Goal: Task Accomplishment & Management: Complete application form

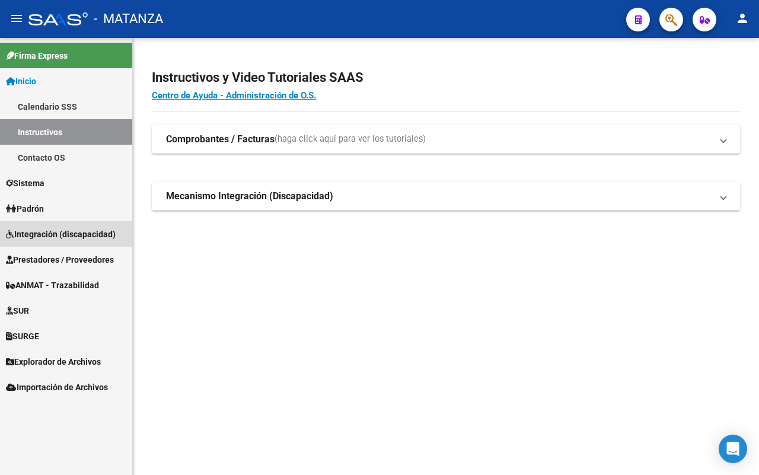
click at [21, 228] on span "Integración (discapacidad)" at bounding box center [61, 234] width 110 height 13
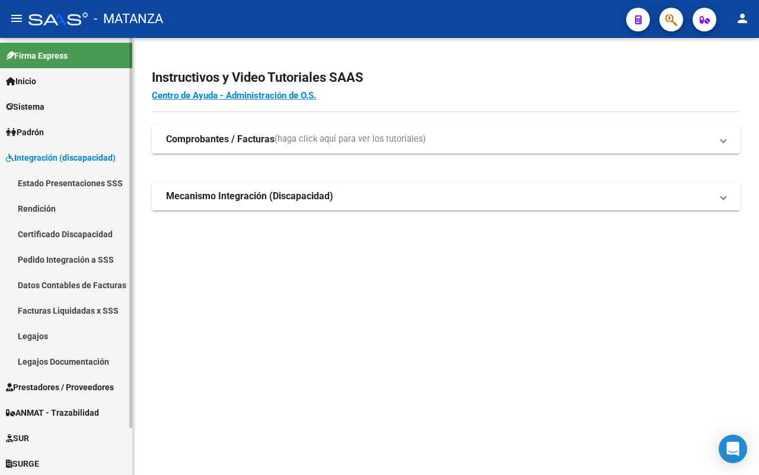
click at [55, 381] on span "Prestadores / Proveedores" at bounding box center [60, 387] width 108 height 13
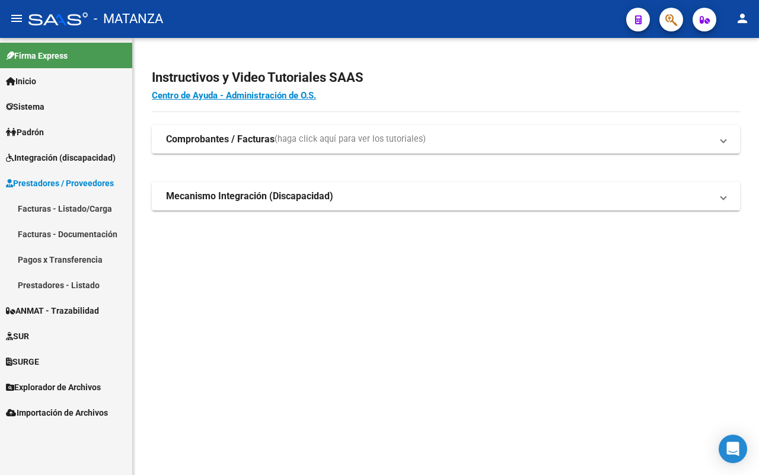
click at [93, 205] on link "Facturas - Listado/Carga" at bounding box center [66, 208] width 132 height 25
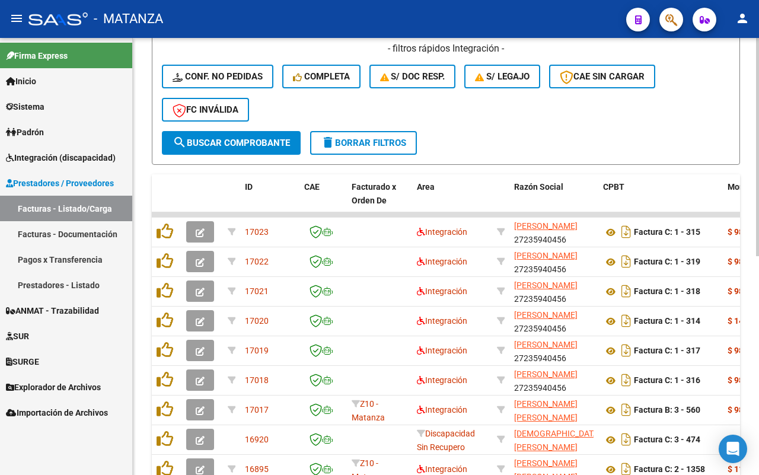
scroll to position [439, 0]
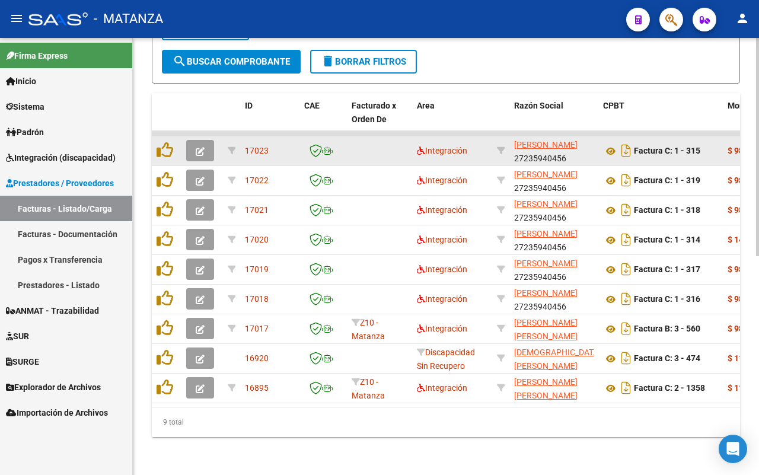
click at [205, 140] on button "button" at bounding box center [200, 150] width 28 height 21
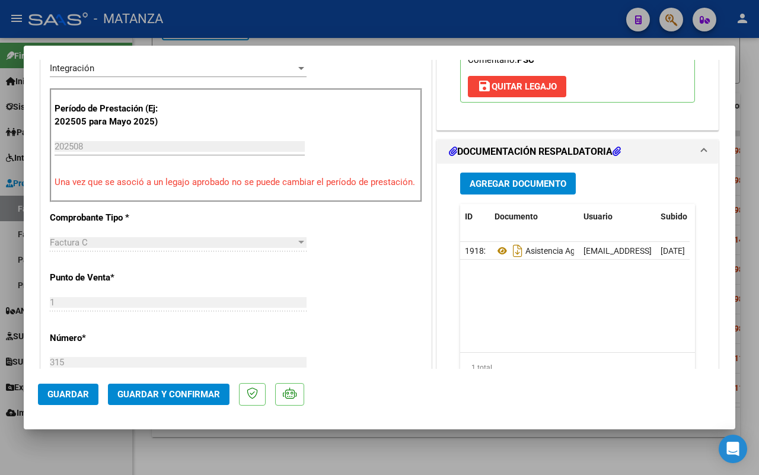
scroll to position [222, 0]
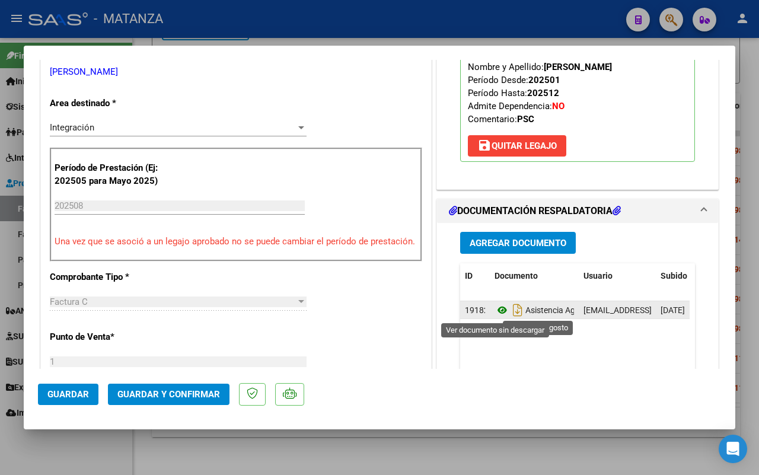
click at [495, 310] on icon at bounding box center [502, 310] width 15 height 14
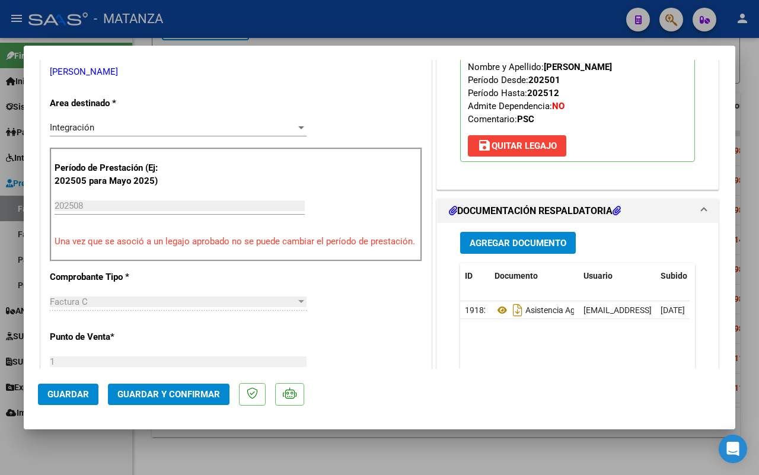
scroll to position [371, 0]
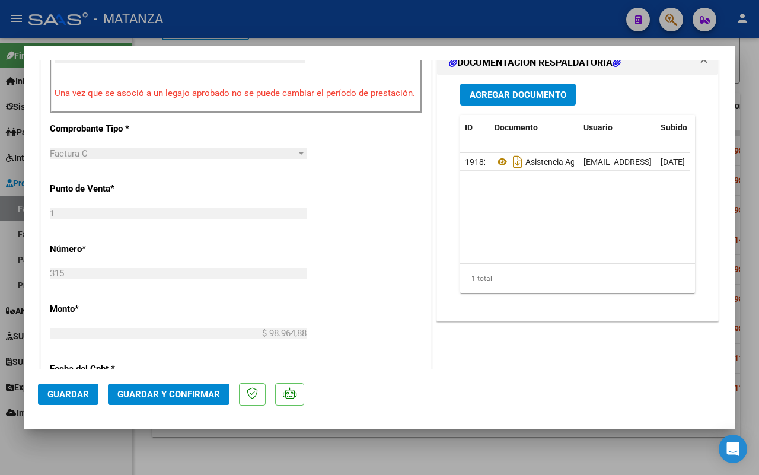
click at [180, 387] on button "Guardar y Confirmar" at bounding box center [169, 394] width 122 height 21
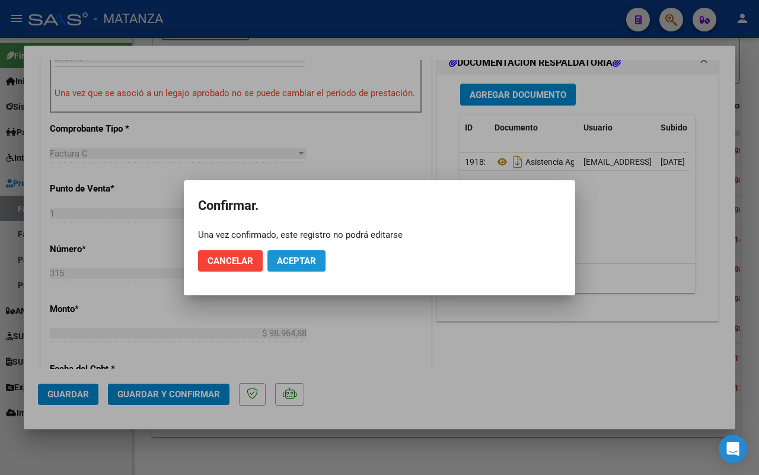
click at [294, 257] on span "Aceptar" at bounding box center [296, 261] width 39 height 11
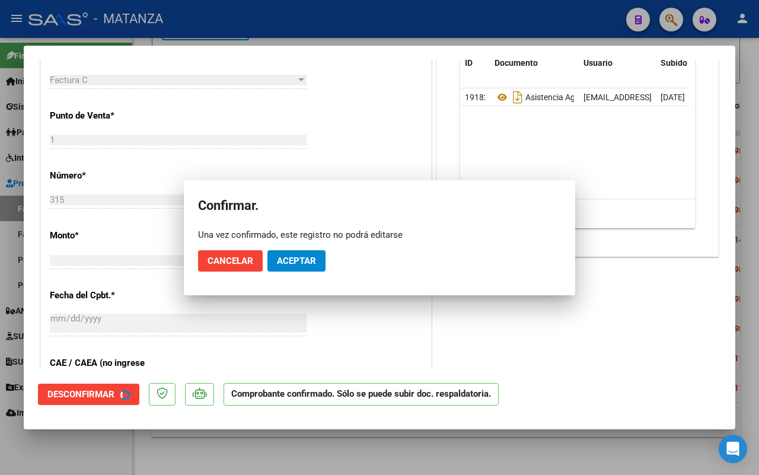
scroll to position [384, 0]
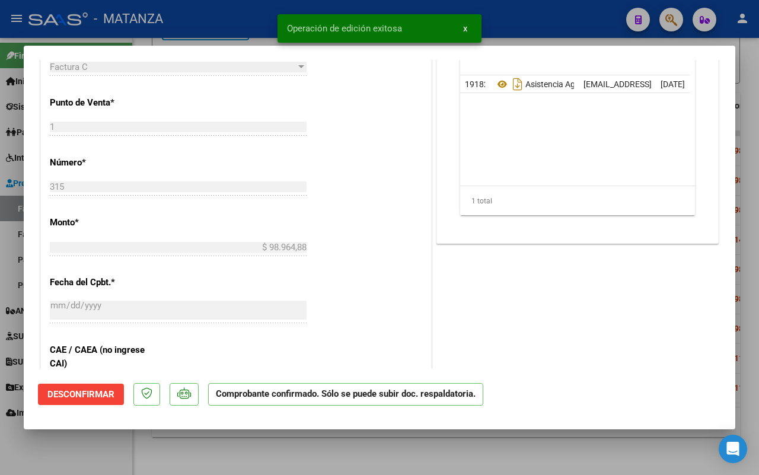
drag, startPoint x: 82, startPoint y: 464, endPoint x: 89, endPoint y: 461, distance: 7.7
click at [84, 464] on div at bounding box center [379, 237] width 759 height 475
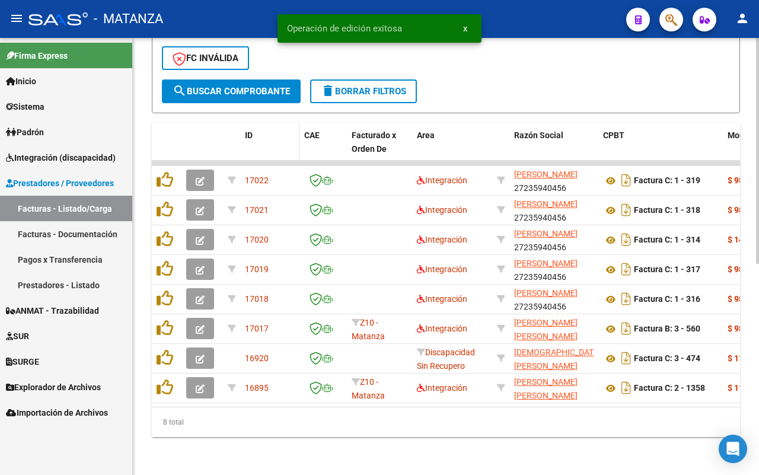
scroll to position [409, 0]
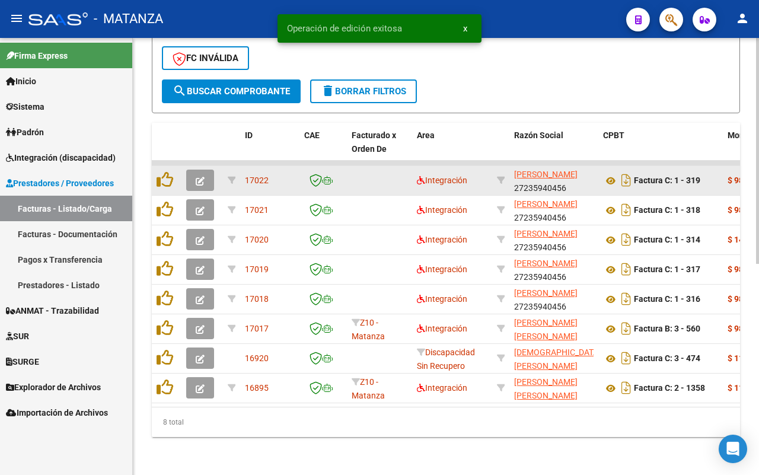
click at [196, 170] on button "button" at bounding box center [200, 180] width 28 height 21
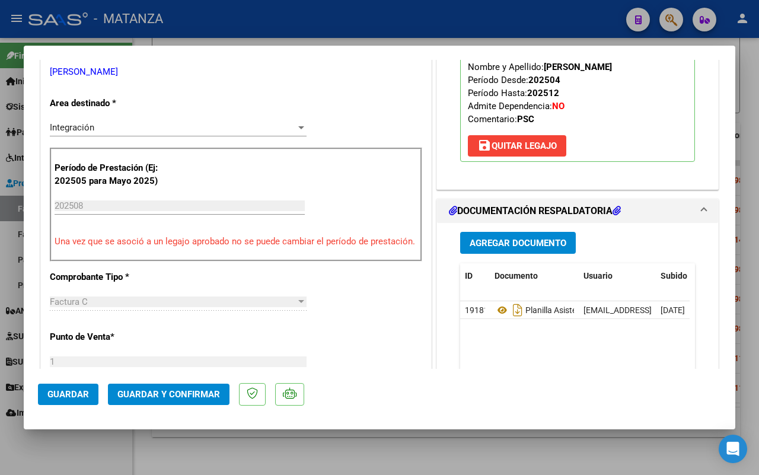
scroll to position [297, 0]
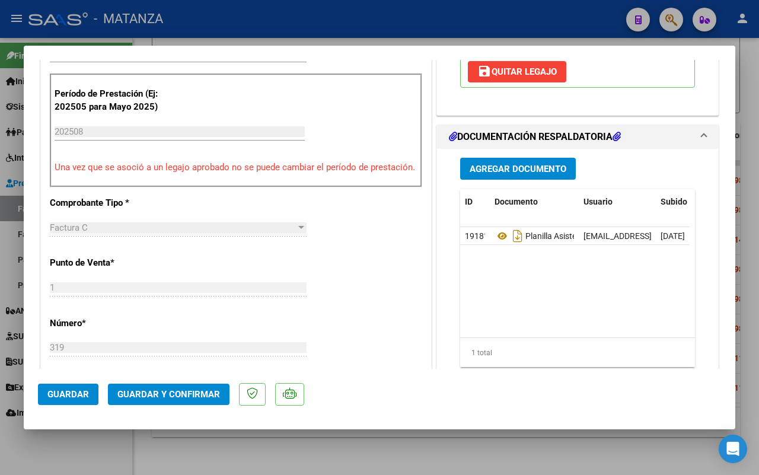
click at [173, 394] on span "Guardar y Confirmar" at bounding box center [168, 394] width 103 height 11
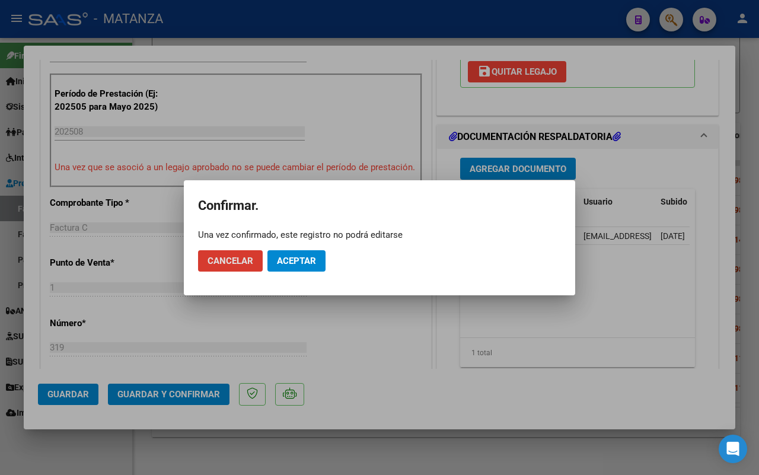
click at [285, 253] on button "Aceptar" at bounding box center [296, 260] width 58 height 21
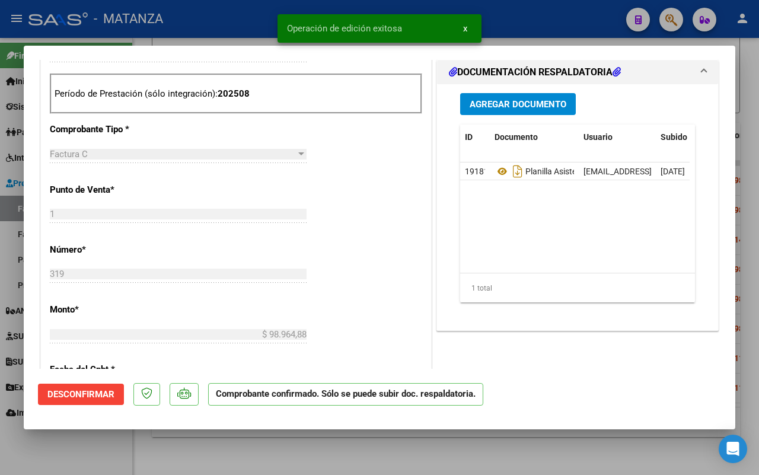
scroll to position [310, 0]
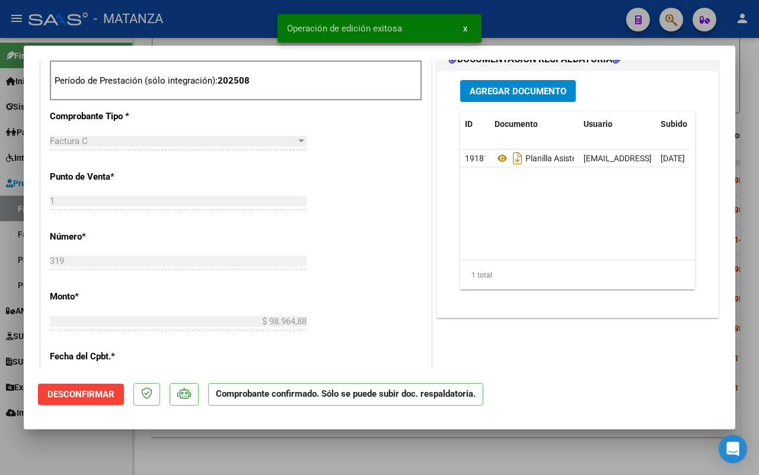
drag, startPoint x: 84, startPoint y: 447, endPoint x: 321, endPoint y: 371, distance: 249.0
click at [84, 446] on div at bounding box center [379, 237] width 759 height 475
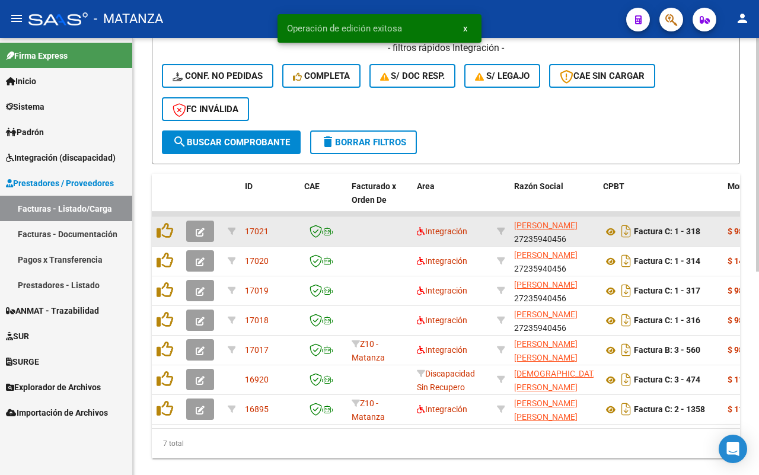
scroll to position [380, 0]
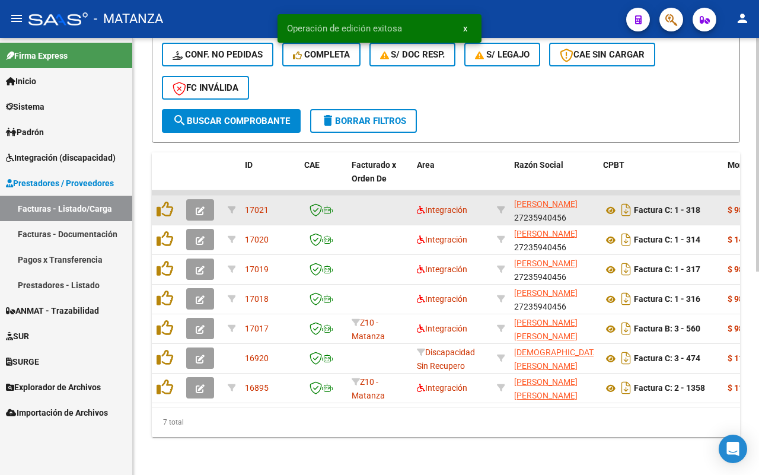
click at [199, 206] on icon "button" at bounding box center [200, 210] width 9 height 9
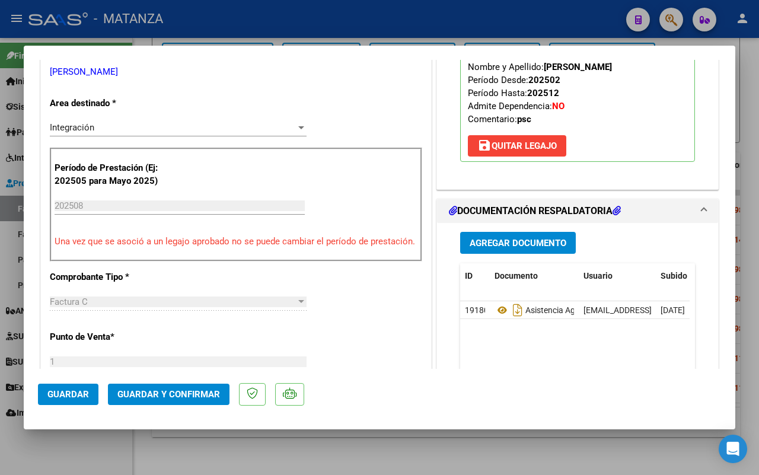
scroll to position [0, 0]
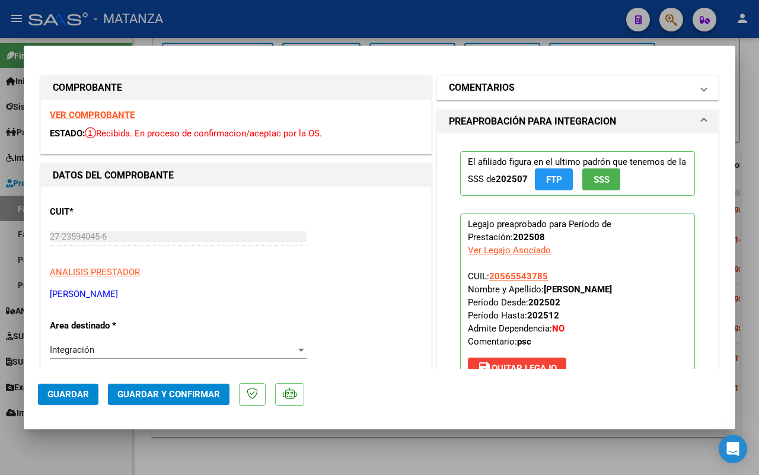
click at [596, 87] on mat-panel-title "COMENTARIOS" at bounding box center [570, 88] width 243 height 14
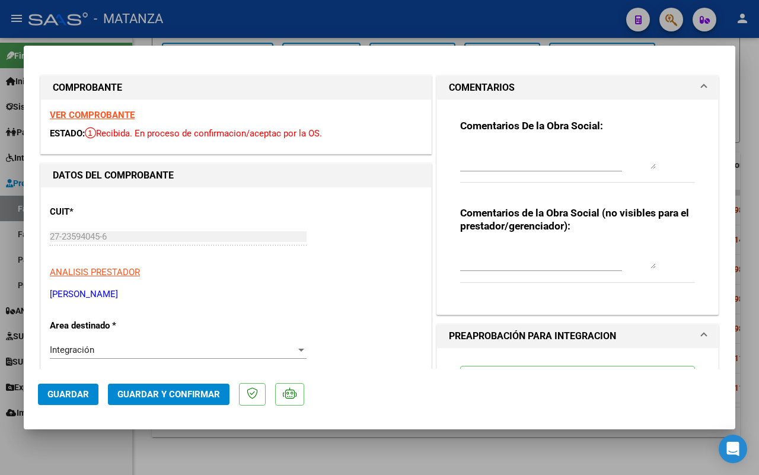
click at [511, 154] on textarea at bounding box center [558, 157] width 196 height 24
click at [466, 151] on textarea "PRSENTAR NC" at bounding box center [558, 157] width 196 height 24
click at [551, 146] on textarea "PRESENTAR NC" at bounding box center [558, 157] width 196 height 24
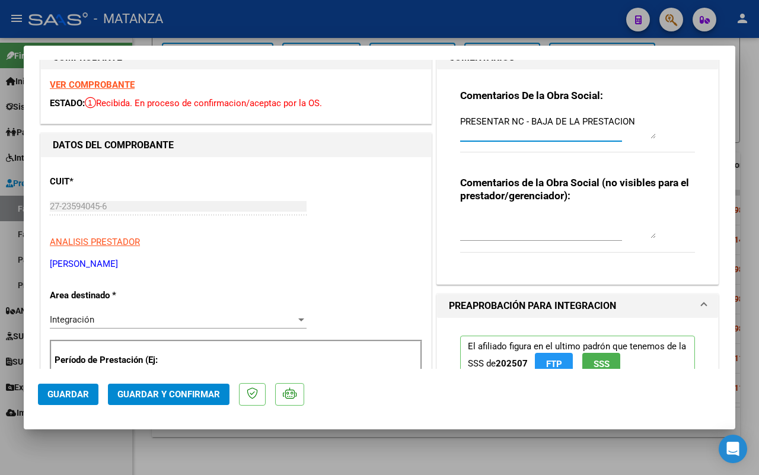
scroll to position [74, 0]
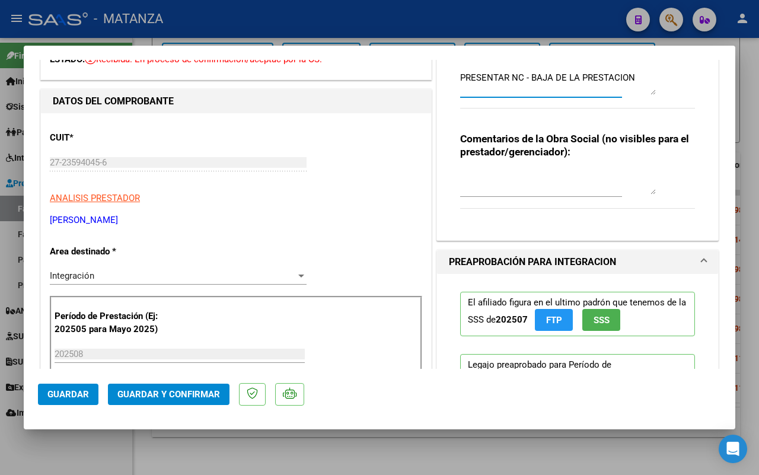
type textarea "PRESENTAR NC - BAJA DE LA PRESTACION"
click at [215, 279] on div "Integración" at bounding box center [173, 275] width 246 height 11
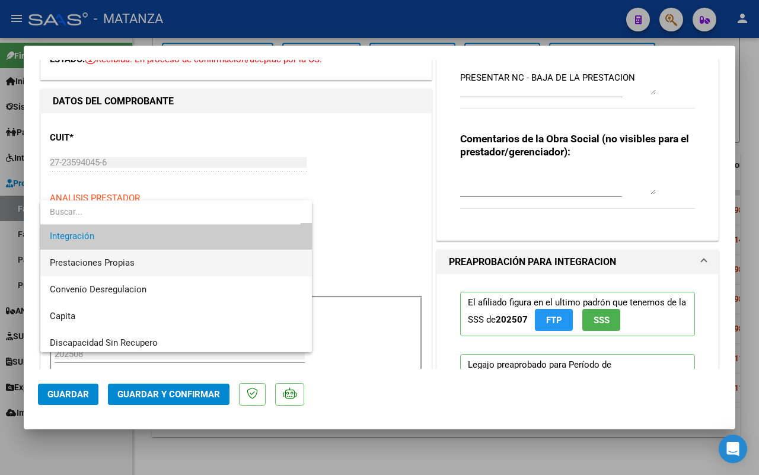
scroll to position [114, 0]
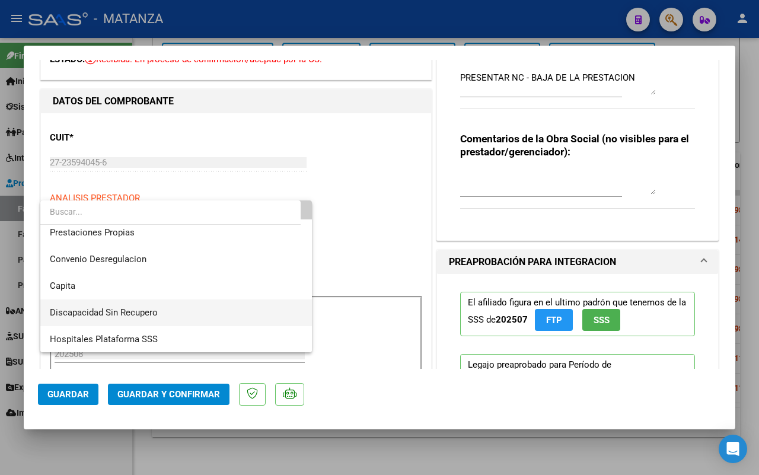
click at [190, 310] on span "Discapacidad Sin Recupero" at bounding box center [176, 312] width 253 height 27
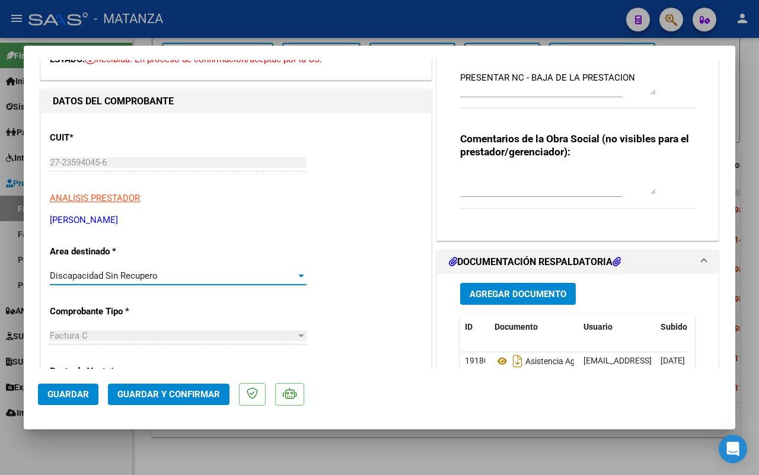
click at [75, 387] on button "Guardar" at bounding box center [68, 394] width 60 height 21
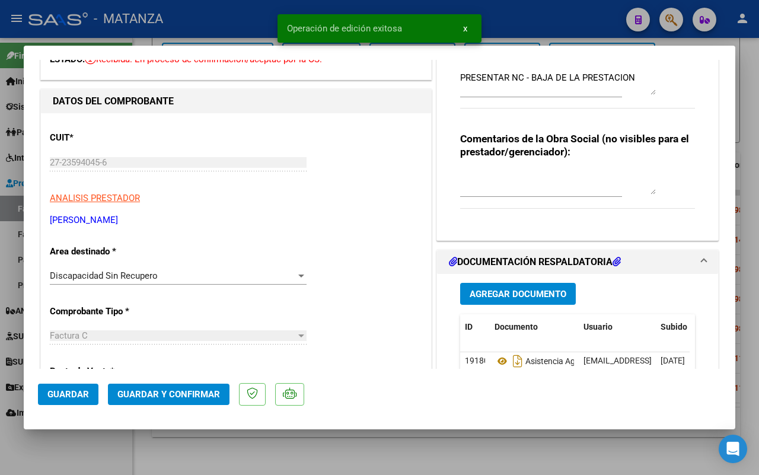
click at [197, 457] on div at bounding box center [379, 237] width 759 height 475
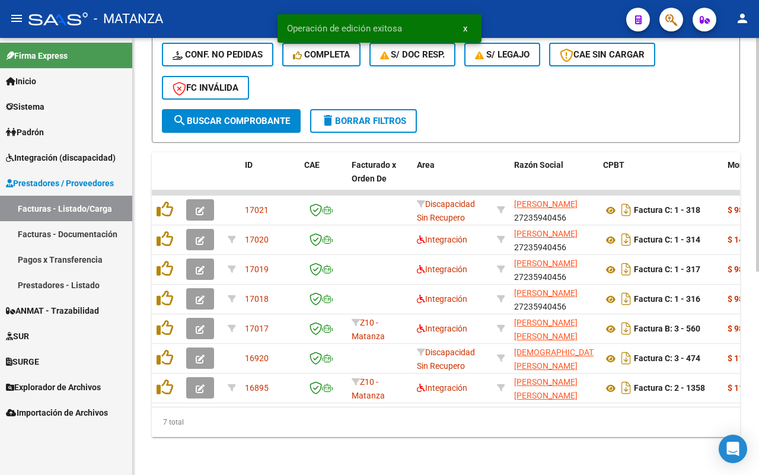
scroll to position [380, 0]
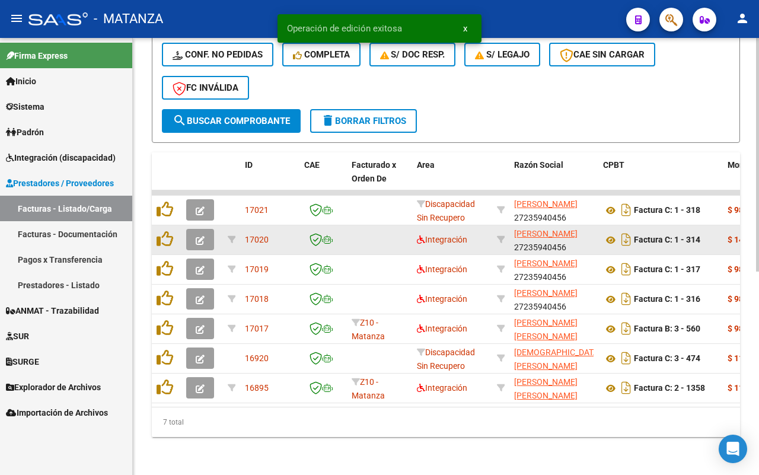
click at [194, 232] on button "button" at bounding box center [200, 239] width 28 height 21
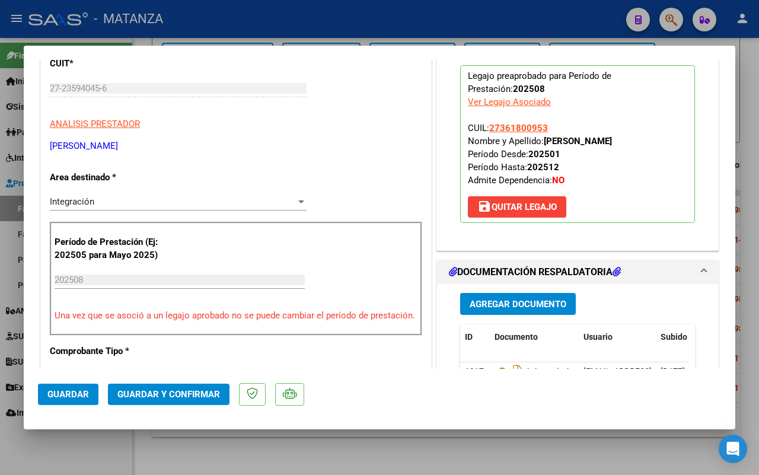
scroll to position [222, 0]
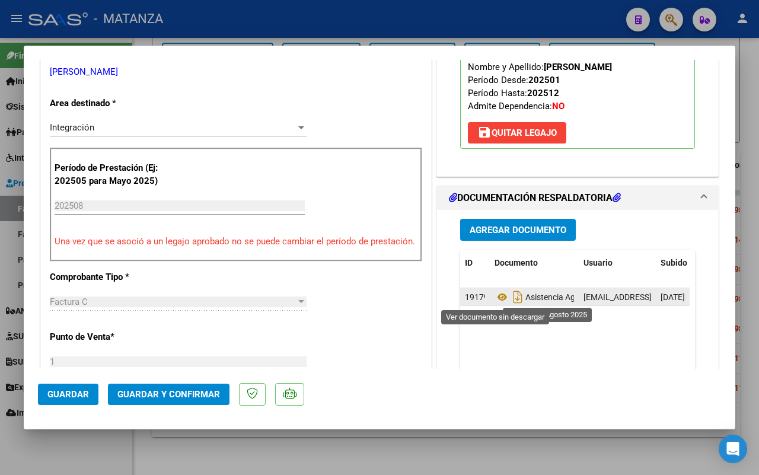
drag, startPoint x: 495, startPoint y: 299, endPoint x: 482, endPoint y: 297, distance: 13.3
click at [495, 298] on icon at bounding box center [502, 297] width 15 height 14
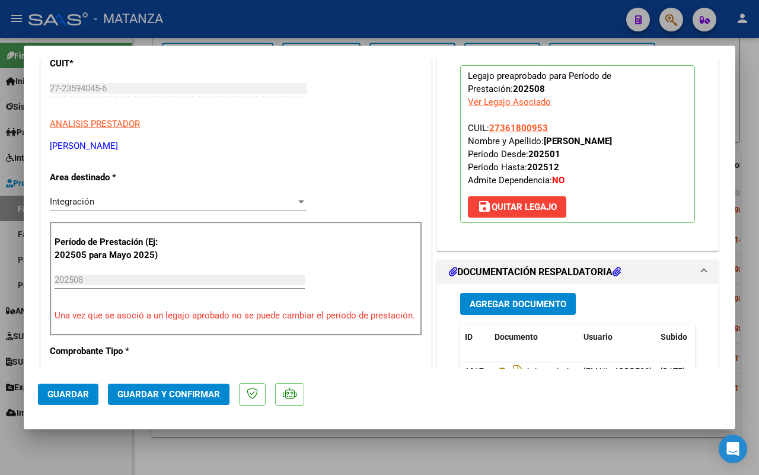
scroll to position [297, 0]
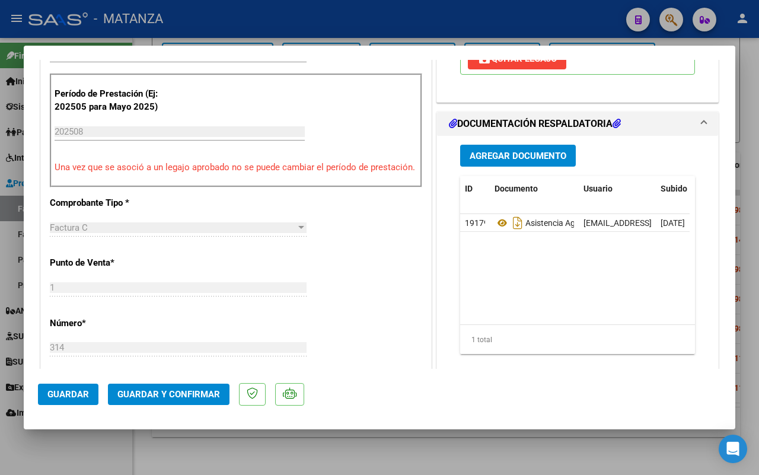
click at [110, 445] on div at bounding box center [379, 237] width 759 height 475
type input "$ 0,00"
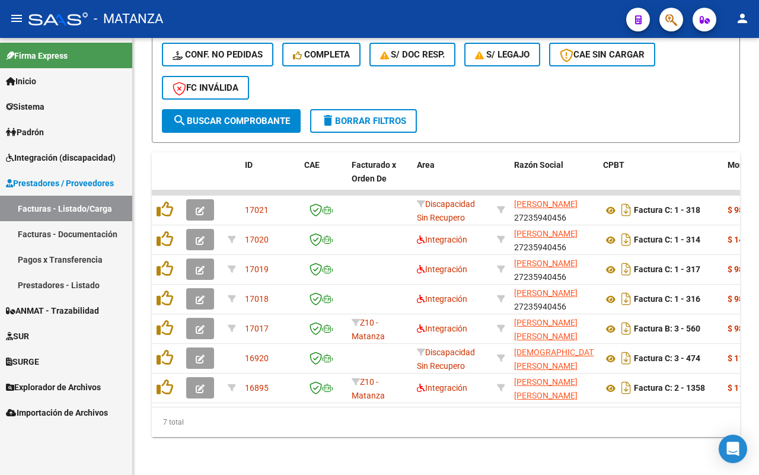
scroll to position [380, 0]
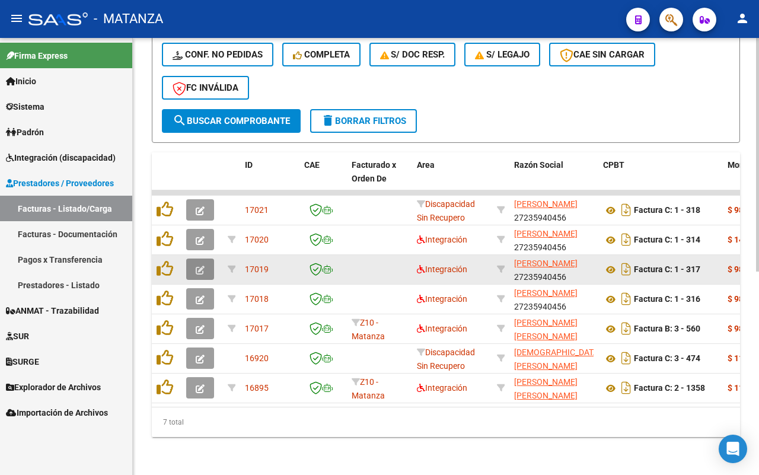
click at [203, 266] on icon "button" at bounding box center [200, 270] width 9 height 9
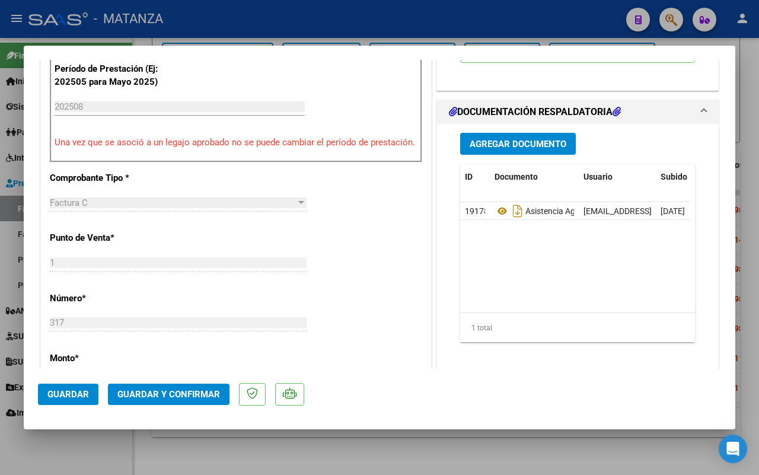
scroll to position [371, 0]
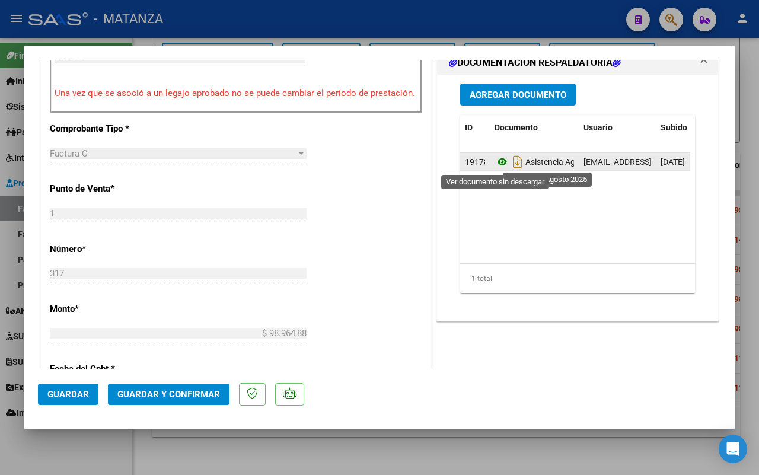
click at [495, 165] on icon at bounding box center [502, 162] width 15 height 14
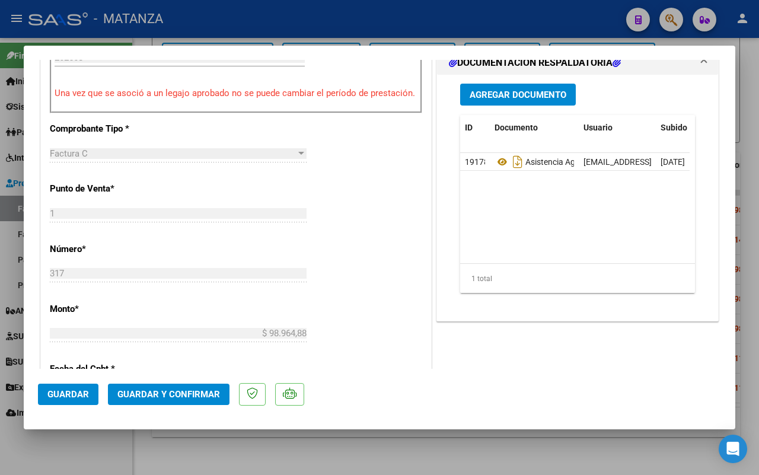
scroll to position [445, 0]
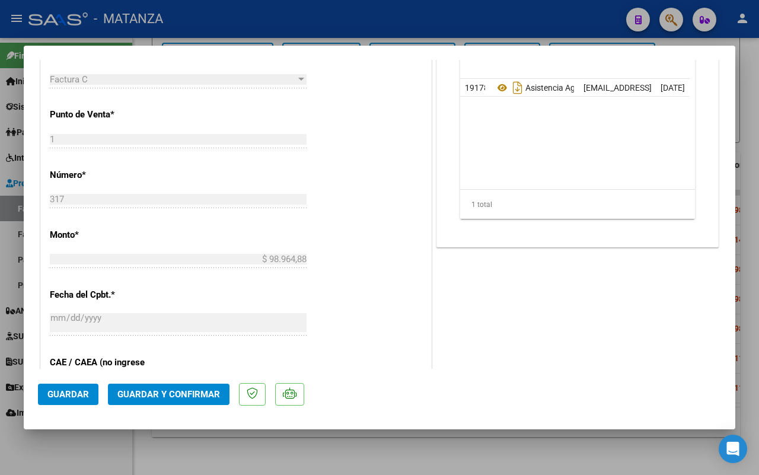
click at [98, 464] on div at bounding box center [379, 237] width 759 height 475
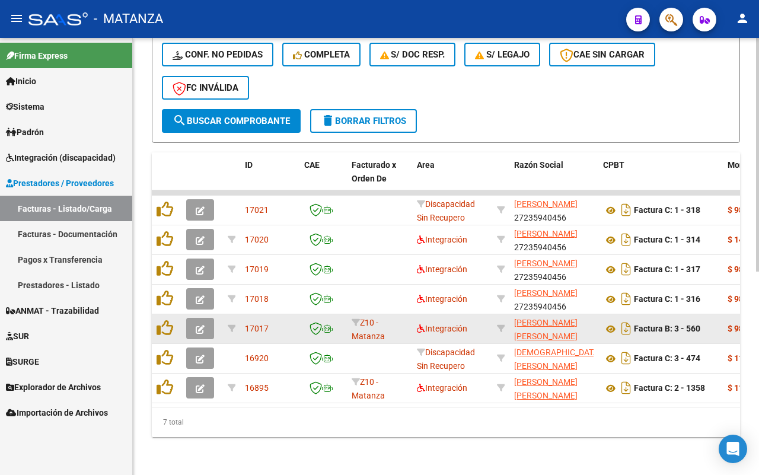
scroll to position [380, 0]
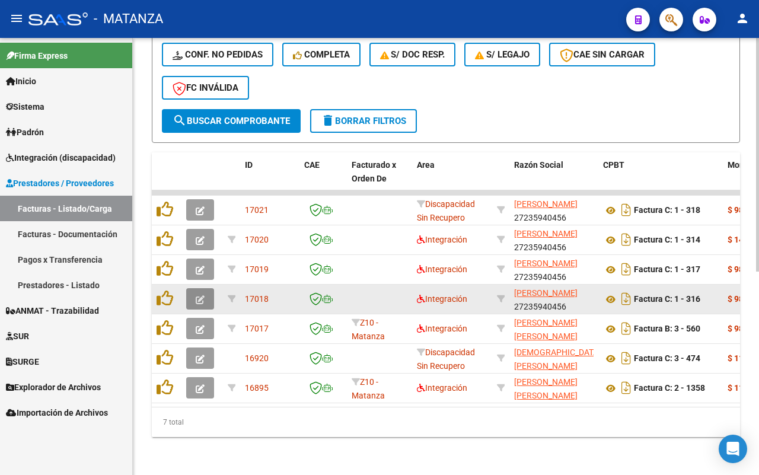
click at [197, 295] on icon "button" at bounding box center [200, 299] width 9 height 9
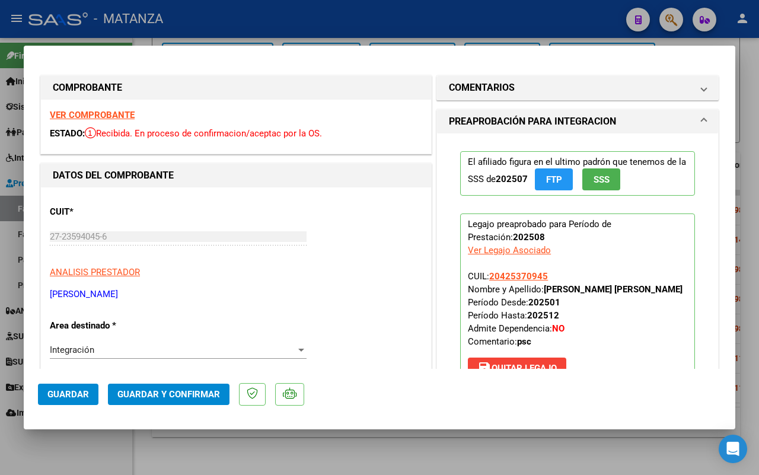
scroll to position [222, 0]
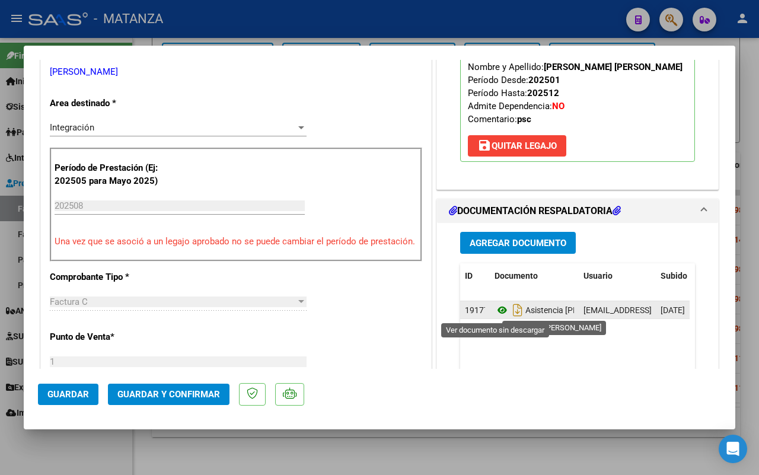
click at [496, 310] on icon at bounding box center [502, 310] width 15 height 14
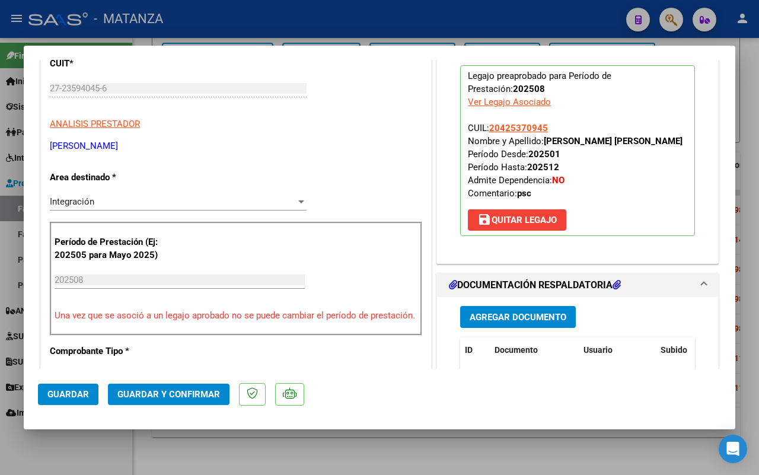
scroll to position [297, 0]
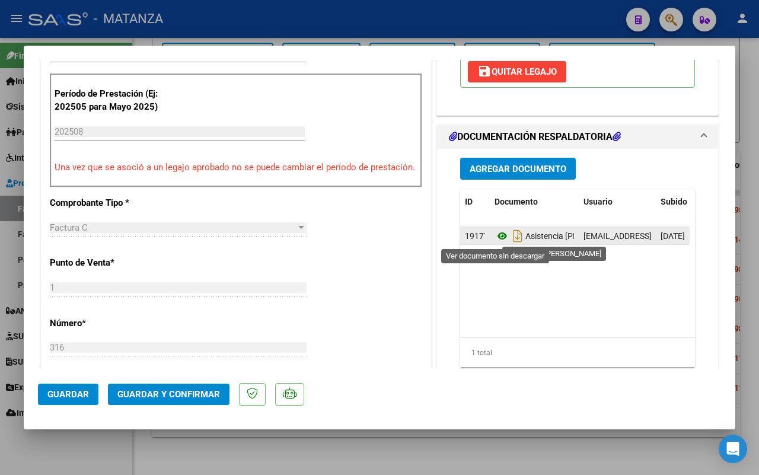
drag, startPoint x: 495, startPoint y: 233, endPoint x: 488, endPoint y: 232, distance: 7.2
click at [495, 233] on icon at bounding box center [502, 236] width 15 height 14
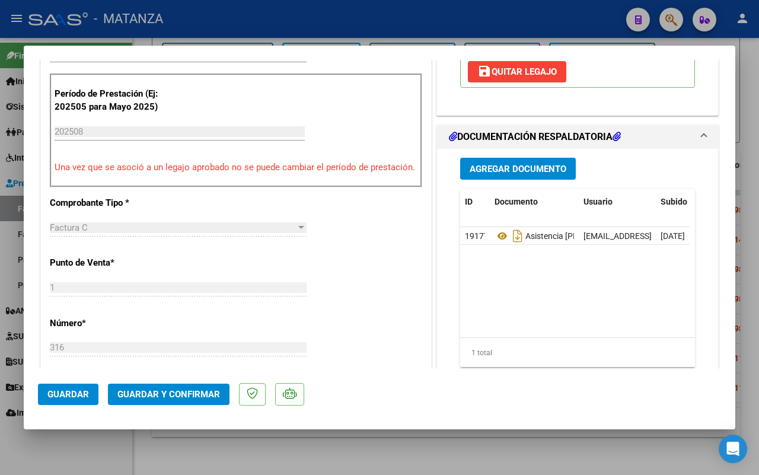
scroll to position [371, 0]
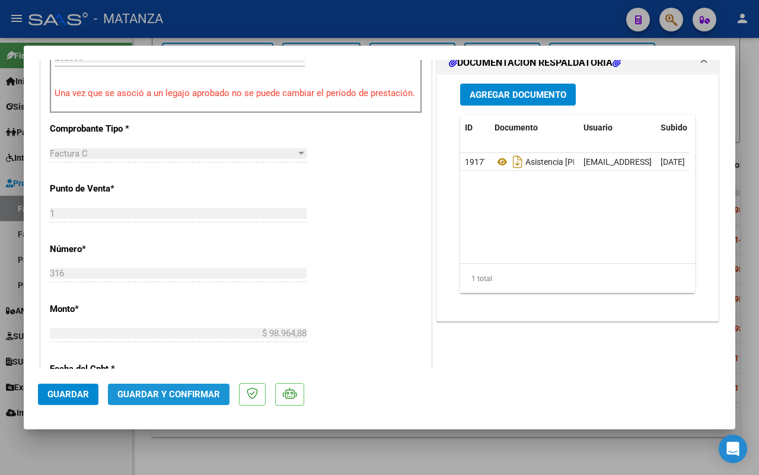
click at [197, 393] on span "Guardar y Confirmar" at bounding box center [168, 394] width 103 height 11
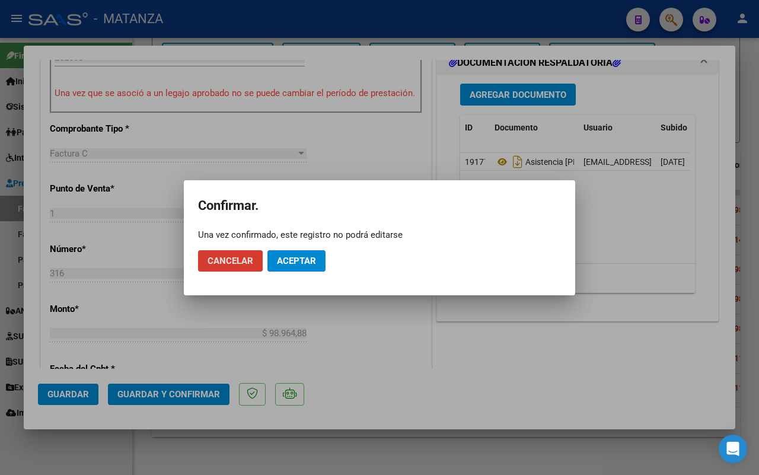
click at [300, 262] on span "Aceptar" at bounding box center [296, 261] width 39 height 11
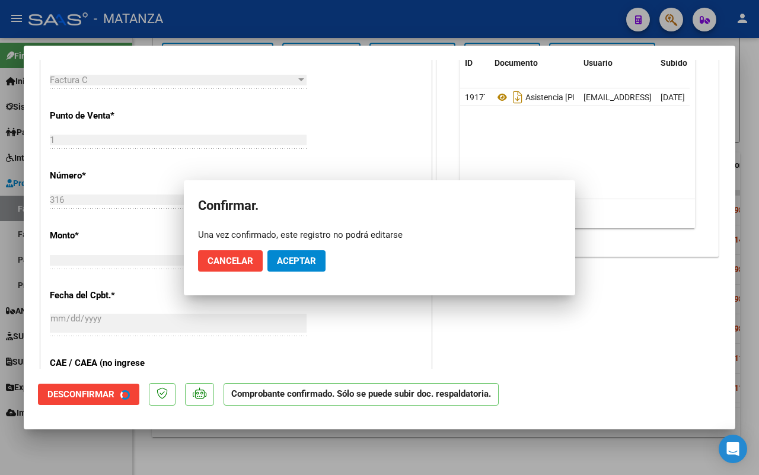
scroll to position [384, 0]
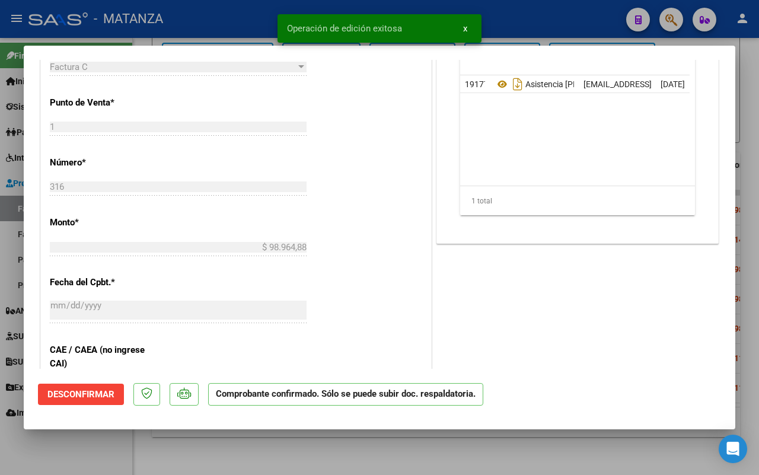
drag, startPoint x: 81, startPoint y: 454, endPoint x: 399, endPoint y: 309, distance: 349.2
click at [81, 451] on div at bounding box center [379, 237] width 759 height 475
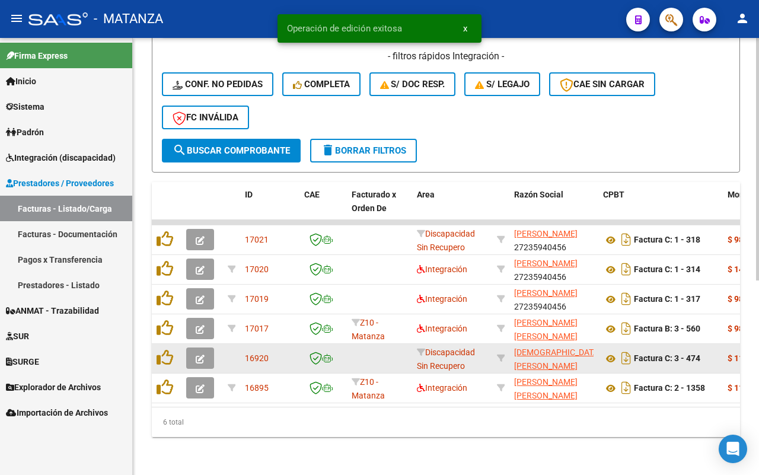
scroll to position [350, 0]
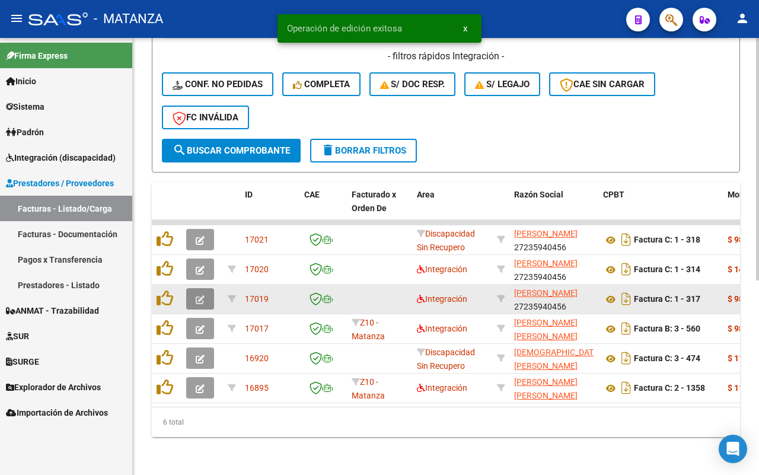
click at [193, 289] on button "button" at bounding box center [200, 298] width 28 height 21
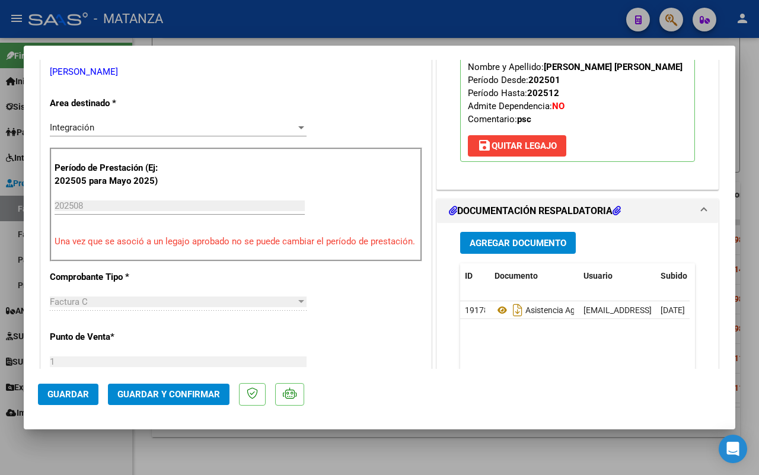
scroll to position [371, 0]
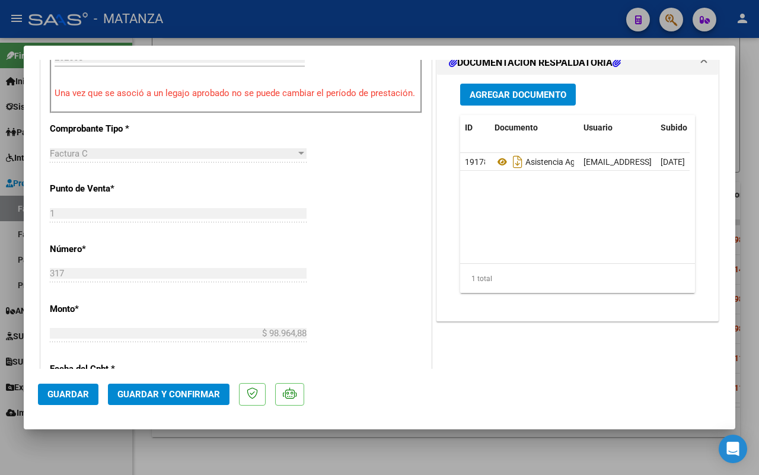
click at [176, 390] on span "Guardar y Confirmar" at bounding box center [168, 394] width 103 height 11
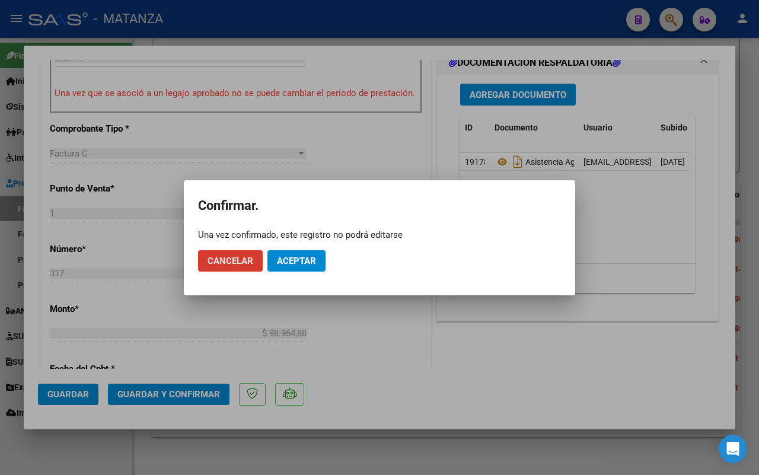
drag, startPoint x: 302, startPoint y: 261, endPoint x: 36, endPoint y: 473, distance: 340.5
click at [302, 259] on span "Aceptar" at bounding box center [296, 261] width 39 height 11
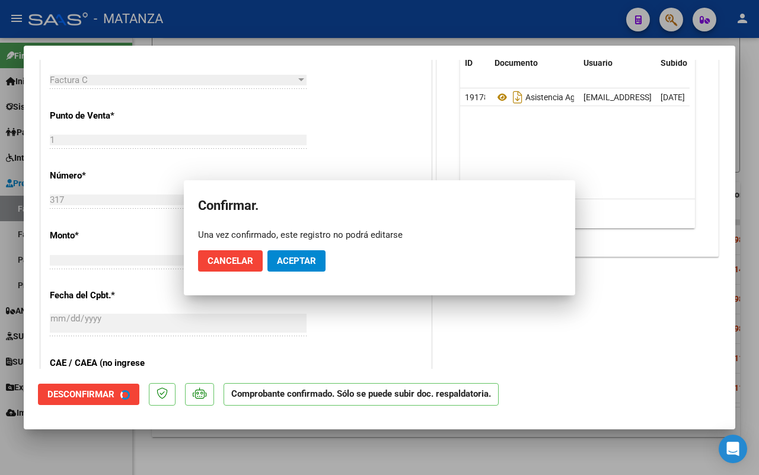
scroll to position [384, 0]
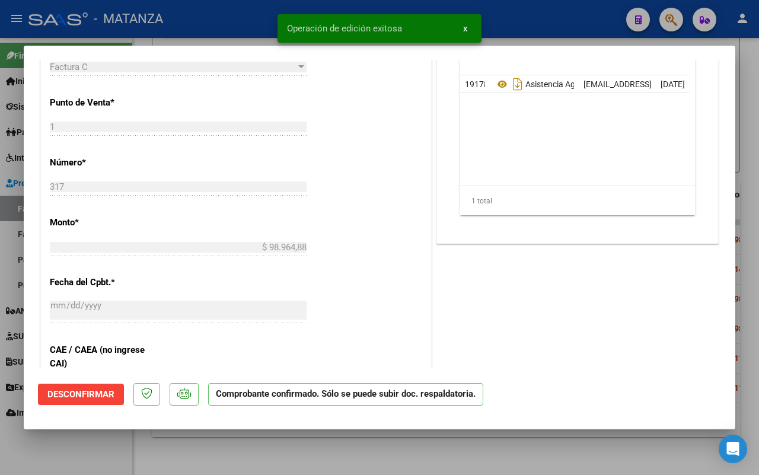
click at [67, 460] on div at bounding box center [379, 237] width 759 height 475
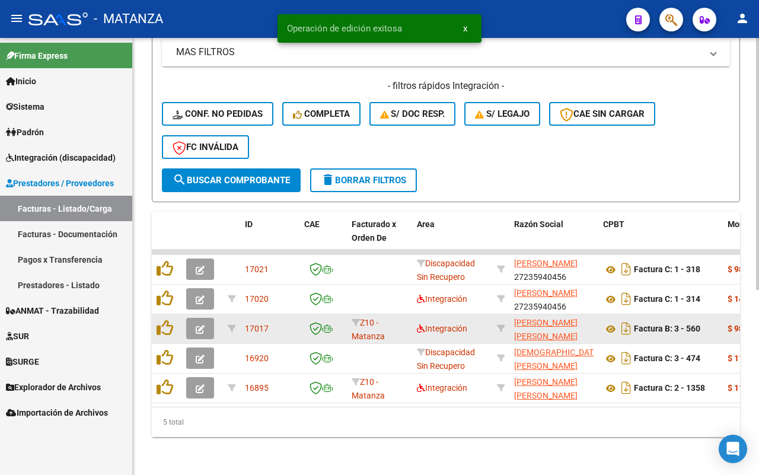
scroll to position [320, 0]
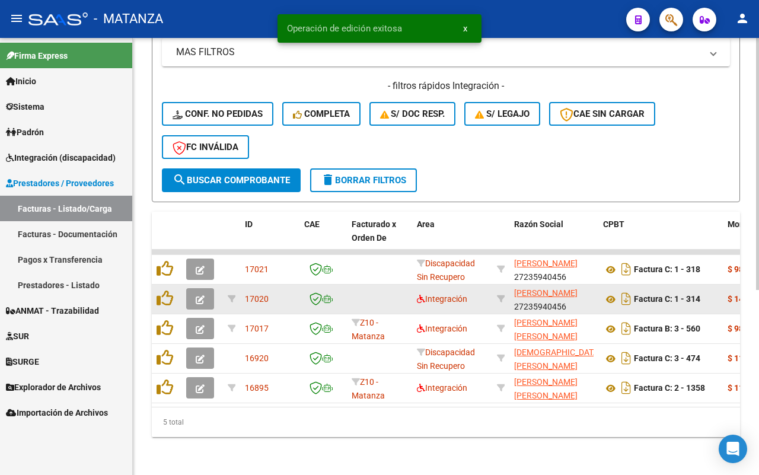
click at [199, 295] on icon "button" at bounding box center [200, 299] width 9 height 9
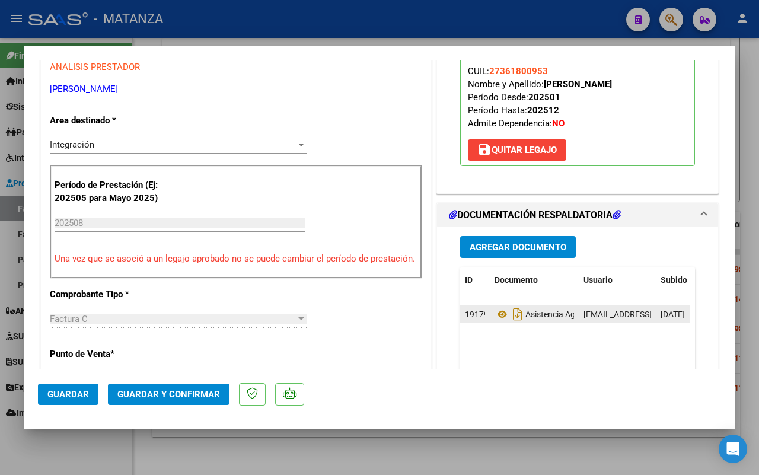
scroll to position [222, 0]
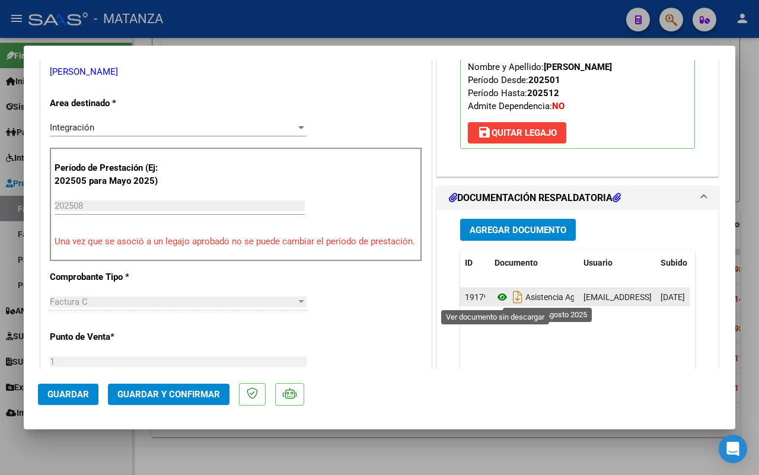
click at [495, 297] on icon at bounding box center [502, 297] width 15 height 14
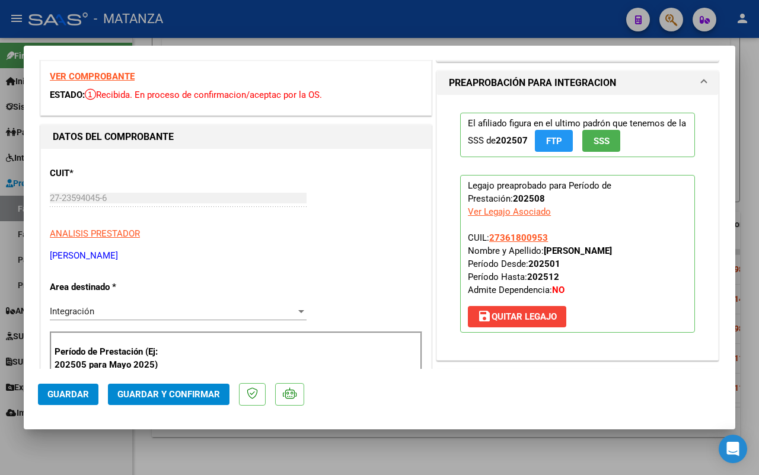
scroll to position [0, 0]
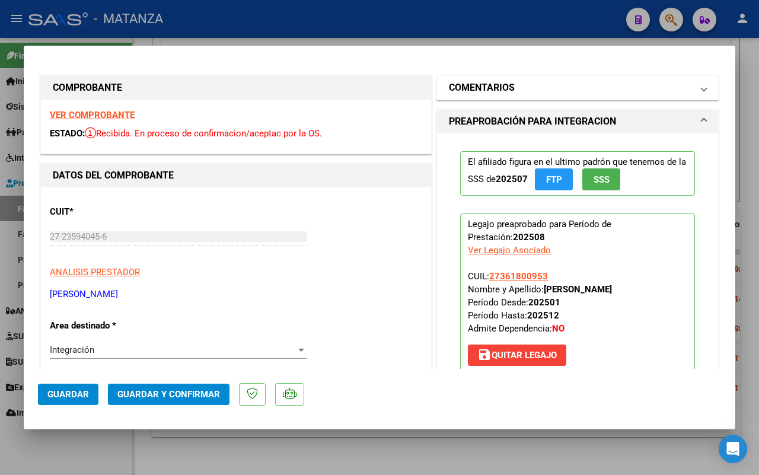
click at [537, 81] on mat-panel-title "COMENTARIOS" at bounding box center [570, 88] width 243 height 14
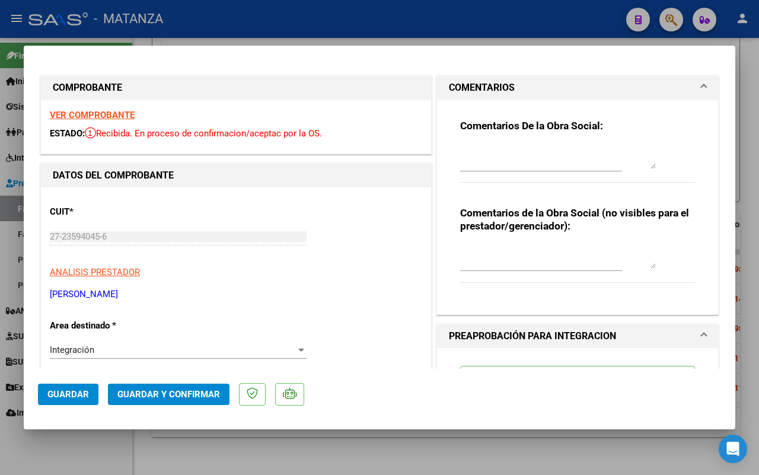
click at [510, 147] on textarea at bounding box center [558, 157] width 196 height 24
type textarea "M"
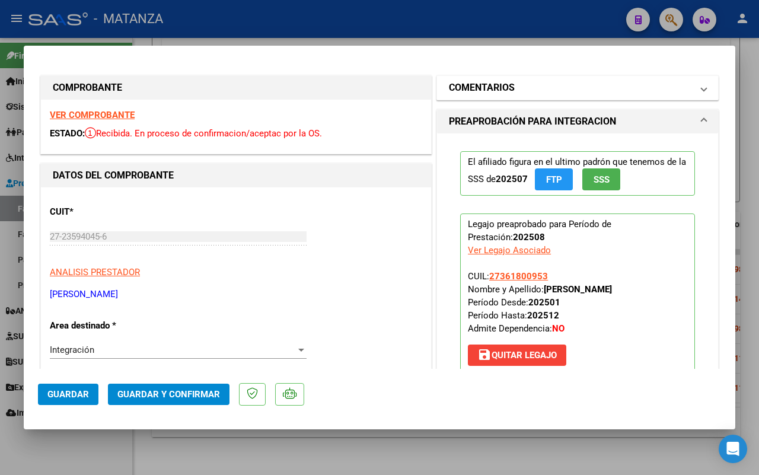
click at [489, 88] on h1 "COMENTARIOS" at bounding box center [482, 88] width 66 height 14
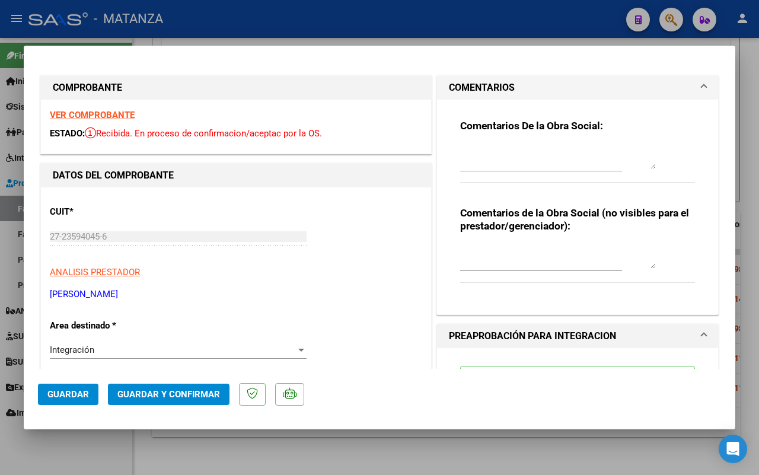
click at [467, 152] on textarea at bounding box center [558, 157] width 196 height 24
type textarea "ERROR EN LA PLANILLA"
drag, startPoint x: 69, startPoint y: 390, endPoint x: 227, endPoint y: 315, distance: 174.8
click at [69, 389] on span "Guardar" at bounding box center [68, 394] width 42 height 11
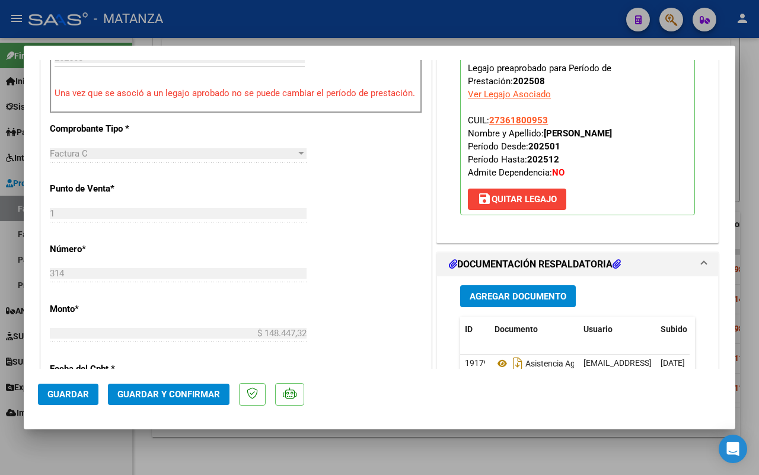
scroll to position [297, 0]
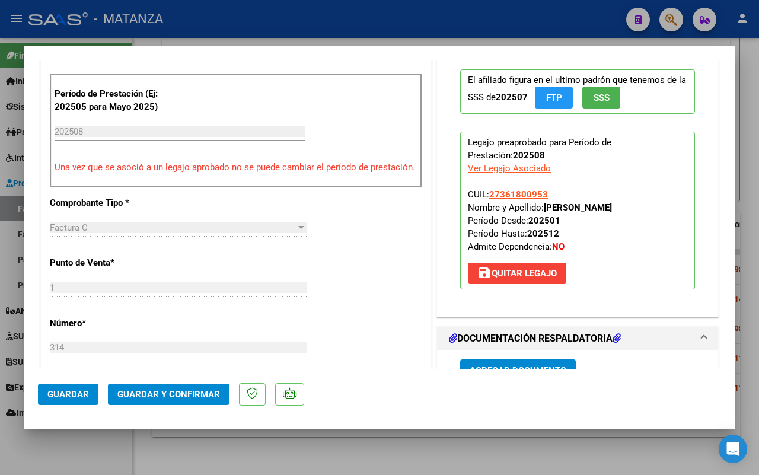
drag, startPoint x: 69, startPoint y: 388, endPoint x: 326, endPoint y: 285, distance: 276.7
click at [71, 389] on span "Guardar" at bounding box center [68, 394] width 42 height 11
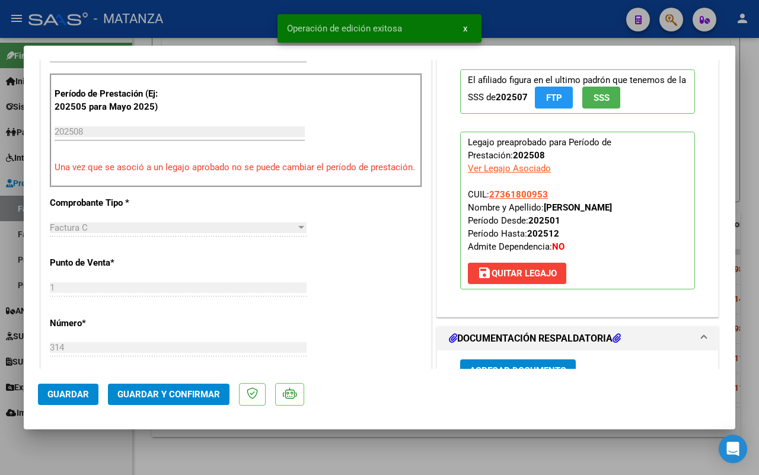
drag, startPoint x: 93, startPoint y: 448, endPoint x: 415, endPoint y: 350, distance: 337.1
click at [93, 446] on div at bounding box center [379, 237] width 759 height 475
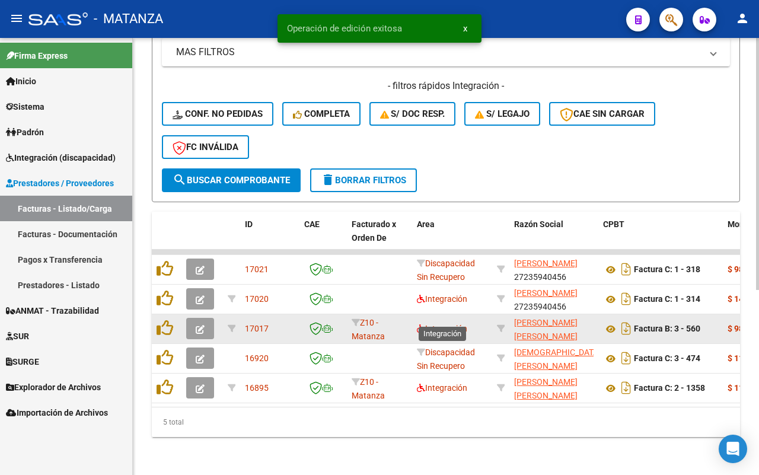
scroll to position [320, 0]
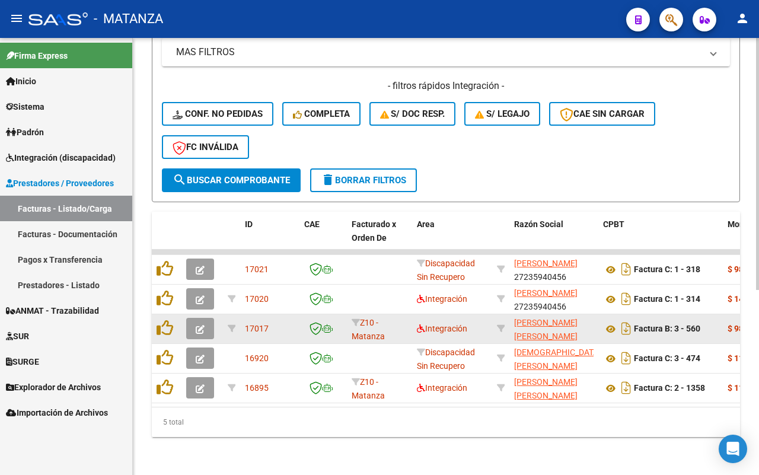
click at [202, 325] on icon "button" at bounding box center [200, 329] width 9 height 9
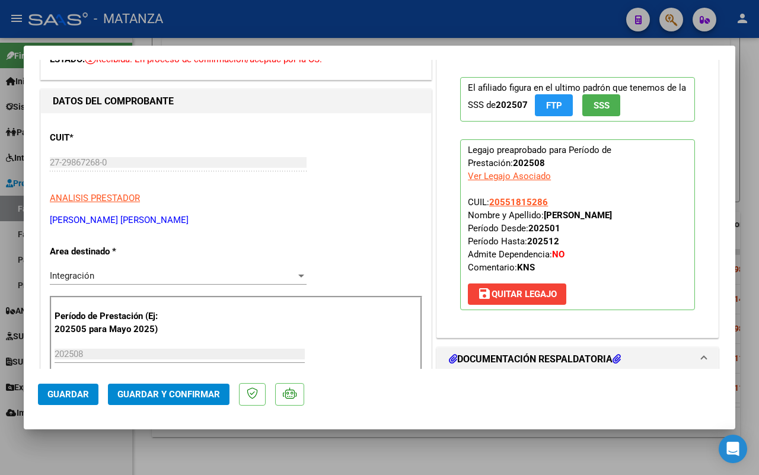
scroll to position [222, 0]
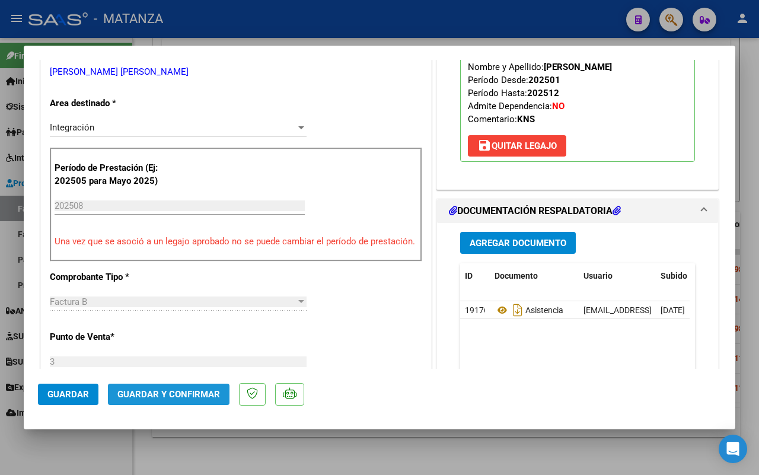
click at [191, 396] on span "Guardar y Confirmar" at bounding box center [168, 394] width 103 height 11
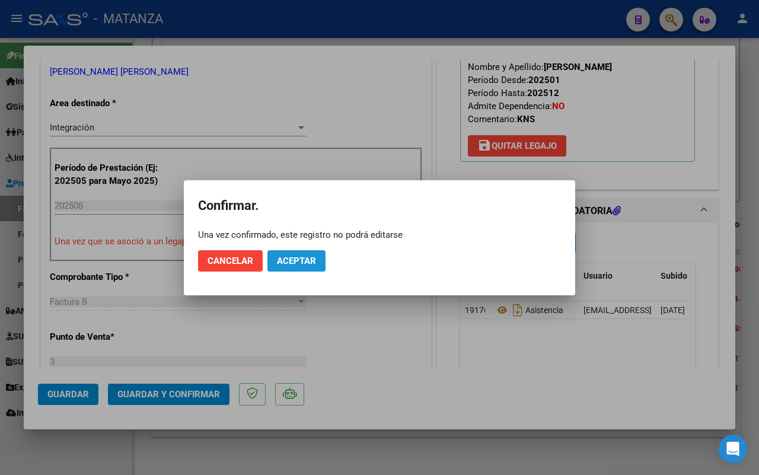
click at [294, 266] on button "Aceptar" at bounding box center [296, 260] width 58 height 21
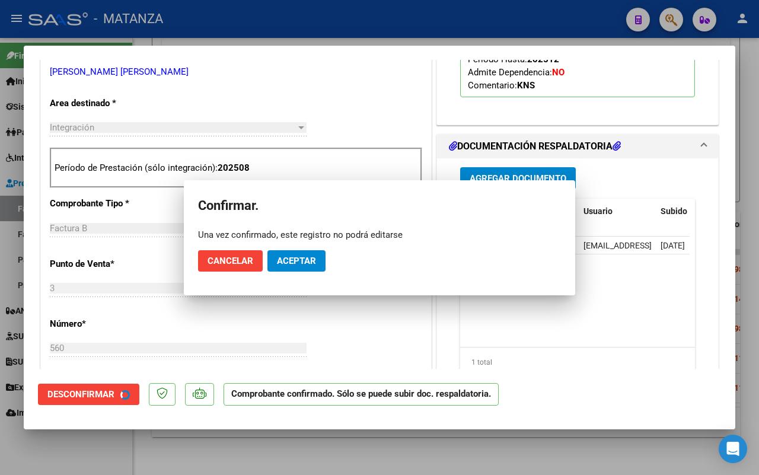
scroll to position [235, 0]
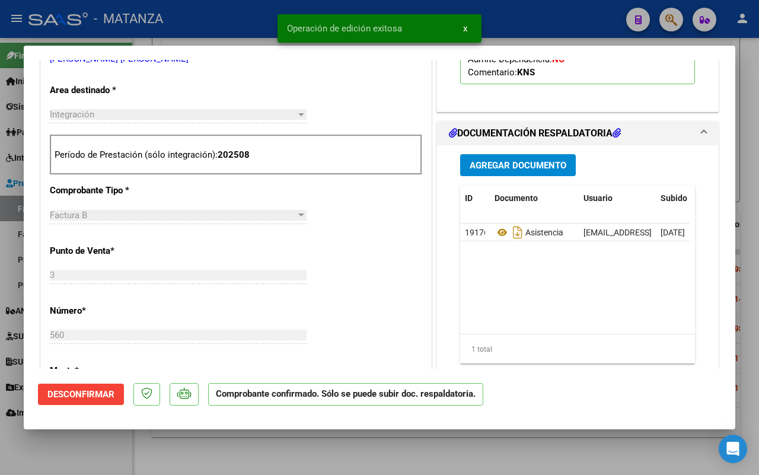
click at [101, 455] on div at bounding box center [379, 237] width 759 height 475
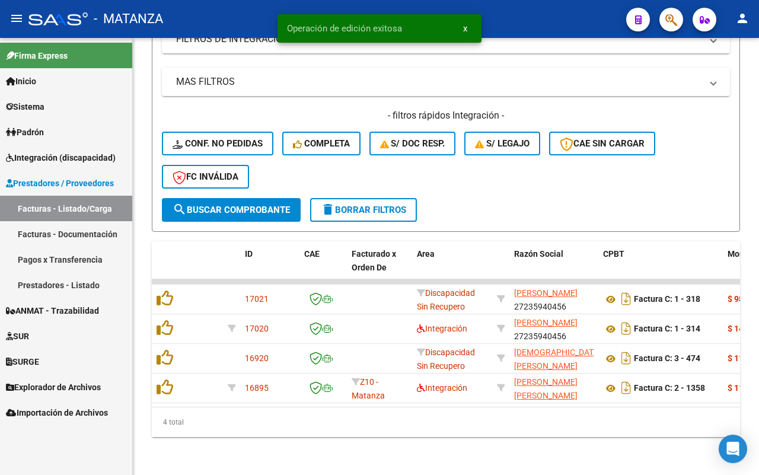
scroll to position [291, 0]
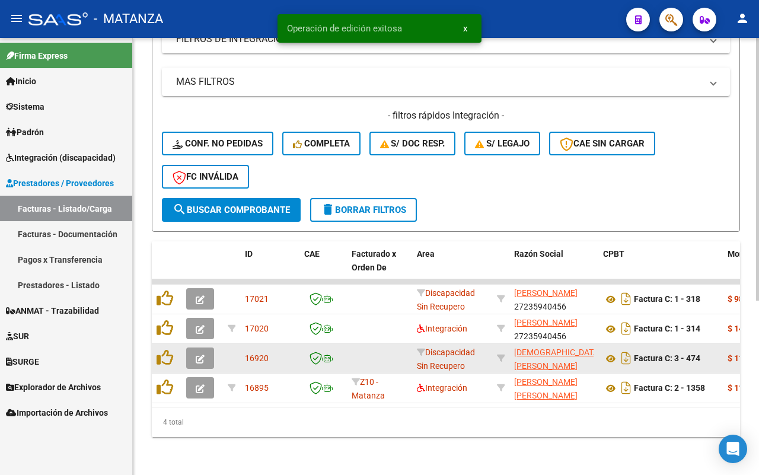
click at [202, 355] on icon "button" at bounding box center [200, 359] width 9 height 9
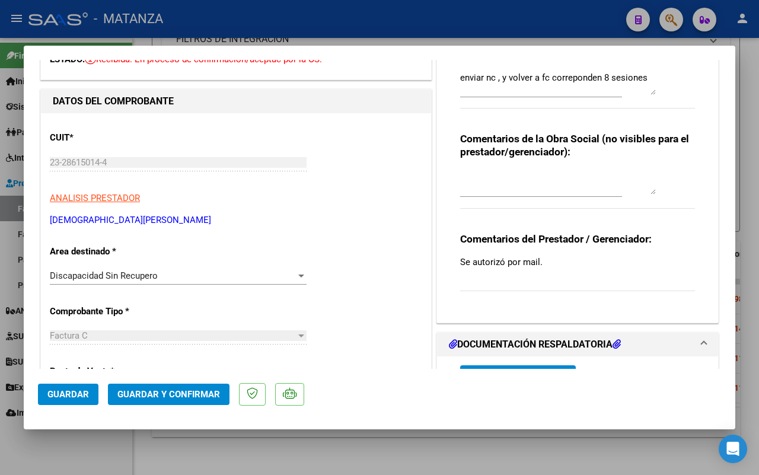
scroll to position [0, 0]
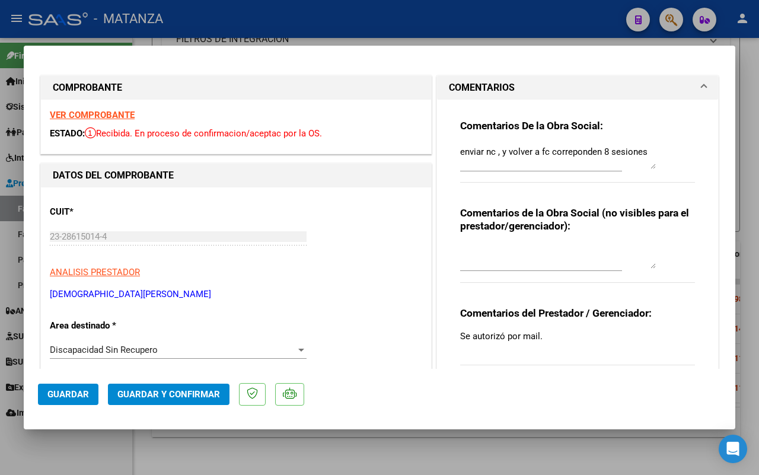
click at [90, 460] on div at bounding box center [379, 237] width 759 height 475
type input "$ 0,00"
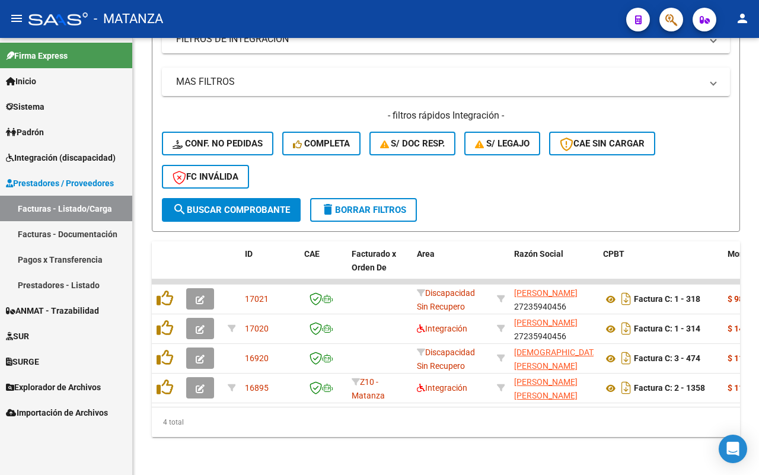
scroll to position [291, 0]
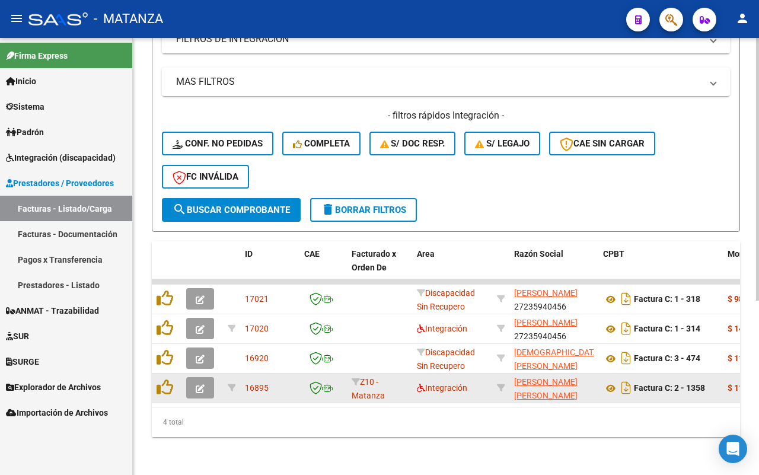
click at [193, 377] on button "button" at bounding box center [200, 387] width 28 height 21
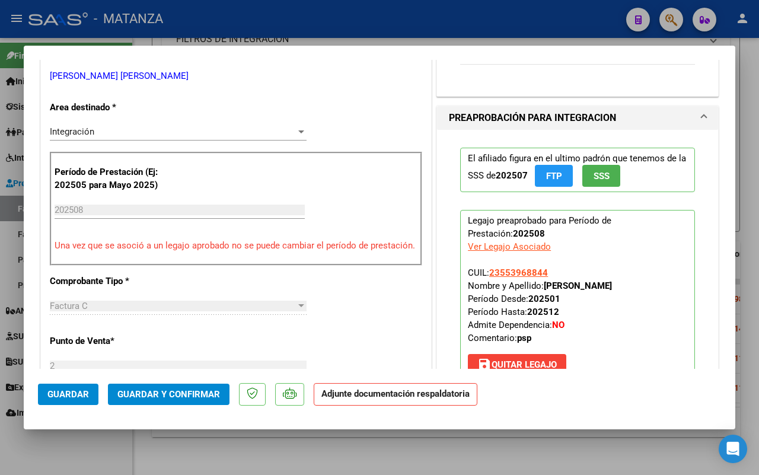
scroll to position [222, 0]
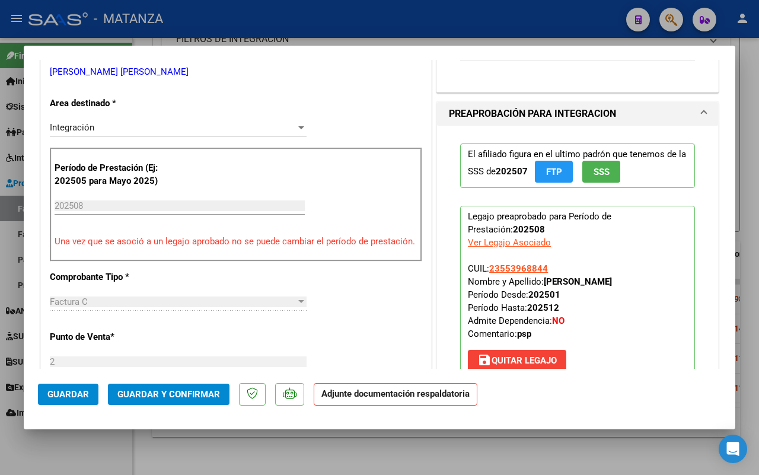
click at [114, 448] on div at bounding box center [379, 237] width 759 height 475
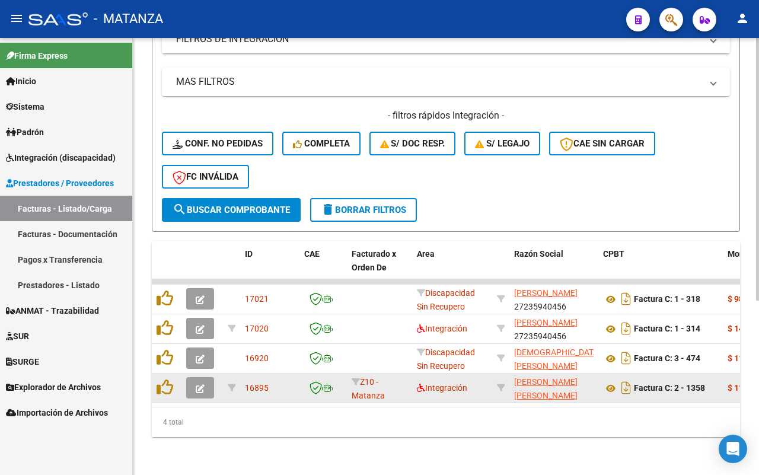
scroll to position [291, 0]
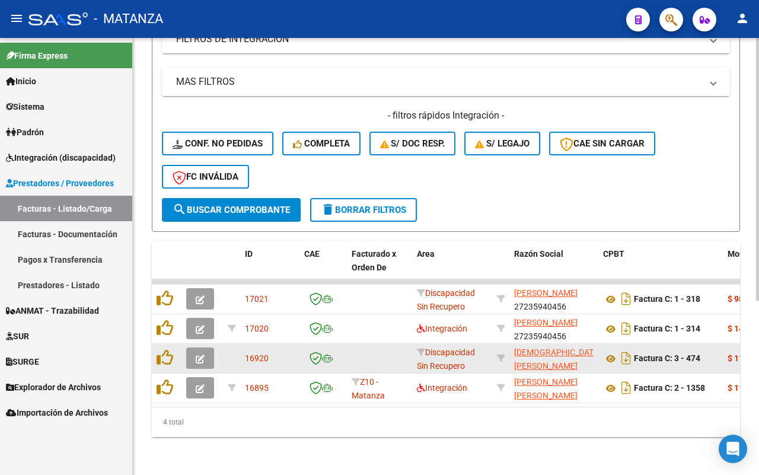
click at [200, 353] on span "button" at bounding box center [200, 358] width 9 height 11
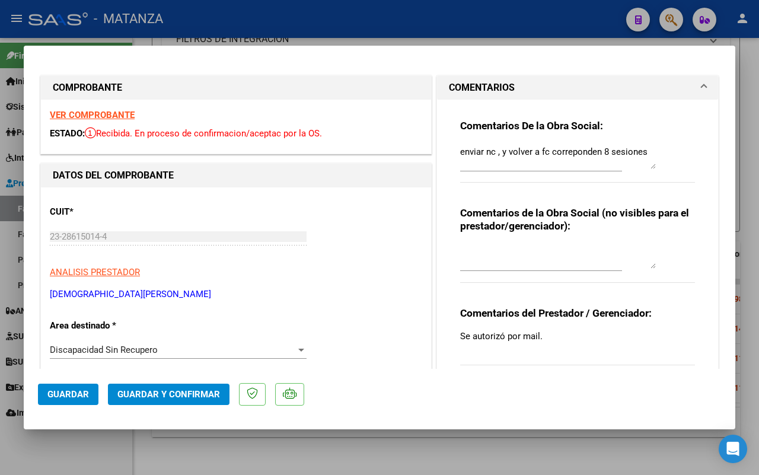
scroll to position [74, 0]
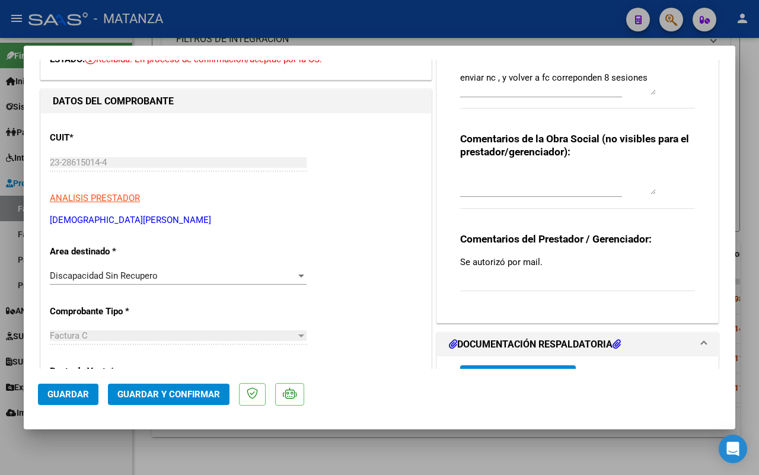
click at [89, 466] on div at bounding box center [379, 237] width 759 height 475
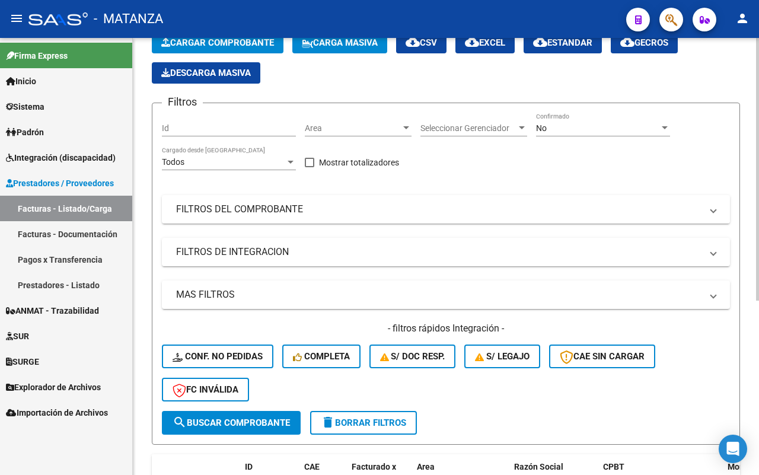
scroll to position [0, 0]
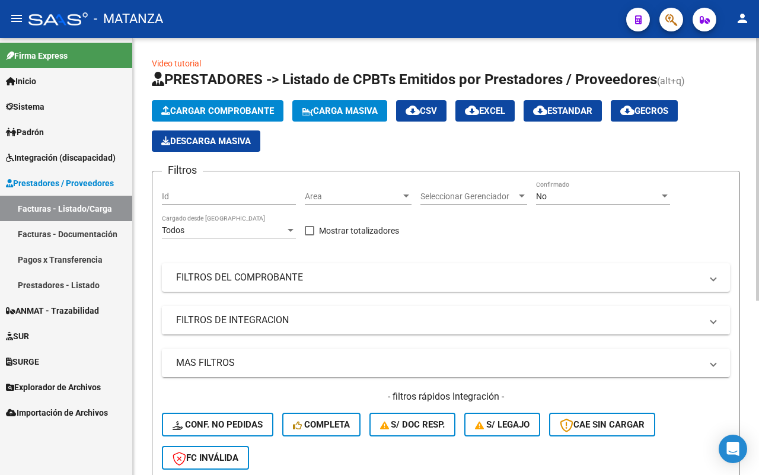
click at [353, 317] on mat-panel-title "FILTROS DE INTEGRACION" at bounding box center [438, 320] width 525 height 13
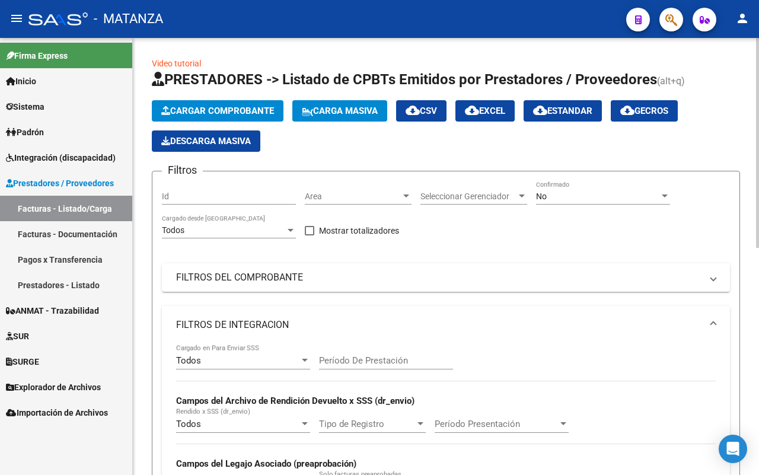
scroll to position [148, 0]
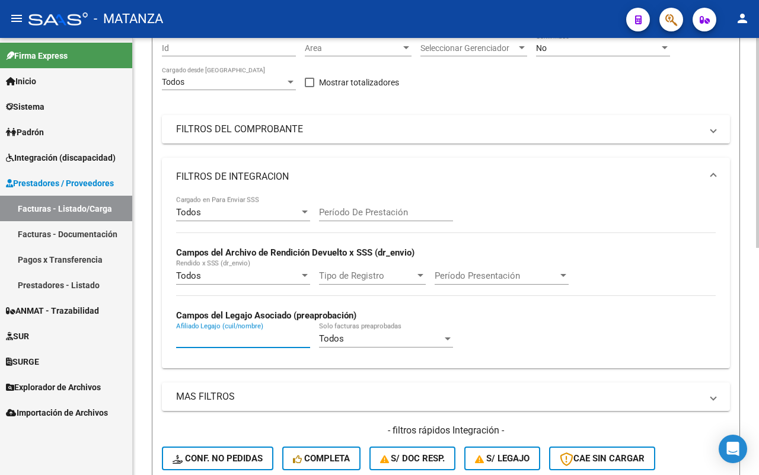
click at [272, 333] on input "Afiliado Legajo (cuil/nombre)" at bounding box center [243, 338] width 134 height 11
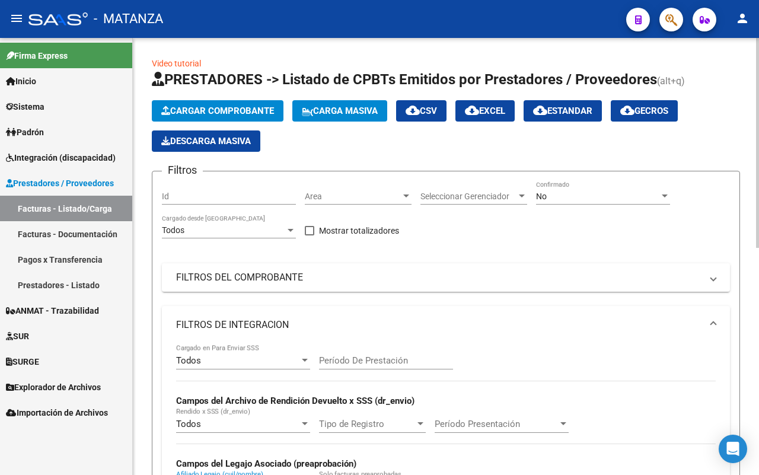
type input "[PERSON_NAME]"
click at [624, 194] on div "No" at bounding box center [597, 197] width 123 height 10
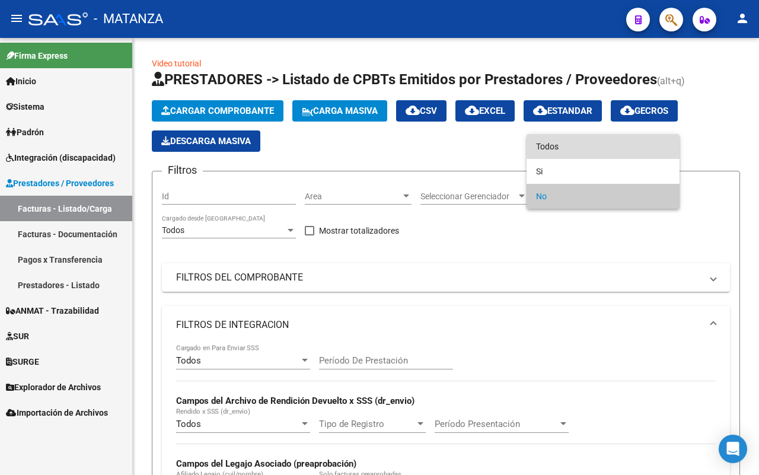
click at [633, 154] on span "Todos" at bounding box center [603, 146] width 134 height 25
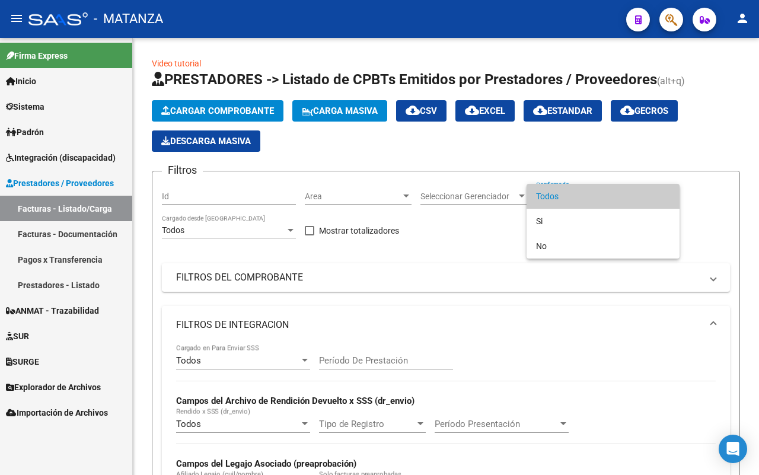
click at [416, 279] on div at bounding box center [379, 237] width 759 height 475
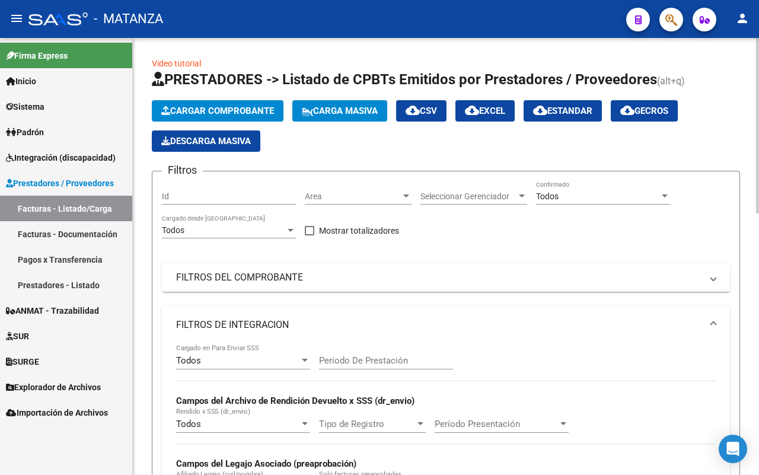
click at [428, 286] on mat-expansion-panel-header "FILTROS DEL COMPROBANTE" at bounding box center [446, 277] width 568 height 28
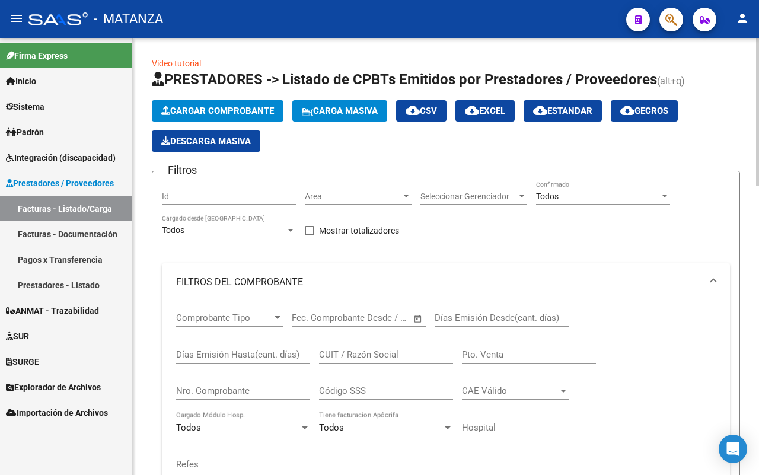
click at [369, 356] on input "CUIT / Razón Social" at bounding box center [386, 354] width 134 height 11
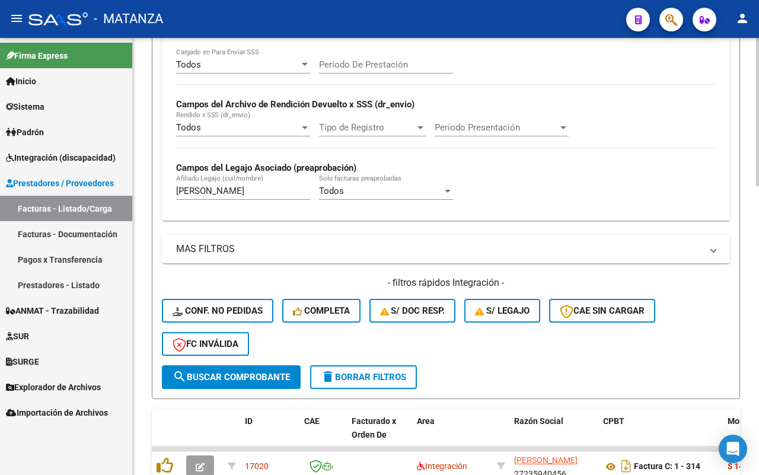
scroll to position [593, 0]
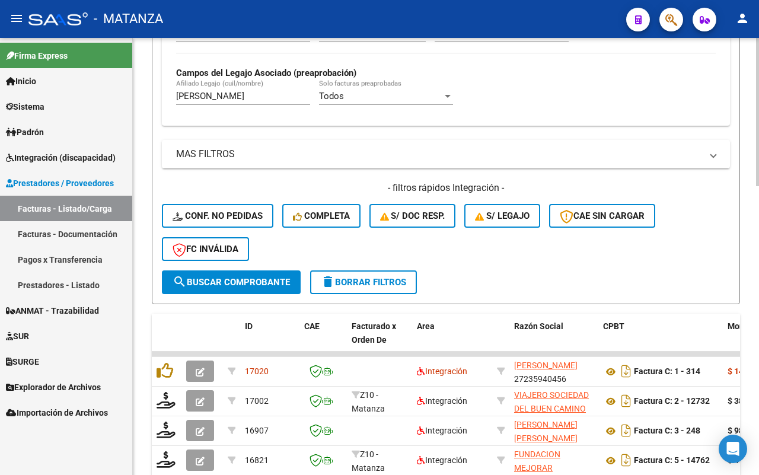
type input "CASTRO"
click at [253, 285] on button "search Buscar Comprobante" at bounding box center [231, 282] width 139 height 24
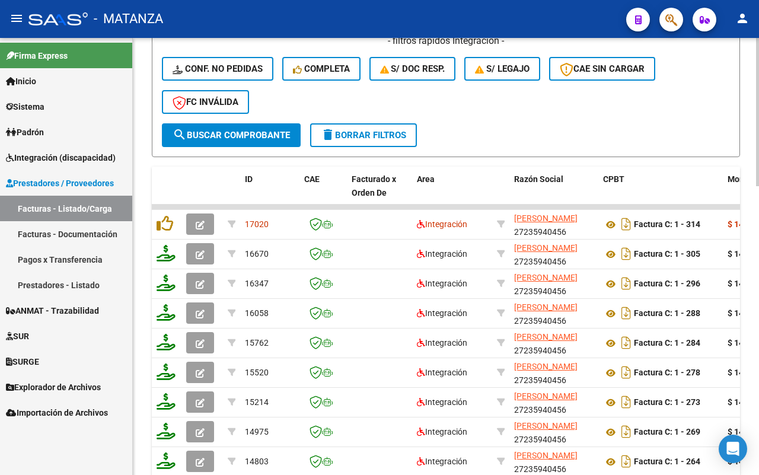
scroll to position [741, 0]
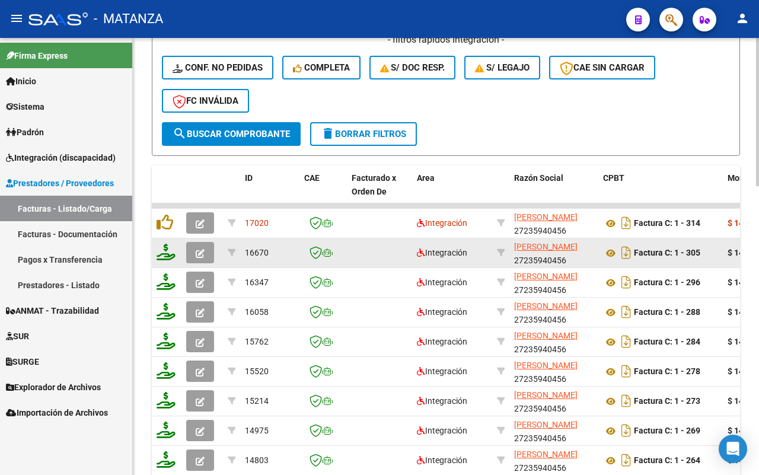
click at [205, 247] on button "button" at bounding box center [200, 252] width 28 height 21
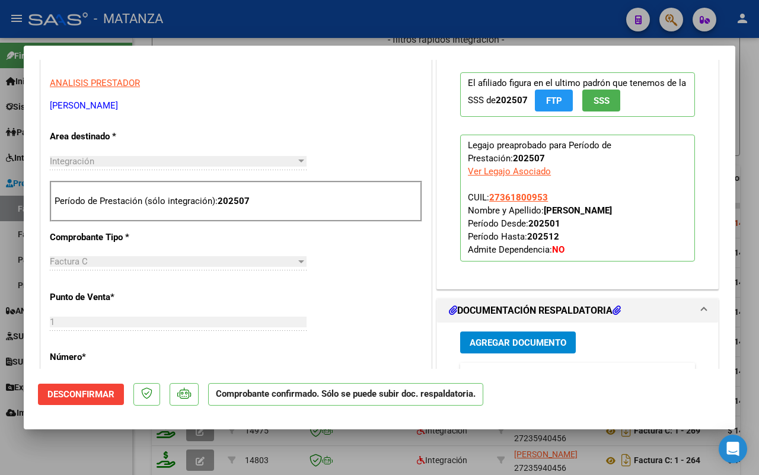
scroll to position [519, 0]
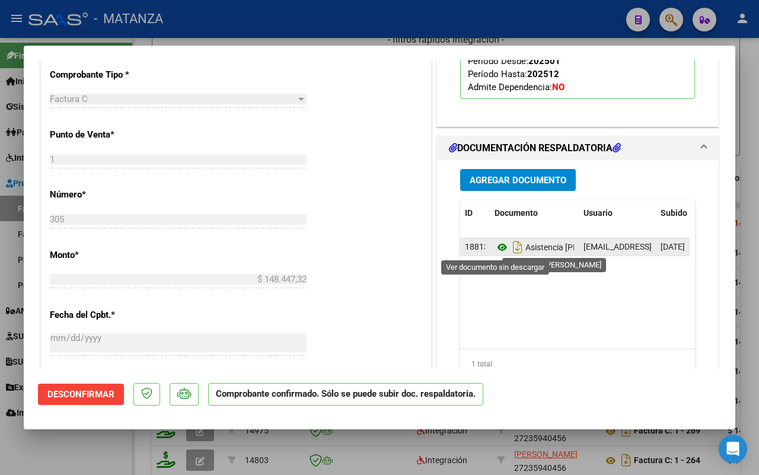
click at [495, 246] on icon at bounding box center [502, 247] width 15 height 14
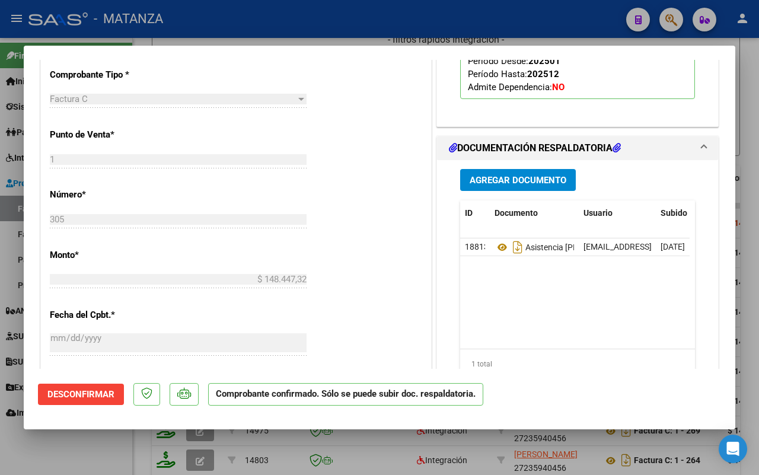
scroll to position [371, 0]
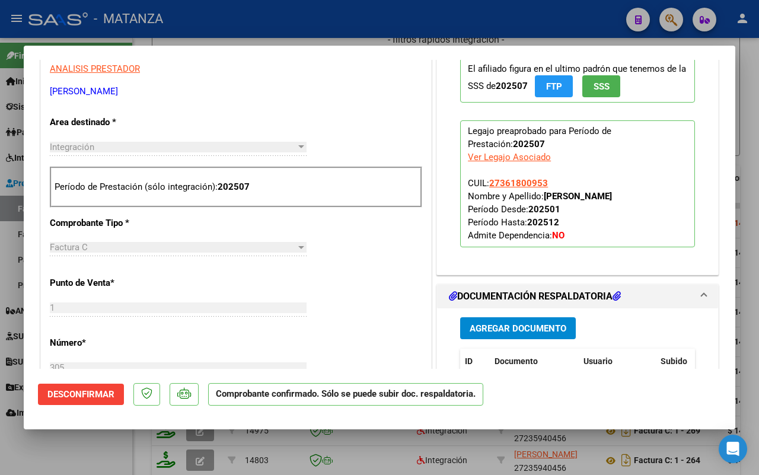
drag, startPoint x: 61, startPoint y: 445, endPoint x: 365, endPoint y: 312, distance: 331.4
click at [66, 443] on div at bounding box center [379, 237] width 759 height 475
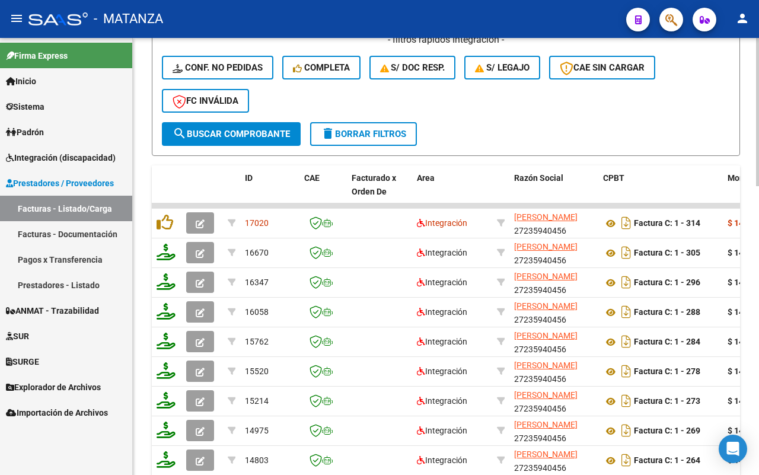
scroll to position [623, 0]
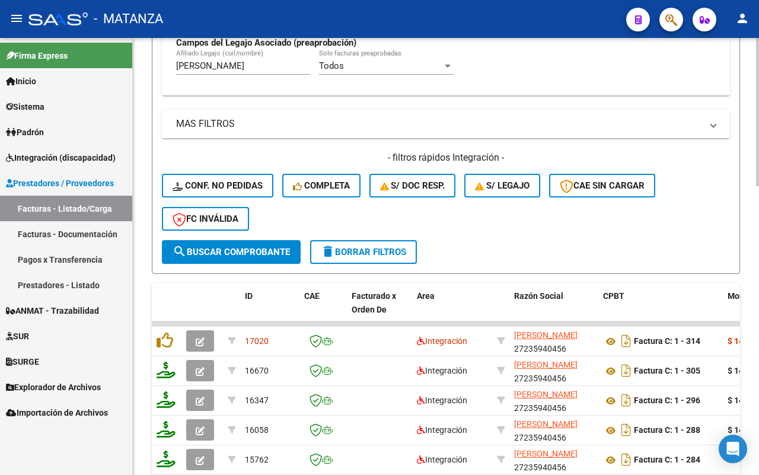
click at [384, 250] on span "delete Borrar Filtros" at bounding box center [363, 252] width 85 height 11
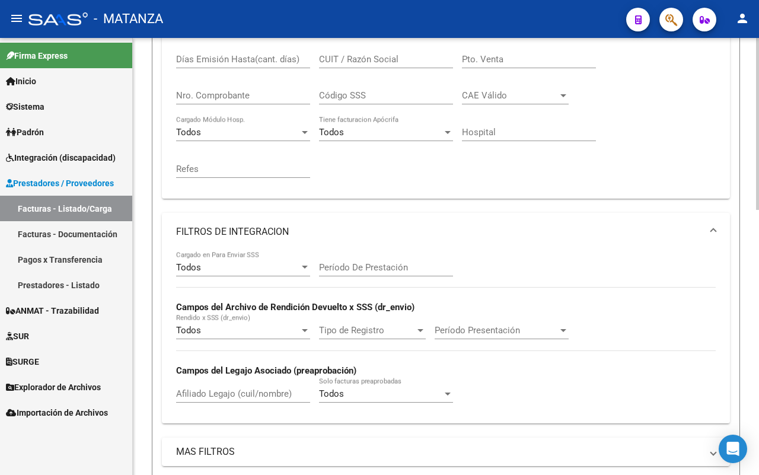
scroll to position [301, 0]
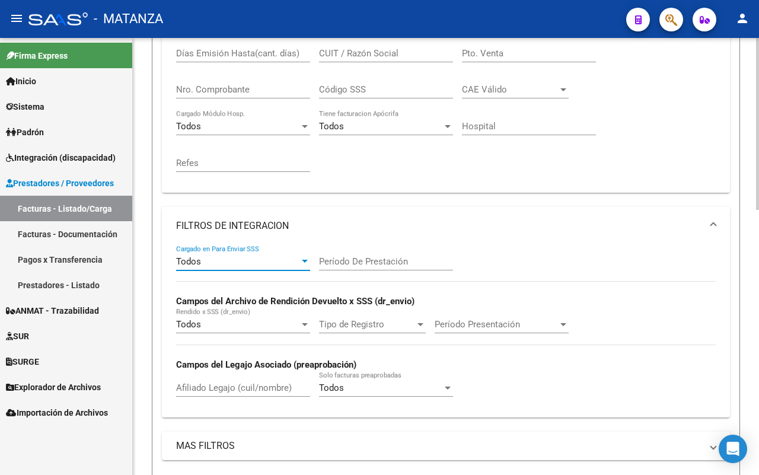
click at [240, 256] on div "Todos" at bounding box center [237, 261] width 123 height 11
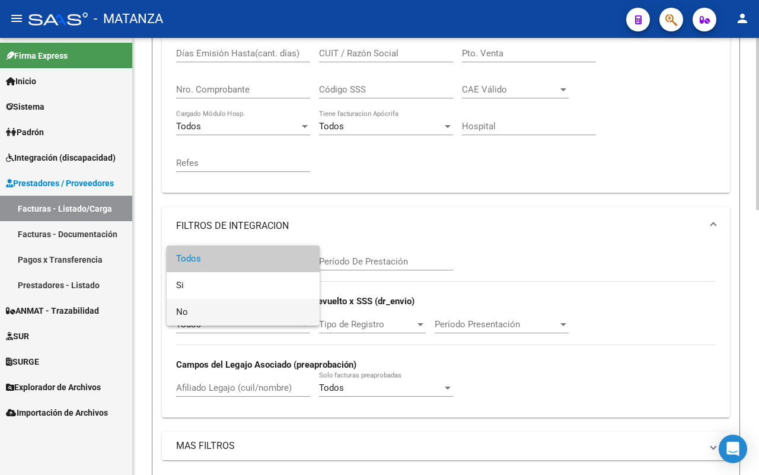
drag, startPoint x: 233, startPoint y: 319, endPoint x: 297, endPoint y: 294, distance: 68.9
click at [235, 319] on span "No" at bounding box center [243, 312] width 134 height 27
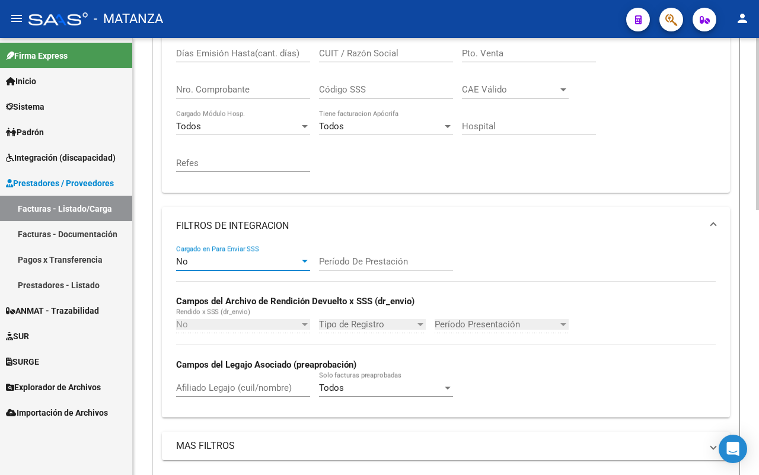
click at [369, 252] on div "Período De Prestación" at bounding box center [386, 257] width 134 height 25
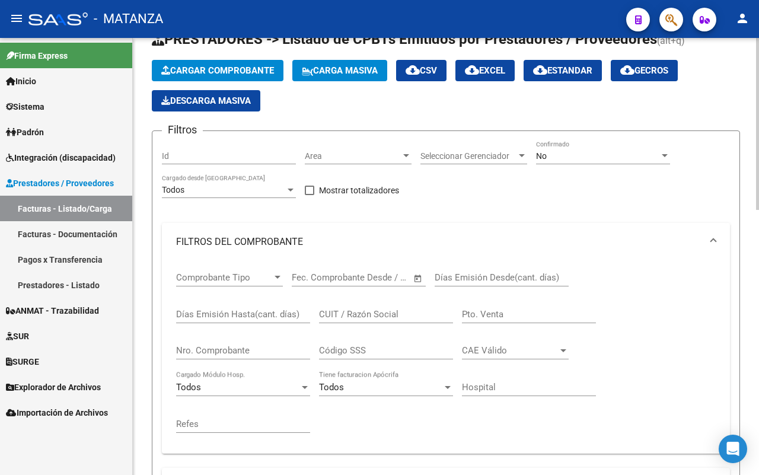
scroll to position [5, 0]
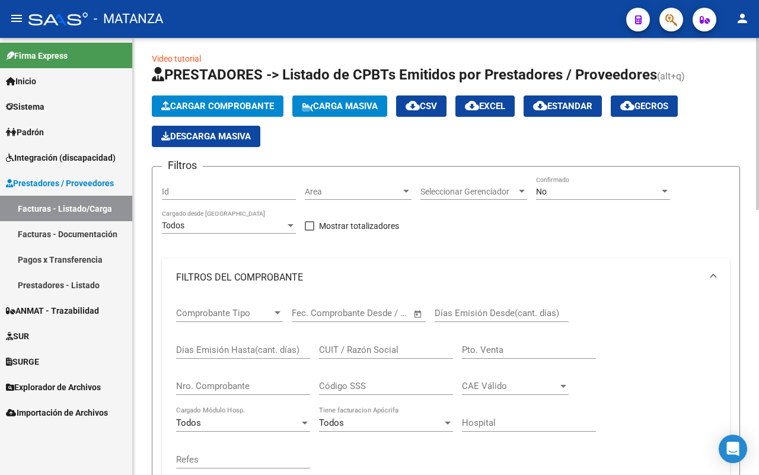
type input "202508"
click at [553, 184] on div "No Confirmado" at bounding box center [603, 188] width 134 height 24
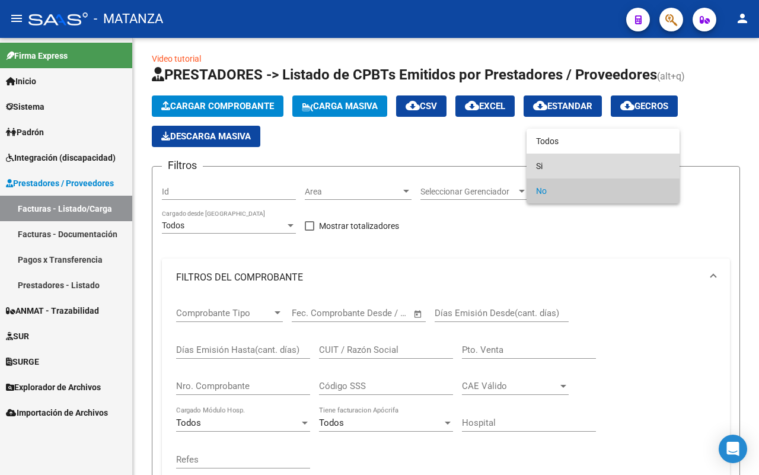
click at [559, 164] on span "Si" at bounding box center [603, 166] width 134 height 25
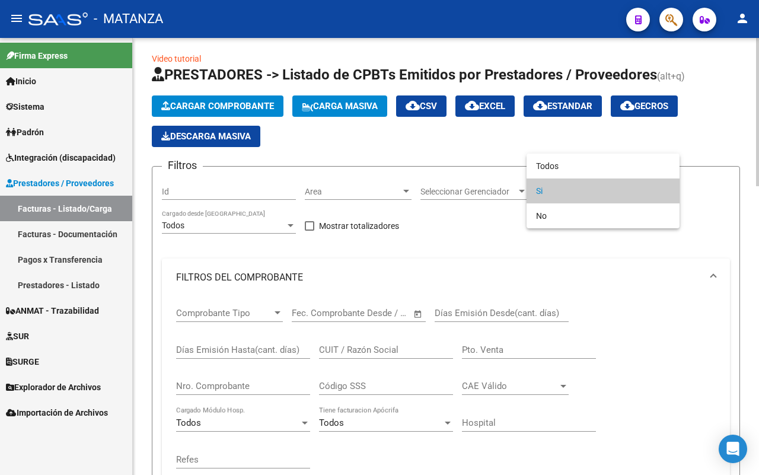
drag, startPoint x: 571, startPoint y: 191, endPoint x: 522, endPoint y: 202, distance: 50.4
click at [570, 190] on span "Si" at bounding box center [603, 190] width 134 height 25
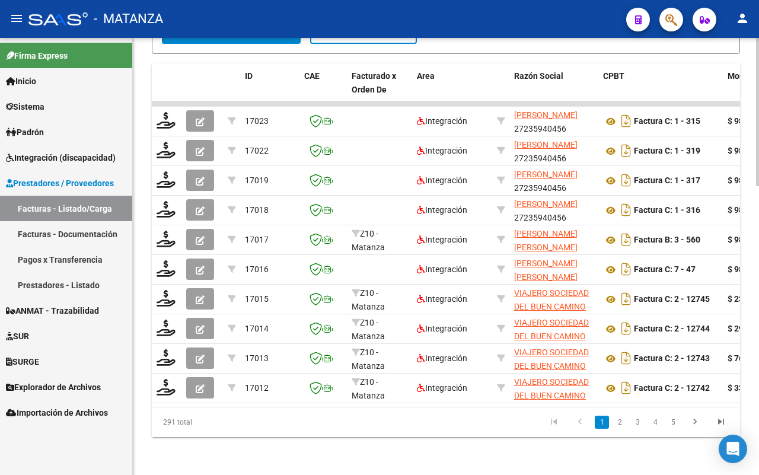
scroll to position [703, 0]
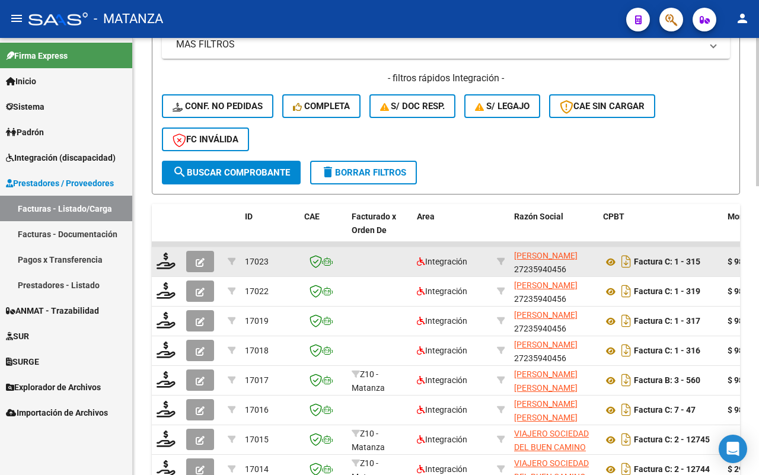
click at [197, 258] on icon "button" at bounding box center [200, 262] width 9 height 9
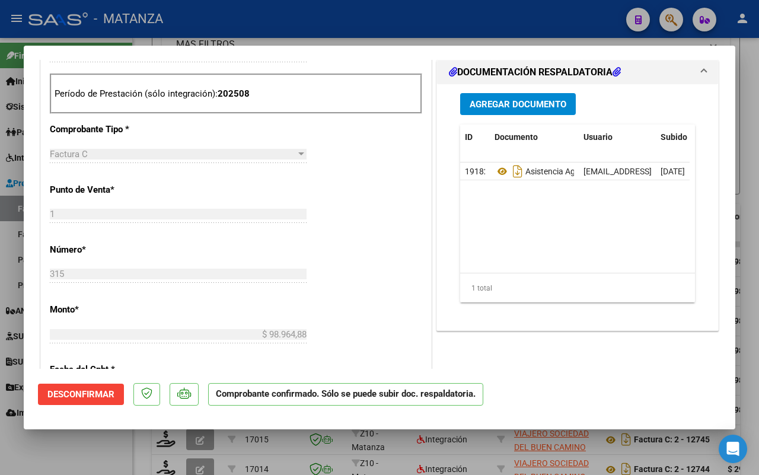
scroll to position [148, 0]
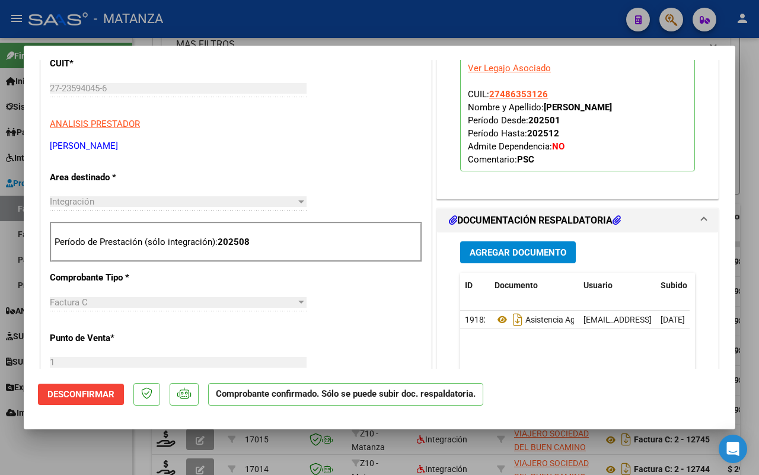
click at [94, 446] on div at bounding box center [379, 237] width 759 height 475
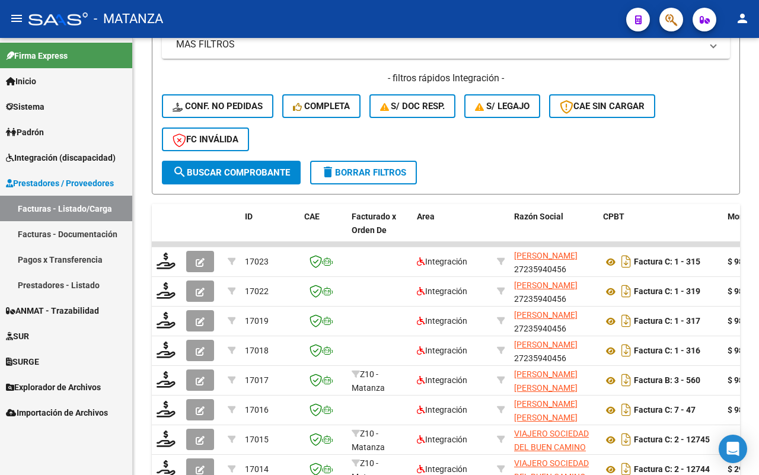
scroll to position [703, 0]
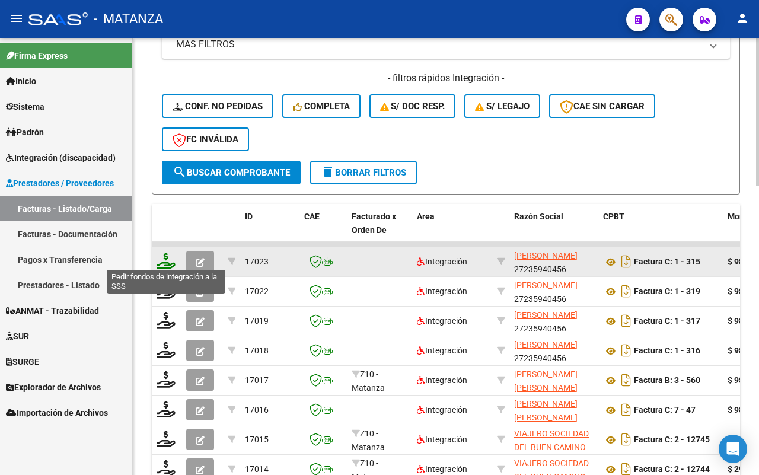
click at [166, 256] on icon at bounding box center [166, 261] width 19 height 17
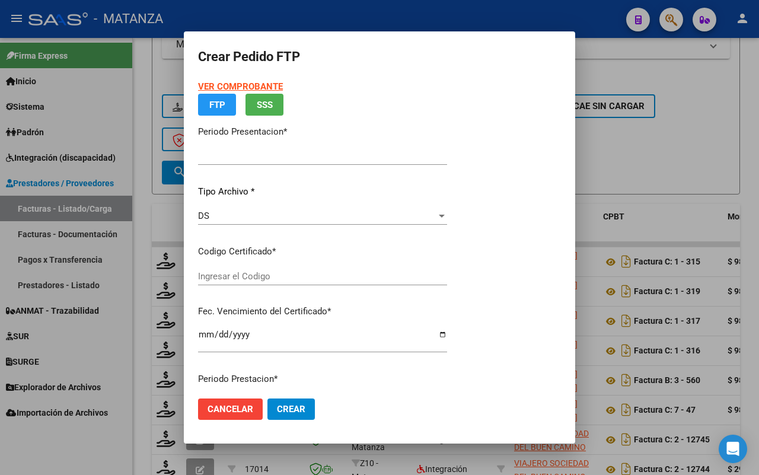
type input "202508"
type input "$ 98.964,88"
type input "ARG01-00048635312-20240815-99991215-bue"
type input "[DATE]"
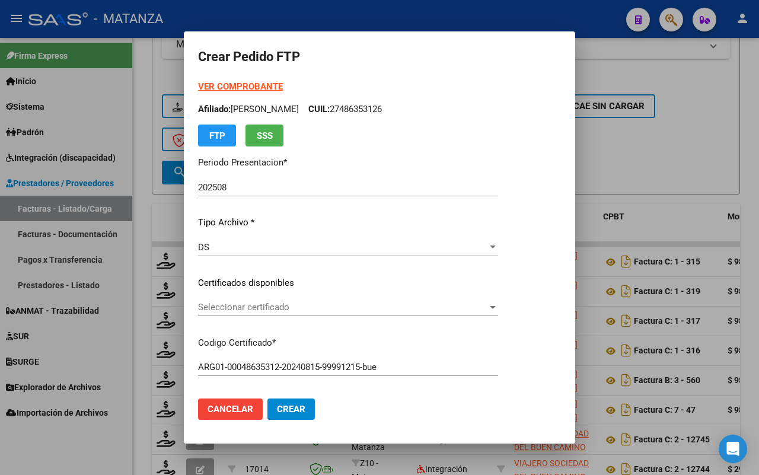
click at [310, 304] on span "Seleccionar certificado" at bounding box center [342, 307] width 289 height 11
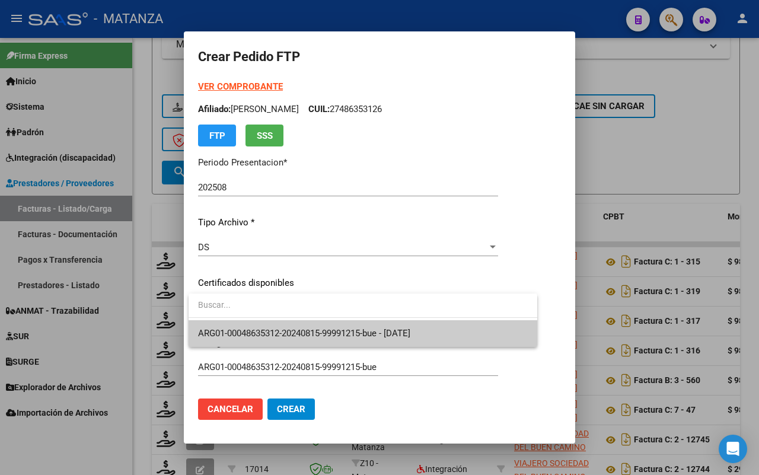
click at [312, 329] on span "ARG01-00048635312-20240815-99991215-bue - [DATE]" at bounding box center [304, 333] width 212 height 11
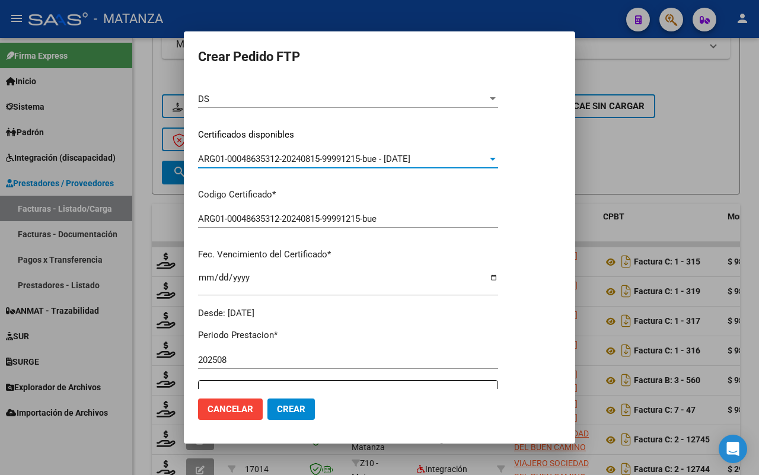
scroll to position [297, 0]
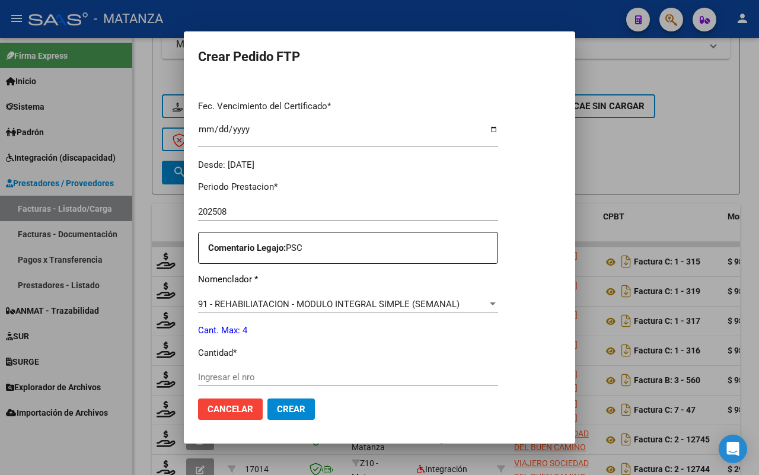
click at [259, 375] on input "Ingresar el nro" at bounding box center [348, 377] width 300 height 11
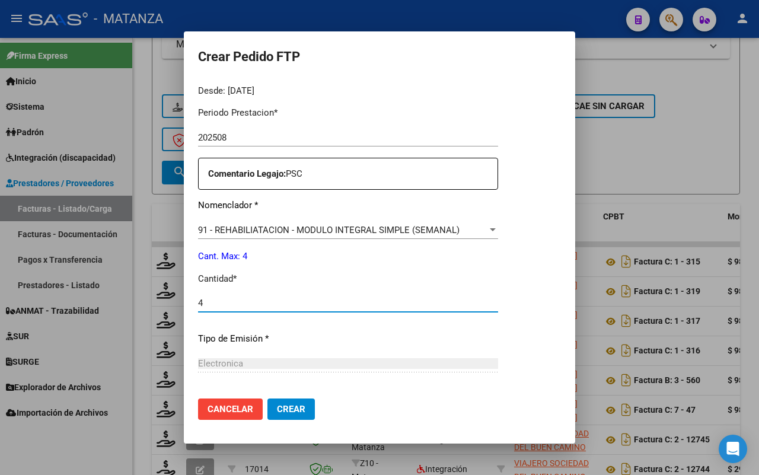
type input "4"
drag, startPoint x: 291, startPoint y: 409, endPoint x: 313, endPoint y: 401, distance: 22.7
click at [292, 407] on span "Crear" at bounding box center [291, 409] width 28 height 11
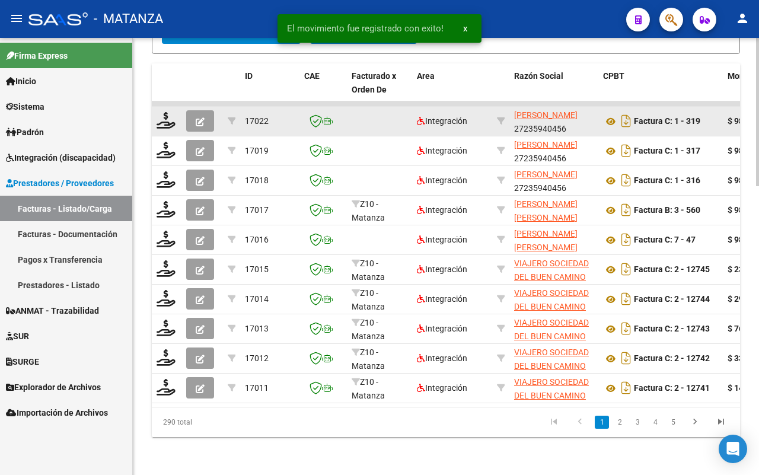
scroll to position [776, 0]
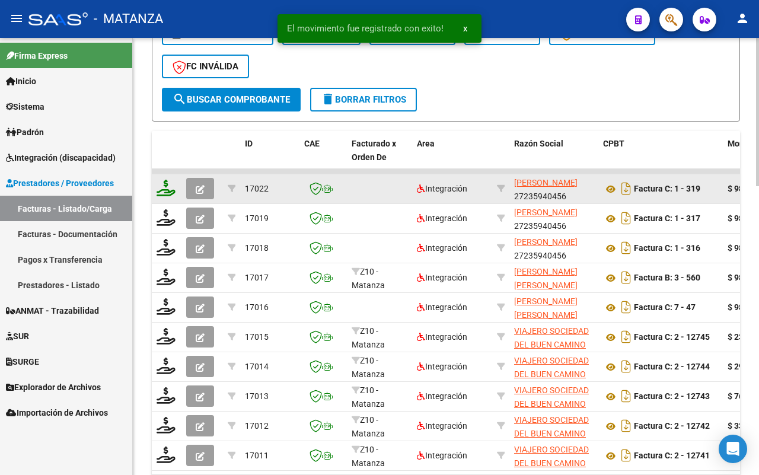
click at [166, 181] on icon at bounding box center [166, 188] width 19 height 17
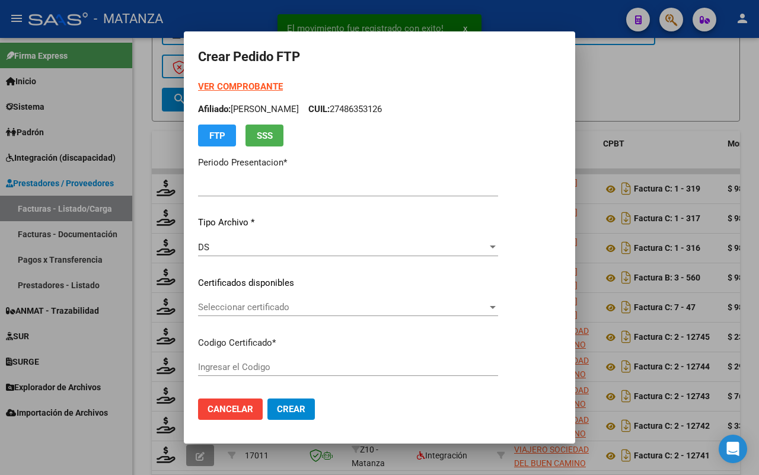
type input "202508"
type input "$ 98.964,88"
type input "ARG0200055260675-20240506-20290506-BUE"
type input "[DATE]"
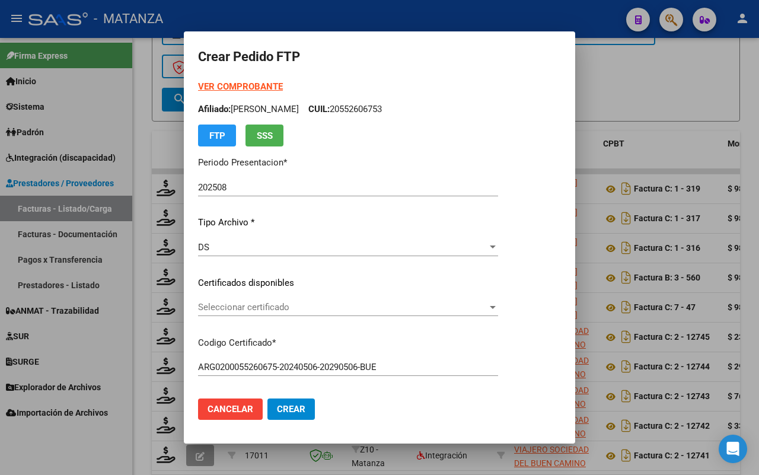
click at [360, 310] on span "Seleccionar certificado" at bounding box center [342, 307] width 289 height 11
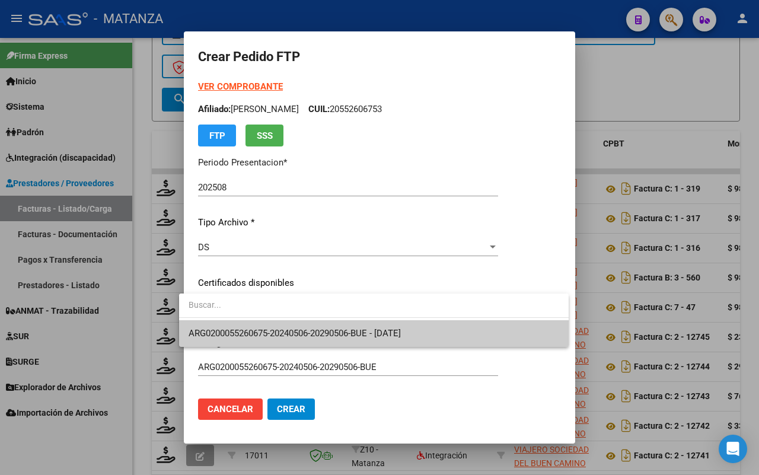
click at [359, 326] on span "ARG0200055260675-20240506-20290506-BUE - [DATE]" at bounding box center [374, 333] width 371 height 27
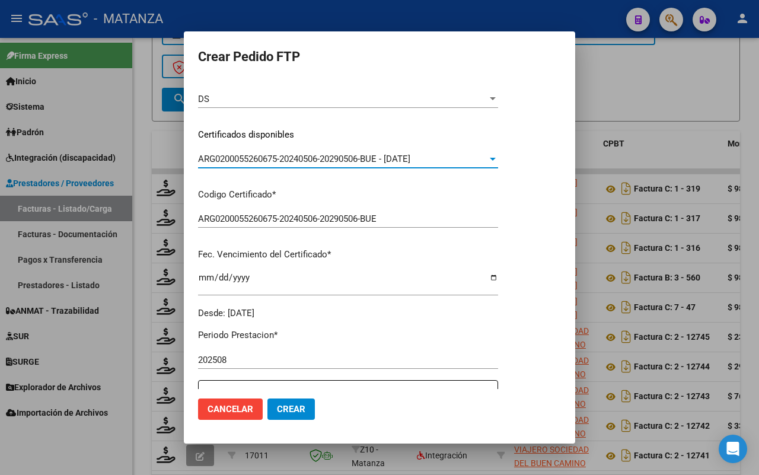
scroll to position [297, 0]
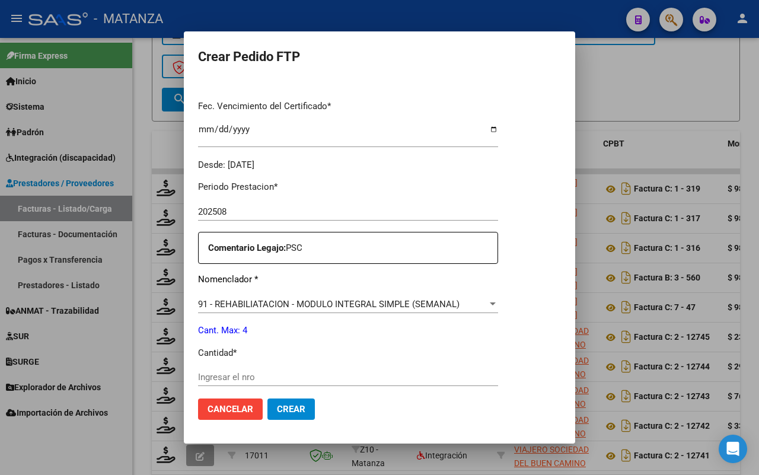
click at [292, 377] on input "Ingresar el nro" at bounding box center [348, 377] width 300 height 11
type input "4"
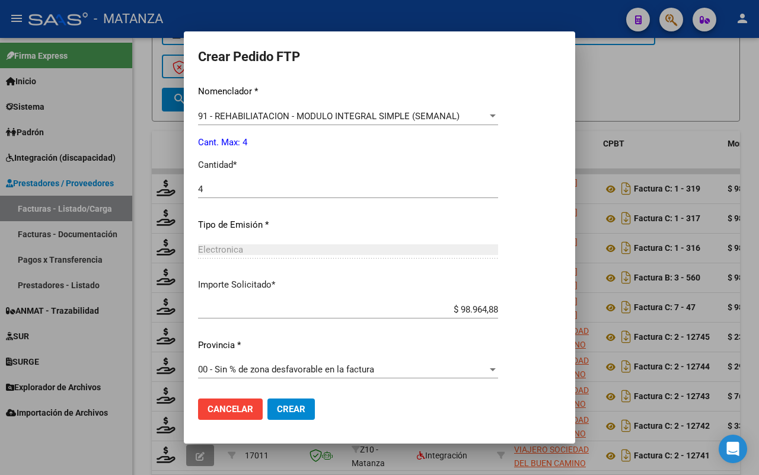
drag, startPoint x: 282, startPoint y: 410, endPoint x: 451, endPoint y: 365, distance: 174.9
click at [285, 409] on span "Crear" at bounding box center [291, 409] width 28 height 11
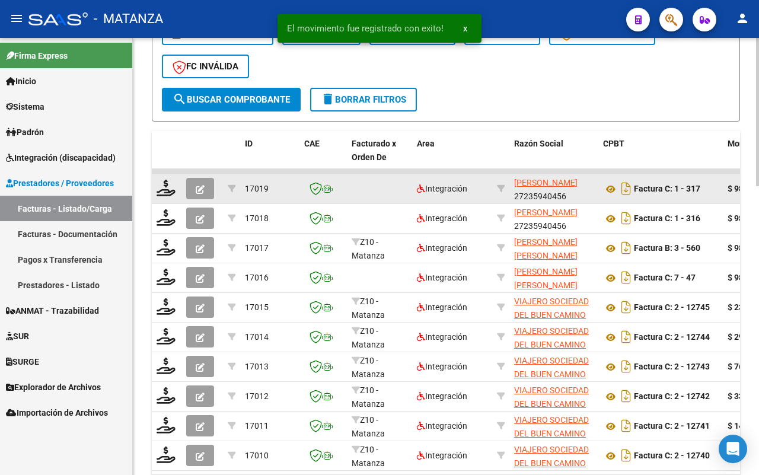
click at [202, 185] on icon "button" at bounding box center [200, 189] width 9 height 9
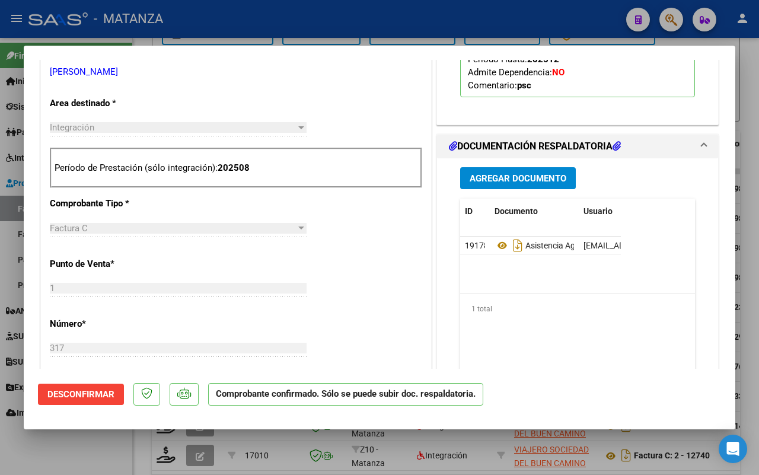
scroll to position [297, 0]
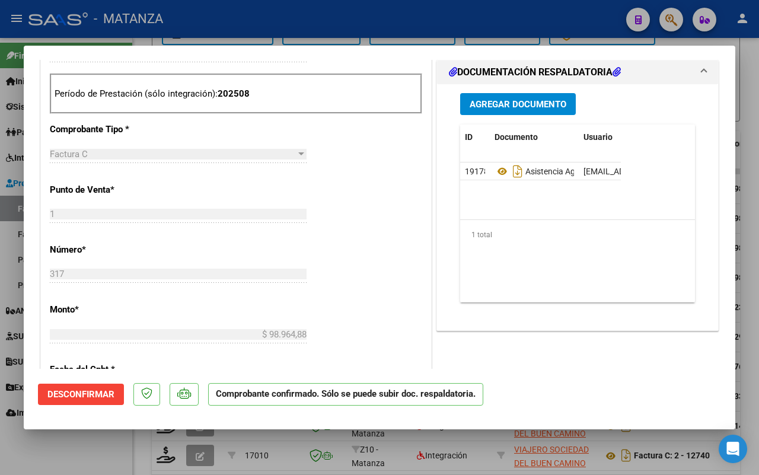
click at [102, 445] on div at bounding box center [379, 237] width 759 height 475
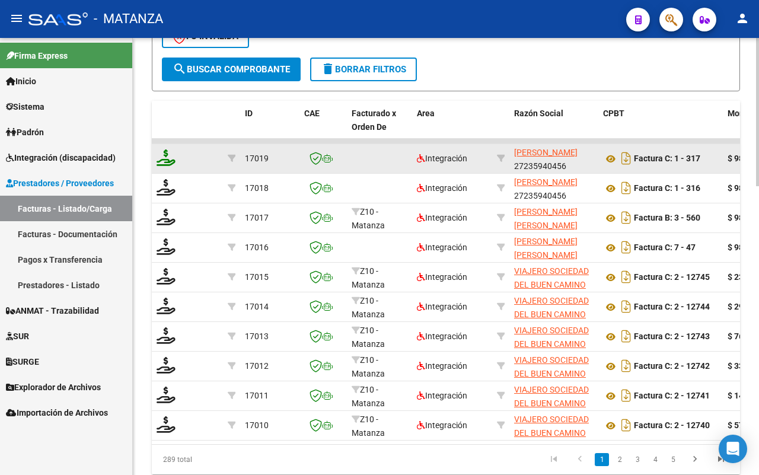
click at [165, 166] on icon at bounding box center [166, 157] width 19 height 17
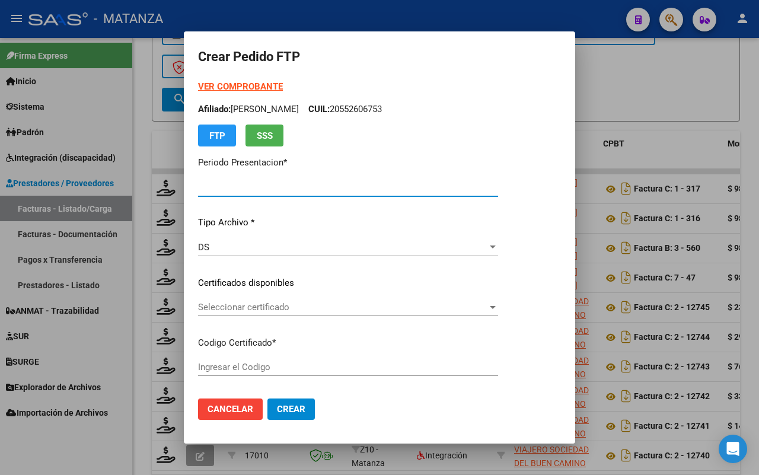
type input "202508"
type input "$ 98.964,88"
type input "ARG01-00047235320-20220826-20270826-BS"
type input "[DATE]"
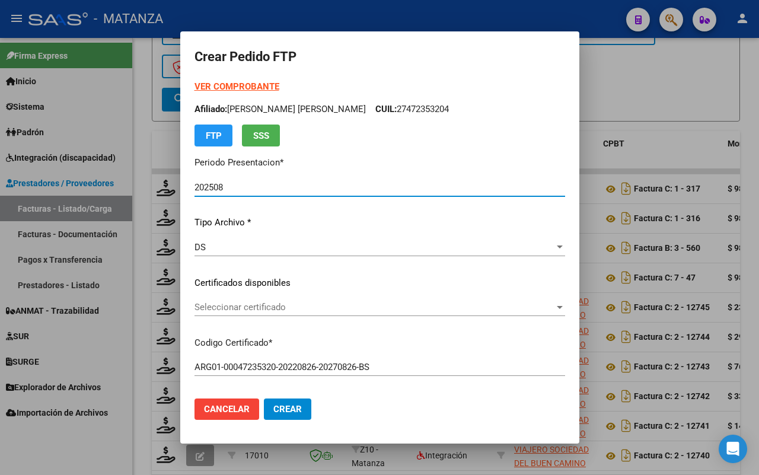
click at [289, 307] on span "Seleccionar certificado" at bounding box center [375, 307] width 360 height 11
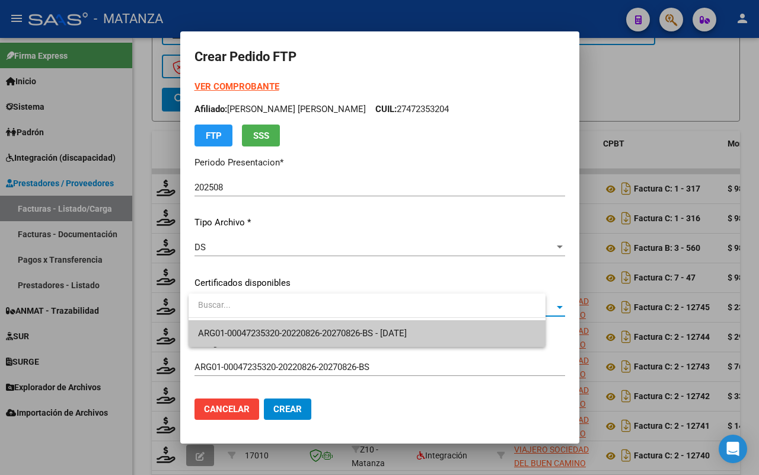
click at [292, 339] on span "ARG01-00047235320-20220826-20270826-BS - [DATE]" at bounding box center [367, 333] width 338 height 27
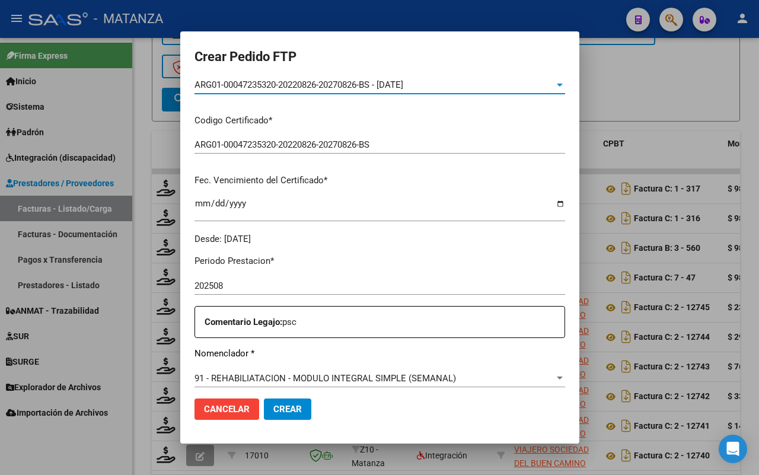
scroll to position [297, 0]
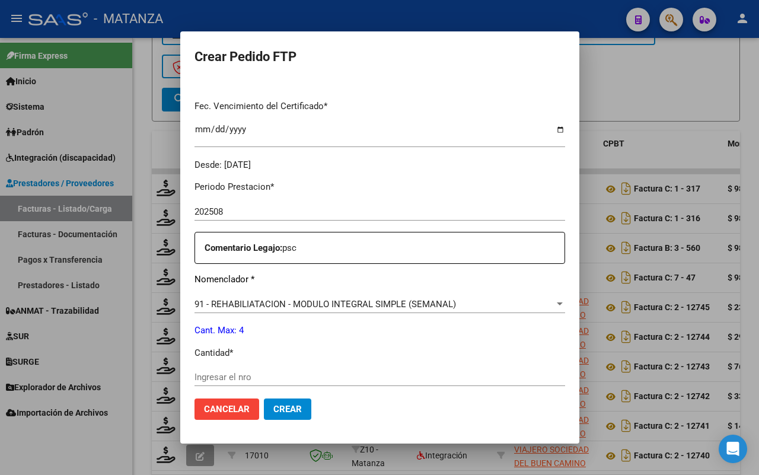
click at [282, 375] on input "Ingresar el nro" at bounding box center [380, 377] width 371 height 11
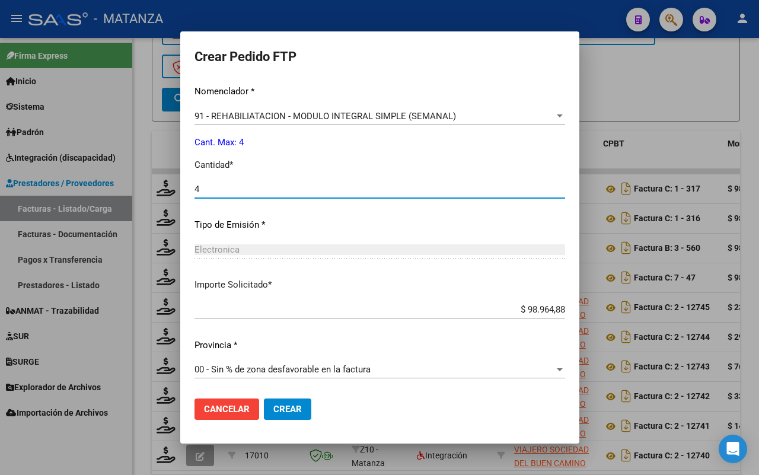
type input "4"
click at [286, 413] on span "Crear" at bounding box center [287, 409] width 28 height 11
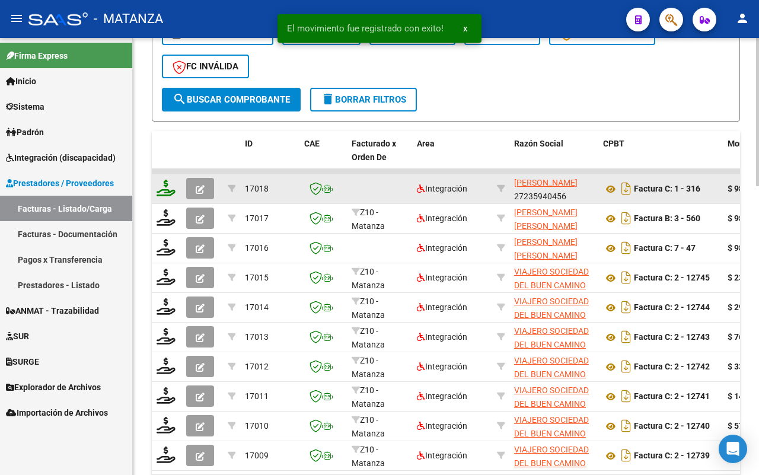
click at [164, 187] on icon at bounding box center [166, 188] width 19 height 17
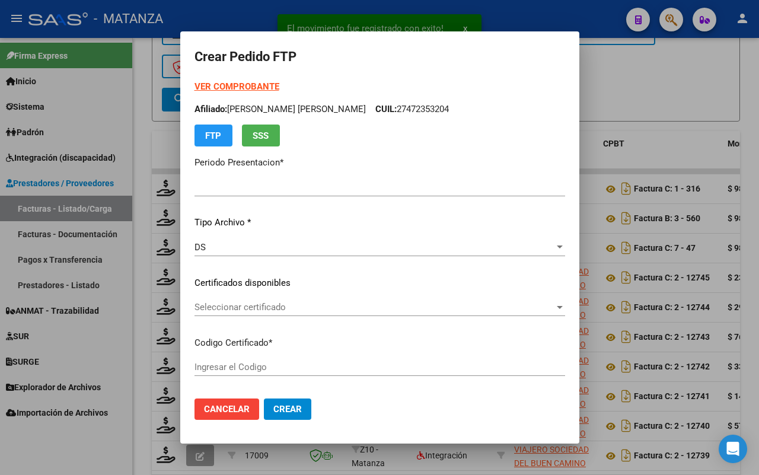
type input "202508"
type input "$ 98.964,88"
type input "ARG02-00042537094-20210415-20260415-BS"
type input "[DATE]"
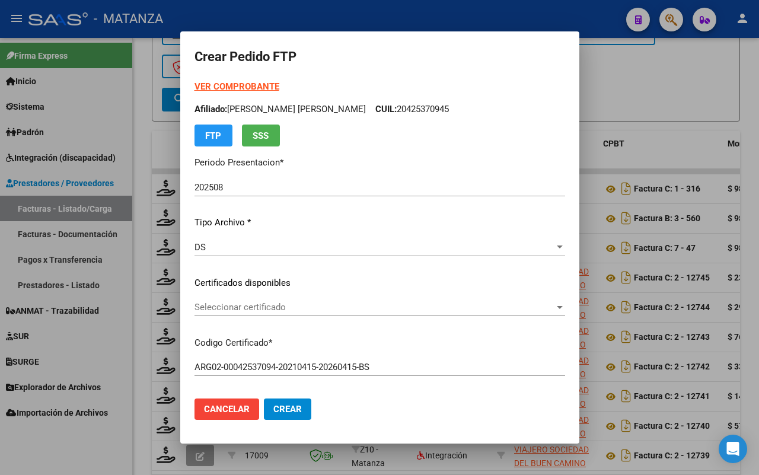
click at [385, 305] on span "Seleccionar certificado" at bounding box center [375, 307] width 360 height 11
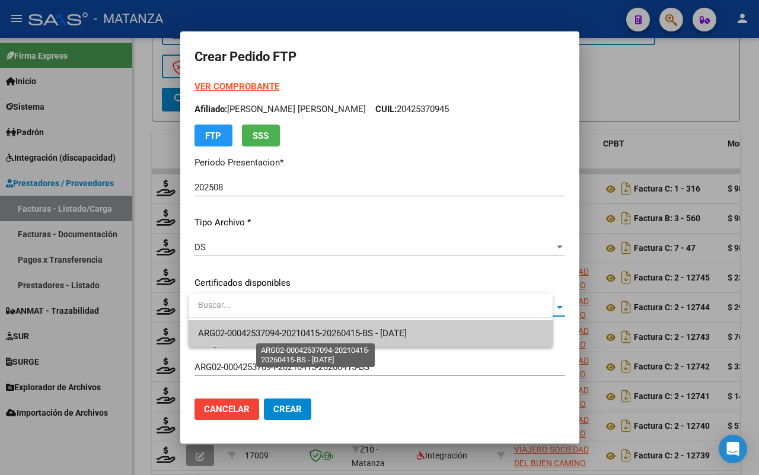
click at [385, 329] on span "ARG02-00042537094-20210415-20260415-BS - [DATE]" at bounding box center [302, 333] width 209 height 11
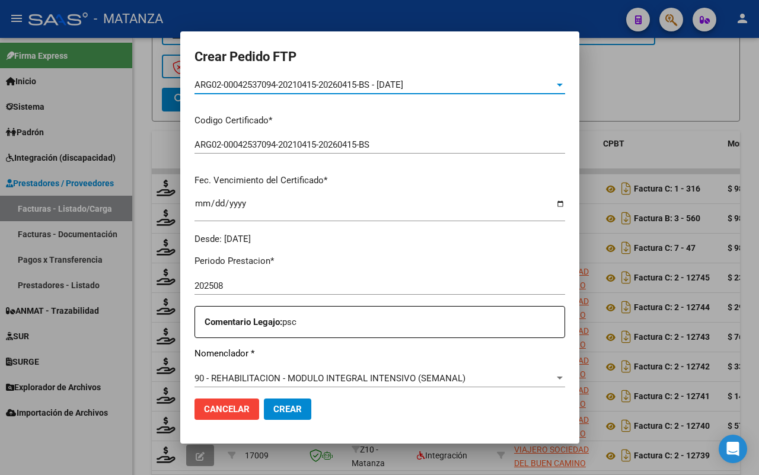
scroll to position [297, 0]
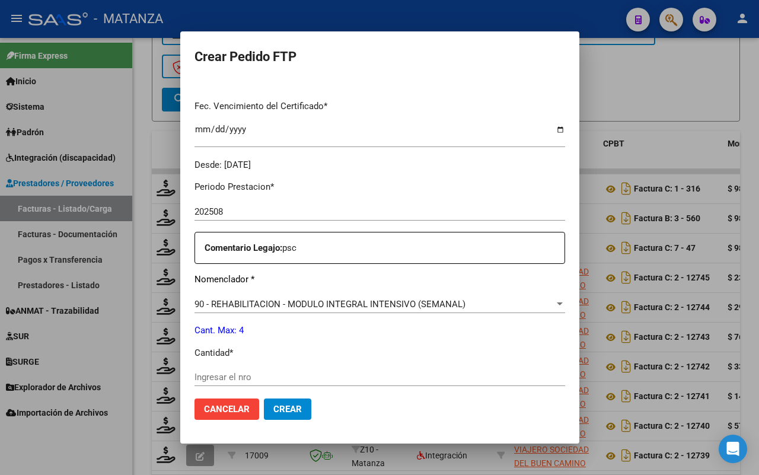
click at [267, 377] on input "Ingresar el nro" at bounding box center [380, 377] width 371 height 11
type input "4"
click at [299, 410] on span "Crear" at bounding box center [287, 409] width 28 height 11
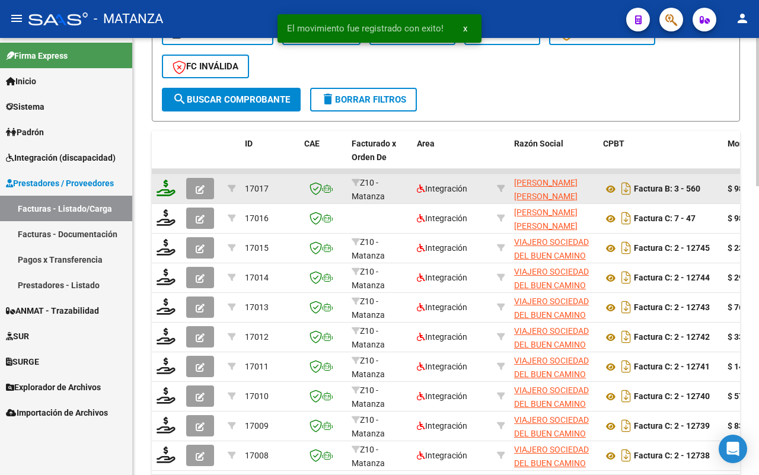
click at [167, 181] on icon at bounding box center [166, 188] width 19 height 17
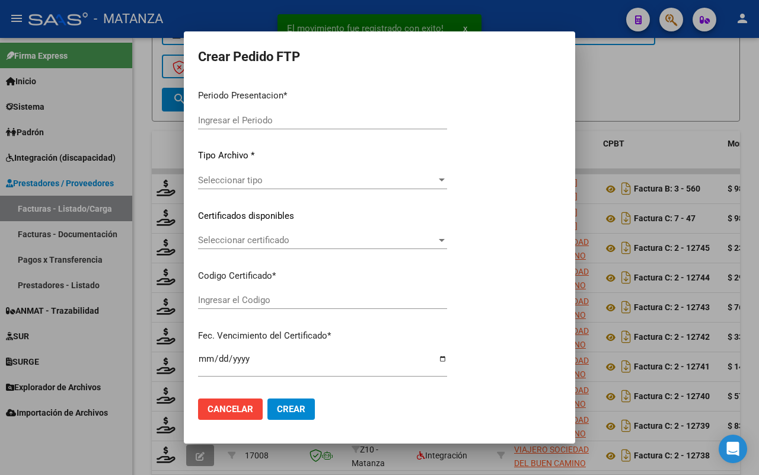
type input "202508"
type input "$ 98.964,88"
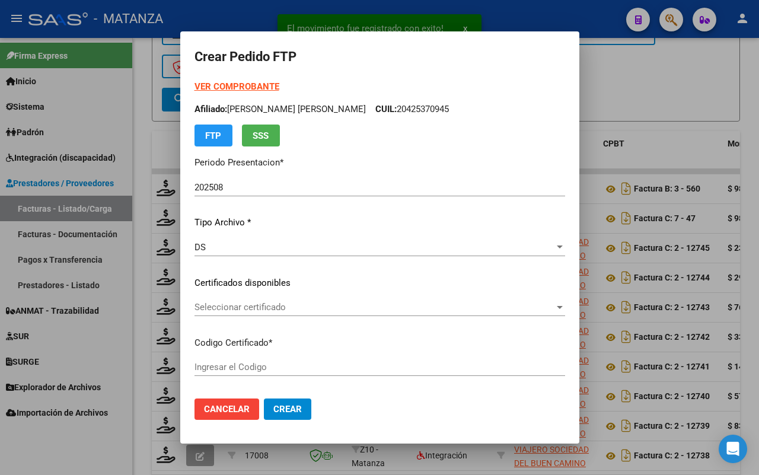
type input "ARG0200055181528-20211104-20261104-BS"
type input "[DATE]"
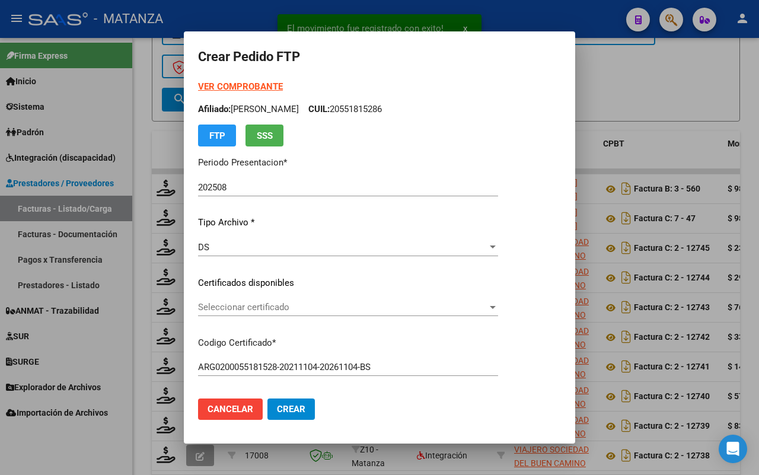
scroll to position [74, 0]
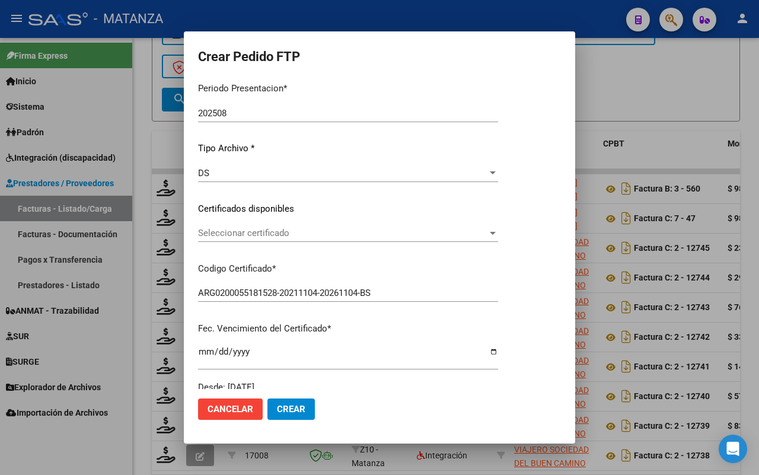
click at [387, 233] on span "Seleccionar certificado" at bounding box center [342, 233] width 289 height 11
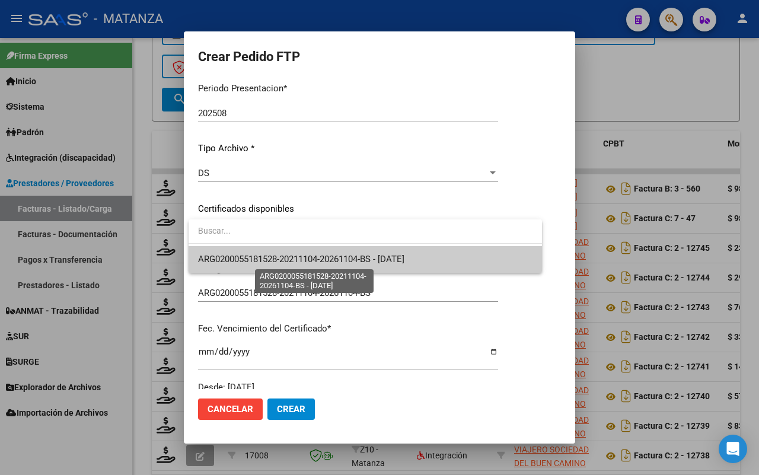
click at [384, 259] on span "ARG0200055181528-20211104-20261104-BS - [DATE]" at bounding box center [301, 259] width 206 height 11
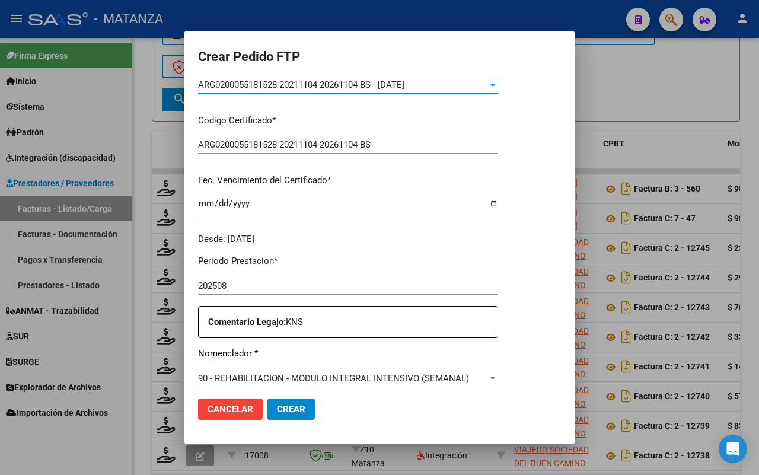
scroll to position [371, 0]
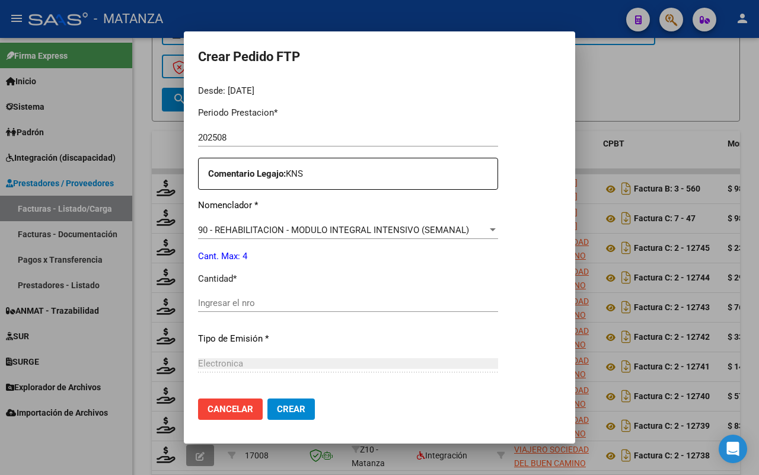
click at [243, 302] on input "Ingresar el nro" at bounding box center [348, 303] width 300 height 11
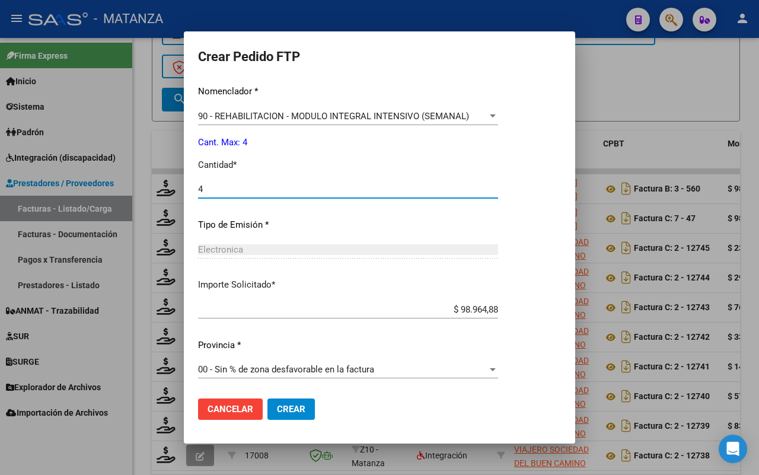
type input "4"
click at [295, 409] on span "Crear" at bounding box center [291, 409] width 28 height 11
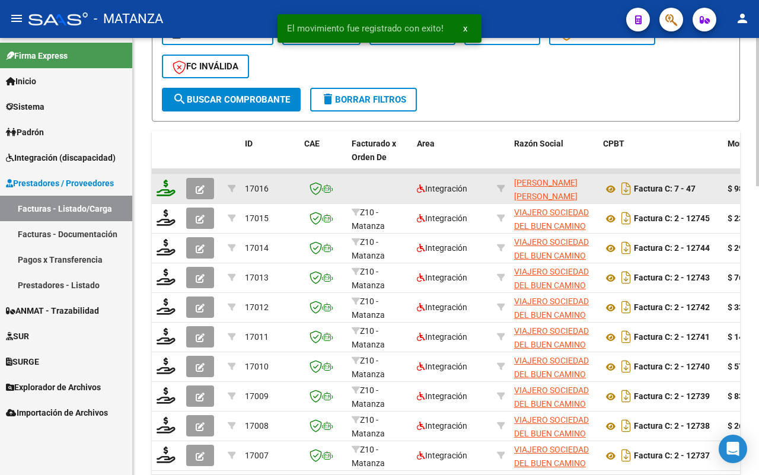
click at [161, 184] on icon at bounding box center [166, 188] width 19 height 17
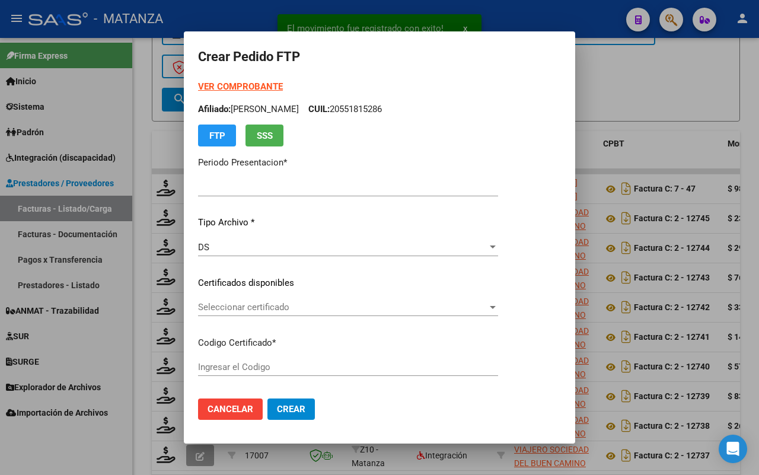
type input "202508"
type input "$ 98.964,88"
type input "ARG01-00057681047-20210923-20230923-BS"
type input "[DATE]"
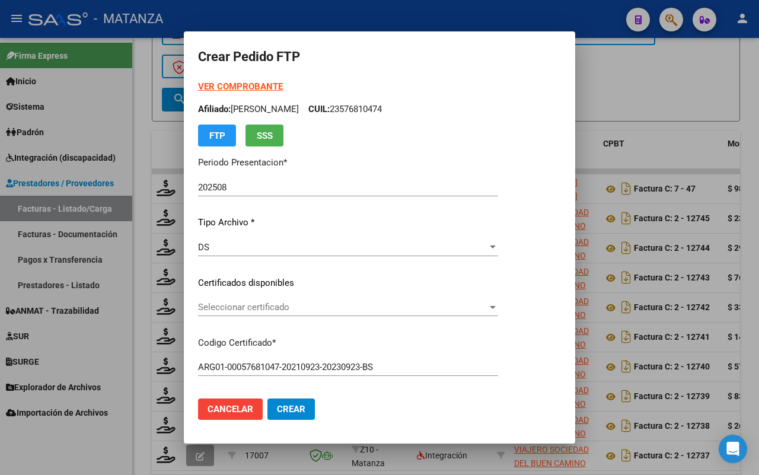
click at [363, 306] on span "Seleccionar certificado" at bounding box center [342, 307] width 289 height 11
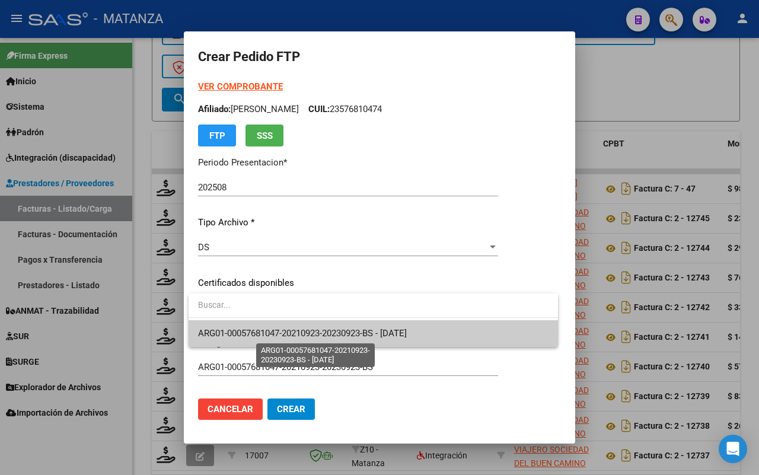
click at [359, 328] on span "ARG01-00057681047-20210923-20230923-BS - [DATE]" at bounding box center [302, 333] width 209 height 11
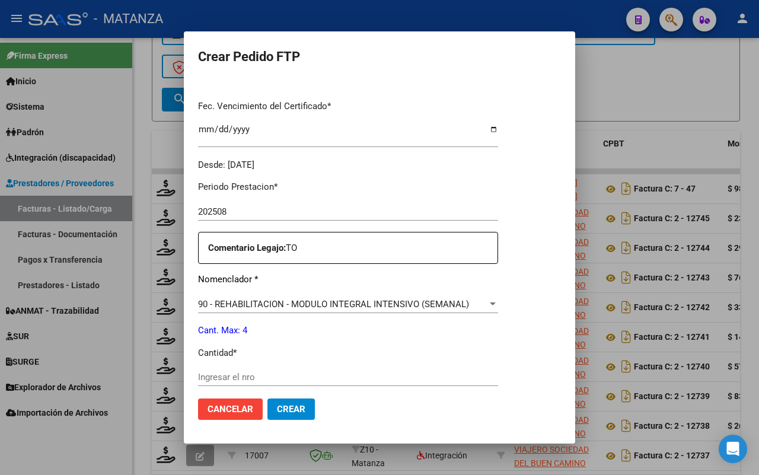
scroll to position [371, 0]
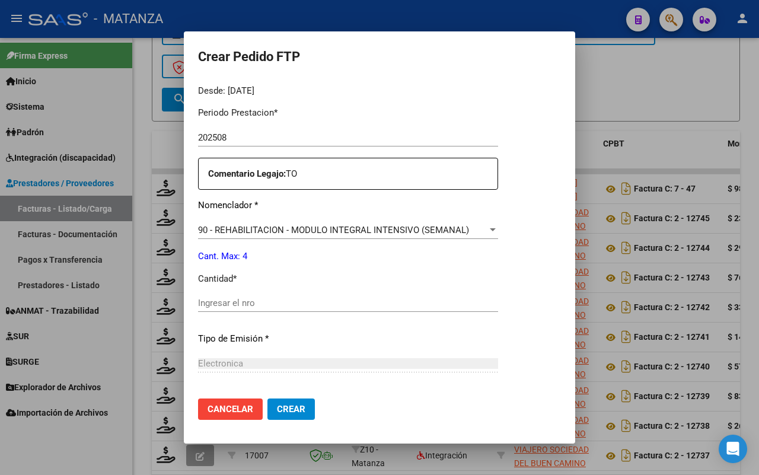
click at [230, 301] on input "Ingresar el nro" at bounding box center [348, 303] width 300 height 11
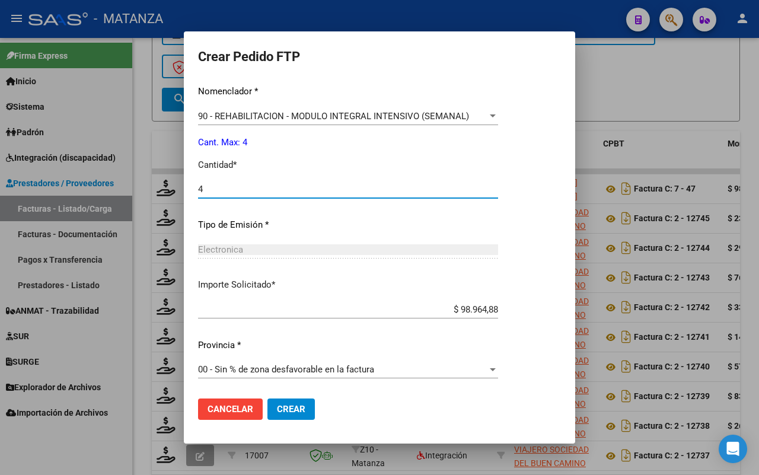
type input "4"
click at [294, 407] on span "Crear" at bounding box center [291, 409] width 28 height 11
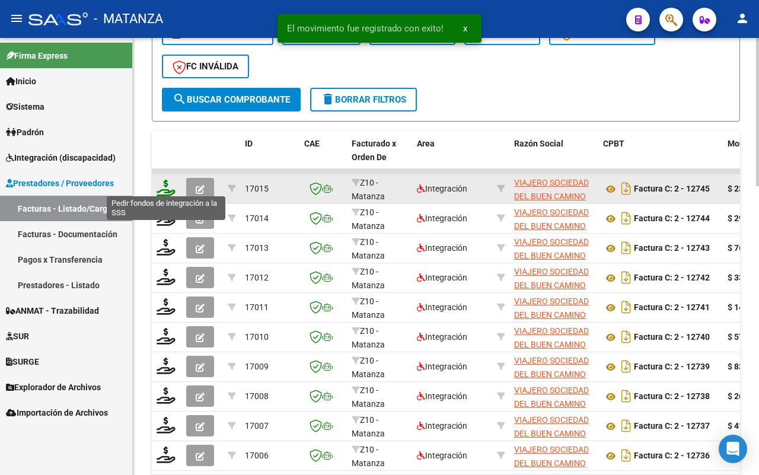
click at [161, 187] on icon at bounding box center [166, 188] width 19 height 17
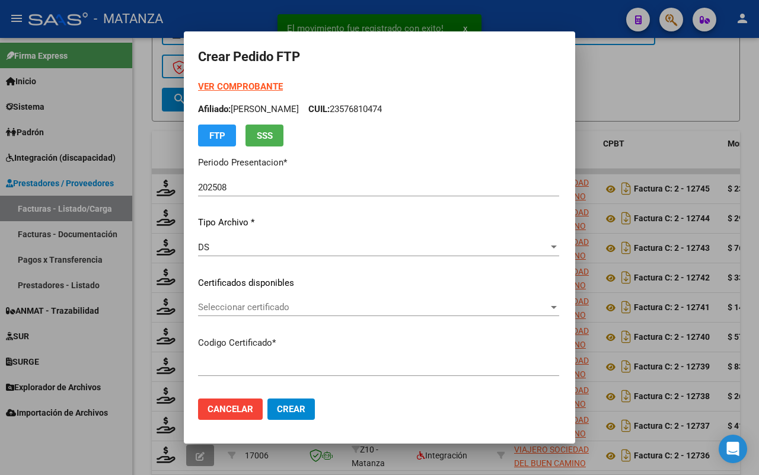
type input "ARG010005343370520221109-20271109-BS"
type input "[DATE]"
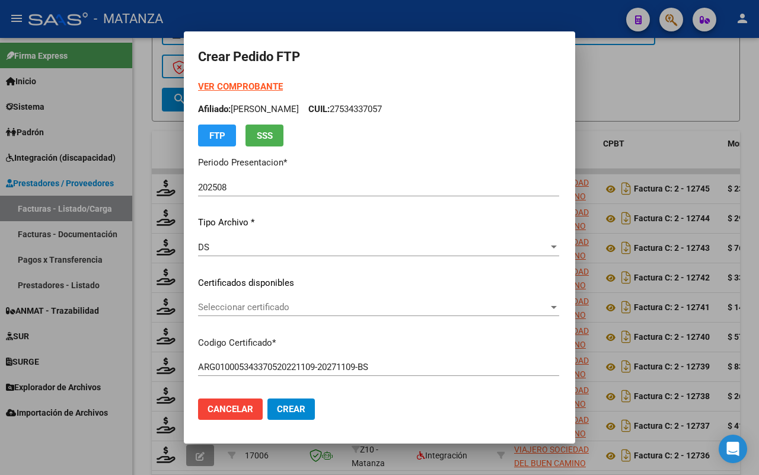
click at [317, 308] on span "Seleccionar certificado" at bounding box center [373, 307] width 350 height 11
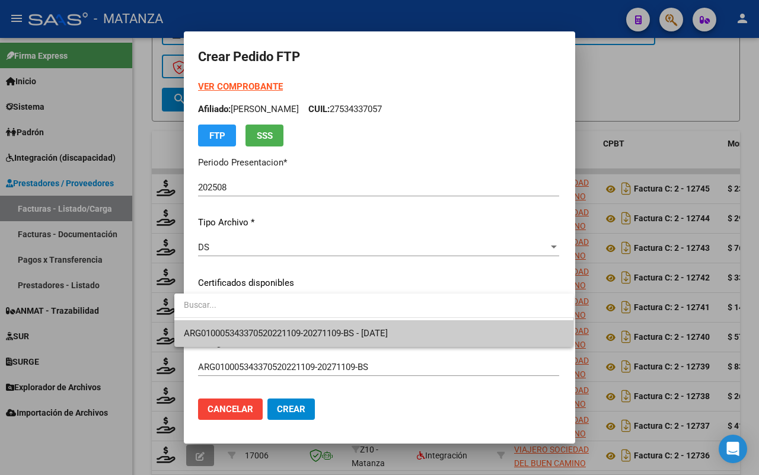
click at [315, 330] on span "ARG010005343370520221109-20271109-BS - [DATE]" at bounding box center [286, 333] width 204 height 11
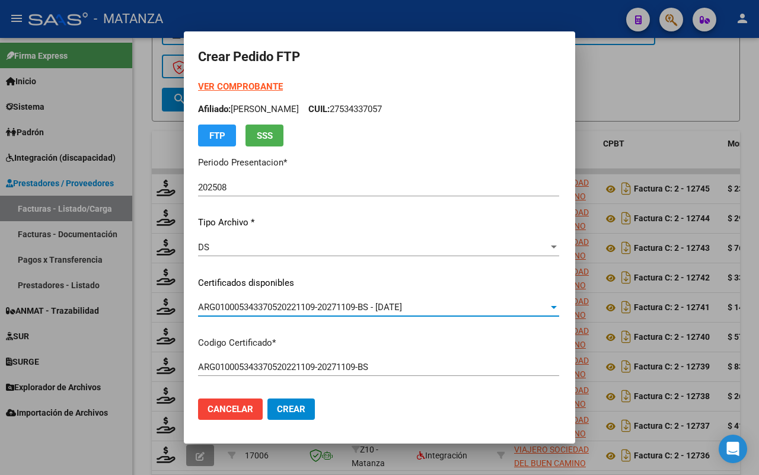
click at [239, 85] on strong "VER COMPROBANTE" at bounding box center [240, 86] width 85 height 11
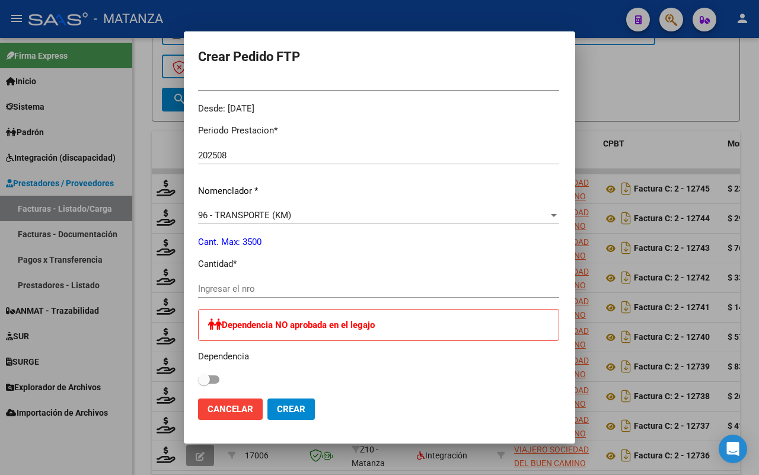
scroll to position [371, 0]
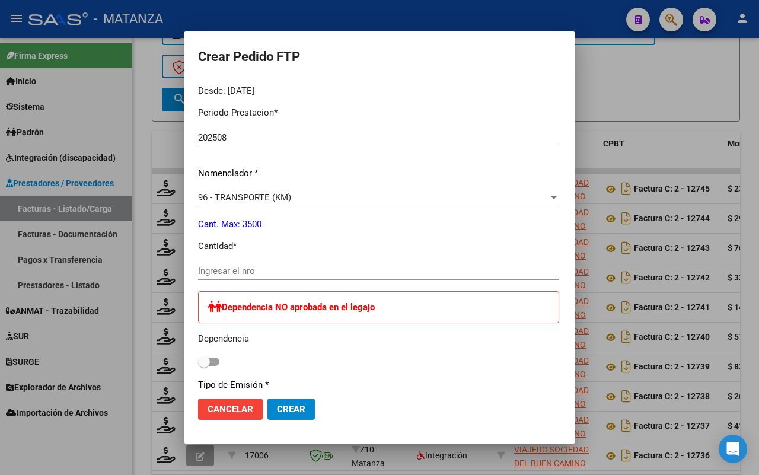
click at [250, 274] on input "Ingresar el nro" at bounding box center [378, 271] width 361 height 11
type input "432"
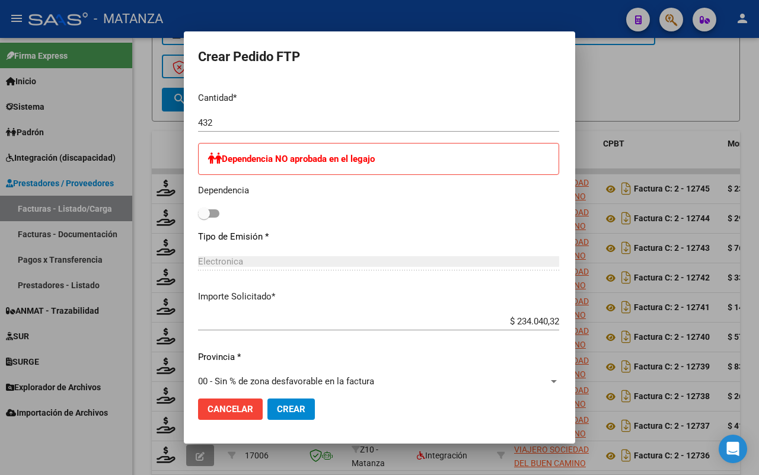
click at [283, 415] on button "Crear" at bounding box center [290, 408] width 47 height 21
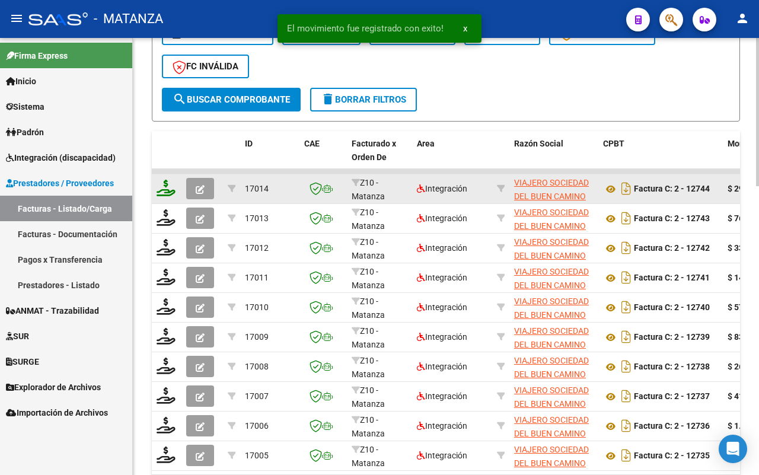
click at [165, 184] on icon at bounding box center [166, 188] width 19 height 17
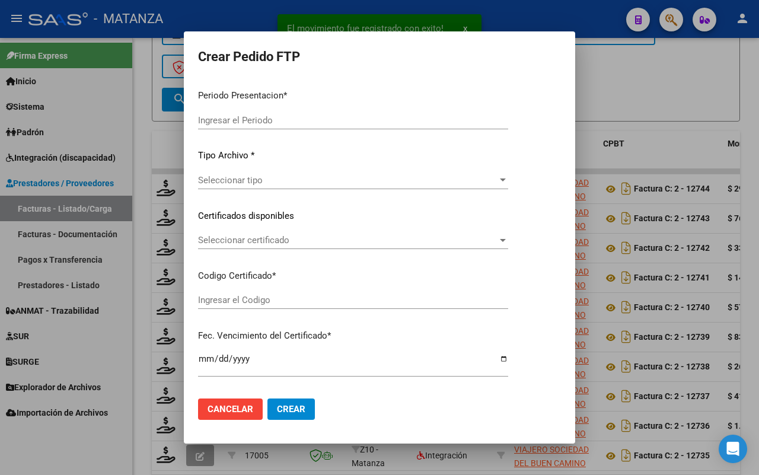
type input "202508"
type input "$ 296.884,48"
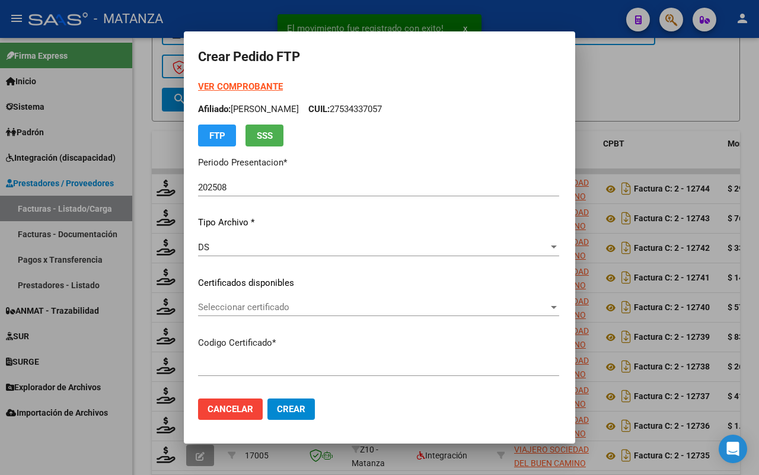
type input "ARG02-00057983503-20230901-20260901-BS"
type input "[DATE]"
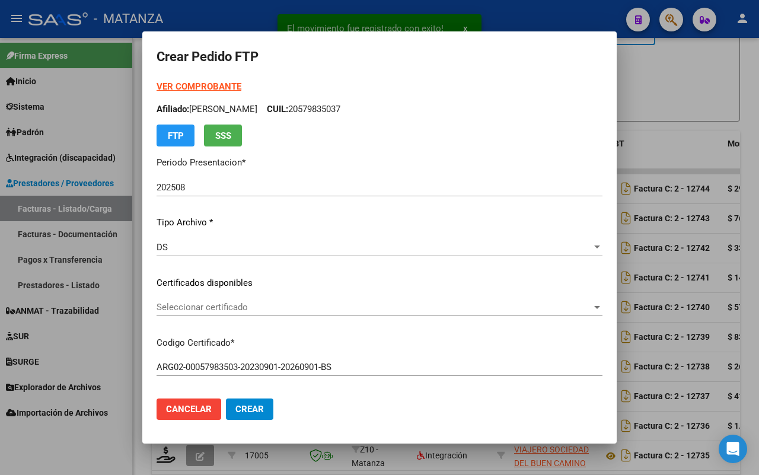
click at [298, 307] on span "Seleccionar certificado" at bounding box center [374, 307] width 435 height 11
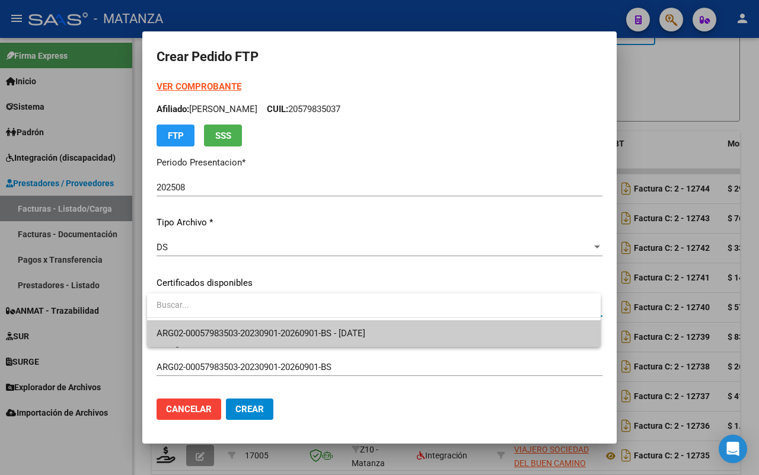
click at [298, 327] on span "ARG02-00057983503-20230901-20260901-BS - [DATE]" at bounding box center [374, 333] width 435 height 27
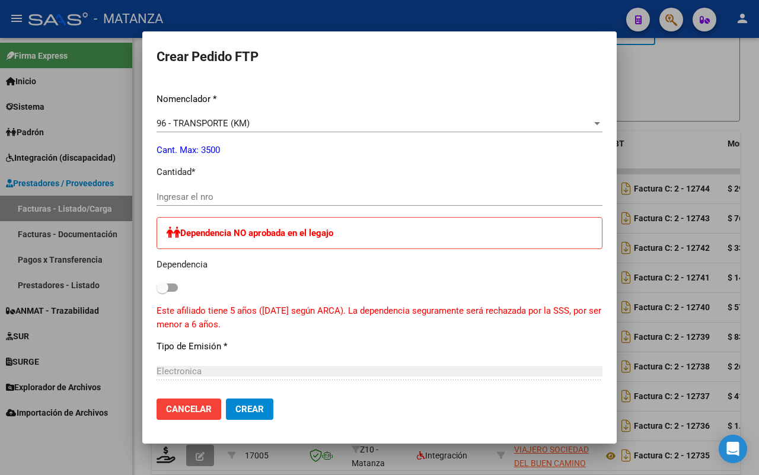
scroll to position [0, 0]
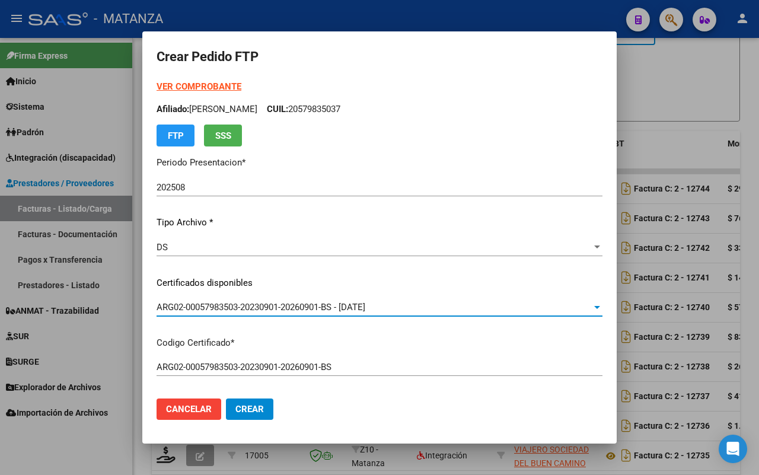
click at [228, 87] on strong "VER COMPROBANTE" at bounding box center [199, 86] width 85 height 11
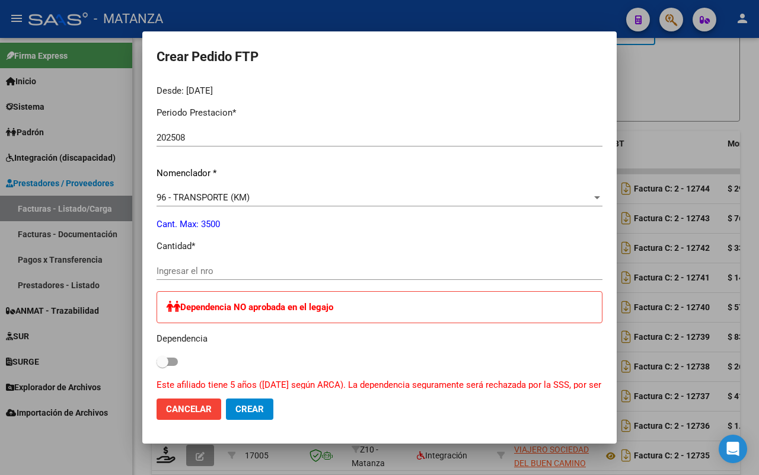
click at [236, 266] on input "Ingresar el nro" at bounding box center [380, 271] width 446 height 11
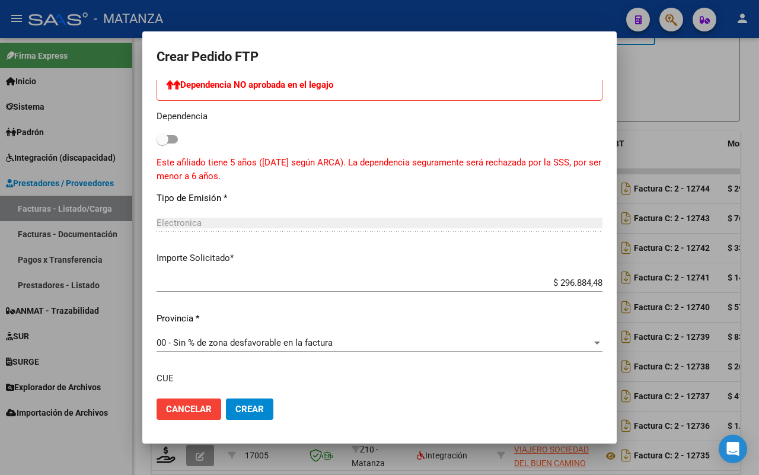
scroll to position [686, 0]
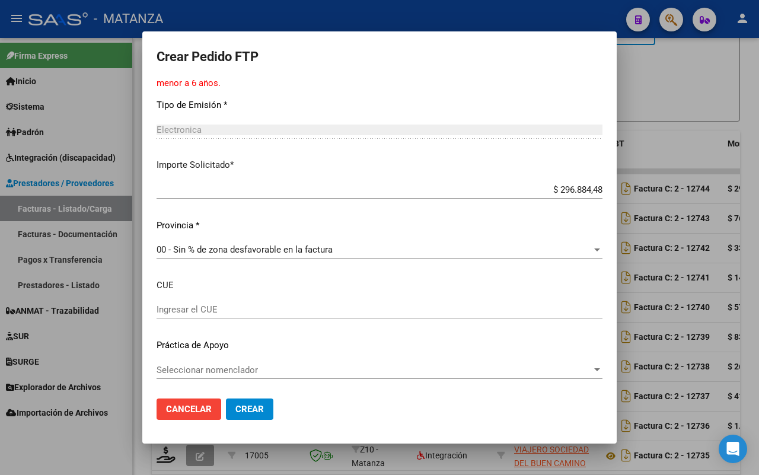
type input "548"
drag, startPoint x: 252, startPoint y: 405, endPoint x: 381, endPoint y: 324, distance: 151.9
click at [253, 404] on span "Crear" at bounding box center [249, 409] width 28 height 11
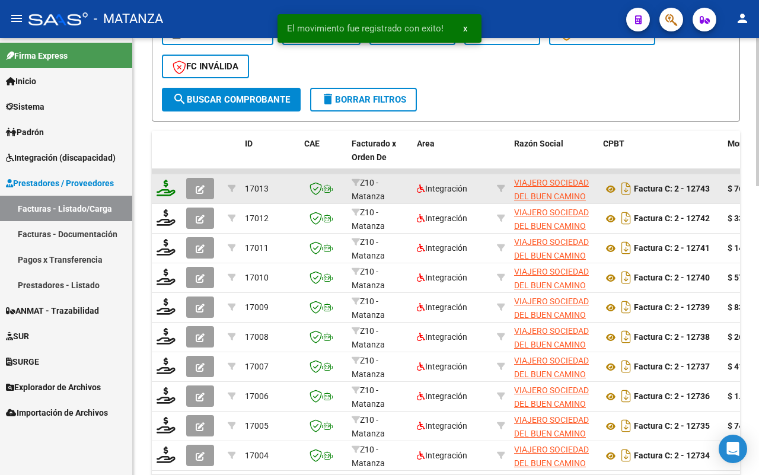
click at [165, 186] on icon at bounding box center [166, 188] width 19 height 17
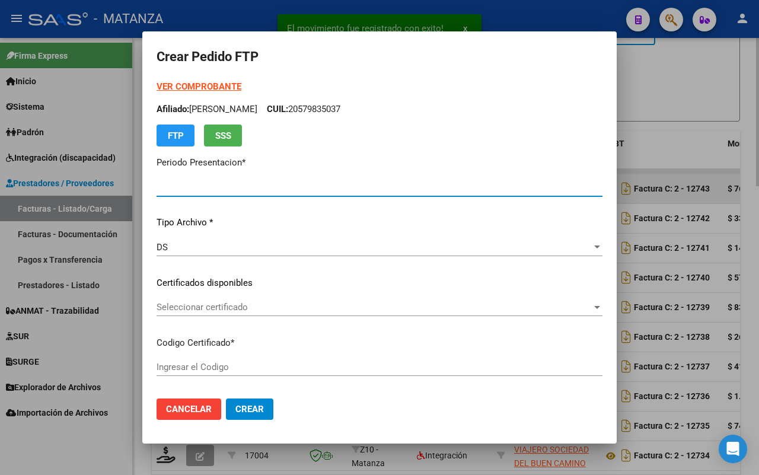
type input "202508"
type input "$ 760.624,80"
type input "ARG02-00042537094-20210415-20260415-BS"
type input "[DATE]"
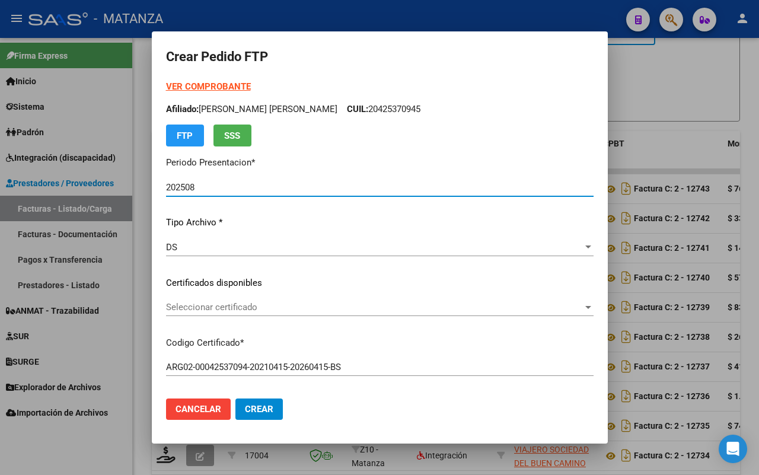
click at [280, 307] on span "Seleccionar certificado" at bounding box center [374, 307] width 417 height 11
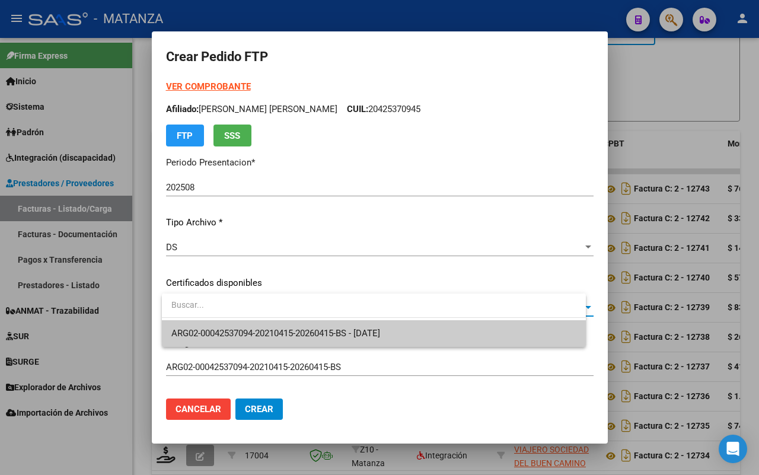
click at [273, 327] on span "ARG02-00042537094-20210415-20260415-BS - [DATE]" at bounding box center [373, 333] width 405 height 27
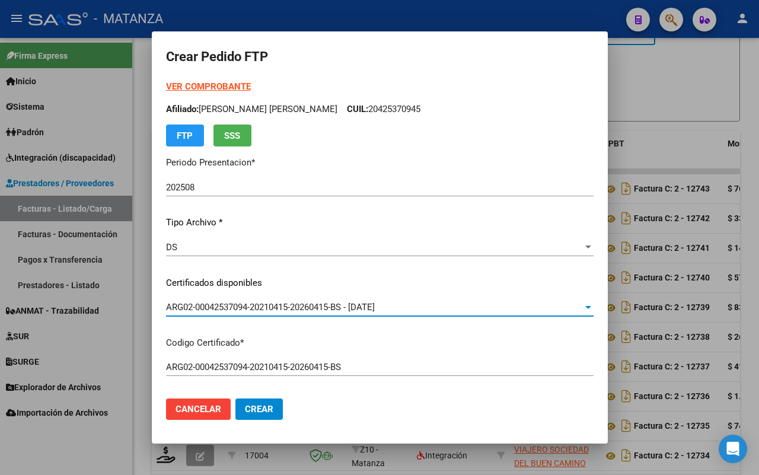
click at [205, 84] on strong "VER COMPROBANTE" at bounding box center [208, 86] width 85 height 11
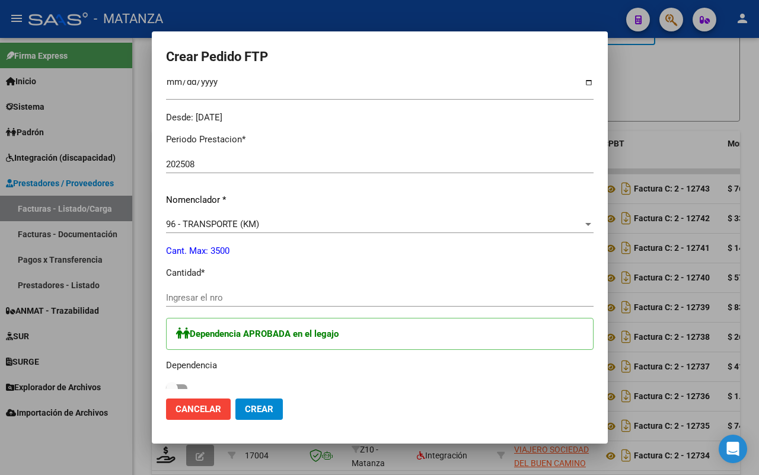
scroll to position [297, 0]
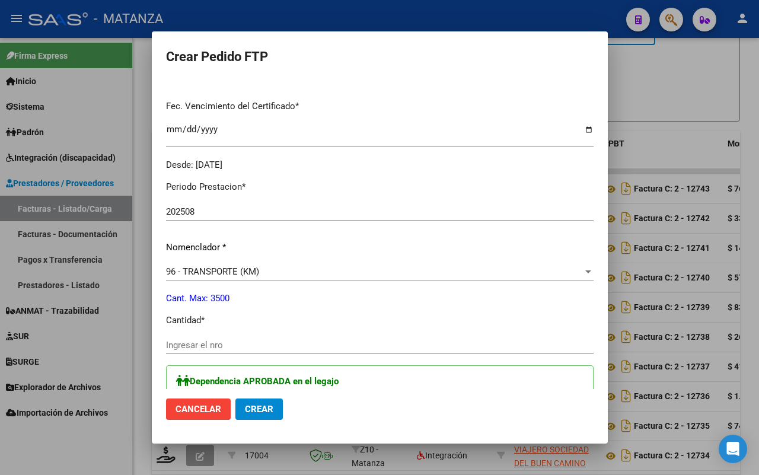
click at [224, 342] on input "Ingresar el nro" at bounding box center [380, 345] width 428 height 11
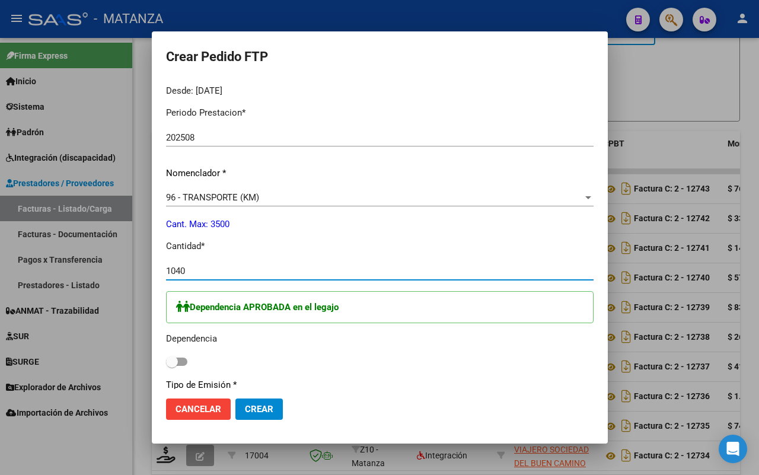
type input "1040"
click at [186, 358] on span at bounding box center [176, 362] width 21 height 8
click at [172, 366] on input "checkbox" at bounding box center [171, 366] width 1 height 1
checkbox input "true"
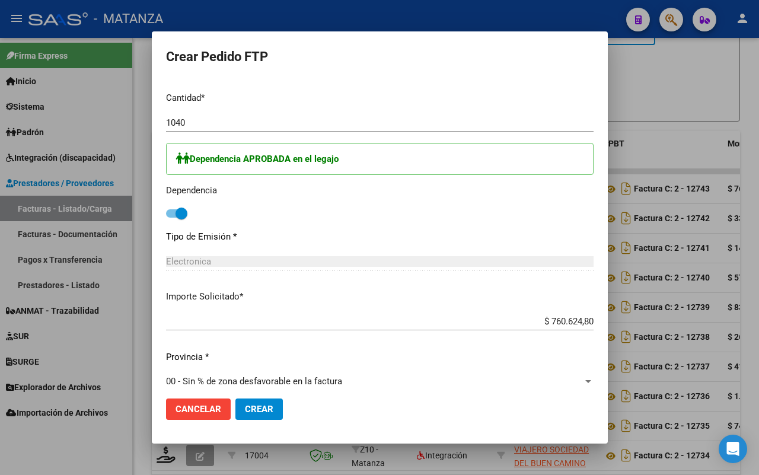
click at [258, 409] on span "Crear" at bounding box center [259, 409] width 28 height 11
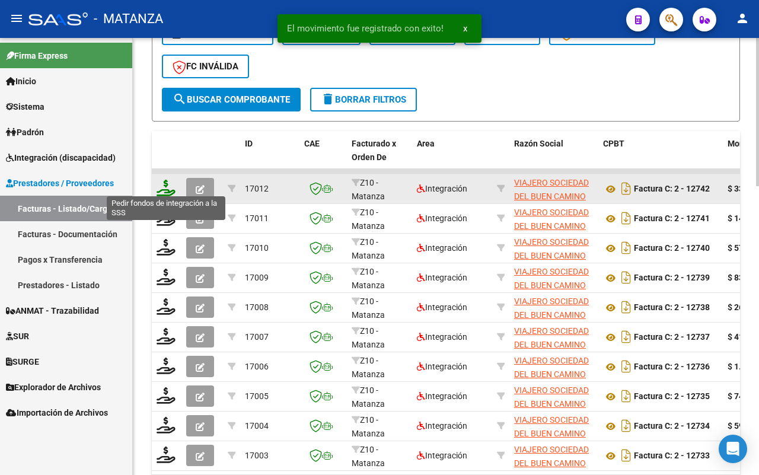
click at [167, 181] on icon at bounding box center [166, 188] width 19 height 17
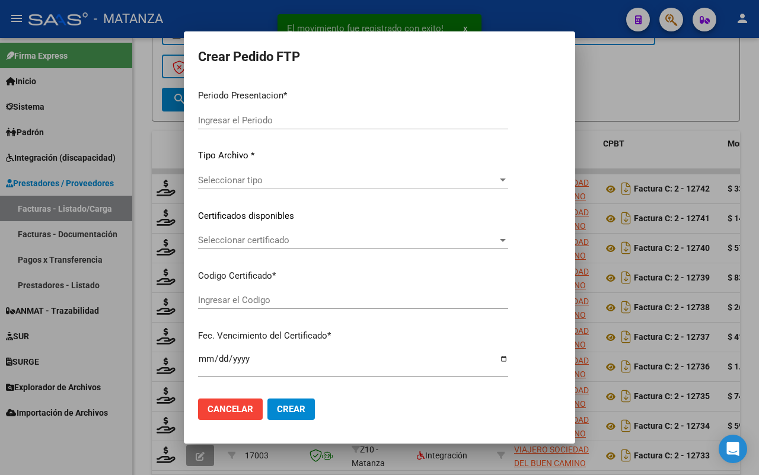
type input "202508"
type input "$ 333.724,16"
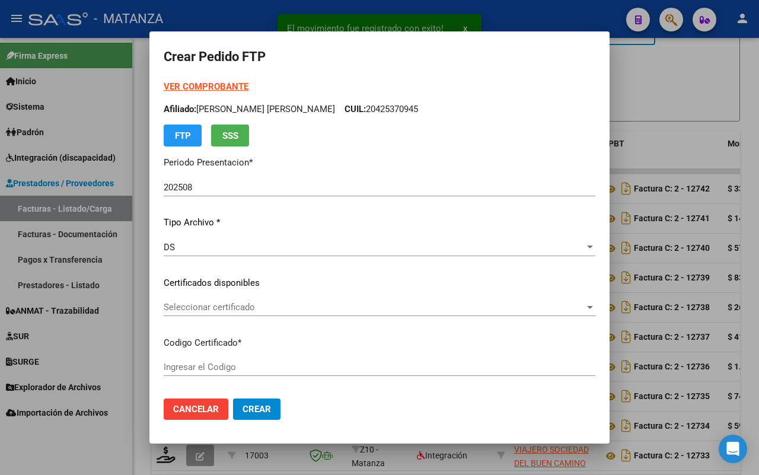
type input "ARG02-00052976929-20230816-20330816-bs"
type input "[DATE]"
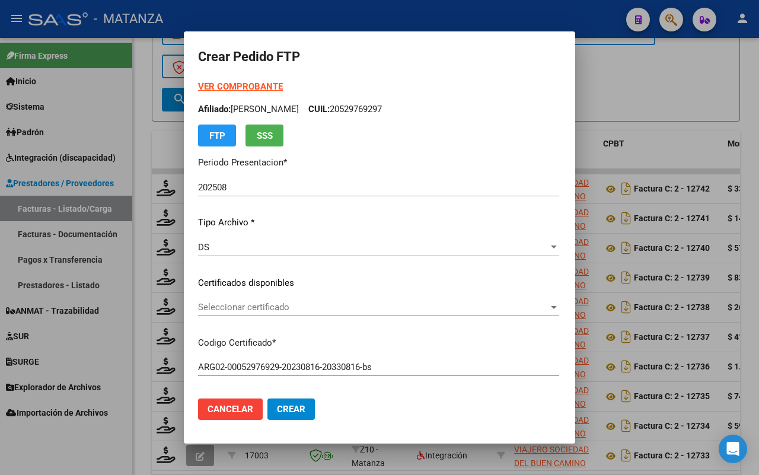
click at [211, 87] on strong "VER COMPROBANTE" at bounding box center [240, 86] width 85 height 11
click at [264, 308] on span "Seleccionar certificado" at bounding box center [373, 307] width 350 height 11
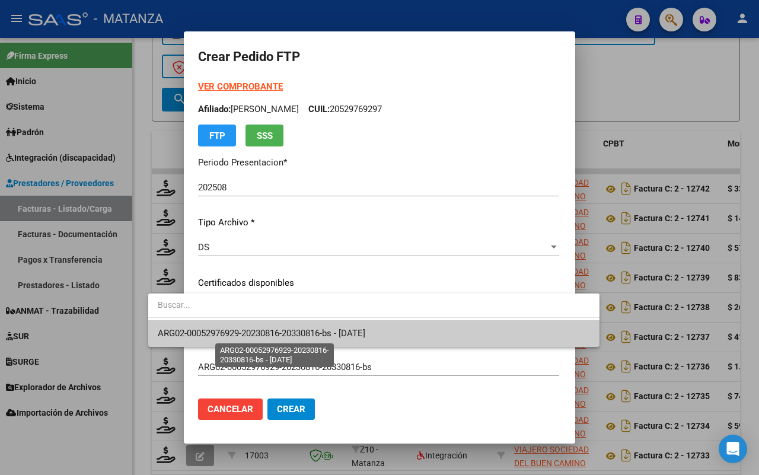
click at [263, 329] on span "ARG02-00052976929-20230816-20330816-bs - [DATE]" at bounding box center [262, 333] width 208 height 11
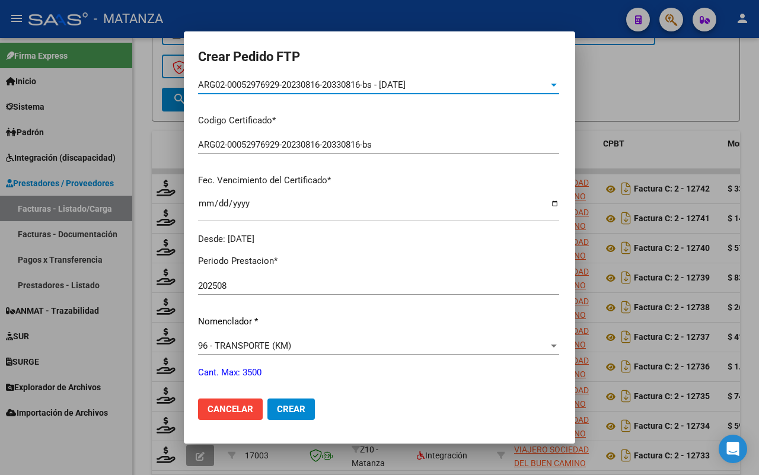
scroll to position [297, 0]
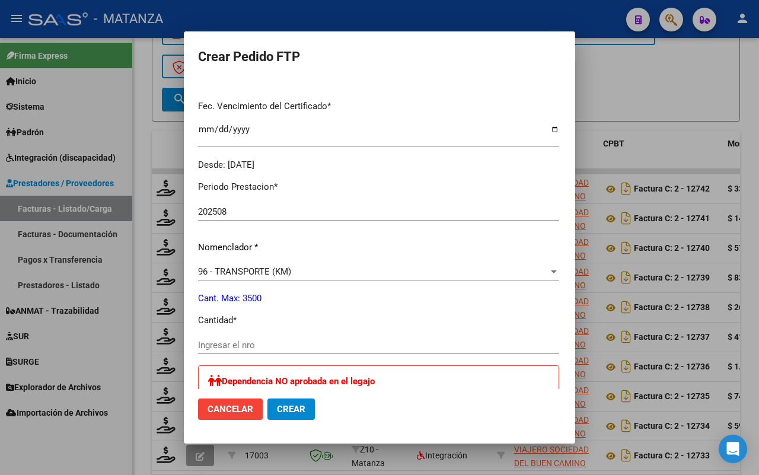
click at [218, 345] on input "Ingresar el nro" at bounding box center [378, 345] width 361 height 11
type input "616"
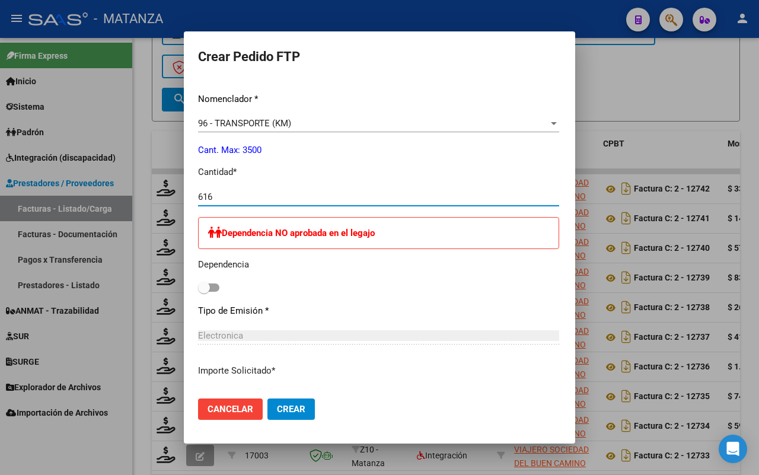
scroll to position [651, 0]
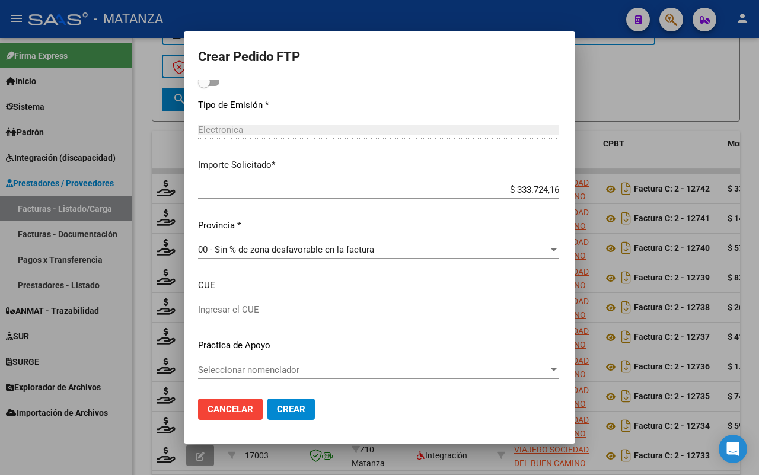
drag, startPoint x: 250, startPoint y: 409, endPoint x: 378, endPoint y: 362, distance: 136.4
click at [277, 407] on span "Crear" at bounding box center [291, 409] width 28 height 11
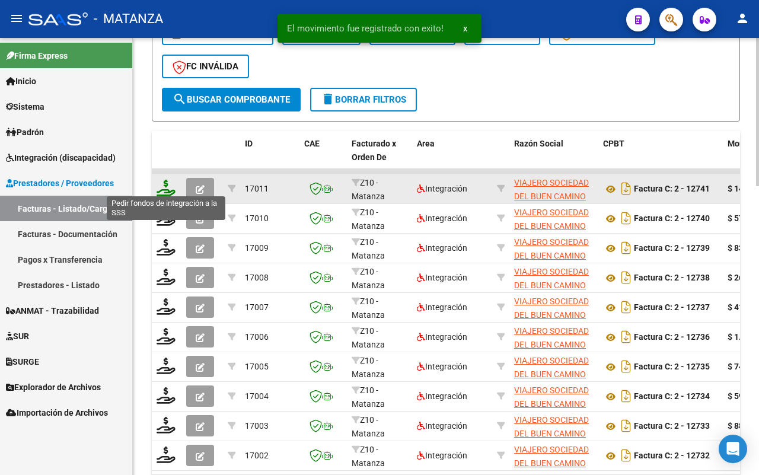
click at [166, 184] on icon at bounding box center [166, 188] width 19 height 17
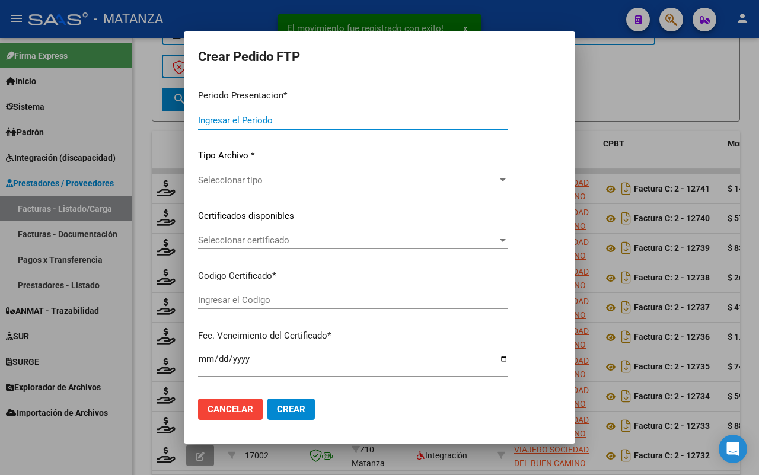
type input "202508"
type input "$ 143.024,64"
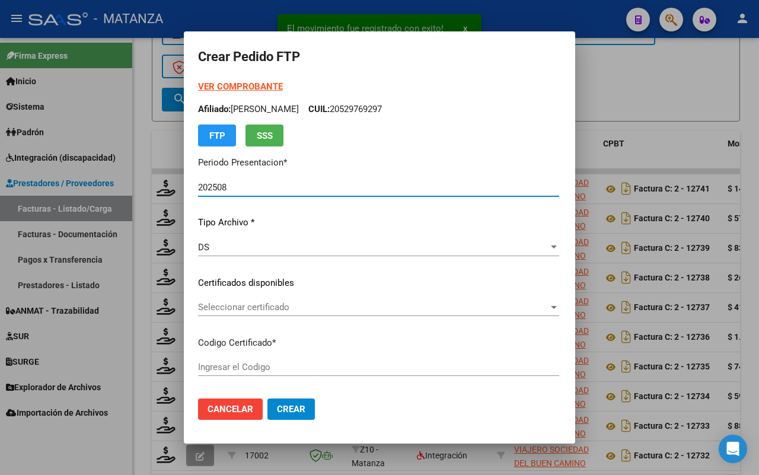
type input "ARG01-00050587306-20220811-20250811-BS"
type input "[DATE]"
type input "60743100"
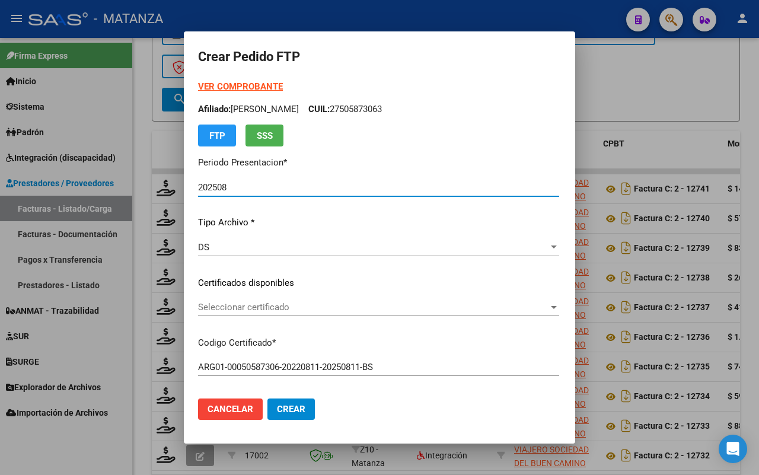
click at [264, 306] on span "Seleccionar certificado" at bounding box center [373, 307] width 350 height 11
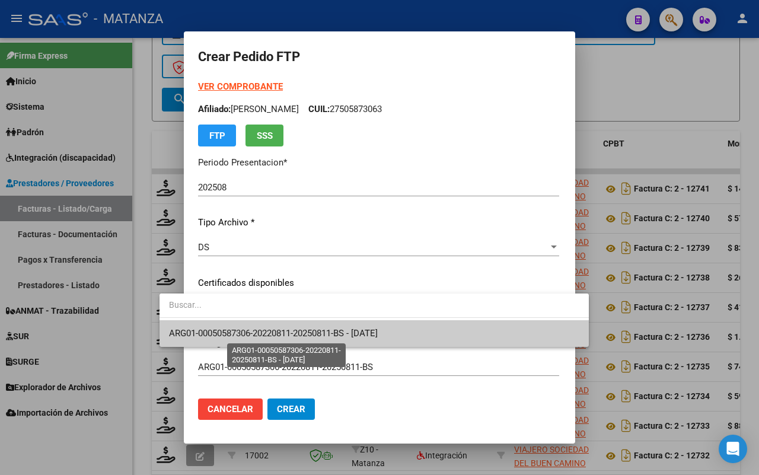
click at [276, 336] on span "ARG01-00050587306-20220811-20250811-BS - [DATE]" at bounding box center [273, 333] width 209 height 11
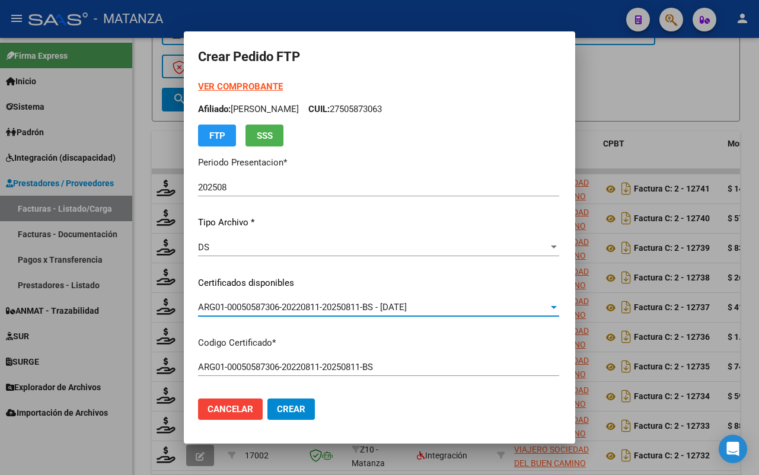
drag, startPoint x: 218, startPoint y: 85, endPoint x: 271, endPoint y: 69, distance: 55.6
click at [218, 85] on strong "VER COMPROBANTE" at bounding box center [240, 86] width 85 height 11
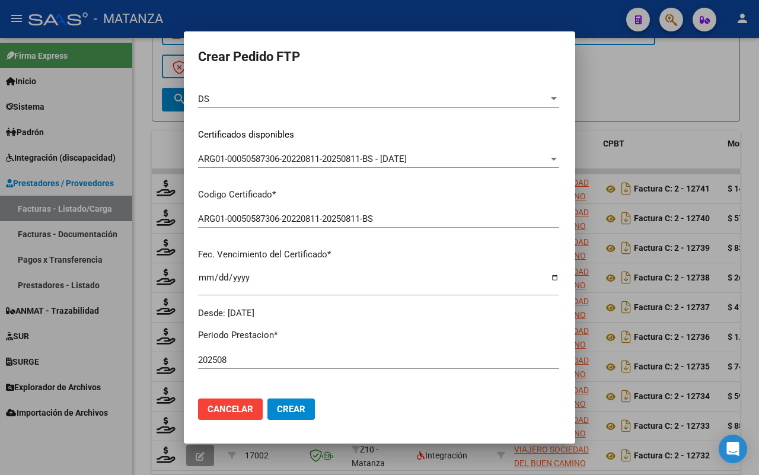
scroll to position [371, 0]
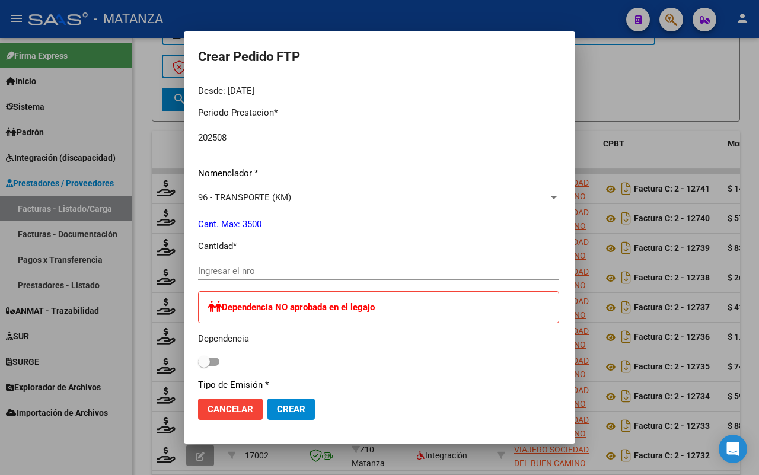
click at [246, 274] on div "Ingresar el nro" at bounding box center [378, 271] width 361 height 18
type input "264"
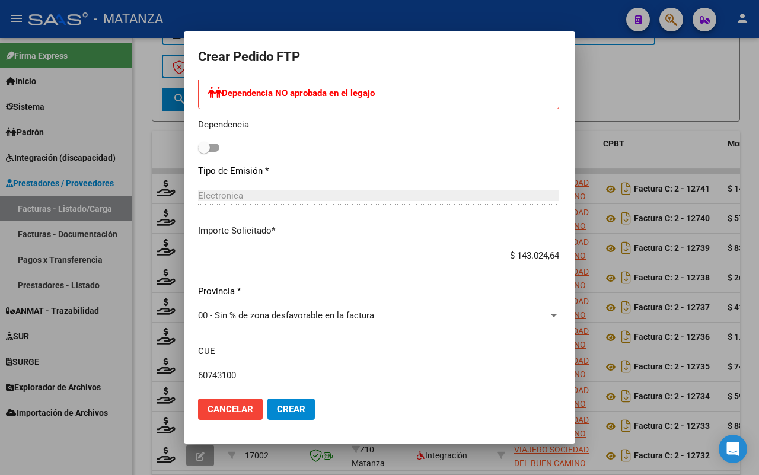
scroll to position [651, 0]
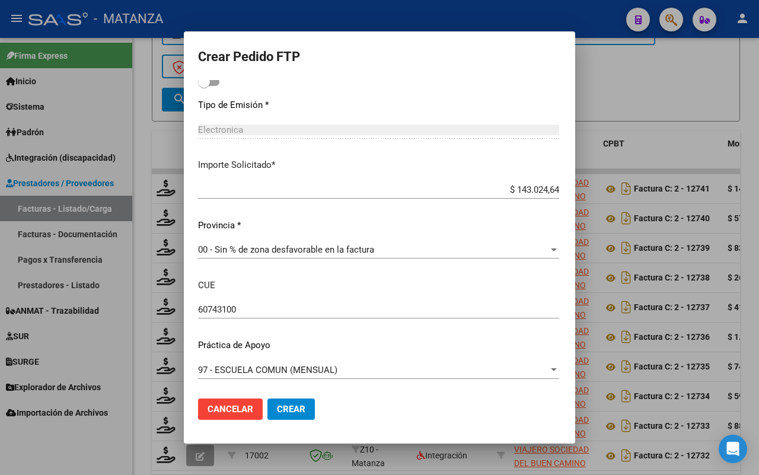
click at [277, 405] on span "Crear" at bounding box center [291, 409] width 28 height 11
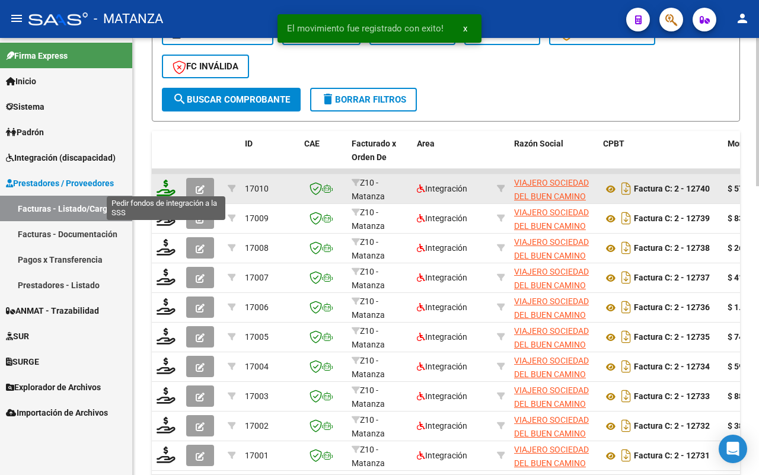
click at [164, 184] on icon at bounding box center [166, 188] width 19 height 17
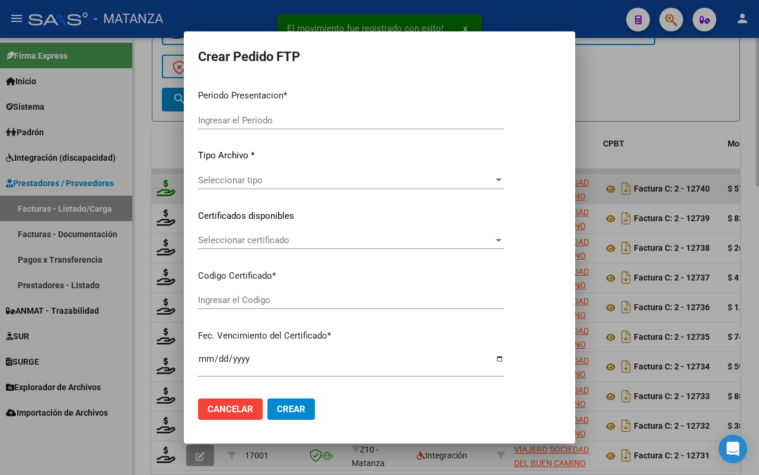
type input "202508"
type input "$ 579.245,04"
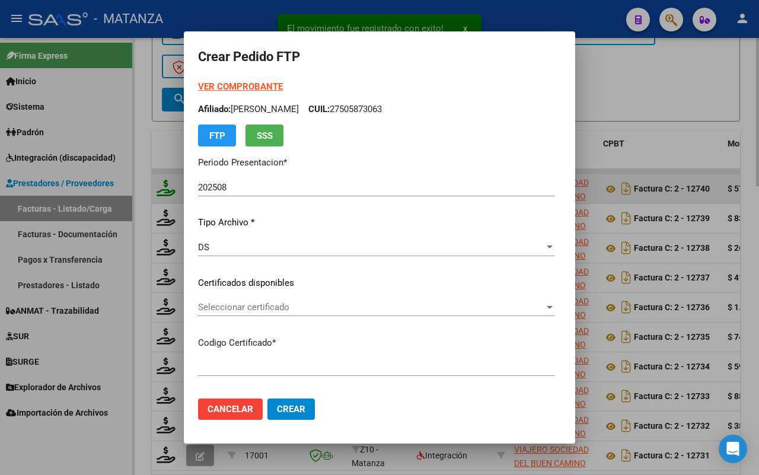
type input "ARG02-00045068900-20250826-20350826-BUE"
type input "[DATE]"
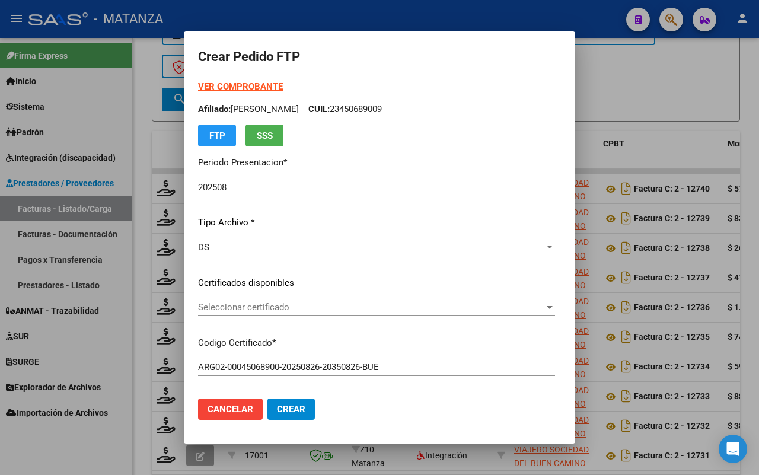
click at [332, 307] on span "Seleccionar certificado" at bounding box center [371, 307] width 346 height 11
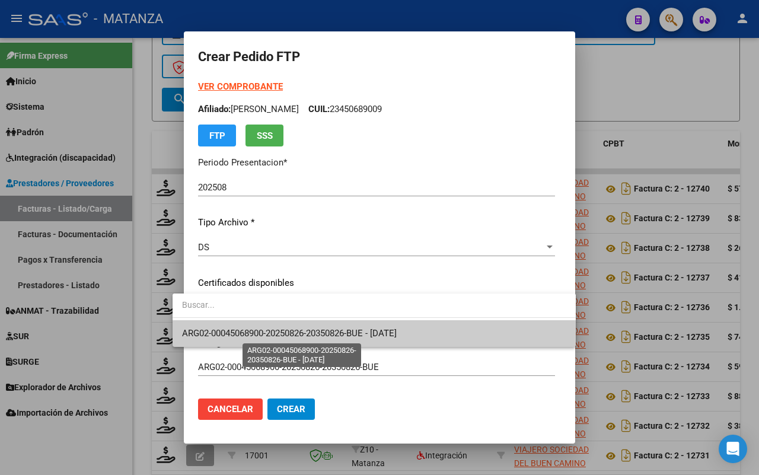
click at [331, 333] on span "ARG02-00045068900-20250826-20350826-BUE - [DATE]" at bounding box center [289, 333] width 215 height 11
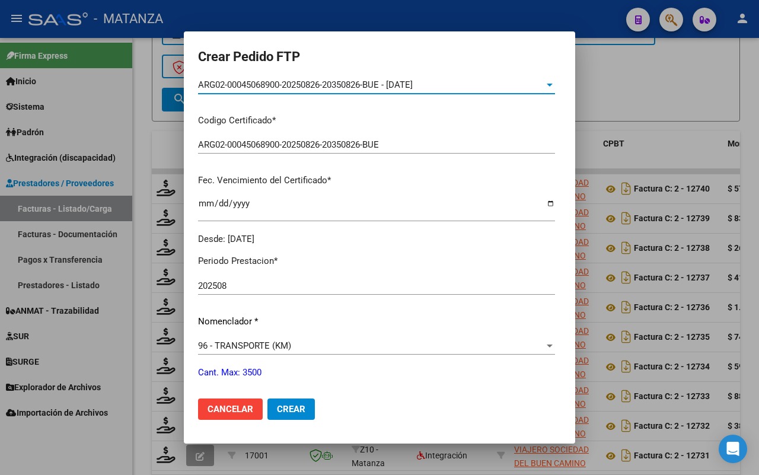
scroll to position [0, 0]
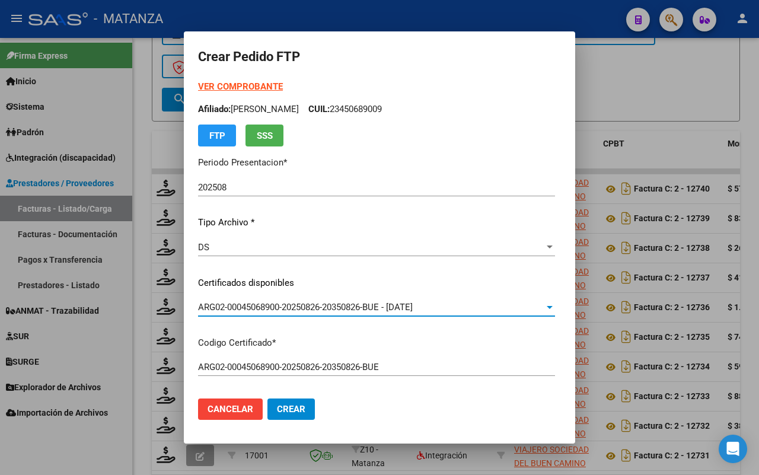
drag, startPoint x: 264, startPoint y: 88, endPoint x: 277, endPoint y: 81, distance: 14.1
click at [264, 87] on strong "VER COMPROBANTE" at bounding box center [240, 86] width 85 height 11
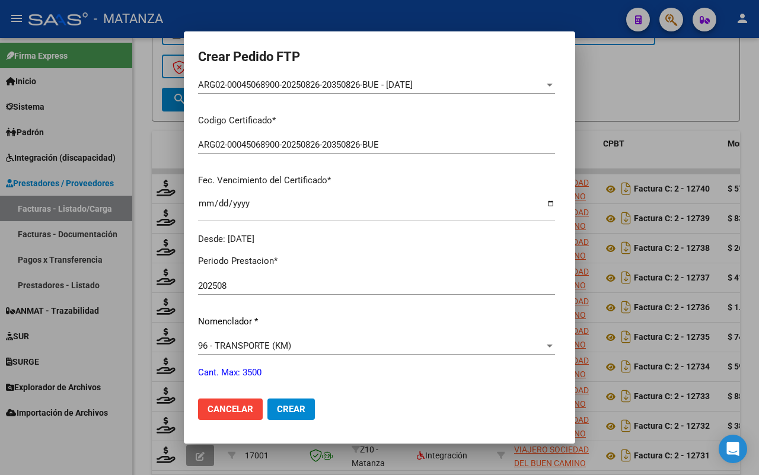
scroll to position [297, 0]
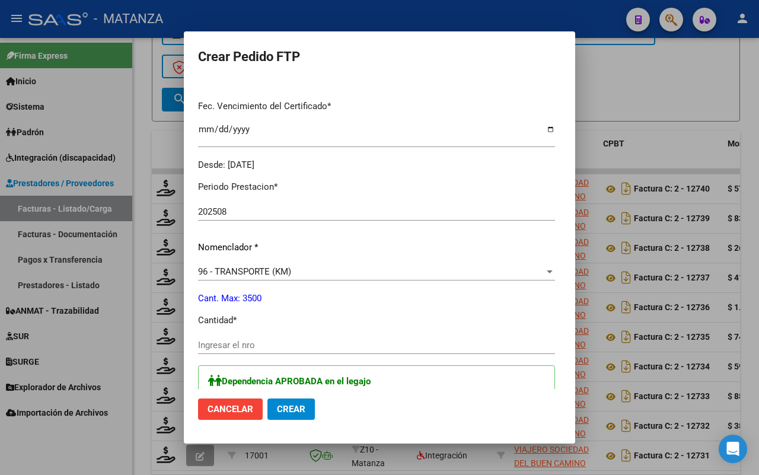
click at [222, 343] on input "Ingresar el nro" at bounding box center [376, 345] width 357 height 11
type input "792"
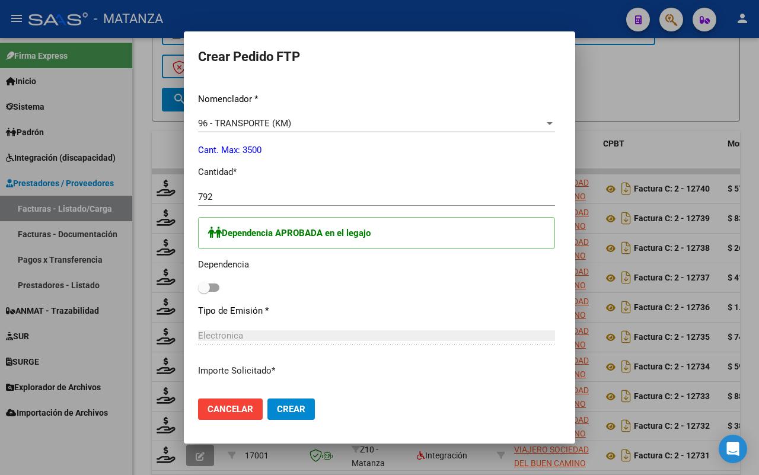
click at [200, 286] on span at bounding box center [208, 287] width 21 height 8
click at [203, 292] on input "checkbox" at bounding box center [203, 292] width 1 height 1
checkbox input "true"
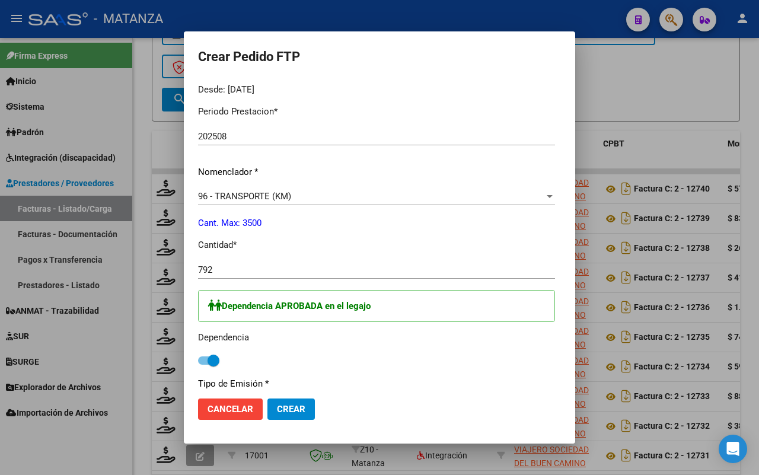
scroll to position [519, 0]
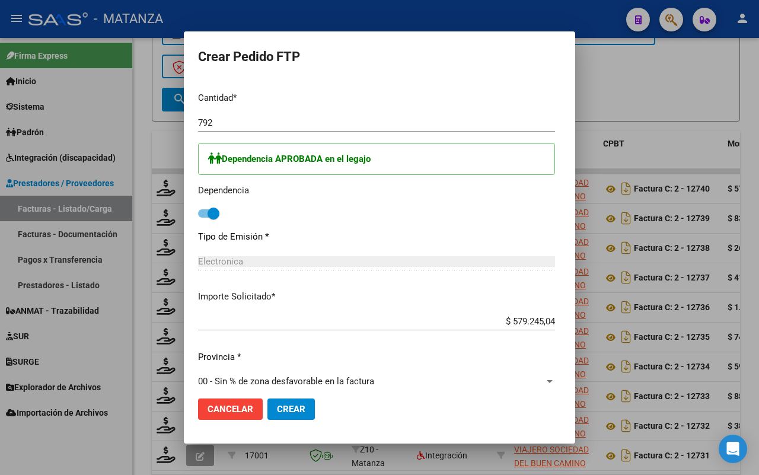
drag, startPoint x: 276, startPoint y: 410, endPoint x: 446, endPoint y: 407, distance: 170.2
click at [277, 410] on span "Crear" at bounding box center [291, 409] width 28 height 11
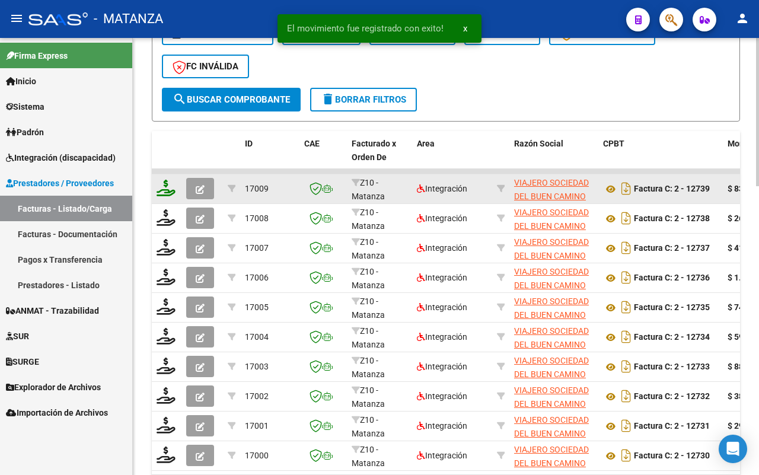
click at [167, 187] on icon at bounding box center [166, 188] width 19 height 17
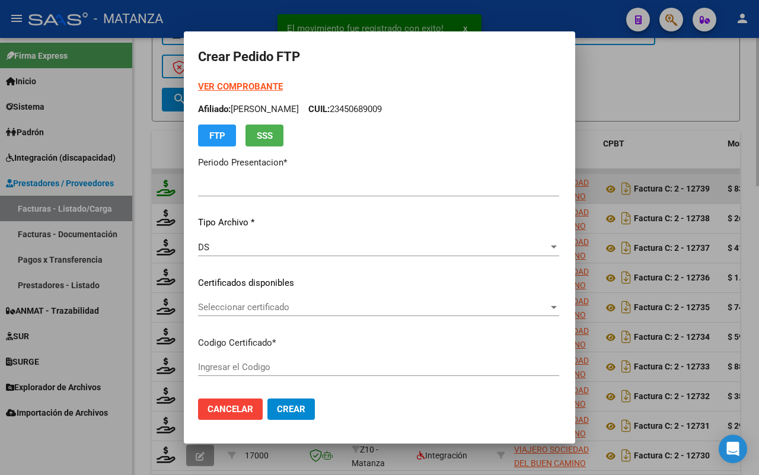
type input "202508"
type input "$ 832.143,36"
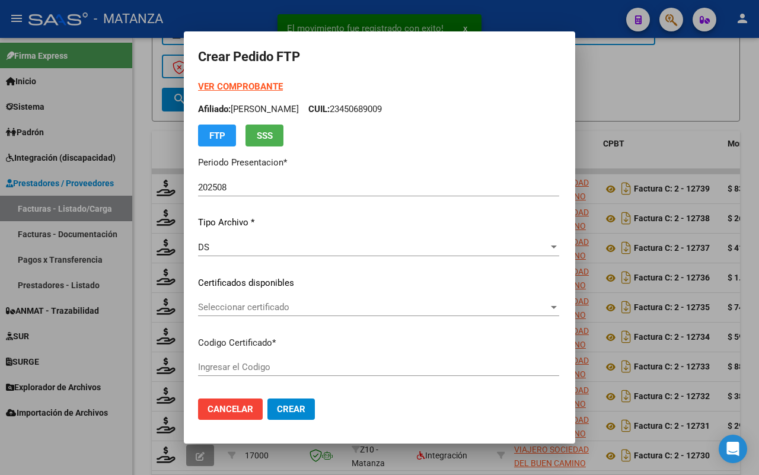
type input "ARG02-00045011024-20210820-20260820-BS"
type input "[DATE]"
type input "60616100"
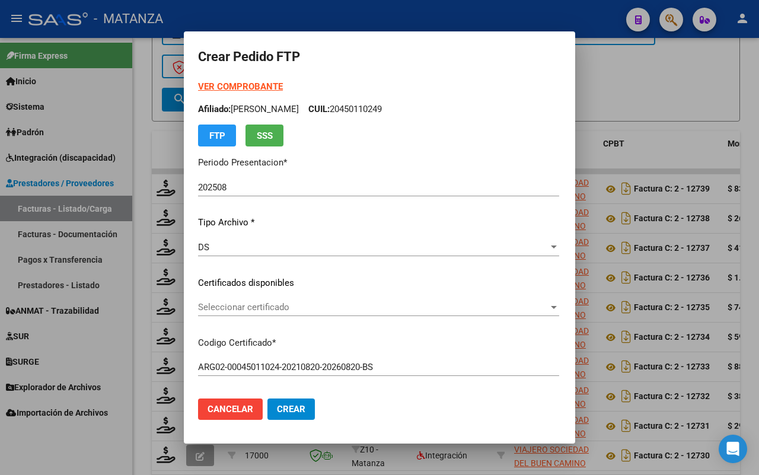
click at [333, 310] on span "Seleccionar certificado" at bounding box center [373, 307] width 350 height 11
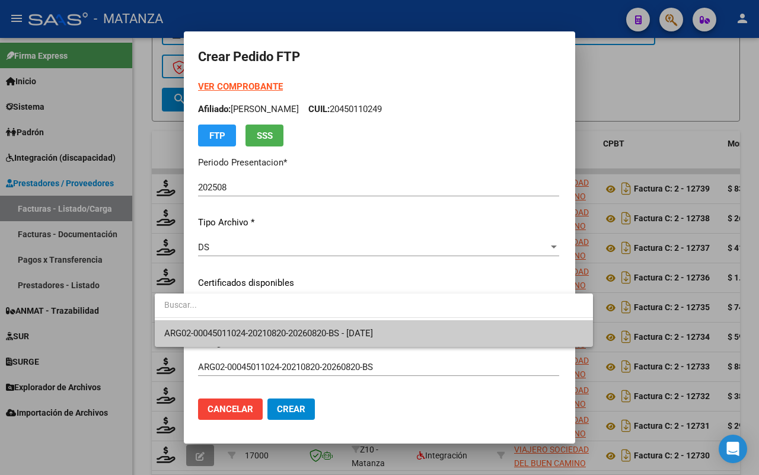
click at [332, 329] on span "ARG02-00045011024-20210820-20260820-BS - [DATE]" at bounding box center [268, 333] width 209 height 11
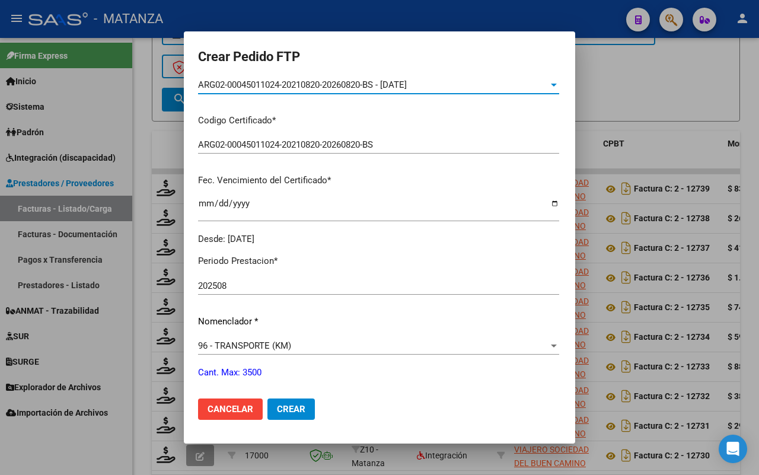
scroll to position [0, 0]
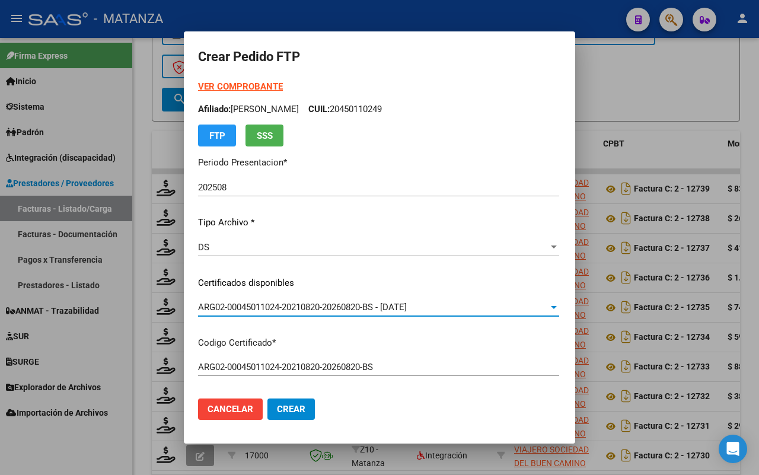
click at [232, 84] on strong "VER COMPROBANTE" at bounding box center [240, 86] width 85 height 11
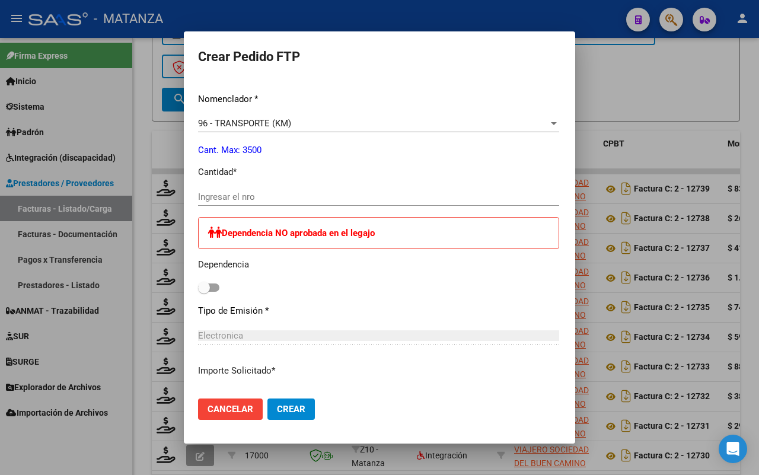
scroll to position [297, 0]
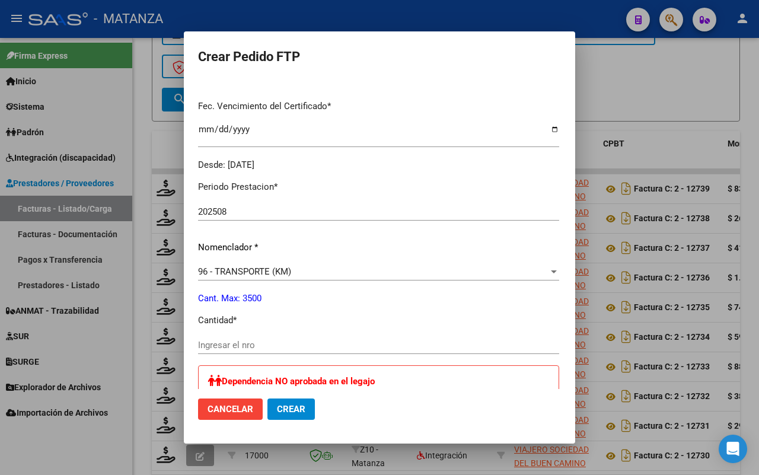
click at [206, 347] on input "Ingresar el nro" at bounding box center [378, 345] width 361 height 11
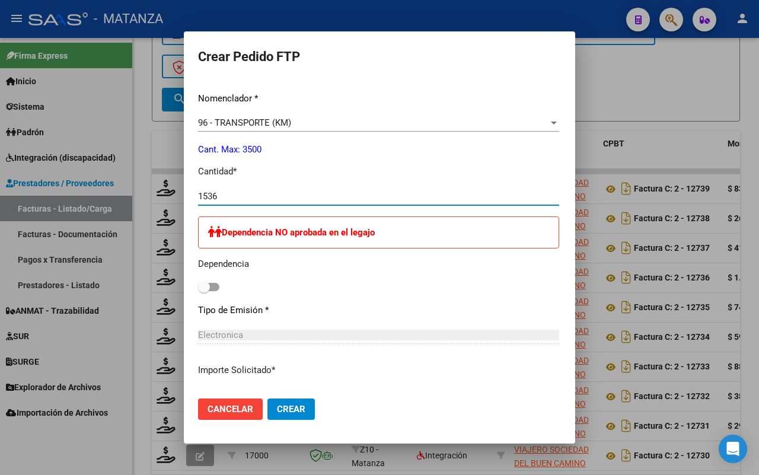
scroll to position [593, 0]
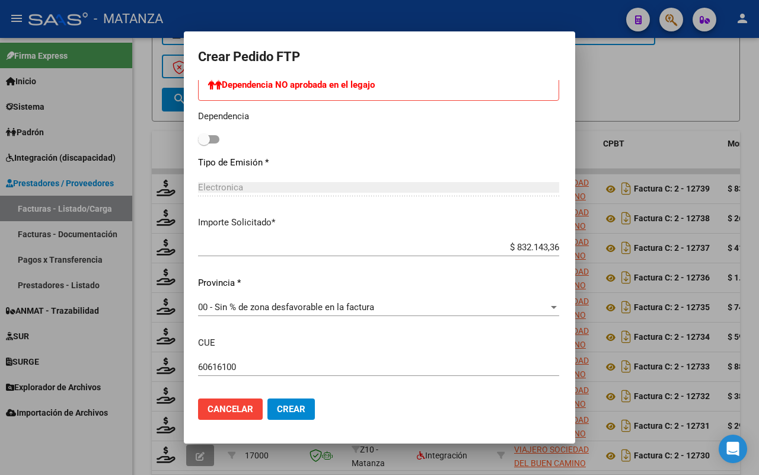
type input "1536"
drag, startPoint x: 256, startPoint y: 401, endPoint x: 503, endPoint y: 182, distance: 330.1
click at [267, 399] on button "Crear" at bounding box center [290, 408] width 47 height 21
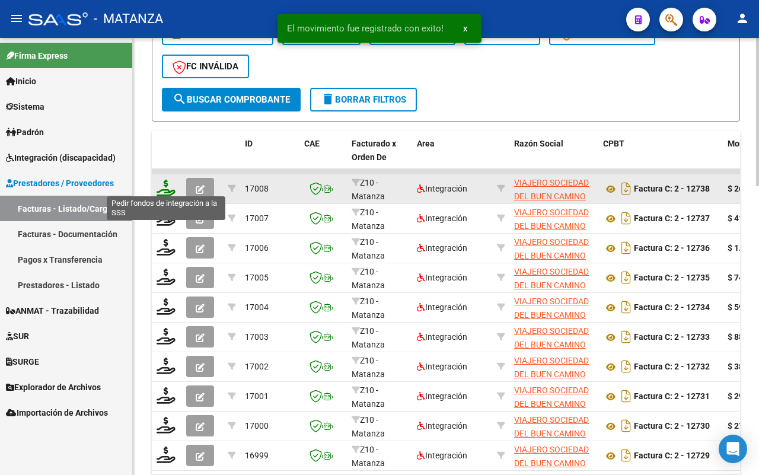
click at [162, 182] on icon at bounding box center [166, 188] width 19 height 17
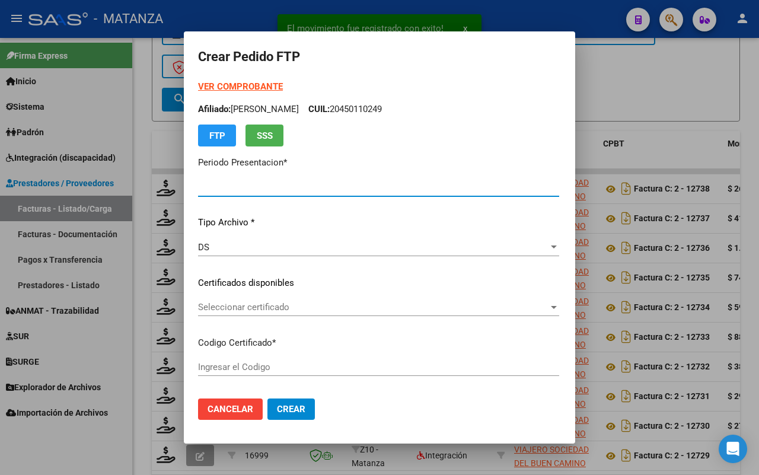
type input "202508"
type input "$ 262.211,84"
type input "ARG02-00047560806-20250122-99991222-bue"
type input "[DATE]"
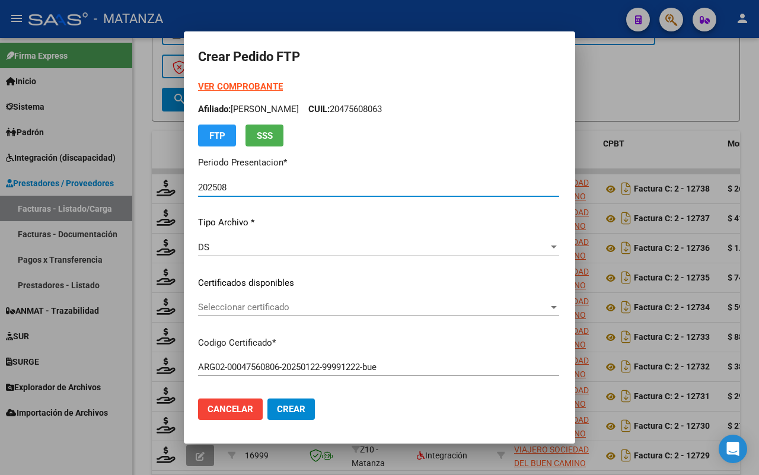
click at [305, 307] on span "Seleccionar certificado" at bounding box center [373, 307] width 350 height 11
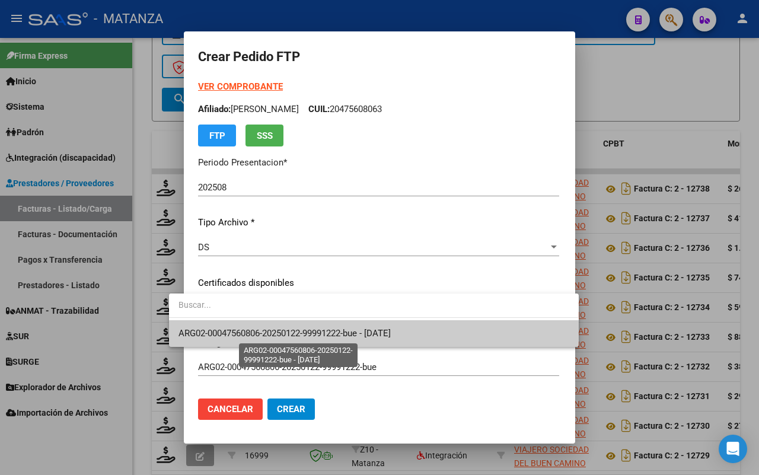
click at [301, 333] on span "ARG02-00047560806-20250122-99991222-bue - [DATE]" at bounding box center [284, 333] width 212 height 11
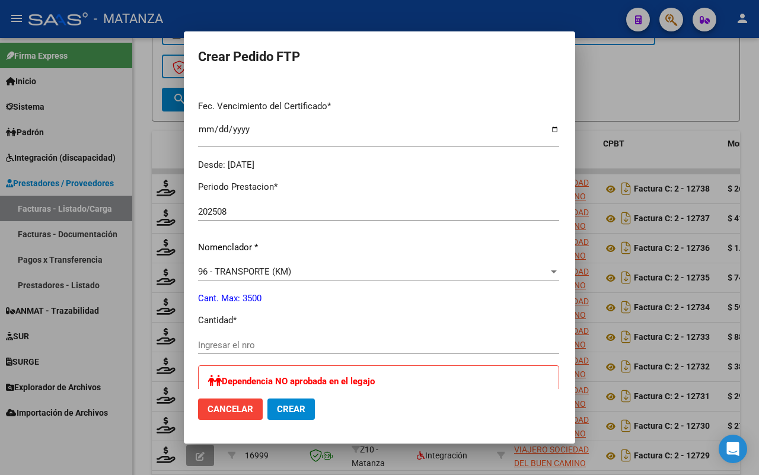
scroll to position [0, 0]
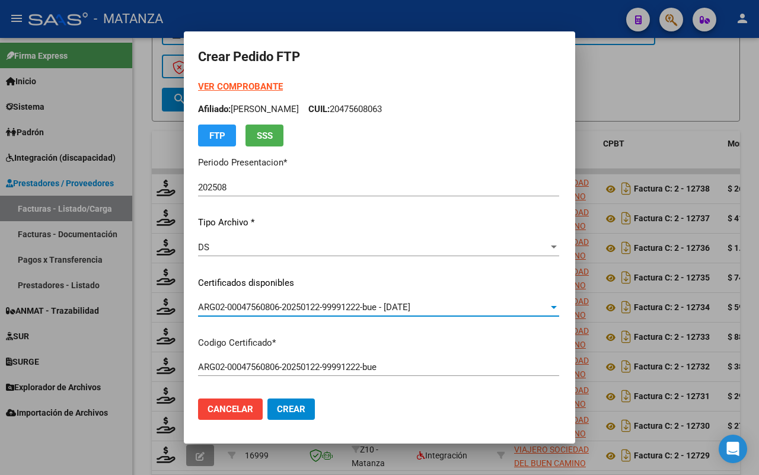
click at [227, 86] on strong "VER COMPROBANTE" at bounding box center [240, 86] width 85 height 11
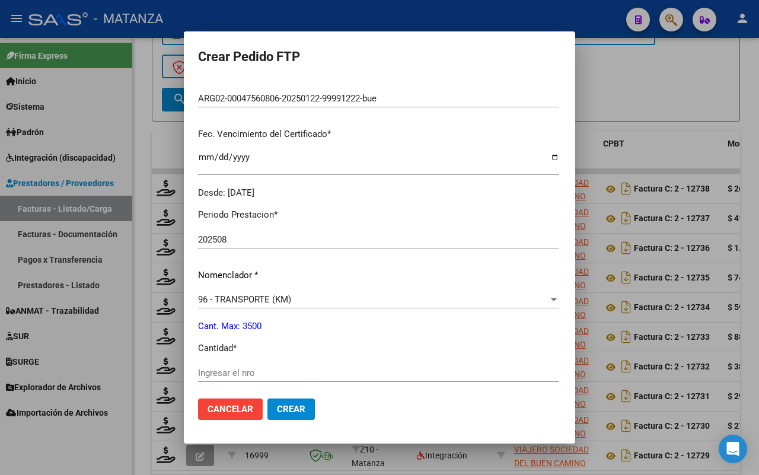
scroll to position [371, 0]
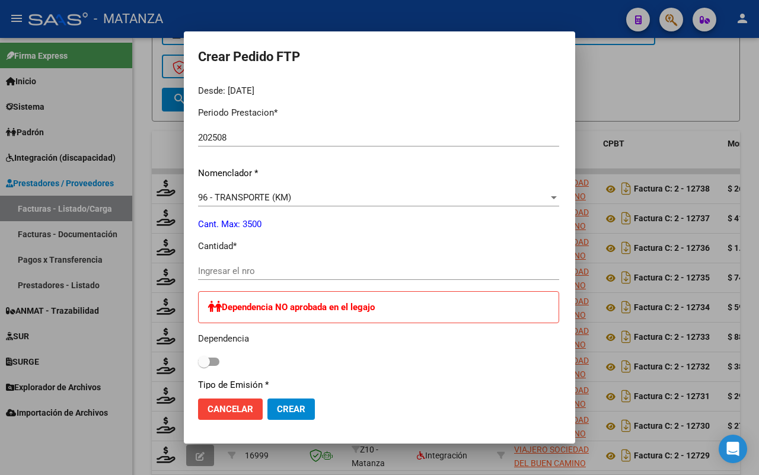
click at [221, 269] on input "Ingresar el nro" at bounding box center [378, 271] width 361 height 11
type input "484"
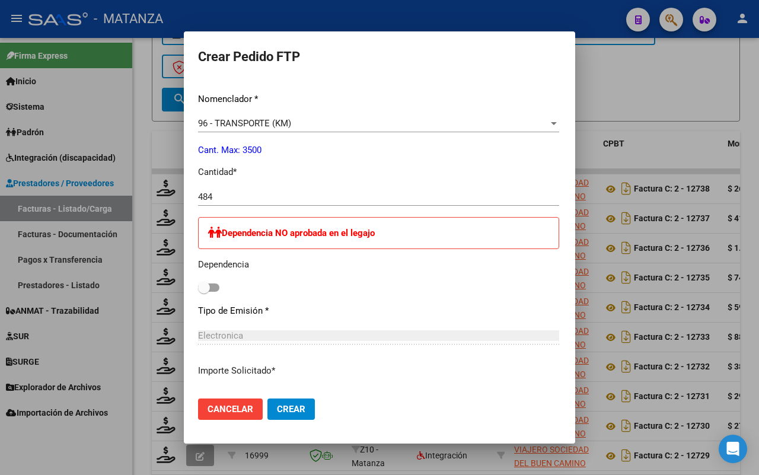
scroll to position [651, 0]
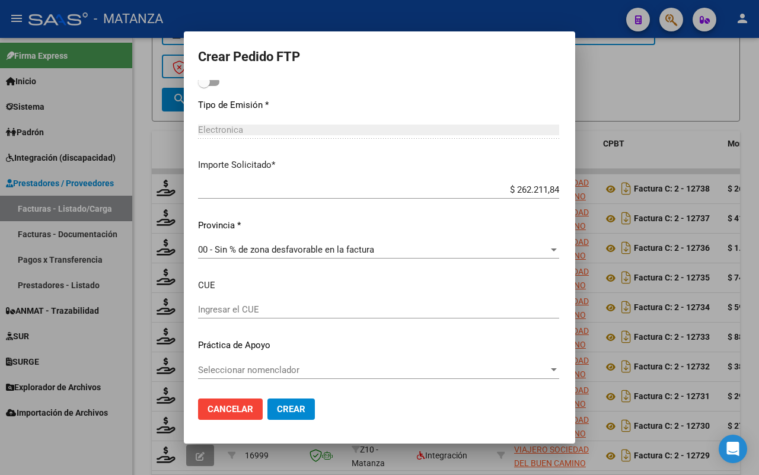
click at [277, 411] on span "Crear" at bounding box center [291, 409] width 28 height 11
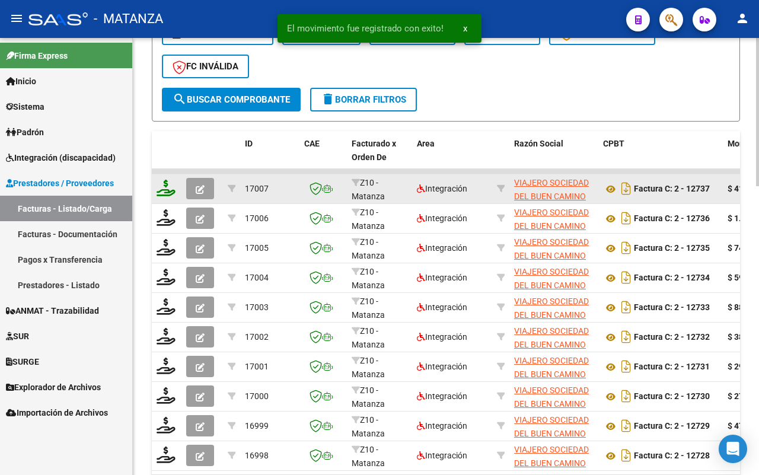
click at [167, 187] on icon at bounding box center [166, 188] width 19 height 17
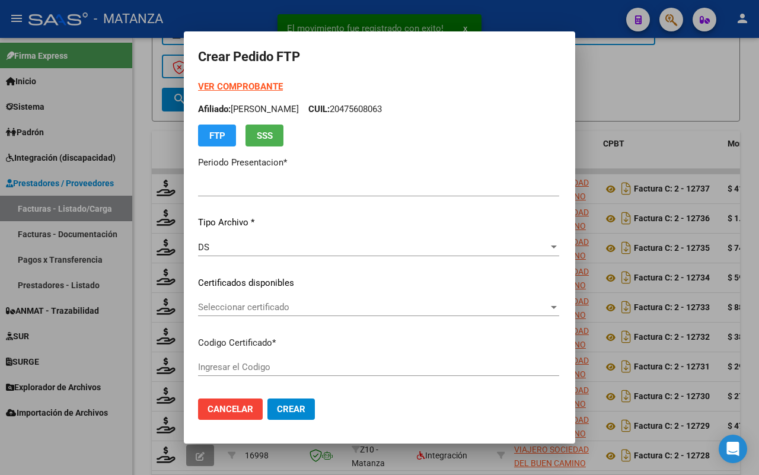
type input "202508"
type input "$ 416.071,68"
type input "ARG0100029410029-20230727-20280727-BS"
type input "[DATE]"
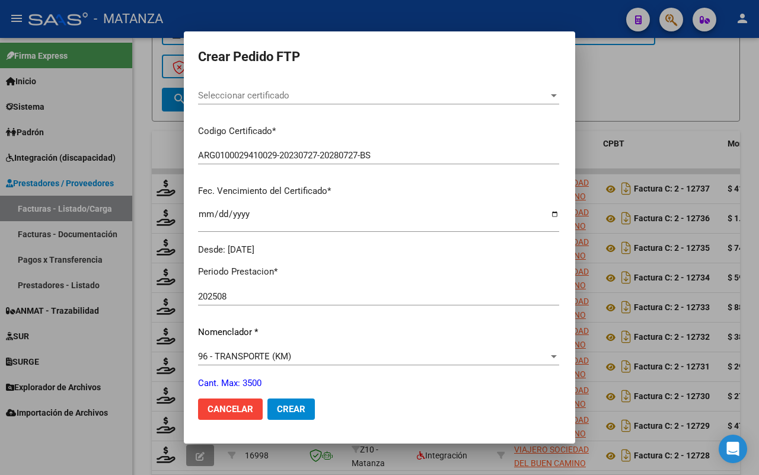
scroll to position [0, 0]
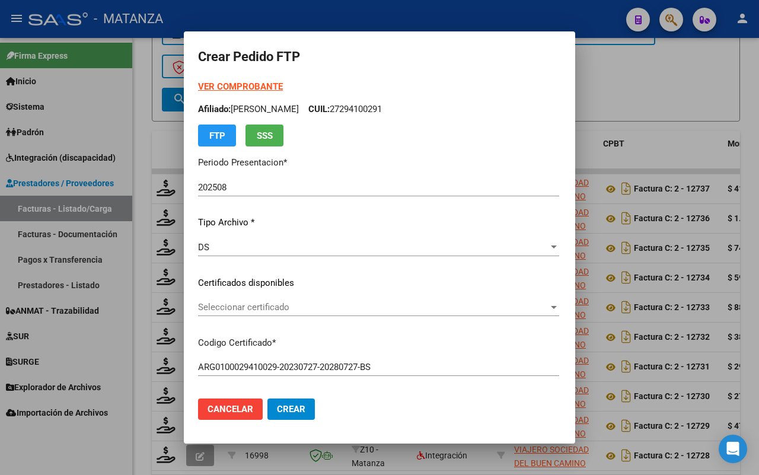
click at [198, 85] on strong "VER COMPROBANTE" at bounding box center [240, 86] width 85 height 11
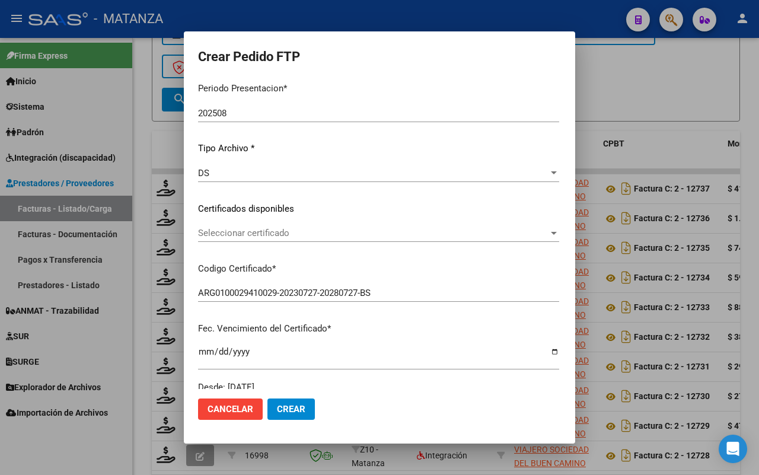
click at [273, 235] on span "Seleccionar certificado" at bounding box center [373, 233] width 350 height 11
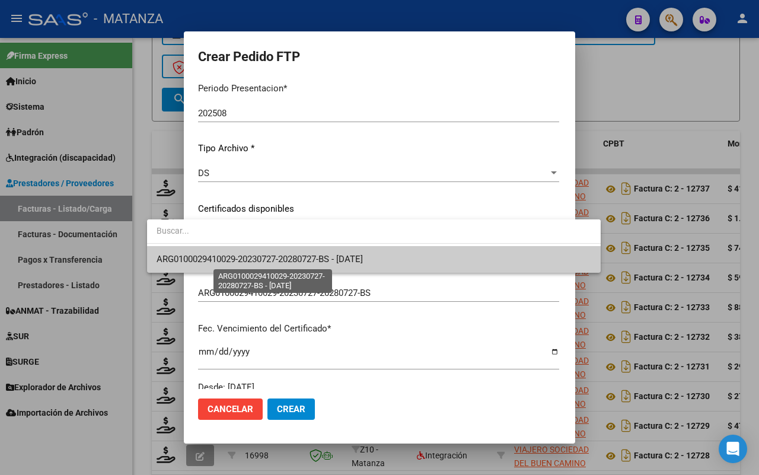
click at [271, 257] on span "ARG0100029410029-20230727-20280727-BS - [DATE]" at bounding box center [260, 259] width 206 height 11
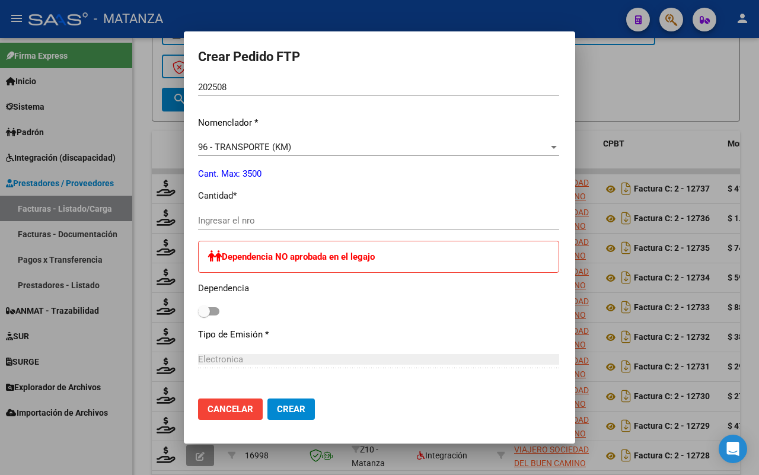
scroll to position [445, 0]
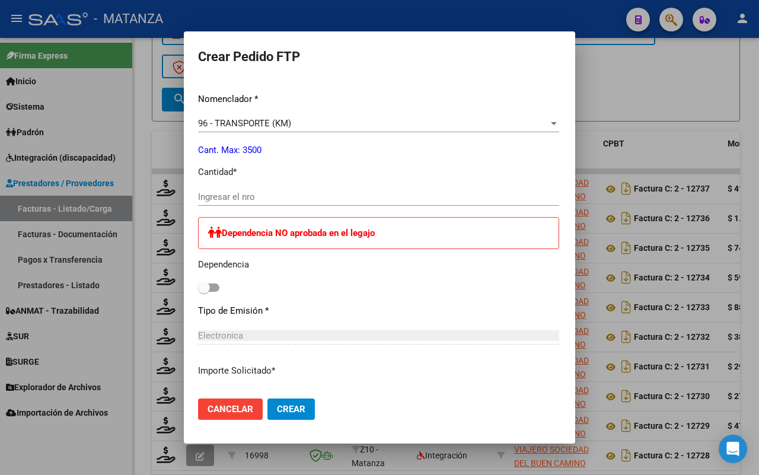
click at [229, 197] on input "Ingresar el nro" at bounding box center [378, 197] width 361 height 11
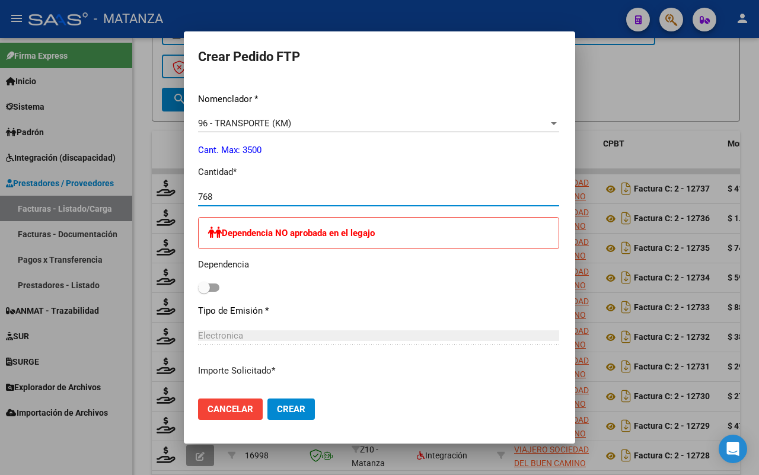
type input "768"
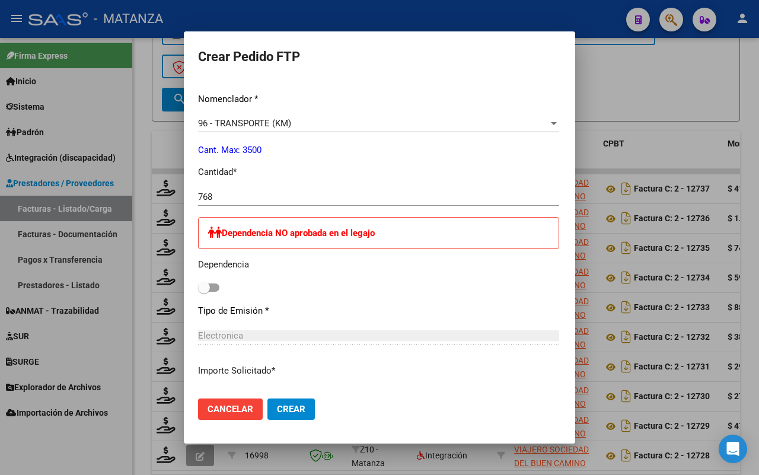
scroll to position [593, 0]
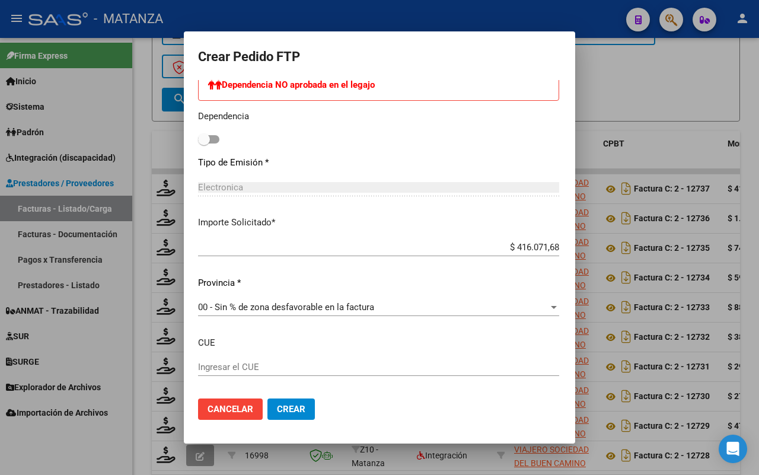
click at [277, 407] on span "Crear" at bounding box center [291, 409] width 28 height 11
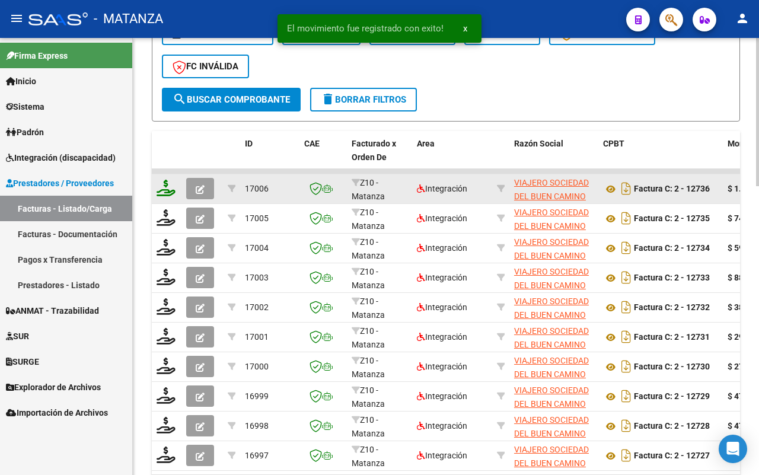
click at [161, 184] on icon at bounding box center [166, 188] width 19 height 17
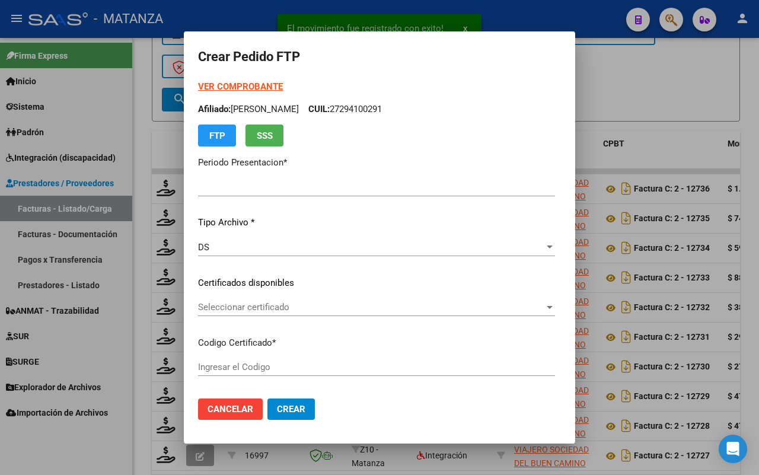
type input "202508"
type input "$ 1.271.121,06"
type input "ARG0200056507051-20240301-20290301-BUE"
type input "[DATE]"
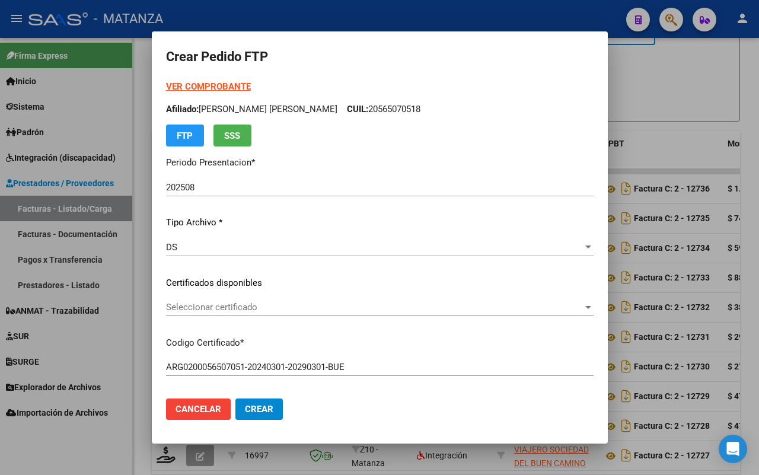
click at [220, 86] on strong "VER COMPROBANTE" at bounding box center [208, 86] width 85 height 11
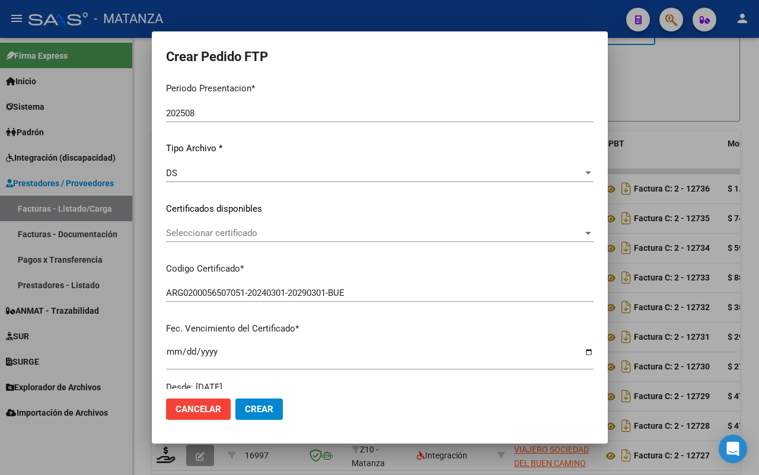
click at [254, 234] on span "Seleccionar certificado" at bounding box center [374, 233] width 417 height 11
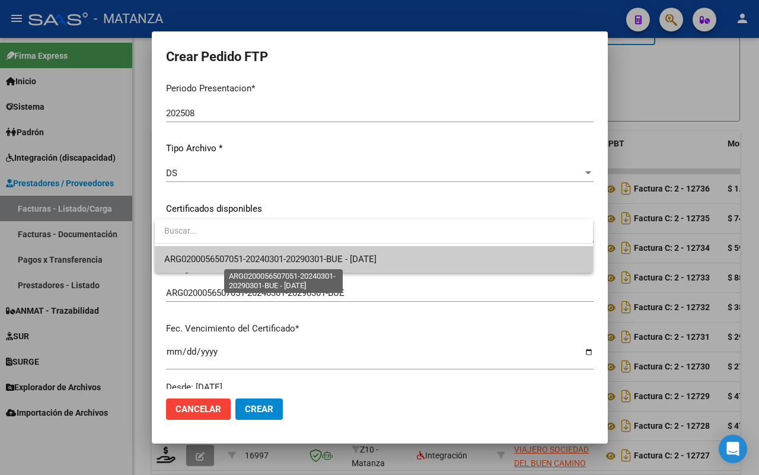
click at [253, 256] on span "ARG0200056507051-20240301-20290301-BUE - [DATE]" at bounding box center [270, 259] width 212 height 11
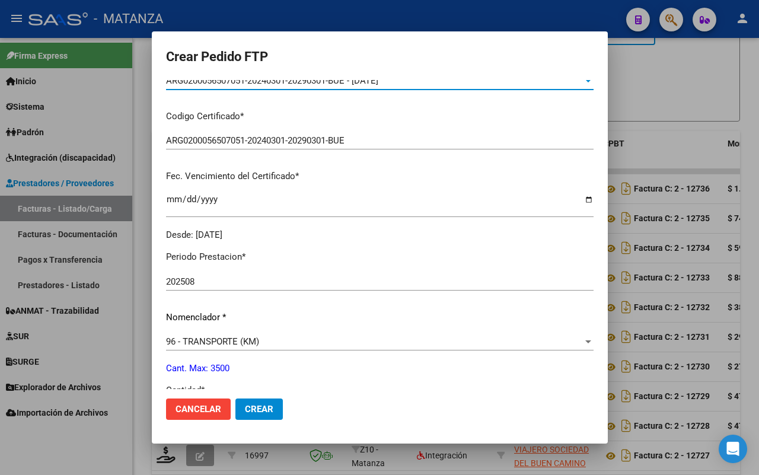
scroll to position [371, 0]
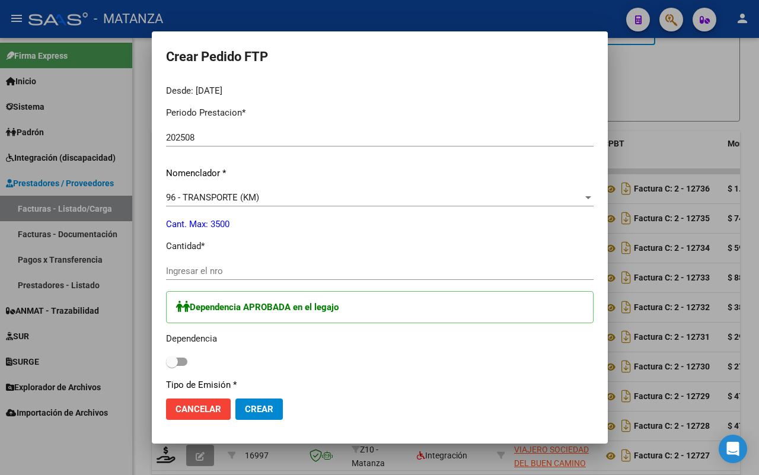
click at [217, 270] on input "Ingresar el nro" at bounding box center [380, 271] width 428 height 11
type input "1738"
drag, startPoint x: 182, startPoint y: 358, endPoint x: 223, endPoint y: 329, distance: 49.8
click at [183, 358] on span at bounding box center [176, 362] width 21 height 8
click at [172, 366] on input "checkbox" at bounding box center [171, 366] width 1 height 1
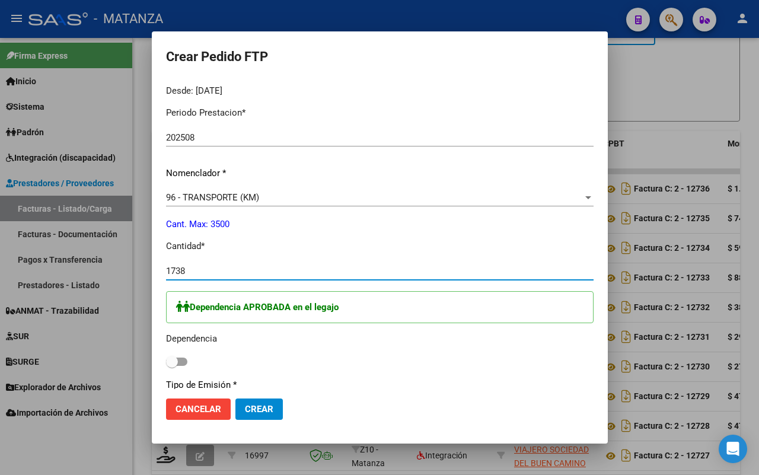
checkbox input "true"
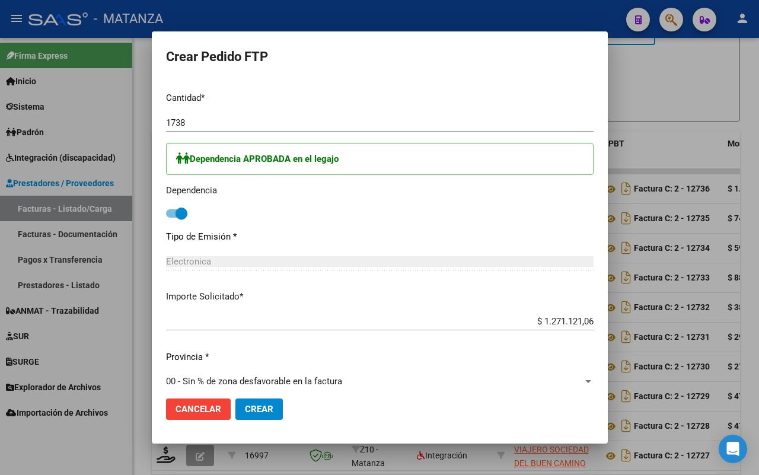
scroll to position [593, 0]
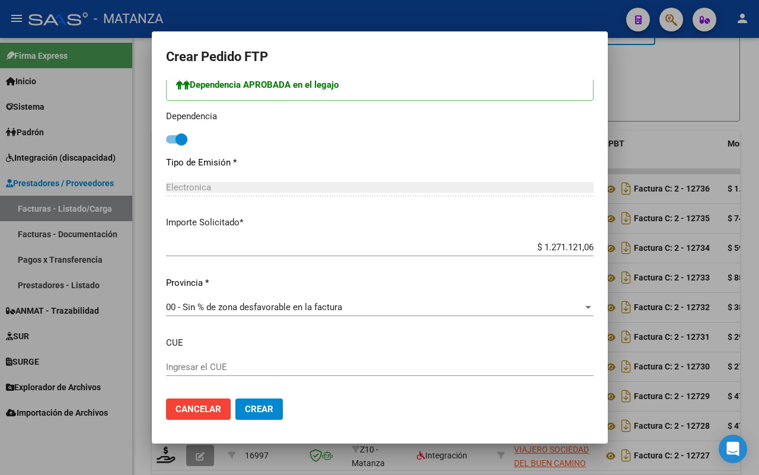
drag, startPoint x: 258, startPoint y: 410, endPoint x: 345, endPoint y: 321, distance: 124.6
click at [258, 410] on span "Crear" at bounding box center [259, 409] width 28 height 11
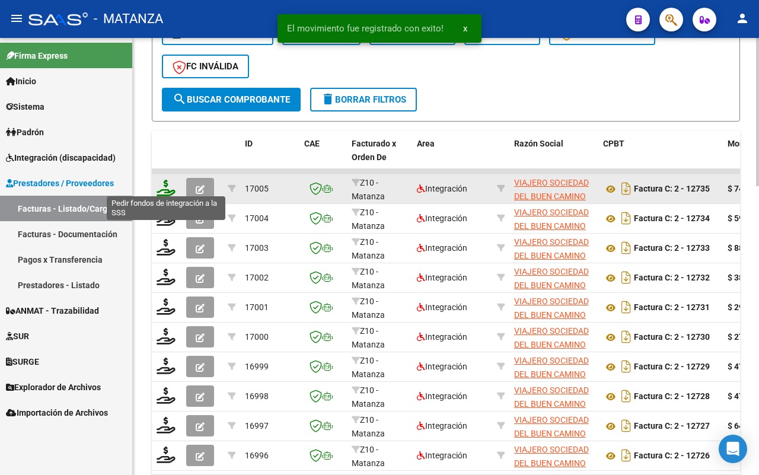
click at [166, 184] on icon at bounding box center [166, 188] width 19 height 17
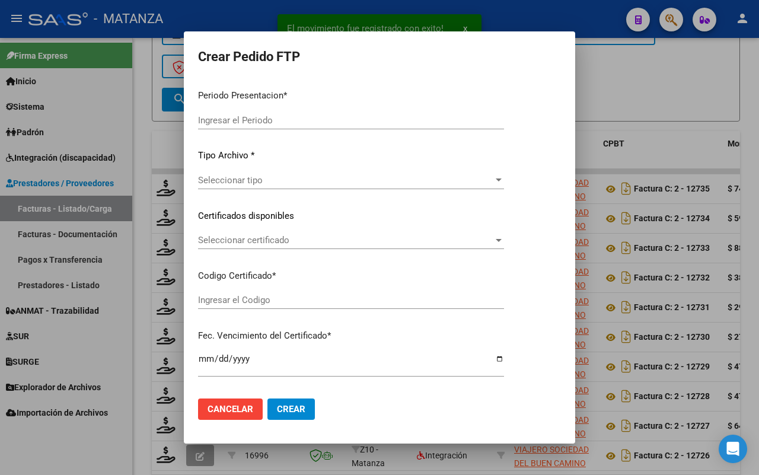
type input "202508"
type input "$ 741.609,18"
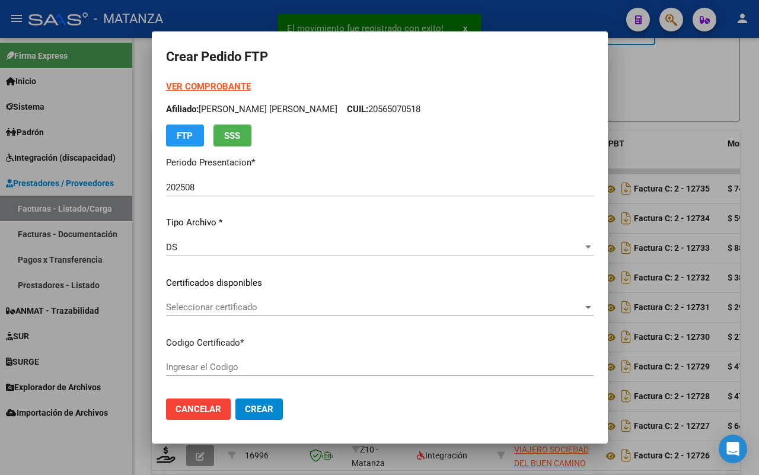
type input "arg020009616408120220930-20270930-bs"
type input "[DATE]"
click at [327, 305] on span "Seleccionar certificado" at bounding box center [374, 307] width 417 height 11
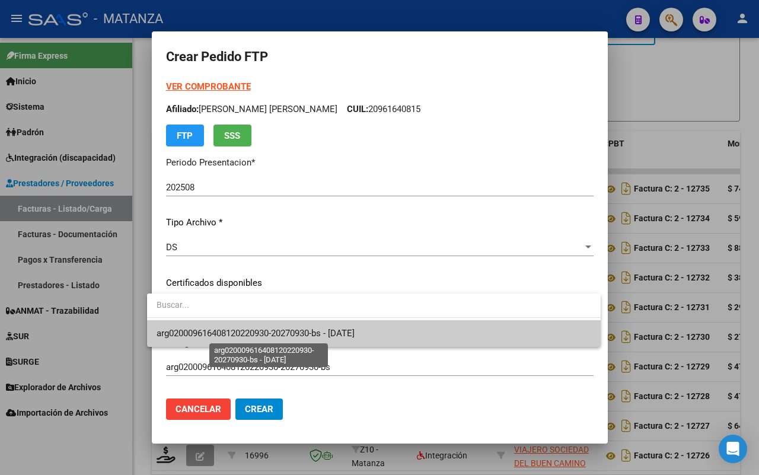
click at [330, 332] on span "arg020009616408120220930-20270930-bs - [DATE]" at bounding box center [256, 333] width 198 height 11
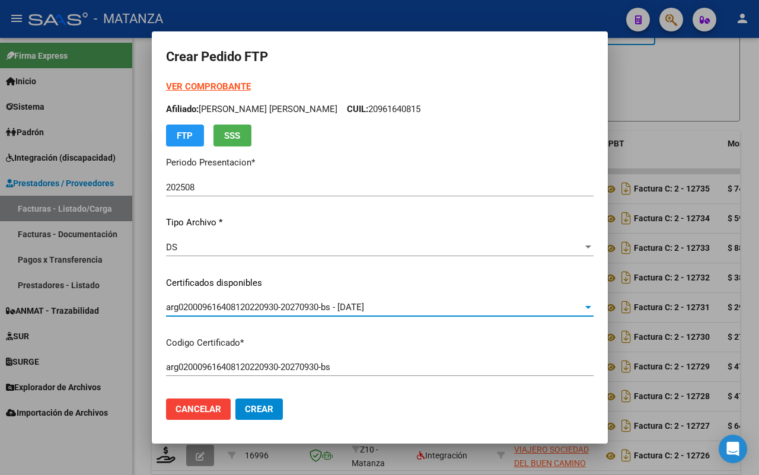
click at [184, 82] on strong "VER COMPROBANTE" at bounding box center [208, 86] width 85 height 11
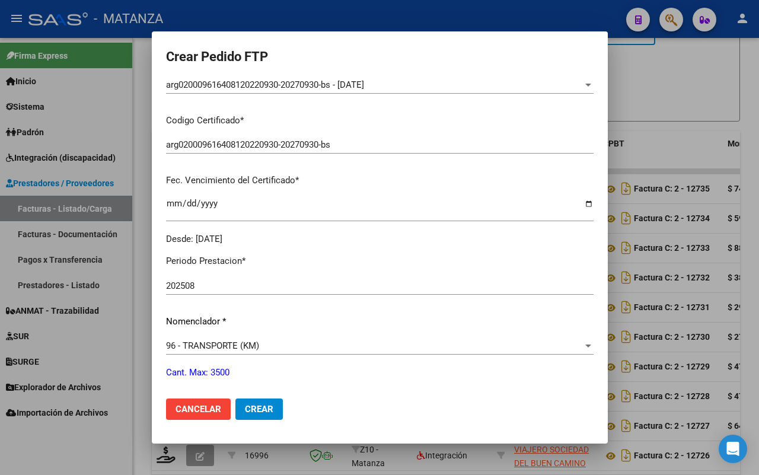
scroll to position [297, 0]
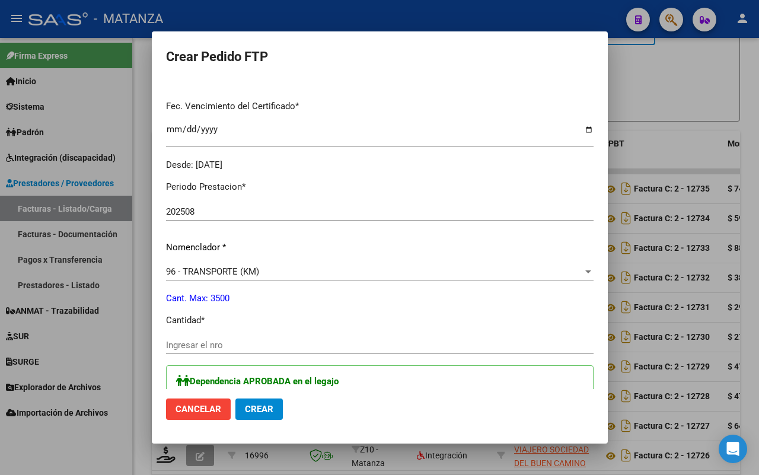
click at [200, 340] on input "Ingresar el nro" at bounding box center [380, 345] width 428 height 11
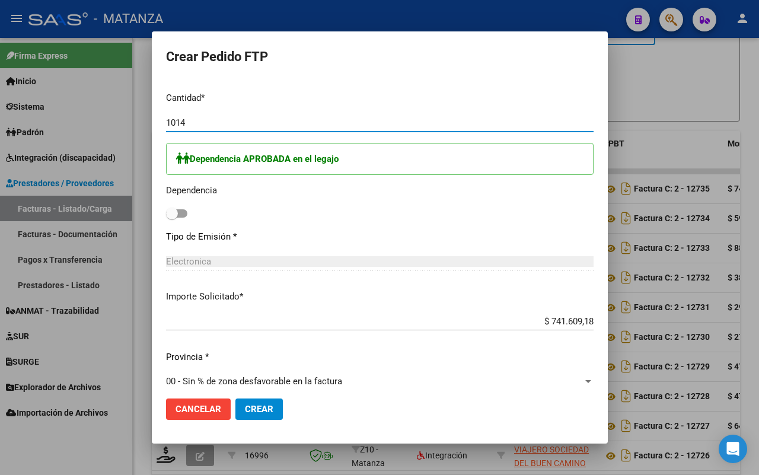
type input "1014"
click at [176, 211] on span at bounding box center [176, 213] width 21 height 8
click at [172, 218] on input "checkbox" at bounding box center [171, 218] width 1 height 1
checkbox input "true"
click at [248, 410] on span "Crear" at bounding box center [259, 409] width 28 height 11
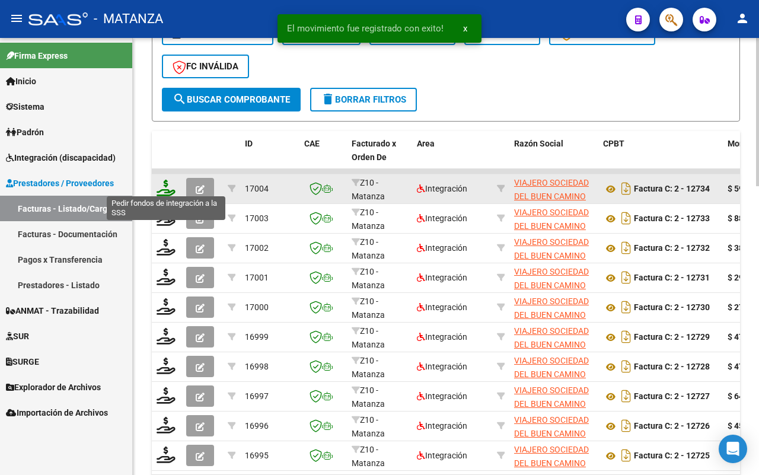
click at [165, 187] on icon at bounding box center [166, 188] width 19 height 17
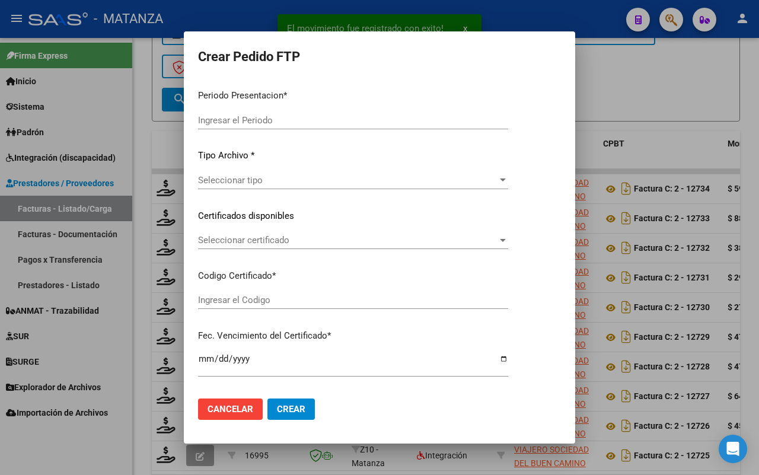
type input "202508"
type input "$ 591.601,92"
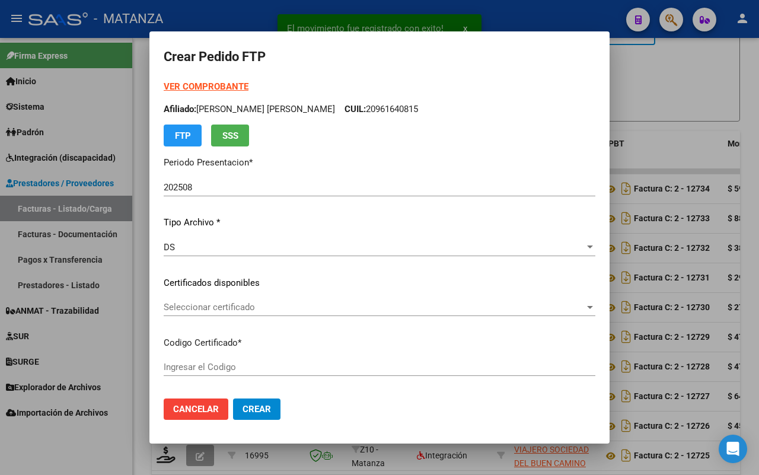
type input "arg02-00056719872-20220422-20270422-and"
type input "[DATE]"
type input "61243900"
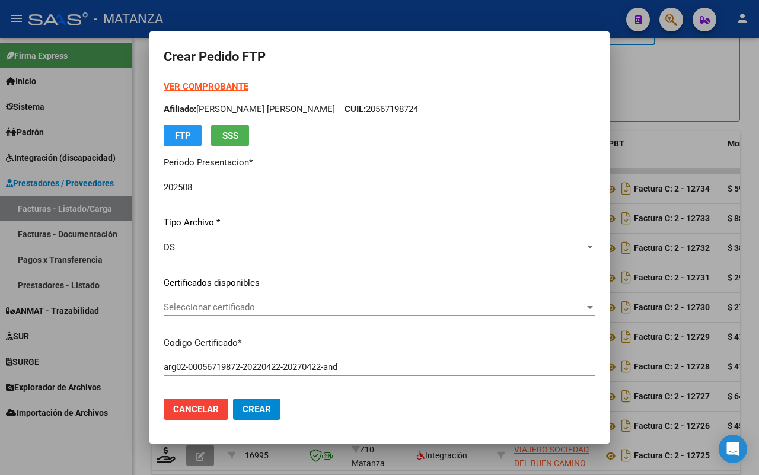
click at [333, 310] on span "Seleccionar certificado" at bounding box center [374, 307] width 421 height 11
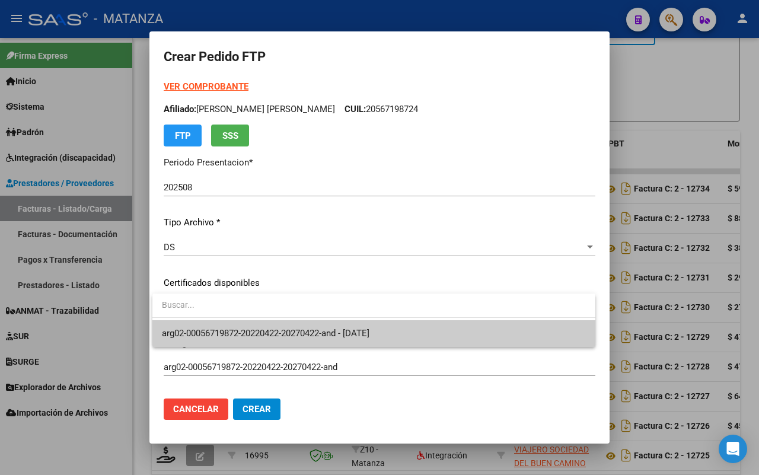
click at [327, 330] on span "arg02-00056719872-20220422-20270422-and - [DATE]" at bounding box center [266, 333] width 208 height 11
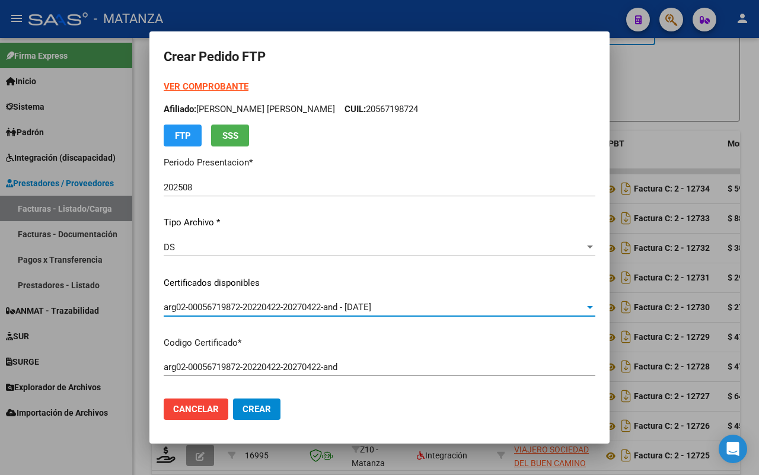
click at [227, 84] on strong "VER COMPROBANTE" at bounding box center [206, 86] width 85 height 11
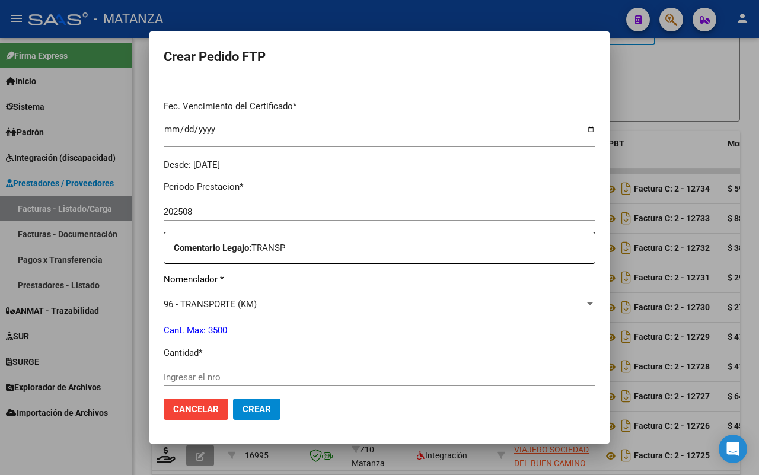
scroll to position [371, 0]
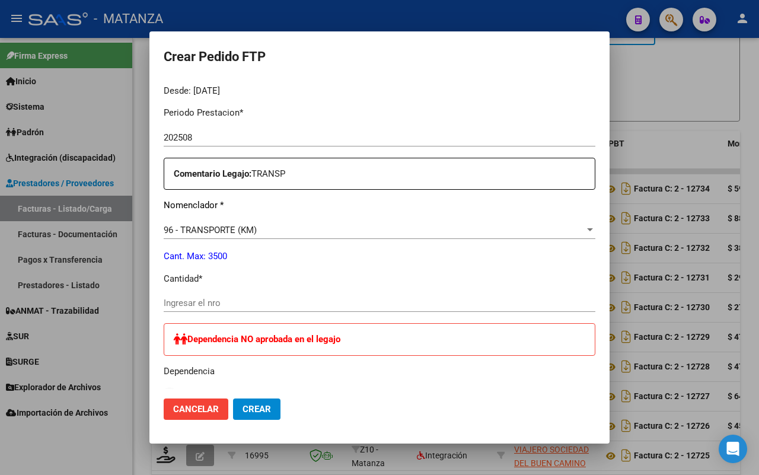
click at [236, 301] on input "Ingresar el nro" at bounding box center [380, 303] width 432 height 11
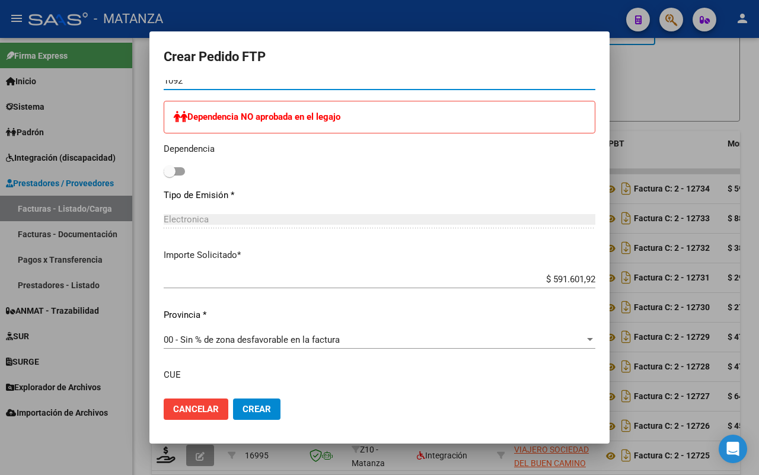
scroll to position [683, 0]
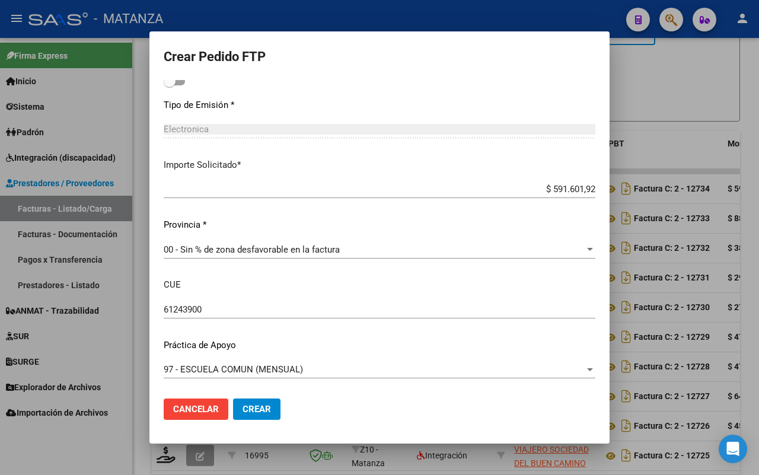
type input "1092"
drag, startPoint x: 249, startPoint y: 408, endPoint x: 537, endPoint y: 273, distance: 317.5
click at [250, 407] on span "Crear" at bounding box center [257, 409] width 28 height 11
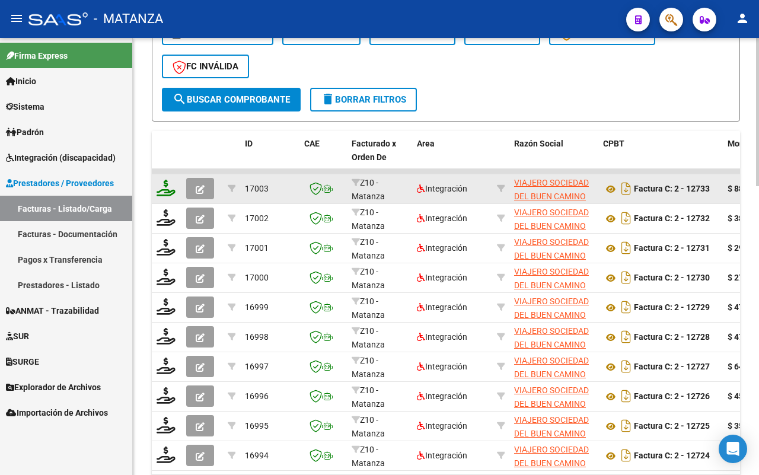
click at [171, 184] on icon at bounding box center [166, 188] width 19 height 17
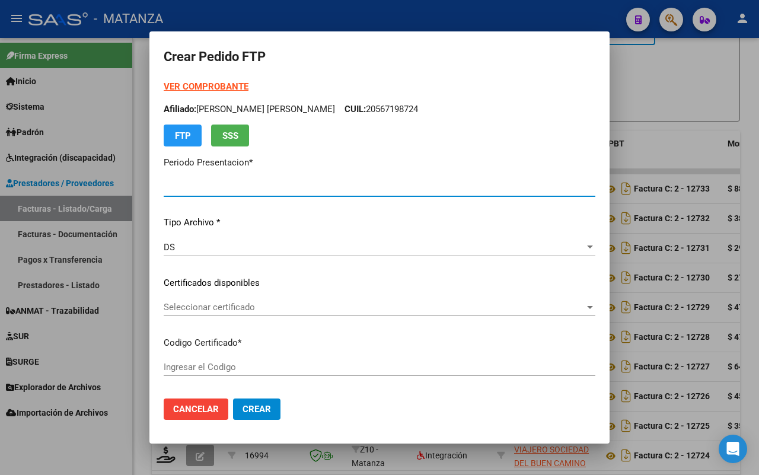
type input "202508"
type input "$ 881.985,28"
type input "ARG0200051267099-20230321-20330321-BS"
type input "[DATE]"
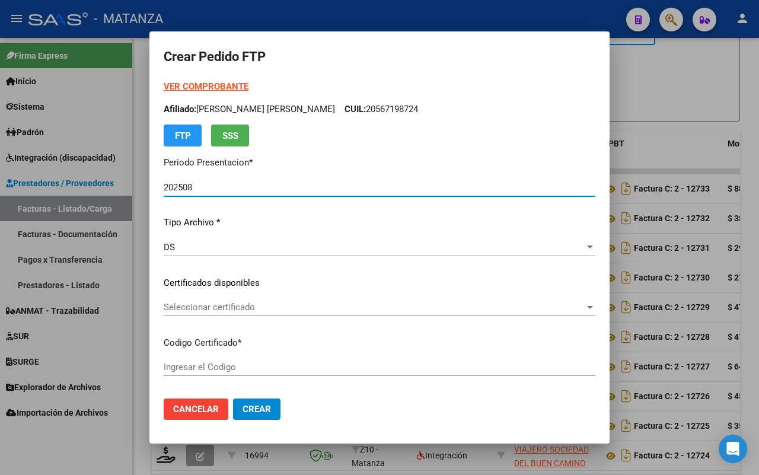
type input "61907600"
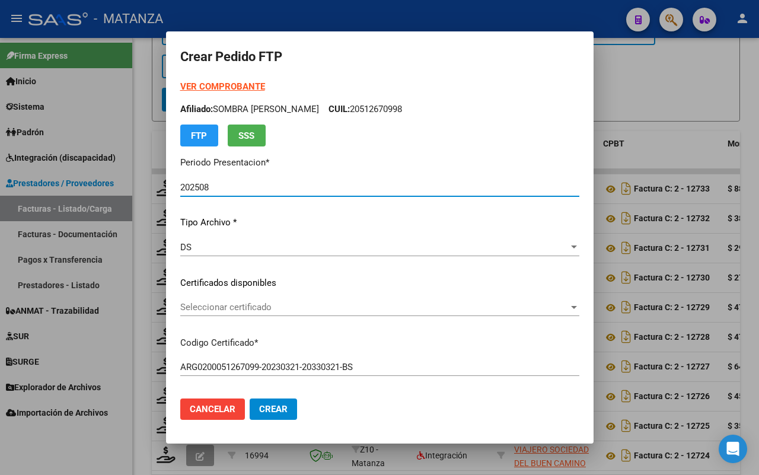
click at [229, 87] on strong "VER COMPROBANTE" at bounding box center [222, 86] width 85 height 11
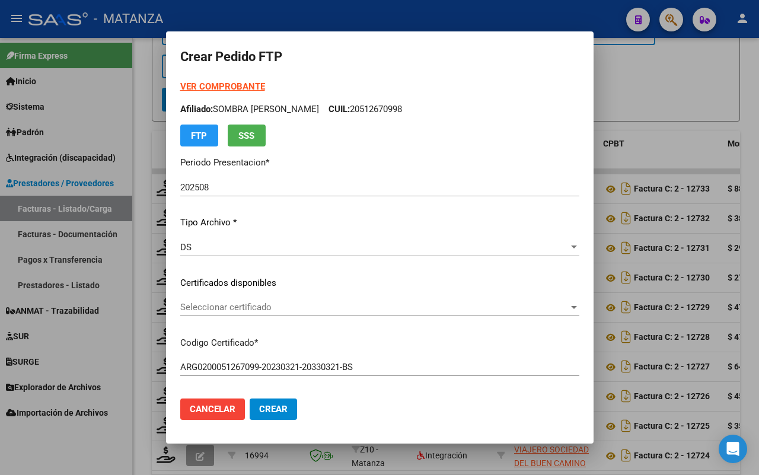
scroll to position [74, 0]
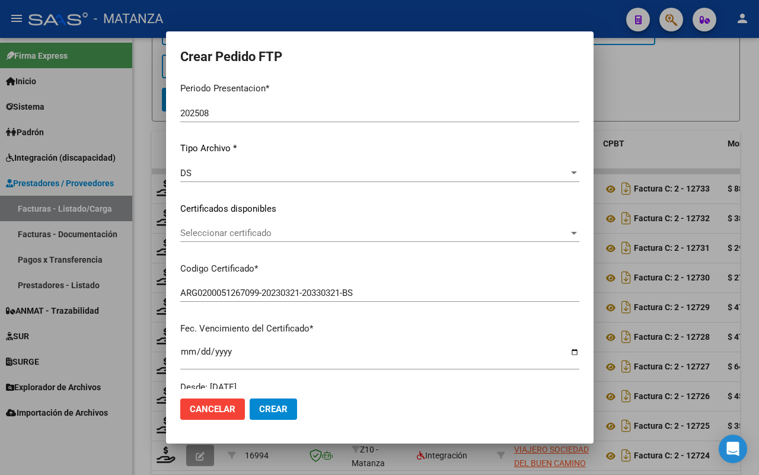
click at [374, 232] on span "Seleccionar certificado" at bounding box center [374, 233] width 388 height 11
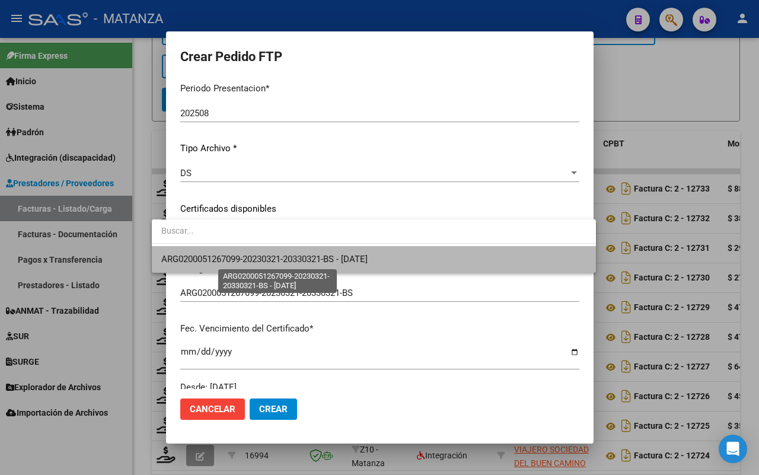
click at [363, 259] on span "ARG0200051267099-20230321-20330321-BS - [DATE]" at bounding box center [264, 259] width 206 height 11
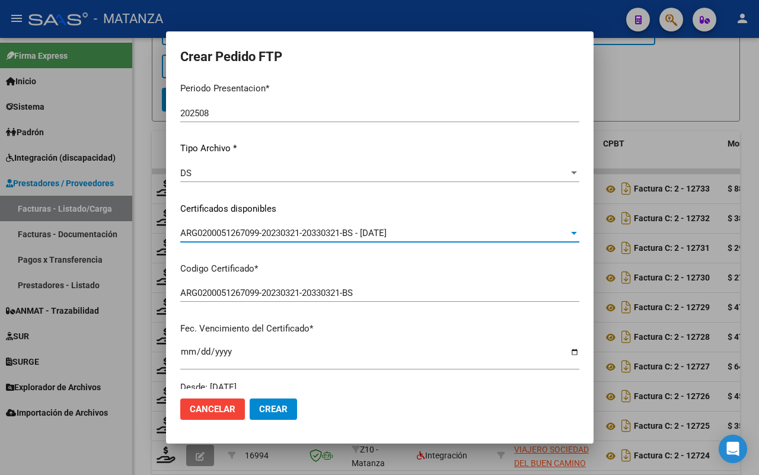
scroll to position [371, 0]
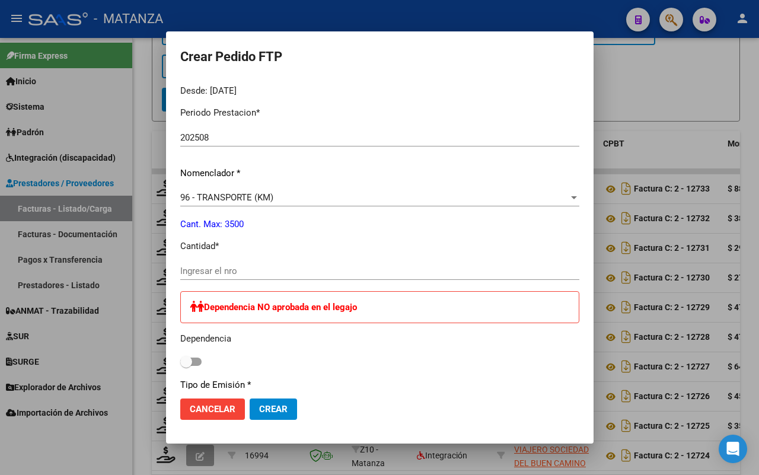
click at [240, 266] on input "Ingresar el nro" at bounding box center [379, 271] width 399 height 11
type input "1628"
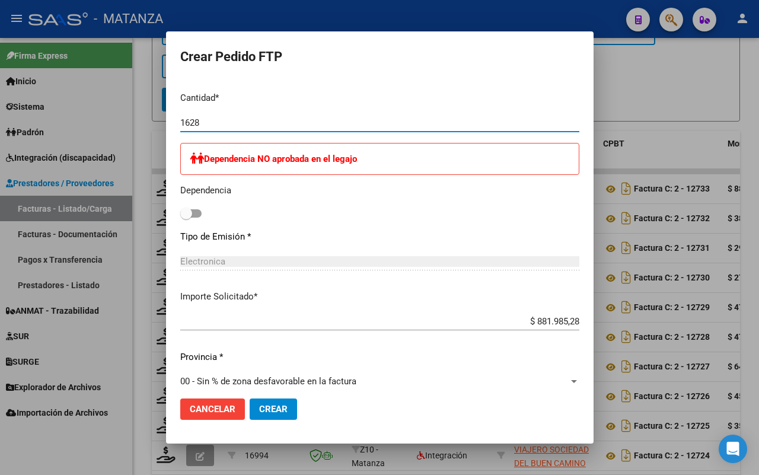
click at [259, 407] on span "Crear" at bounding box center [273, 409] width 28 height 11
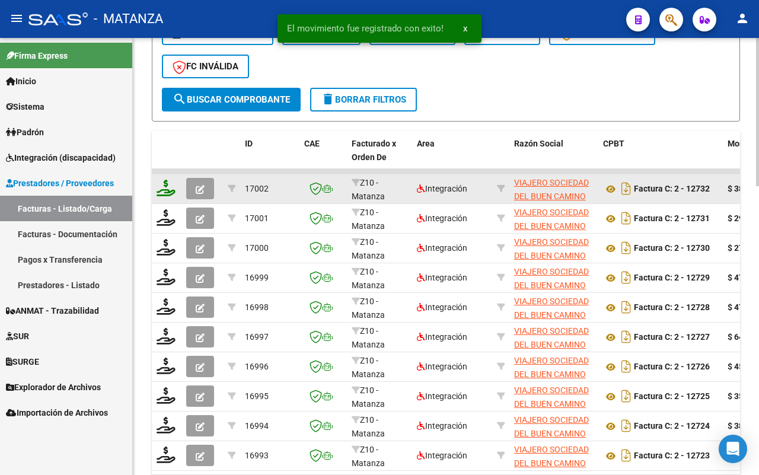
click at [166, 184] on icon at bounding box center [166, 188] width 19 height 17
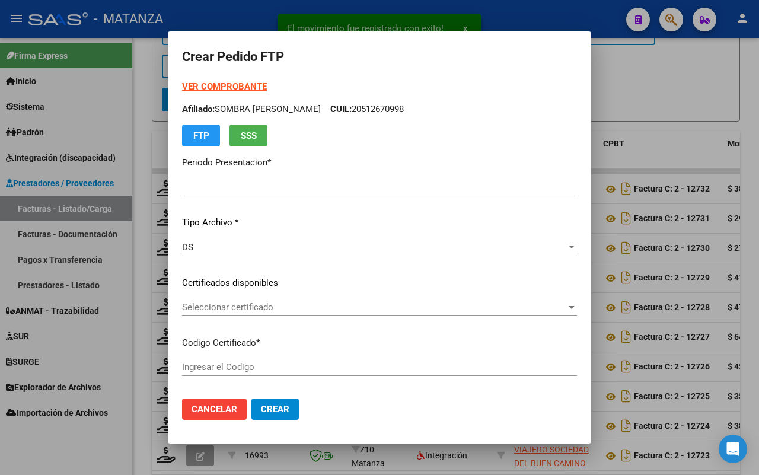
type input "202508"
type input "$ 380.312,40"
type input "ARG01-00036180095-20181217-20231217-bs"
type input "[DATE]"
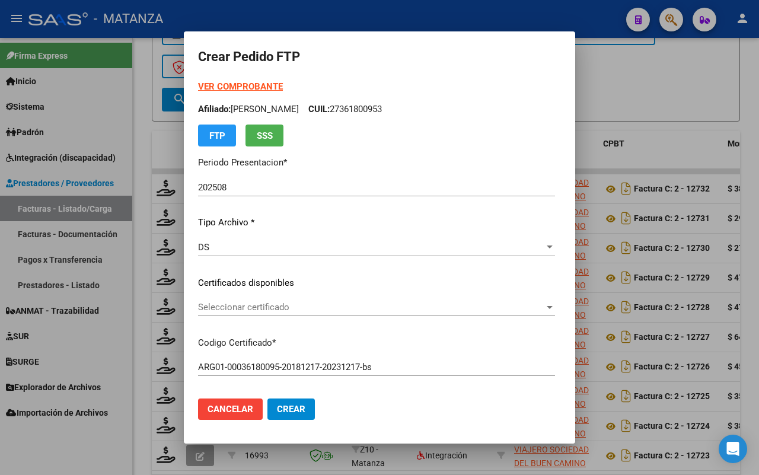
click at [294, 309] on span "Seleccionar certificado" at bounding box center [371, 307] width 346 height 11
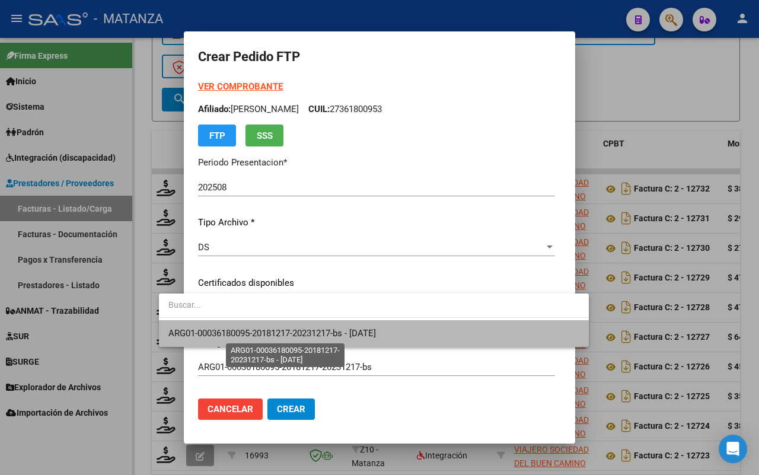
click at [292, 331] on span "ARG01-00036180095-20181217-20231217-bs - [DATE]" at bounding box center [272, 333] width 208 height 11
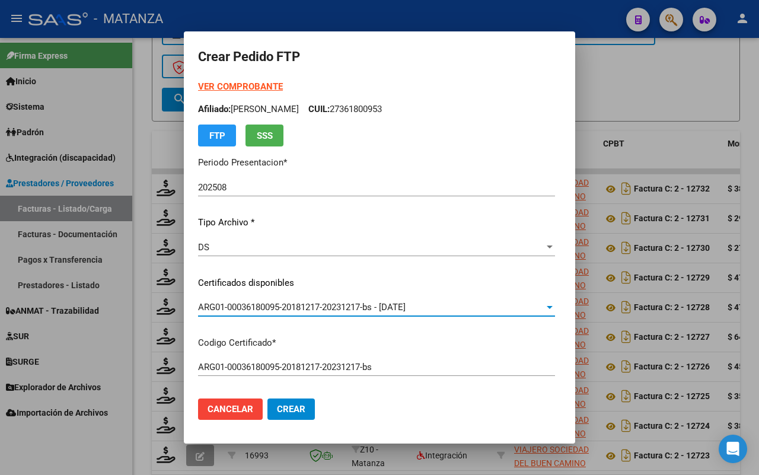
click at [236, 85] on strong "VER COMPROBANTE" at bounding box center [240, 86] width 85 height 11
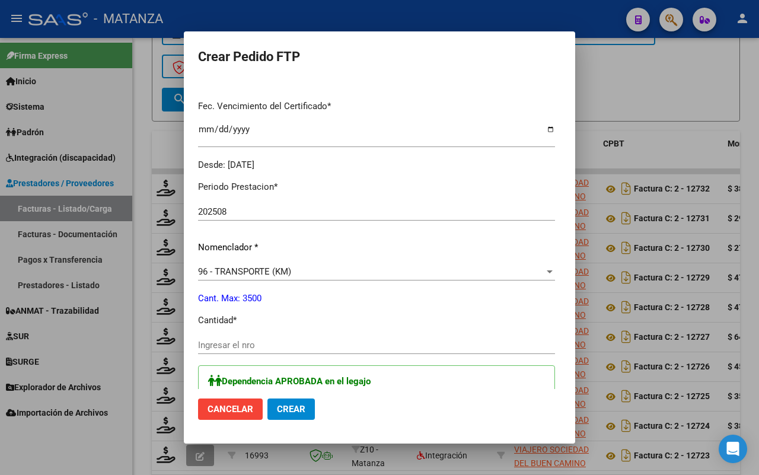
scroll to position [371, 0]
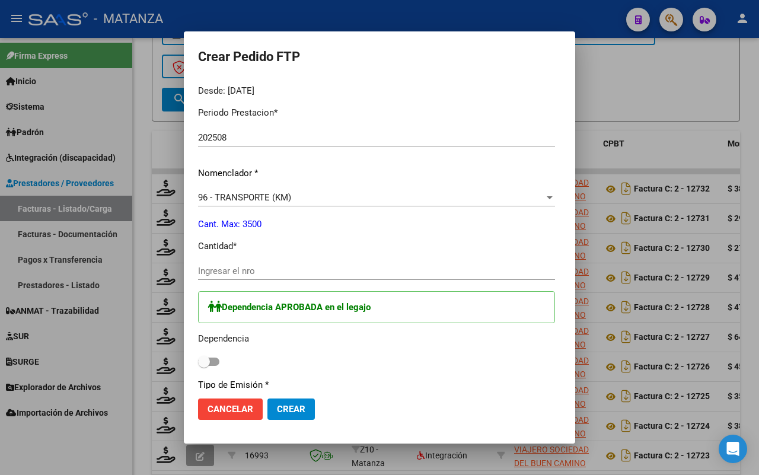
click at [223, 270] on input "Ingresar el nro" at bounding box center [376, 271] width 357 height 11
type input "520"
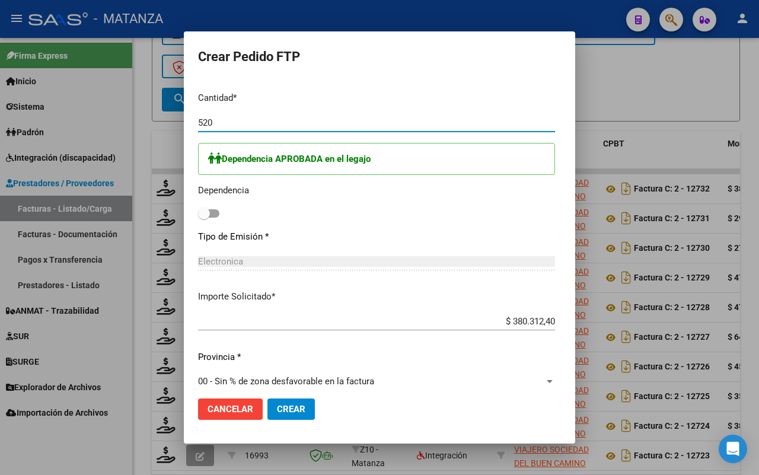
drag, startPoint x: 184, startPoint y: 211, endPoint x: 195, endPoint y: 209, distance: 10.8
click at [198, 209] on span at bounding box center [208, 213] width 21 height 8
click at [203, 218] on input "checkbox" at bounding box center [203, 218] width 1 height 1
checkbox input "true"
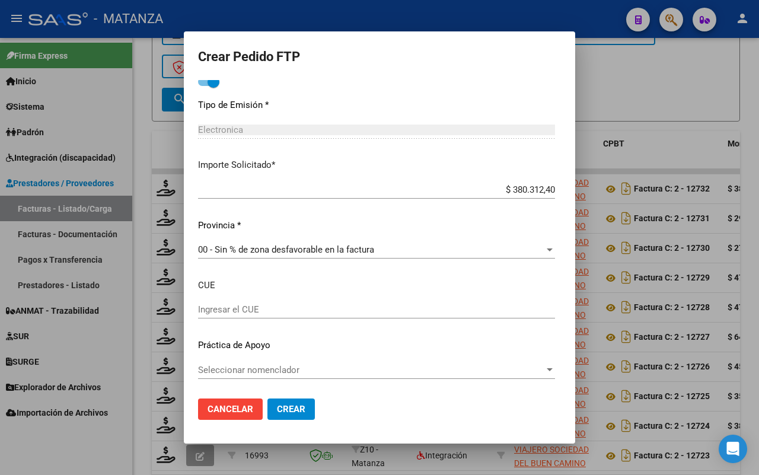
drag, startPoint x: 262, startPoint y: 405, endPoint x: 491, endPoint y: 249, distance: 277.0
click at [267, 402] on button "Crear" at bounding box center [290, 408] width 47 height 21
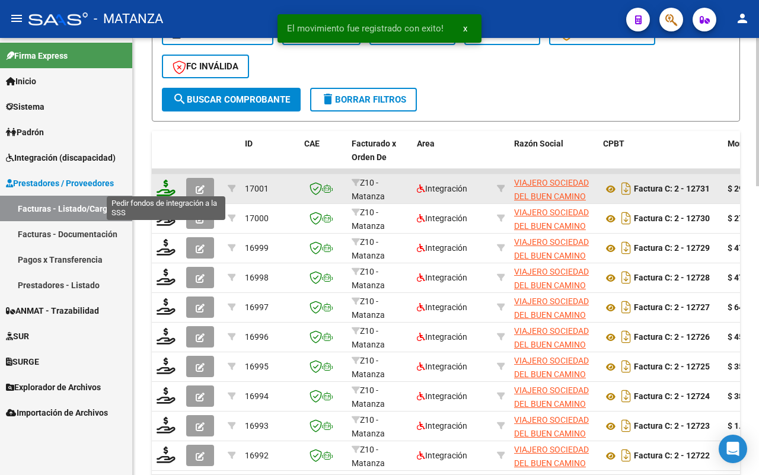
click at [161, 187] on icon at bounding box center [166, 188] width 19 height 17
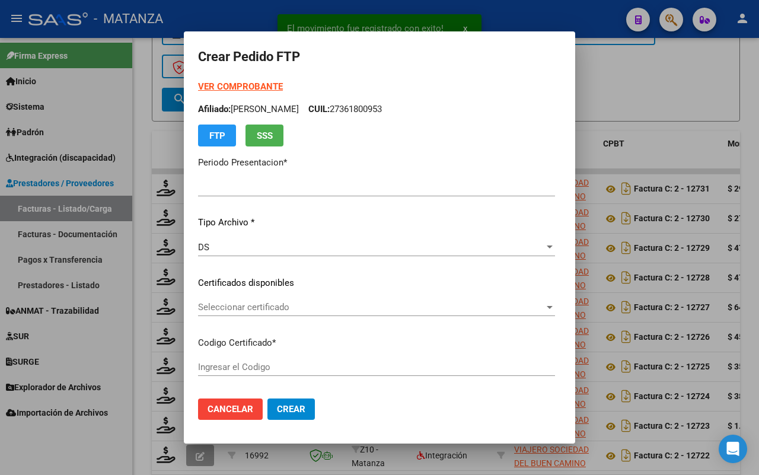
type input "202508"
type input "$ 298.398,96"
type input "ARG0200042134531-20210428-20310428-BS"
type input "[DATE]"
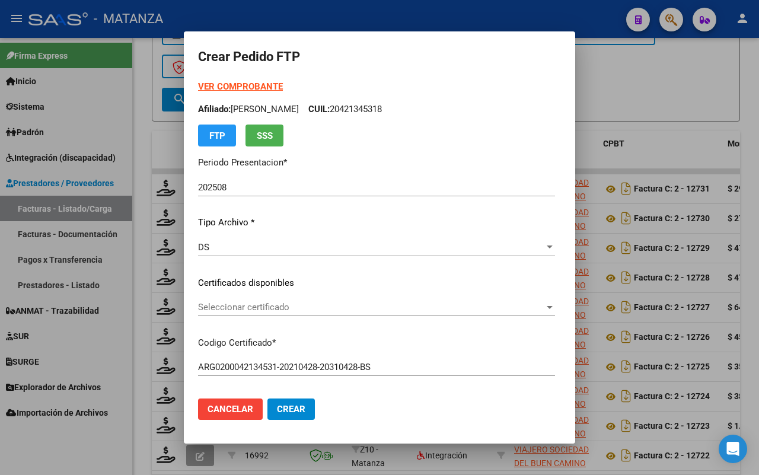
click at [245, 304] on span "Seleccionar certificado" at bounding box center [371, 307] width 346 height 11
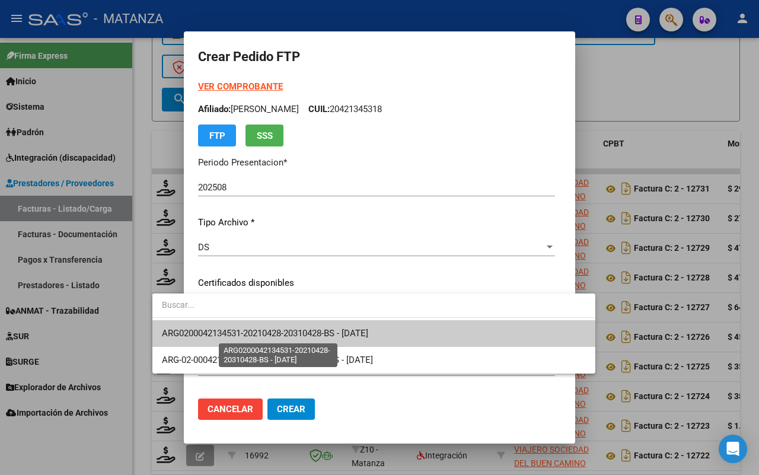
drag, startPoint x: 245, startPoint y: 333, endPoint x: 251, endPoint y: 331, distance: 6.2
click at [247, 333] on span "ARG0200042134531-20210428-20310428-BS - [DATE]" at bounding box center [265, 333] width 206 height 11
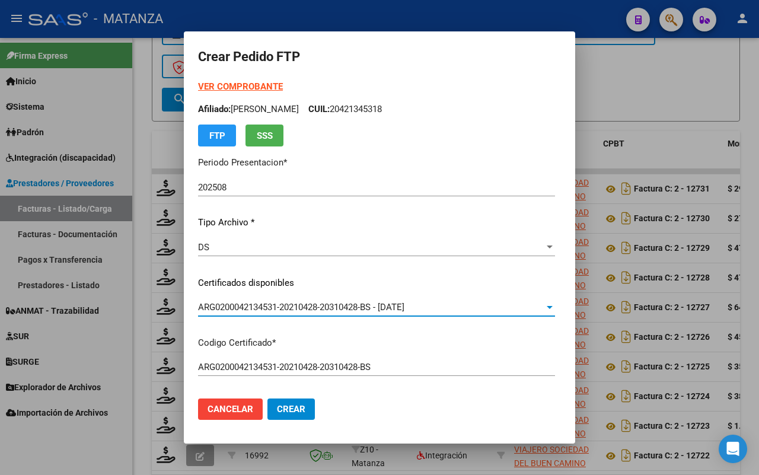
click at [209, 83] on strong "VER COMPROBANTE" at bounding box center [240, 86] width 85 height 11
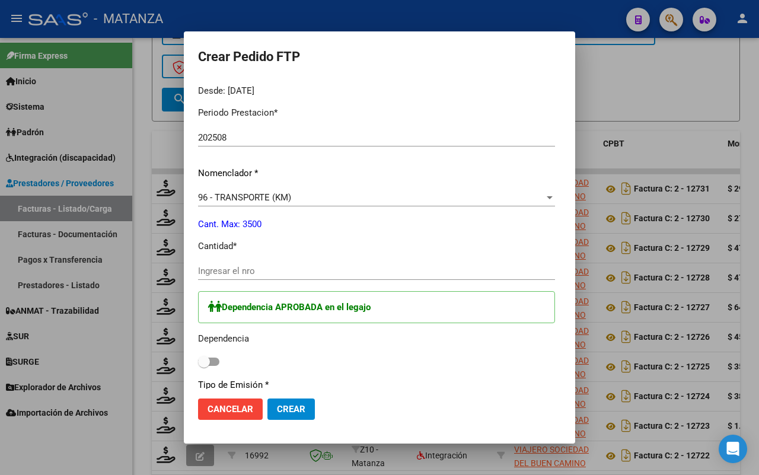
click at [215, 262] on div "Ingresar el nro" at bounding box center [376, 271] width 357 height 18
type input "408"
click at [198, 359] on span at bounding box center [208, 362] width 21 height 8
click at [203, 366] on input "checkbox" at bounding box center [203, 366] width 1 height 1
checkbox input "true"
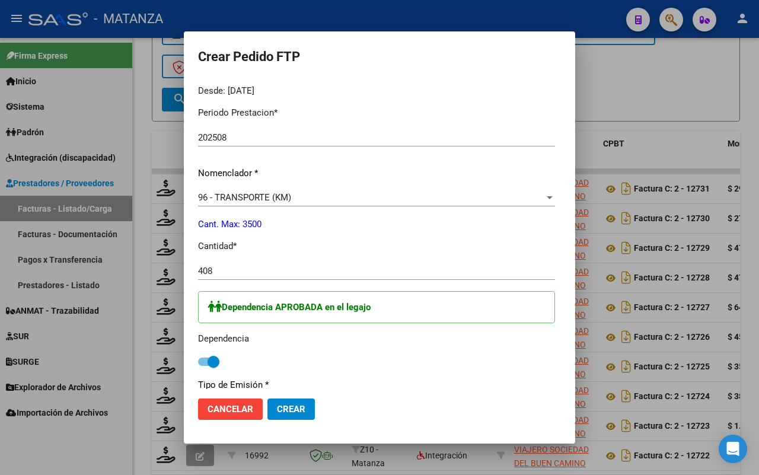
scroll to position [519, 0]
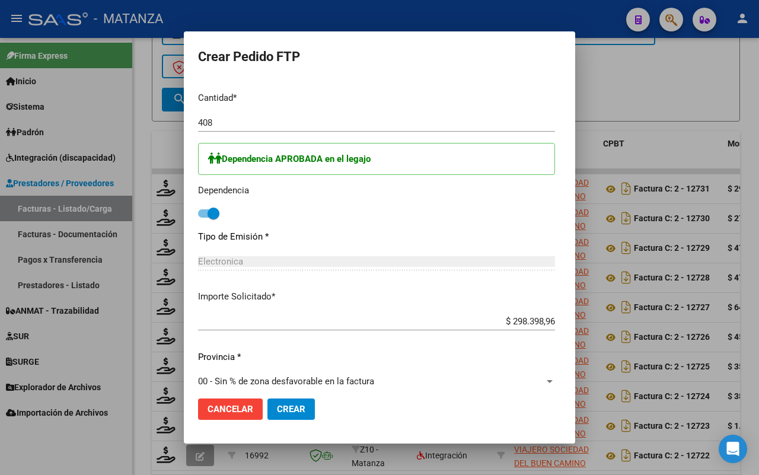
click at [277, 410] on span "Crear" at bounding box center [291, 409] width 28 height 11
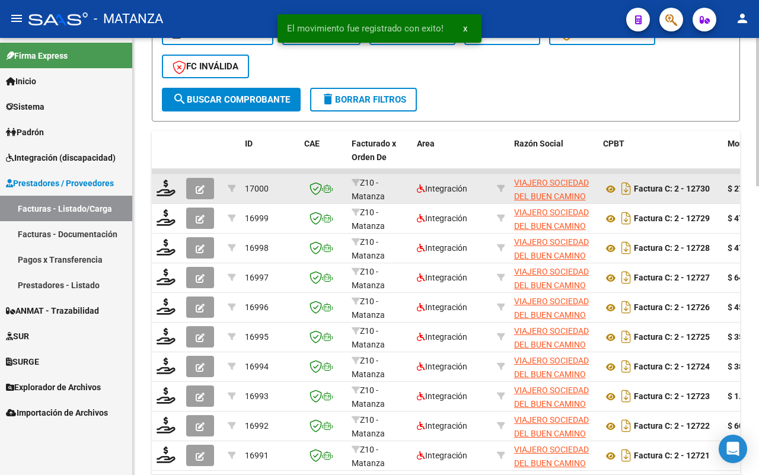
click at [202, 185] on icon "button" at bounding box center [200, 189] width 9 height 9
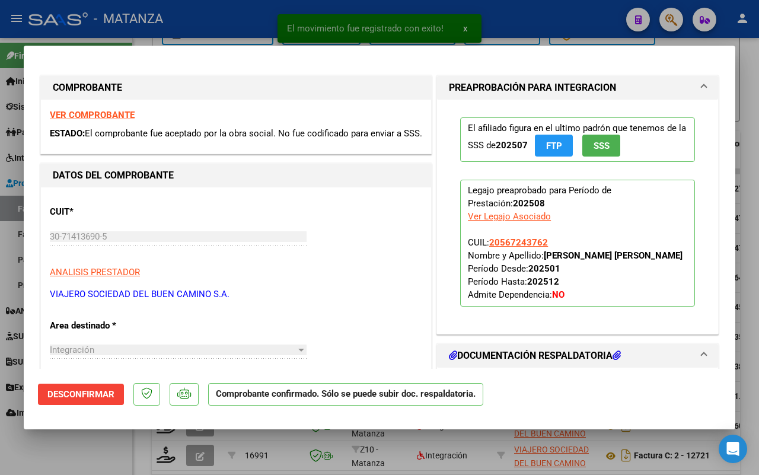
scroll to position [222, 0]
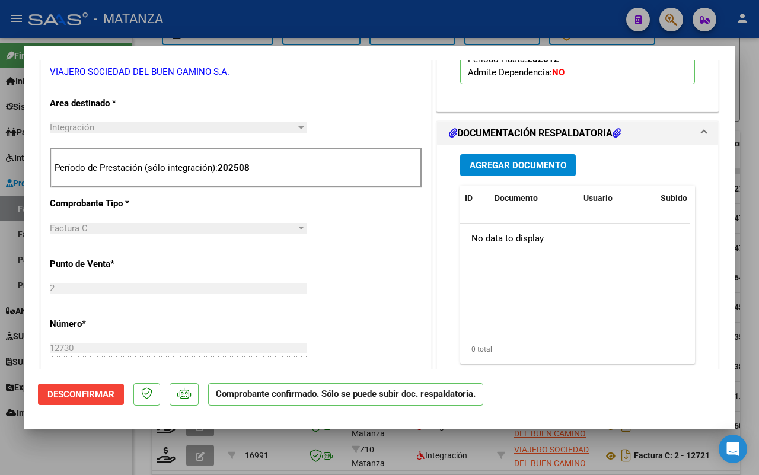
click at [52, 447] on div at bounding box center [379, 237] width 759 height 475
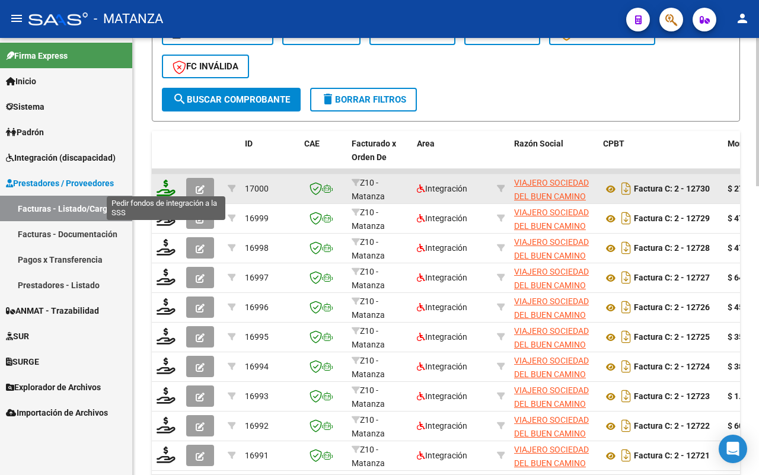
scroll to position [776, 0]
click at [164, 183] on icon at bounding box center [166, 188] width 19 height 17
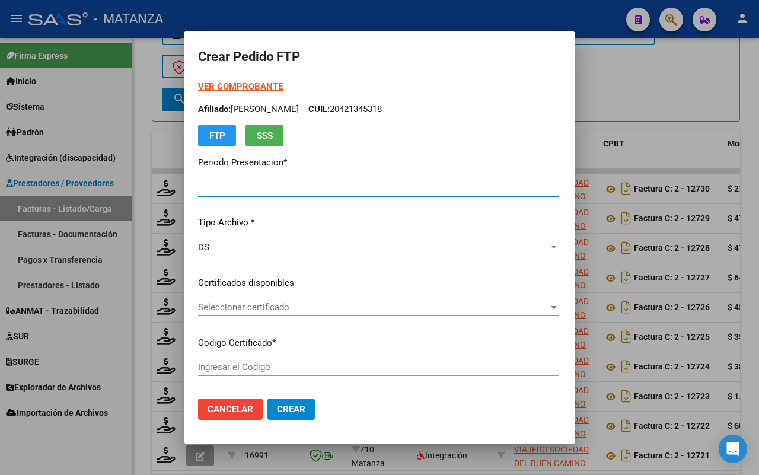
type input "202508"
type input "$ 273.047,04"
type input "ARG0200056724376-20221104-20271102-BS"
type input "[DATE]"
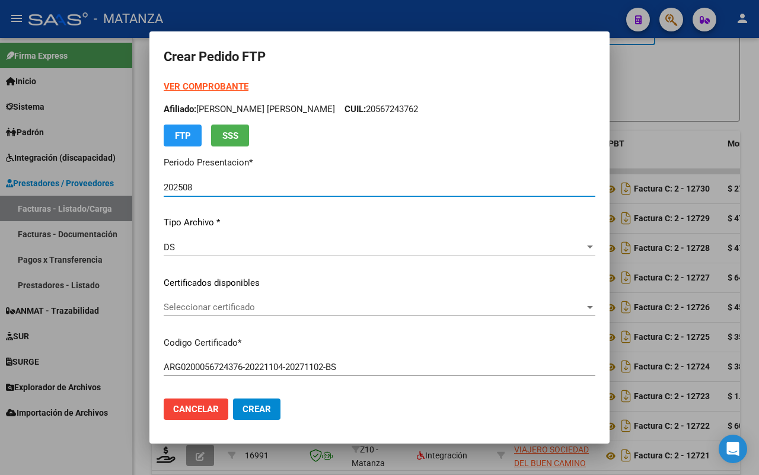
click at [212, 87] on strong "VER COMPROBANTE" at bounding box center [206, 86] width 85 height 11
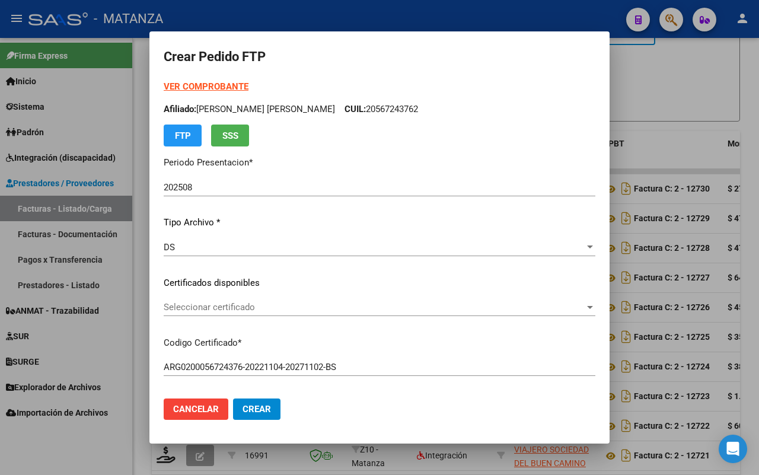
click at [227, 308] on span "Seleccionar certificado" at bounding box center [374, 307] width 421 height 11
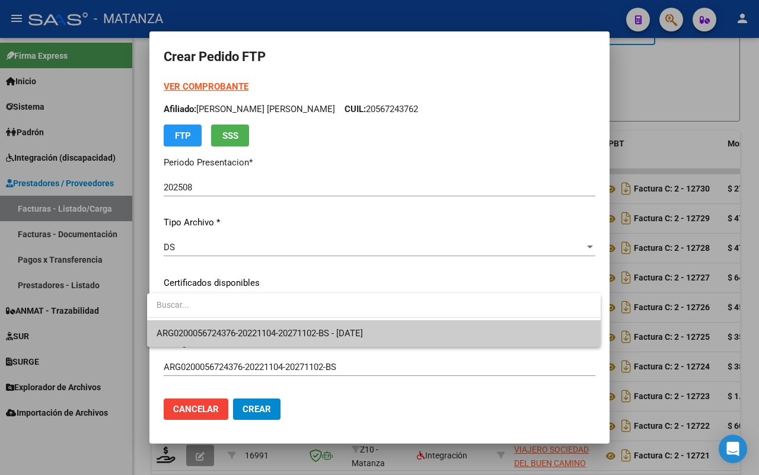
click at [218, 333] on span "ARG0200056724376-20221104-20271102-BS - [DATE]" at bounding box center [260, 333] width 206 height 11
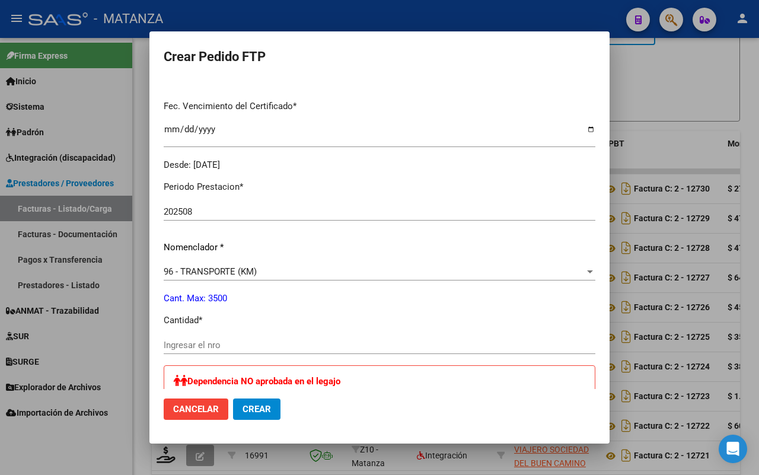
scroll to position [371, 0]
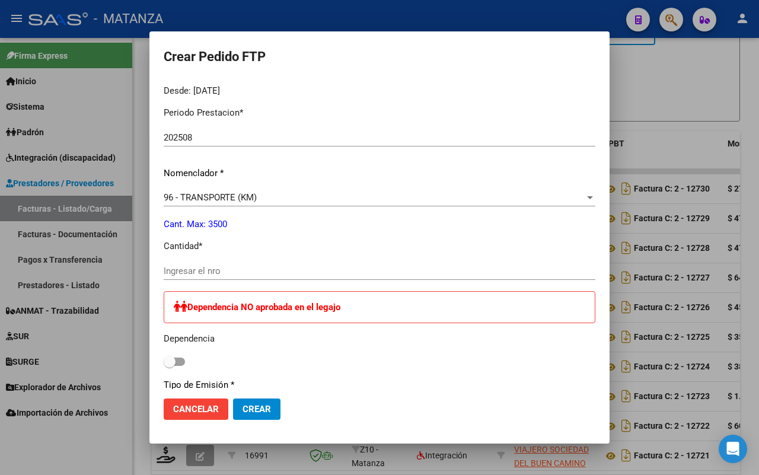
click at [216, 273] on input "Ingresar el nro" at bounding box center [380, 271] width 432 height 11
type input "504"
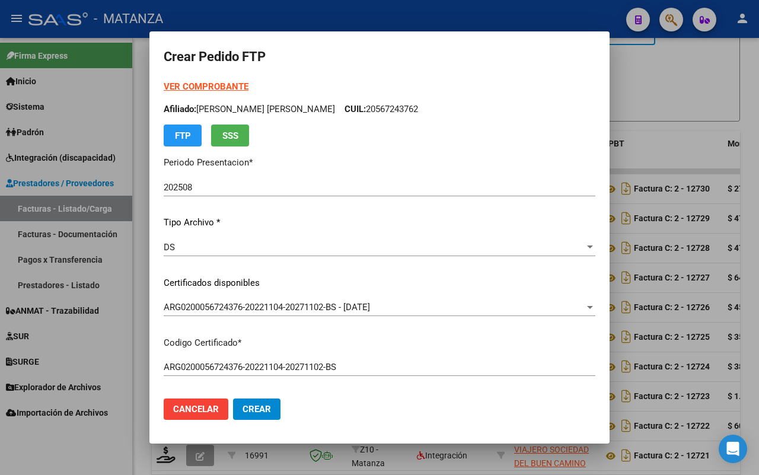
click at [244, 410] on span "Crear" at bounding box center [257, 409] width 28 height 11
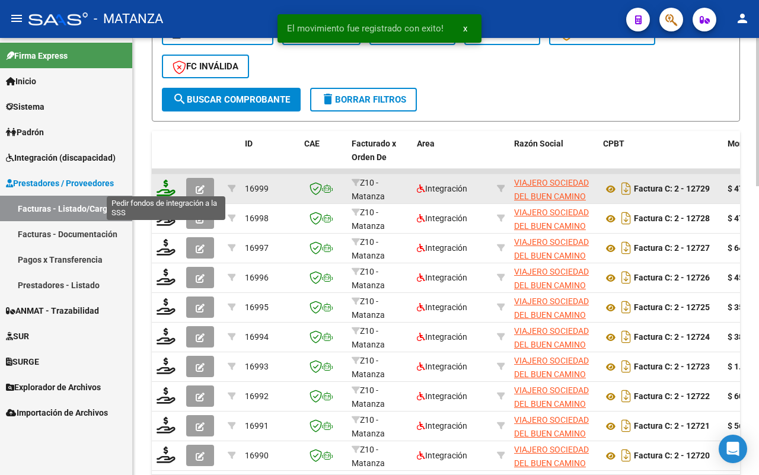
click at [165, 187] on icon at bounding box center [166, 188] width 19 height 17
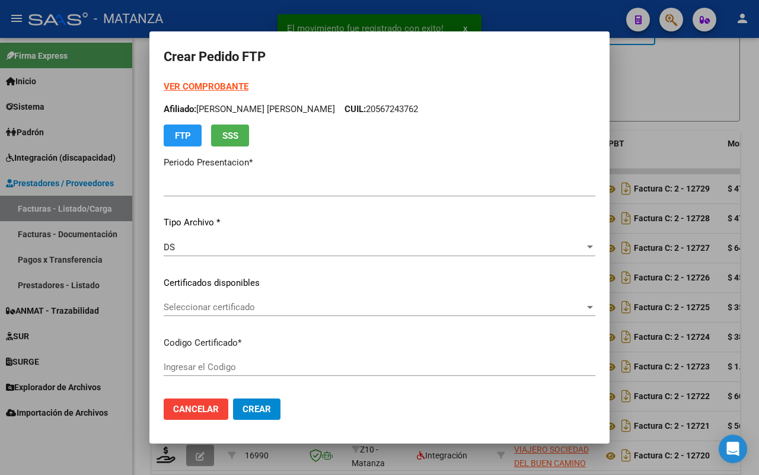
type input "202508"
type input "$ 476.748,80"
type input "ARG02-00036938768-20190907-20290907-BS"
type input "[DATE]"
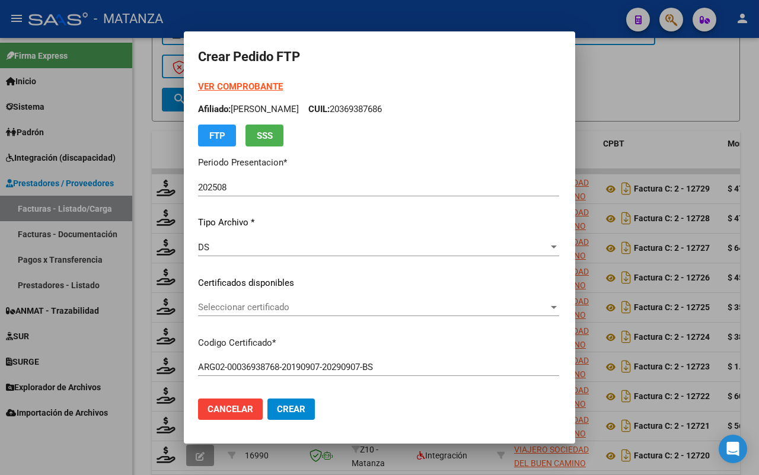
click at [310, 303] on span "Seleccionar certificado" at bounding box center [373, 307] width 350 height 11
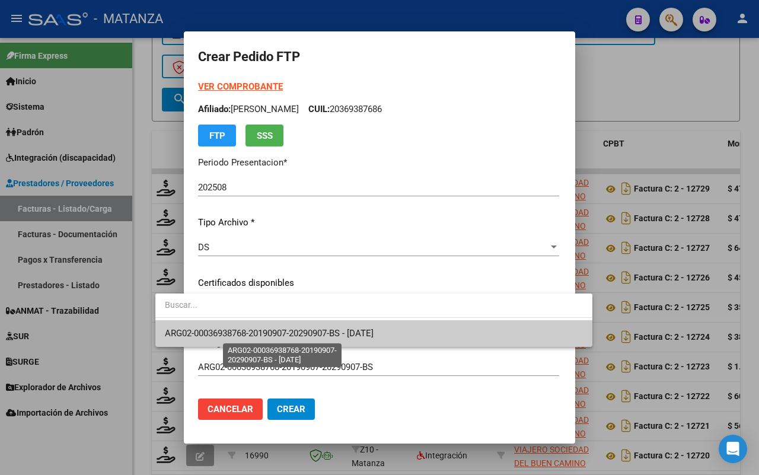
click at [308, 333] on span "ARG02-00036938768-20190907-20290907-BS - [DATE]" at bounding box center [269, 333] width 209 height 11
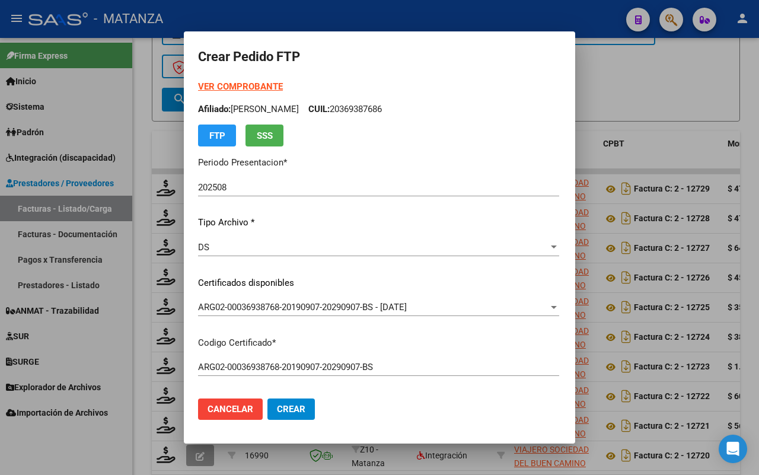
click at [205, 85] on strong "VER COMPROBANTE" at bounding box center [240, 86] width 85 height 11
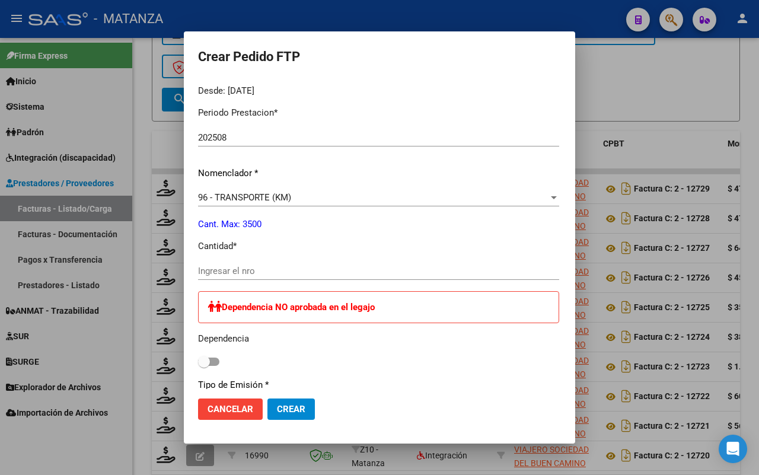
drag, startPoint x: 218, startPoint y: 277, endPoint x: 219, endPoint y: 271, distance: 6.0
click at [218, 276] on div "Ingresar el nro" at bounding box center [378, 271] width 361 height 18
type input "880"
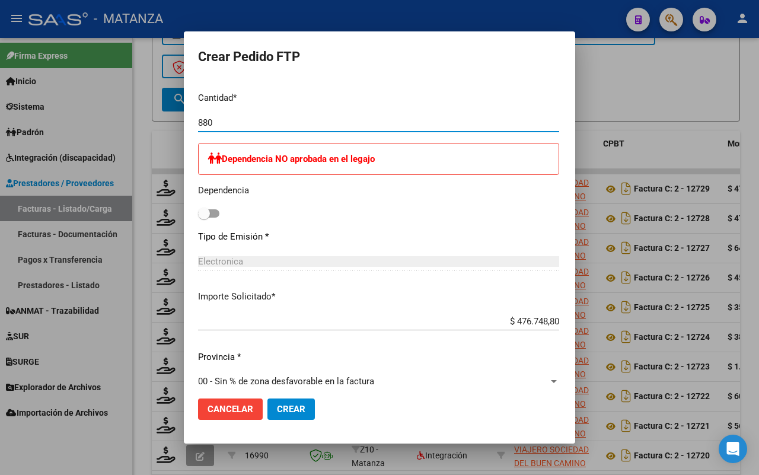
drag, startPoint x: 256, startPoint y: 403, endPoint x: 428, endPoint y: 286, distance: 207.4
click at [277, 404] on span "Crear" at bounding box center [291, 409] width 28 height 11
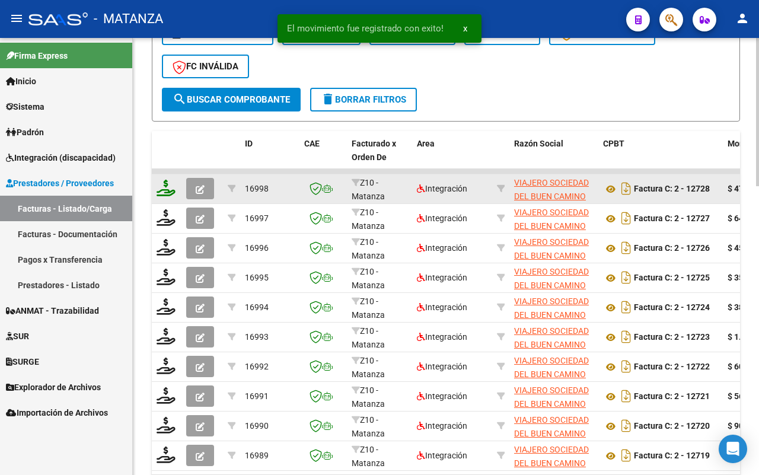
click at [165, 184] on icon at bounding box center [166, 188] width 19 height 17
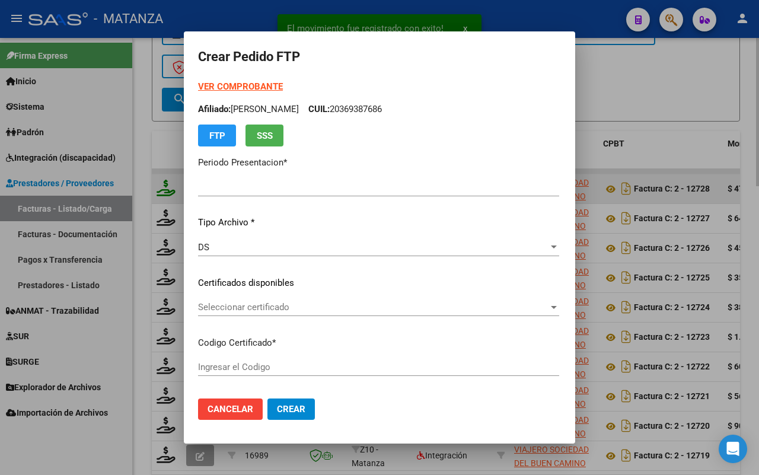
type input "202508"
type input "$ 472.414,72"
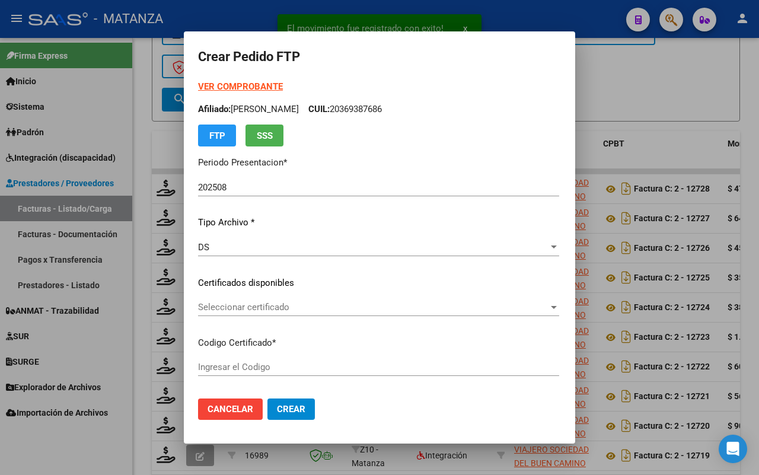
type input "ARG02-00054049484-20211209-20261209-BS"
type input "[DATE]"
type input "61243300"
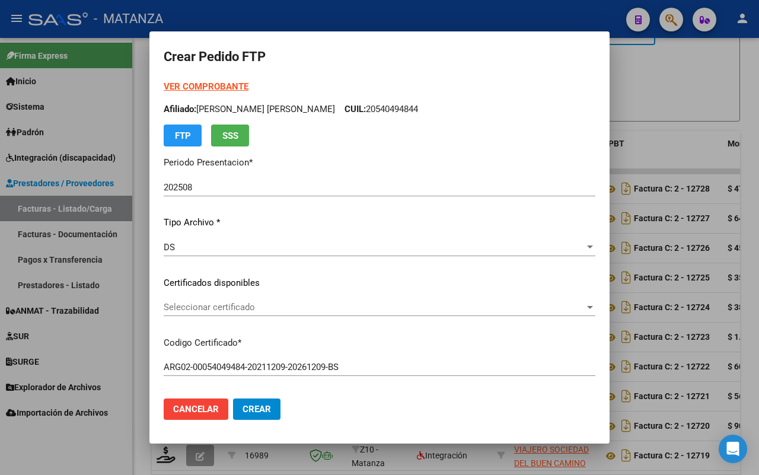
click at [234, 306] on span "Seleccionar certificado" at bounding box center [374, 307] width 421 height 11
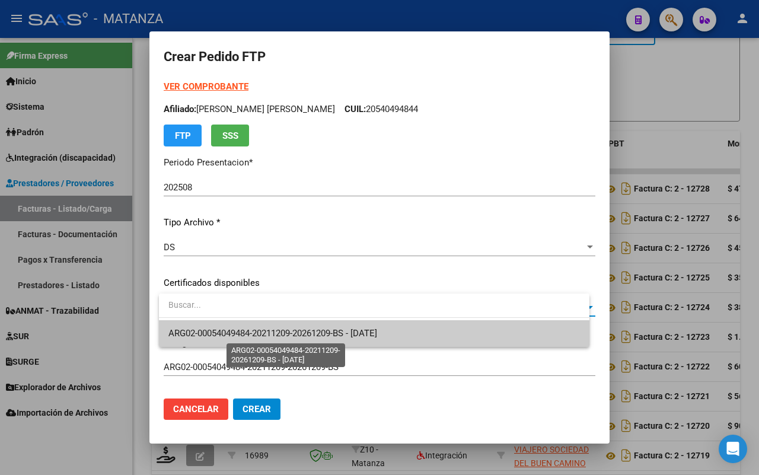
click at [238, 333] on span "ARG02-00054049484-20211209-20261209-BS - [DATE]" at bounding box center [272, 333] width 209 height 11
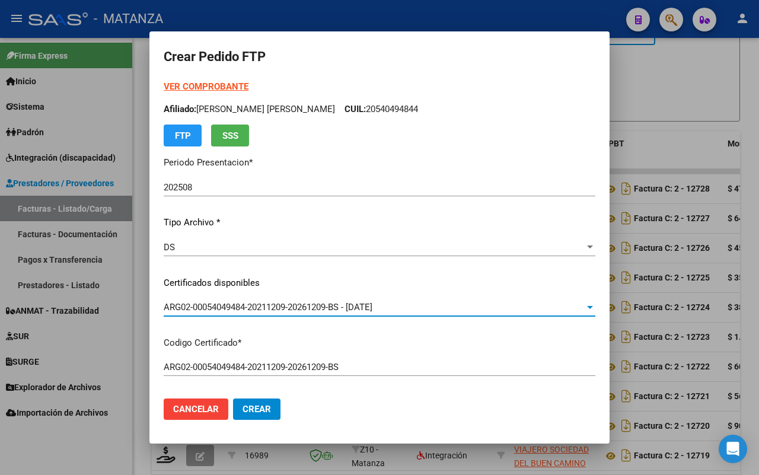
click at [231, 88] on strong "VER COMPROBANTE" at bounding box center [206, 86] width 85 height 11
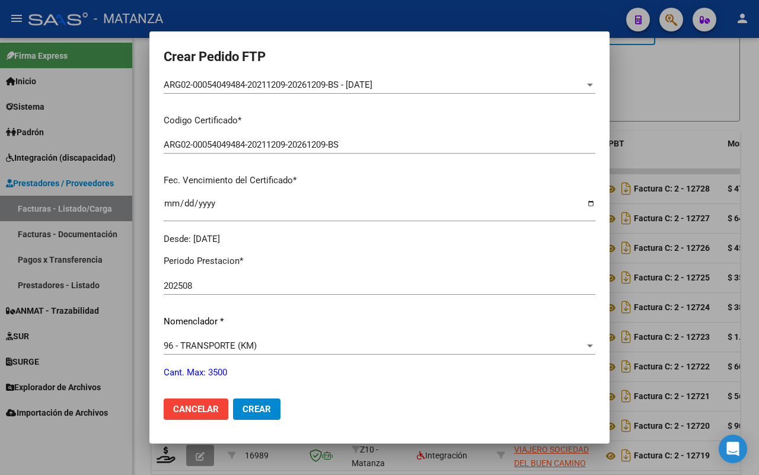
scroll to position [297, 0]
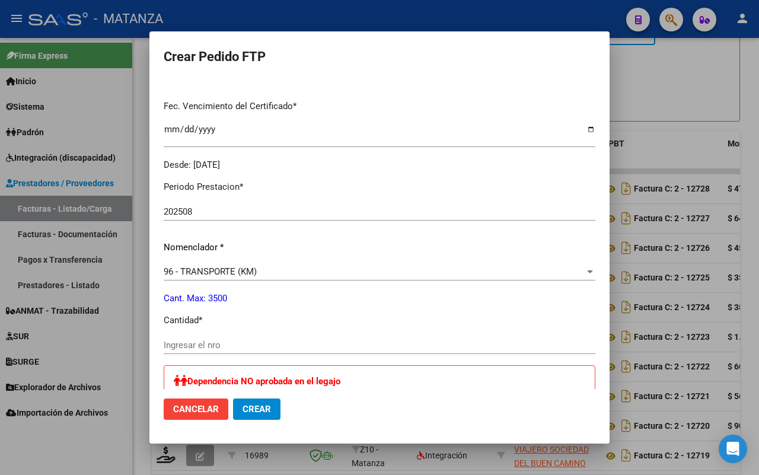
click at [262, 345] on input "Ingresar el nro" at bounding box center [380, 345] width 432 height 11
type input "872"
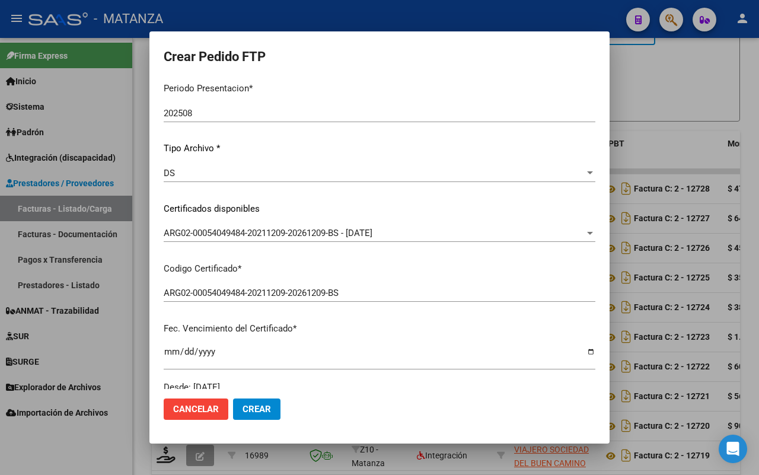
scroll to position [0, 0]
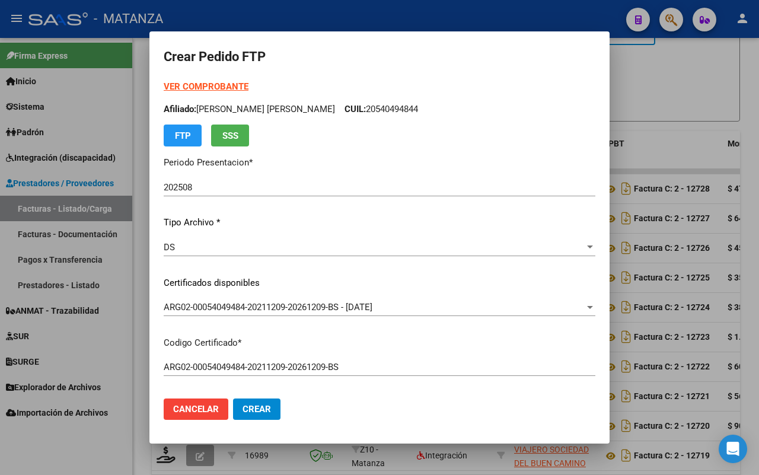
click at [255, 412] on span "Crear" at bounding box center [257, 409] width 28 height 11
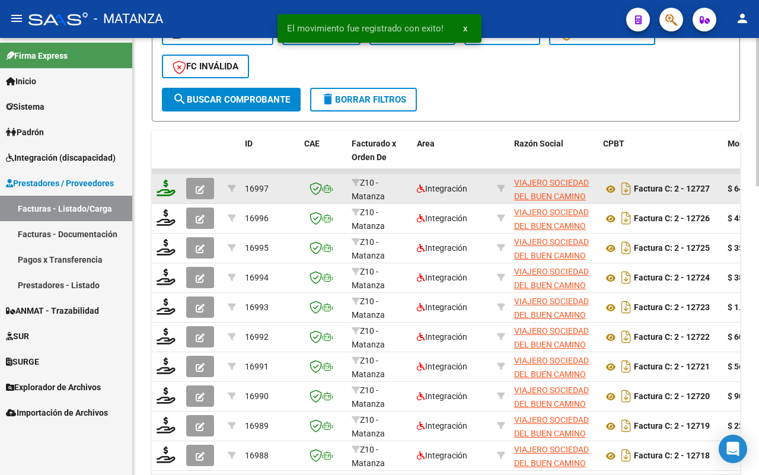
click at [161, 188] on icon at bounding box center [166, 188] width 19 height 17
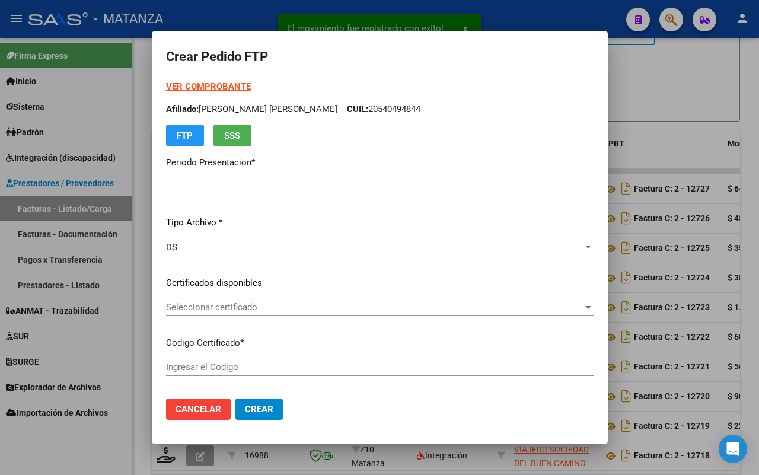
type input "202508"
type input "$ 643.605,60"
type input "arg00054908335-20230622-20330622-bs"
type input "[DATE]"
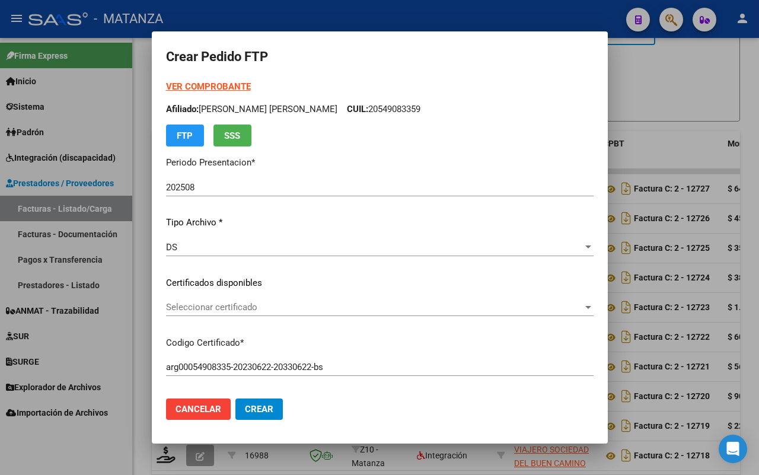
click at [229, 87] on strong "VER COMPROBANTE" at bounding box center [208, 86] width 85 height 11
click at [259, 305] on span "Seleccionar certificado" at bounding box center [374, 307] width 417 height 11
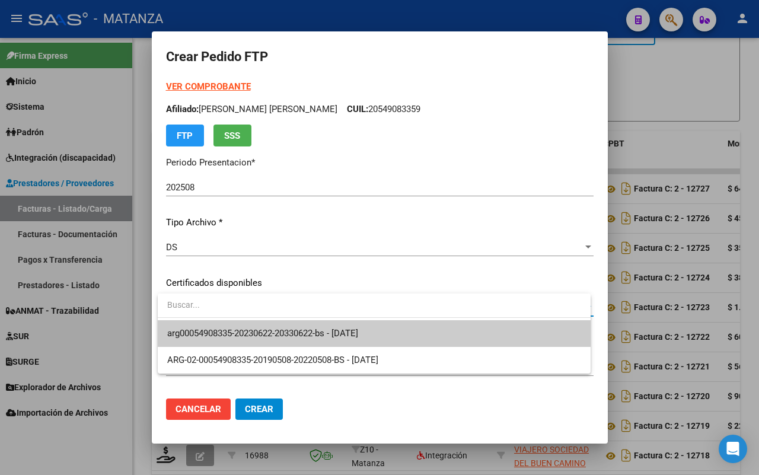
click at [260, 327] on span "arg00054908335-20230622-20330622-bs - [DATE]" at bounding box center [374, 333] width 414 height 27
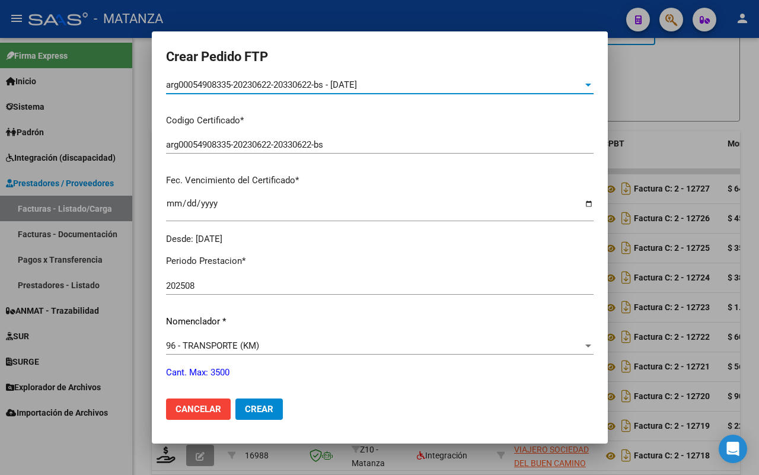
scroll to position [297, 0]
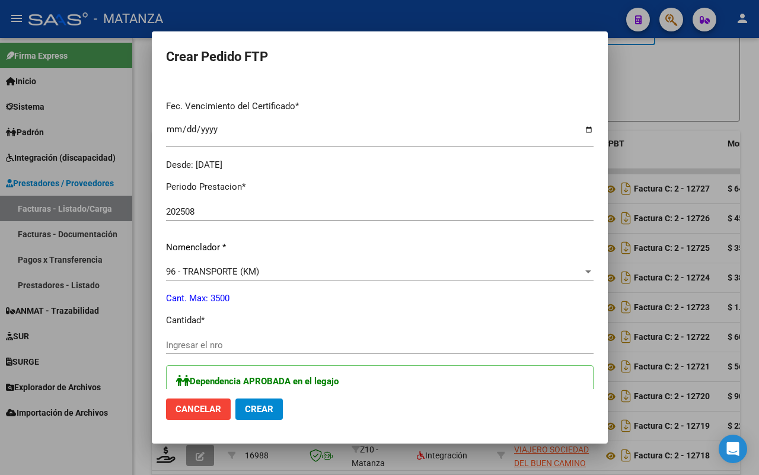
click at [233, 344] on input "Ingresar el nro" at bounding box center [380, 345] width 428 height 11
type input "880"
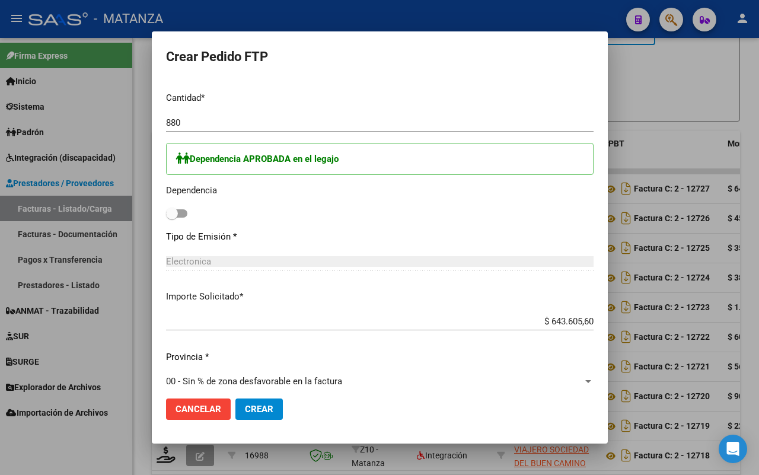
click at [182, 214] on span at bounding box center [176, 213] width 21 height 8
click at [172, 218] on input "checkbox" at bounding box center [171, 218] width 1 height 1
checkbox input "true"
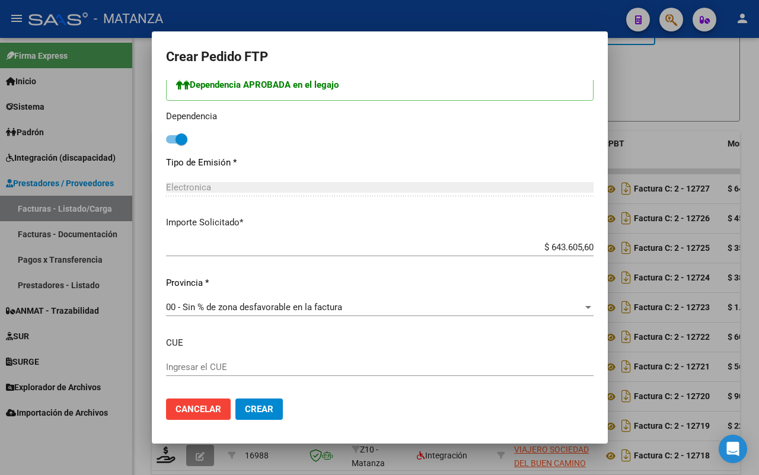
drag, startPoint x: 263, startPoint y: 407, endPoint x: 448, endPoint y: 331, distance: 200.8
click at [263, 407] on span "Crear" at bounding box center [259, 409] width 28 height 11
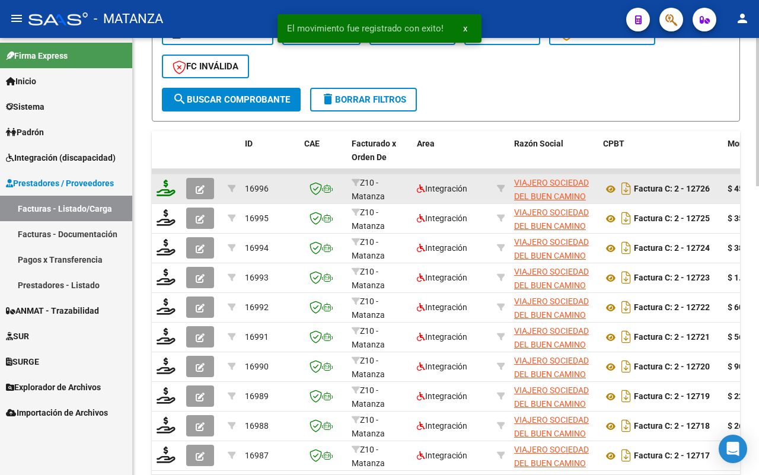
click at [167, 188] on icon at bounding box center [166, 188] width 19 height 17
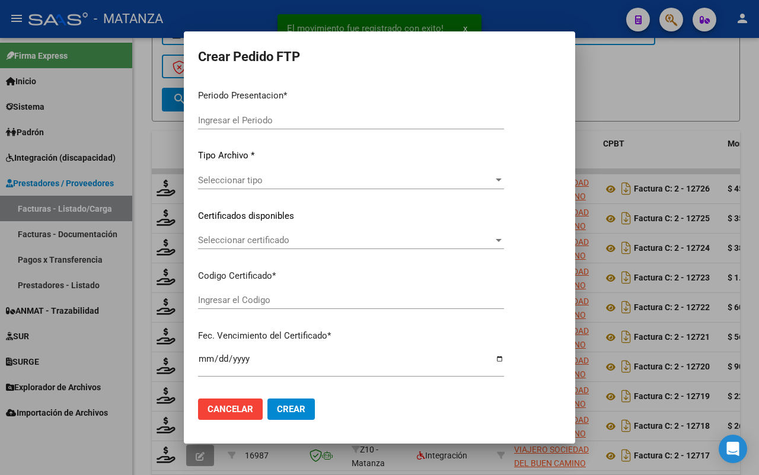
type input "202508"
type input "$ 459.300,36"
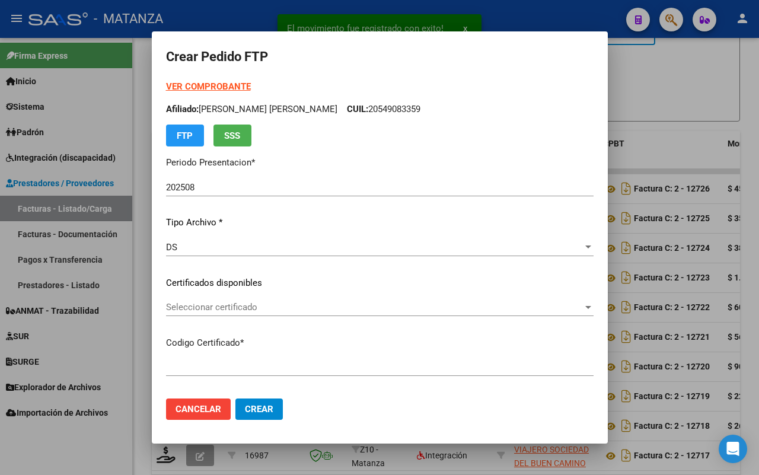
type input "ARG020005375480720160705-20190705-BS"
type input "[DATE]"
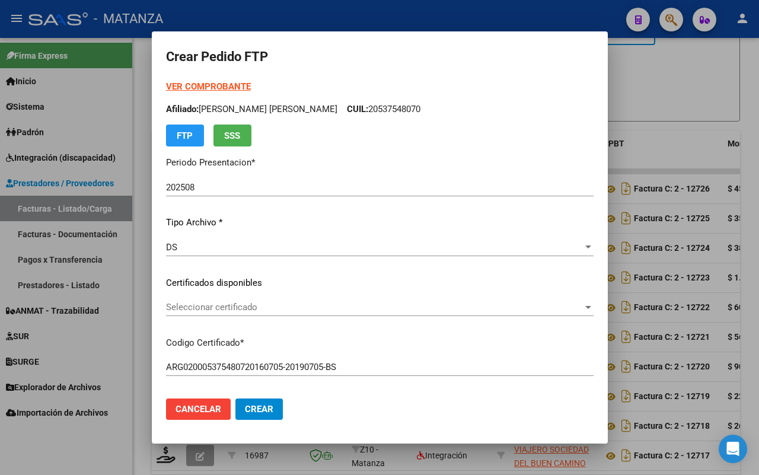
click at [246, 306] on span "Seleccionar certificado" at bounding box center [374, 307] width 417 height 11
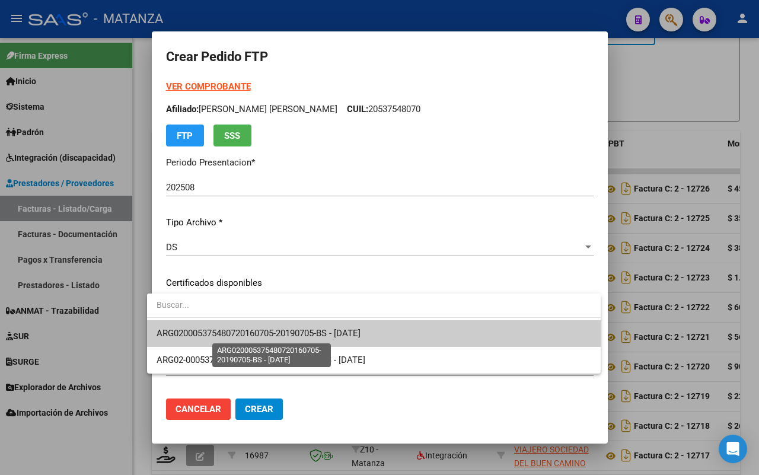
click at [247, 331] on span "ARG020005375480720160705-20190705-BS - [DATE]" at bounding box center [259, 333] width 204 height 11
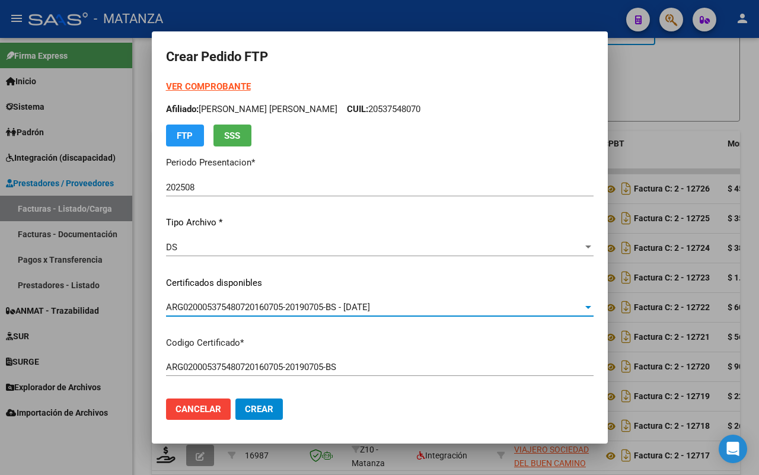
click at [196, 88] on strong "VER COMPROBANTE" at bounding box center [208, 86] width 85 height 11
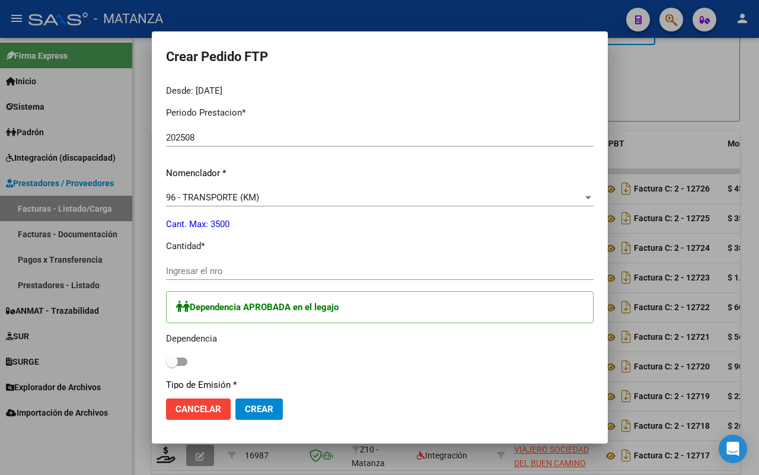
click at [223, 269] on input "Ingresar el nro" at bounding box center [380, 271] width 428 height 11
type input "628"
drag, startPoint x: 173, startPoint y: 358, endPoint x: 197, endPoint y: 341, distance: 29.4
click at [173, 356] on label at bounding box center [176, 362] width 21 height 14
click at [172, 366] on input "checkbox" at bounding box center [171, 366] width 1 height 1
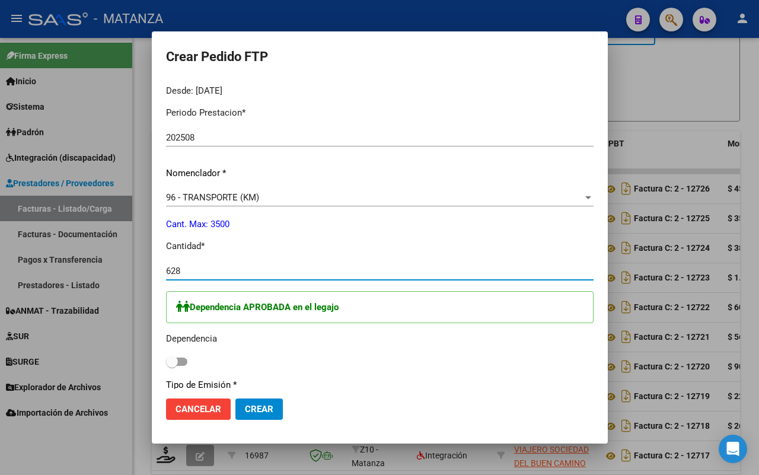
checkbox input "true"
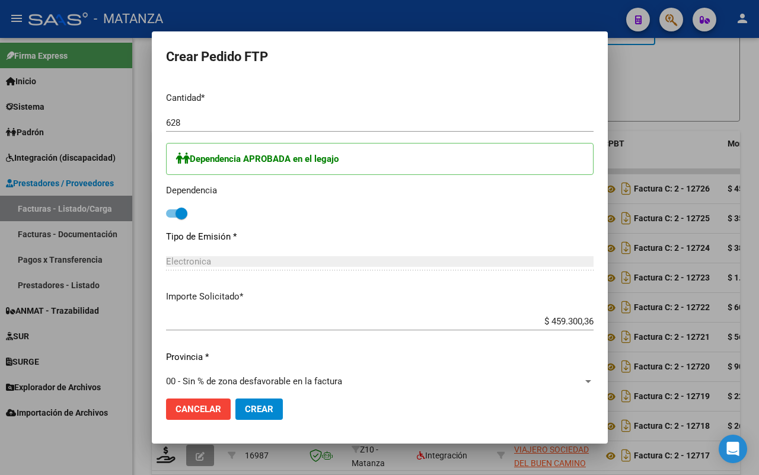
scroll to position [651, 0]
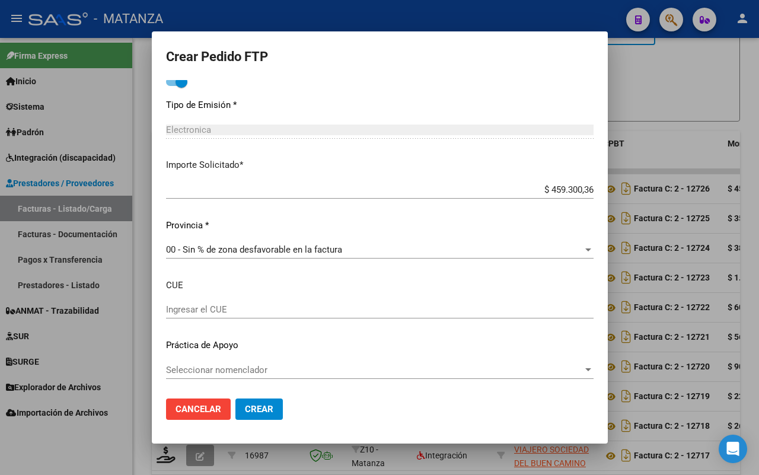
drag, startPoint x: 248, startPoint y: 409, endPoint x: 163, endPoint y: 359, distance: 98.6
click at [248, 408] on span "Crear" at bounding box center [259, 409] width 28 height 11
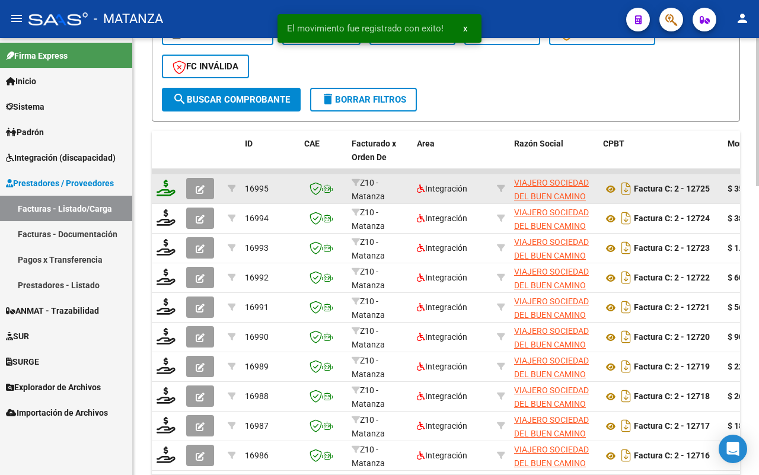
click at [162, 185] on icon at bounding box center [166, 188] width 19 height 17
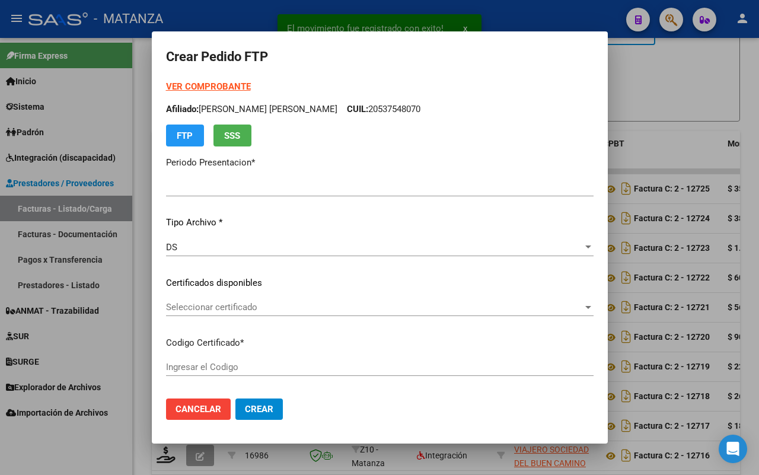
type input "202508"
type input "$ 359.834,04"
type input "ARG0200049356387-20250318-20300319-bue"
type input "[DATE]"
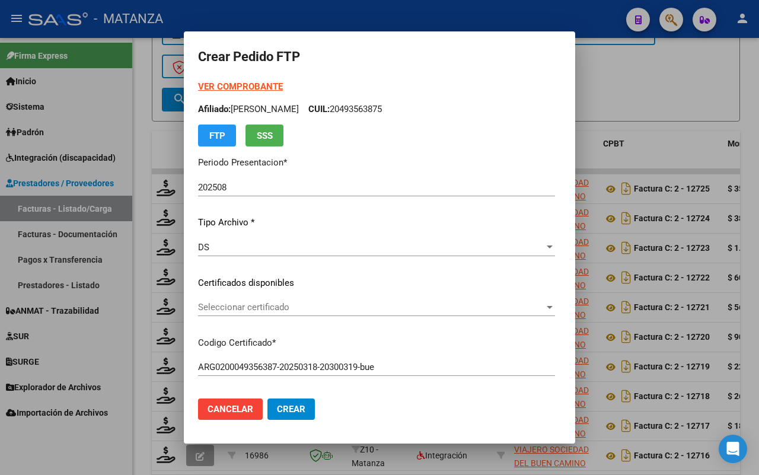
click at [294, 307] on span "Seleccionar certificado" at bounding box center [371, 307] width 346 height 11
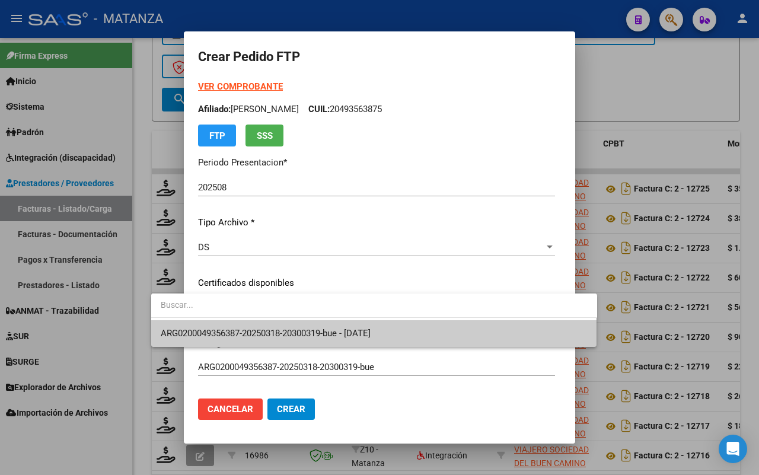
click at [292, 327] on span "ARG0200049356387-20250318-20300319-bue - [DATE]" at bounding box center [374, 333] width 427 height 27
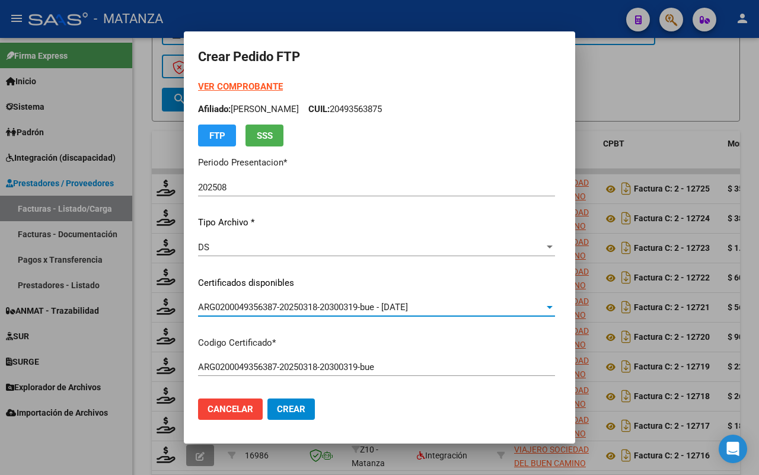
click at [212, 90] on strong "VER COMPROBANTE" at bounding box center [240, 86] width 85 height 11
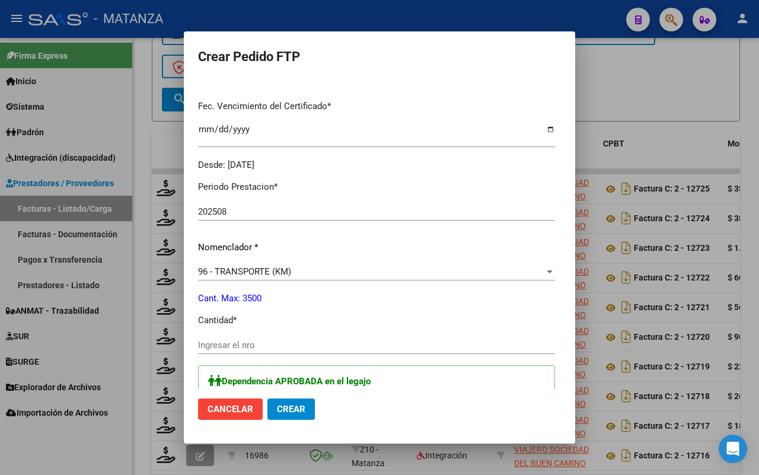
scroll to position [445, 0]
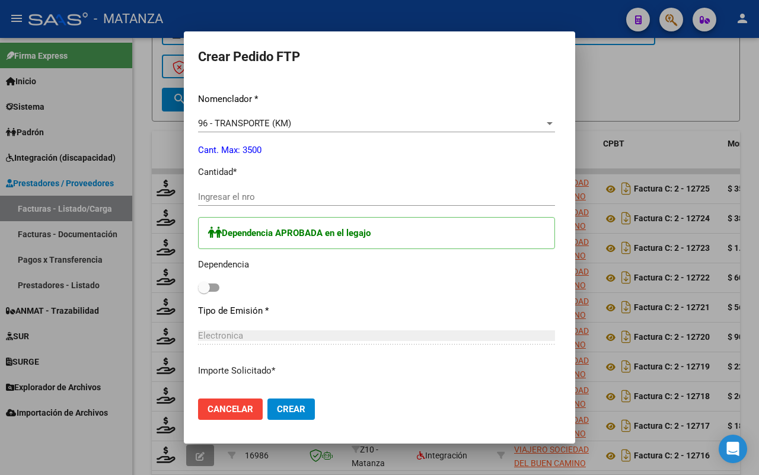
click at [255, 199] on input "Ingresar el nro" at bounding box center [376, 197] width 357 height 11
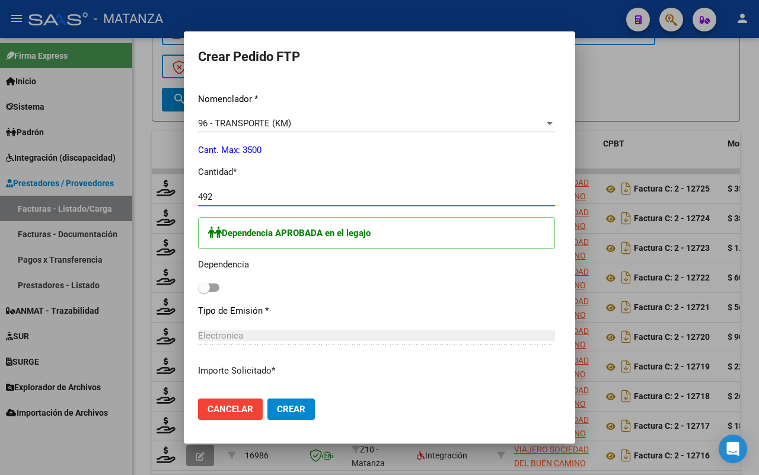
type input "492"
click at [198, 282] on label at bounding box center [208, 287] width 21 height 14
click at [203, 292] on input "checkbox" at bounding box center [203, 292] width 1 height 1
checkbox input "true"
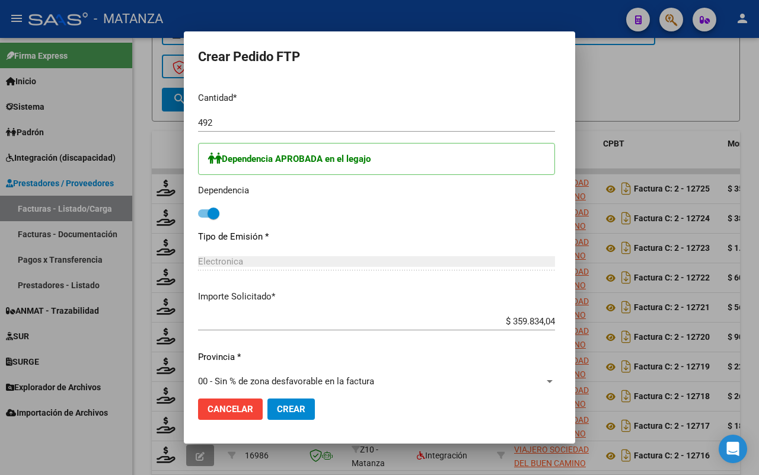
scroll to position [651, 0]
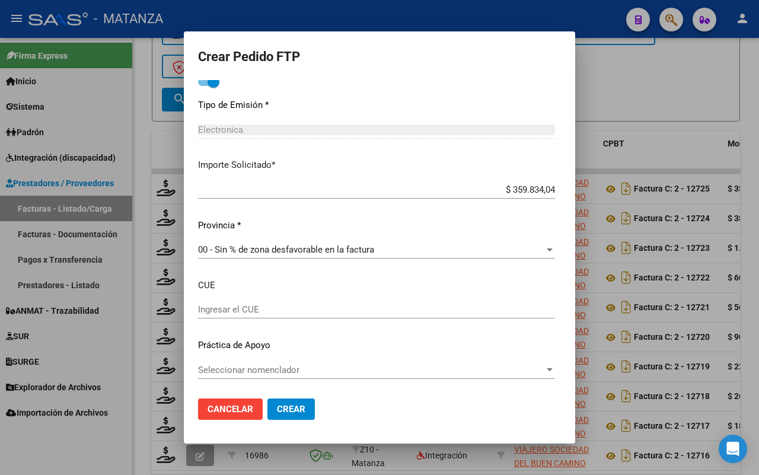
drag, startPoint x: 241, startPoint y: 409, endPoint x: 310, endPoint y: 381, distance: 74.8
click at [277, 406] on span "Crear" at bounding box center [291, 409] width 28 height 11
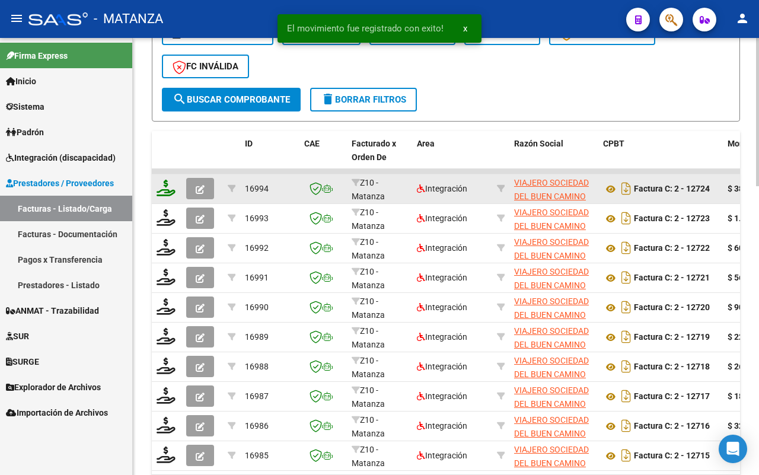
click at [158, 187] on icon at bounding box center [166, 188] width 19 height 17
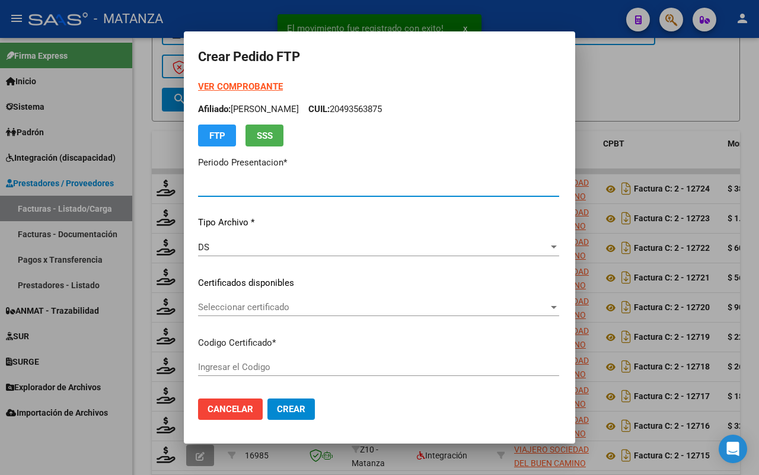
type input "202508"
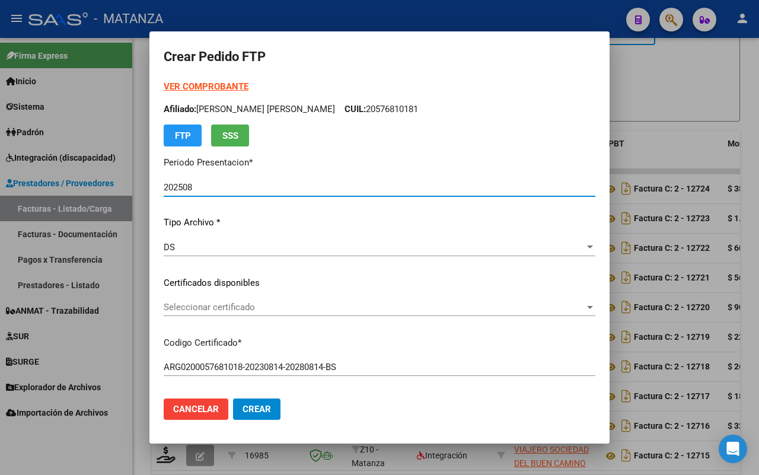
click at [346, 307] on span "Seleccionar certificado" at bounding box center [374, 307] width 421 height 11
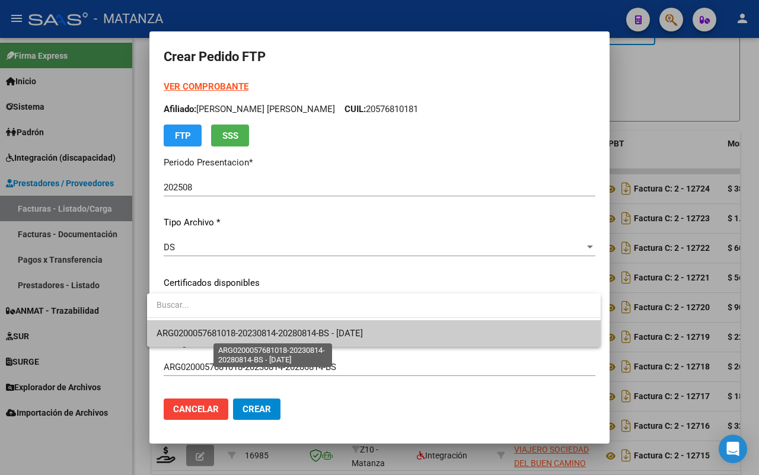
drag, startPoint x: 350, startPoint y: 334, endPoint x: 366, endPoint y: 333, distance: 15.5
click at [353, 334] on span "ARG0200057681018-20230814-20280814-BS - [DATE]" at bounding box center [260, 333] width 206 height 11
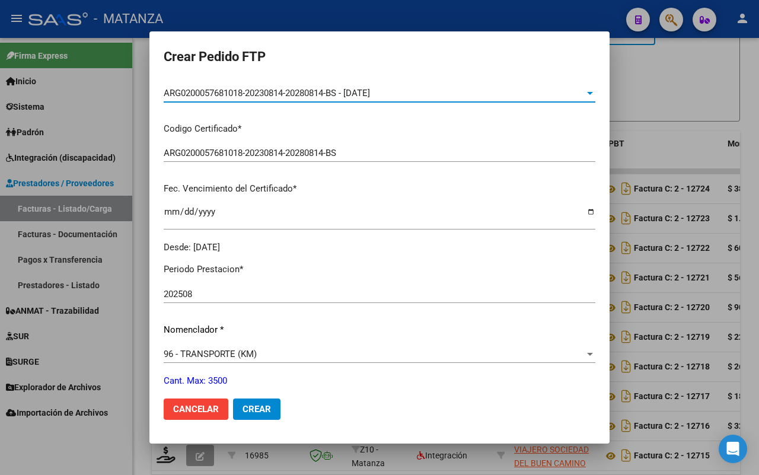
scroll to position [0, 0]
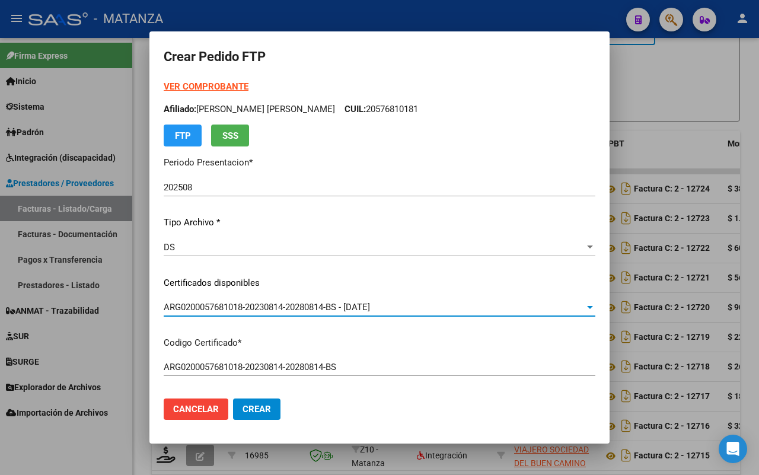
click at [202, 82] on strong "VER COMPROBANTE" at bounding box center [206, 86] width 85 height 11
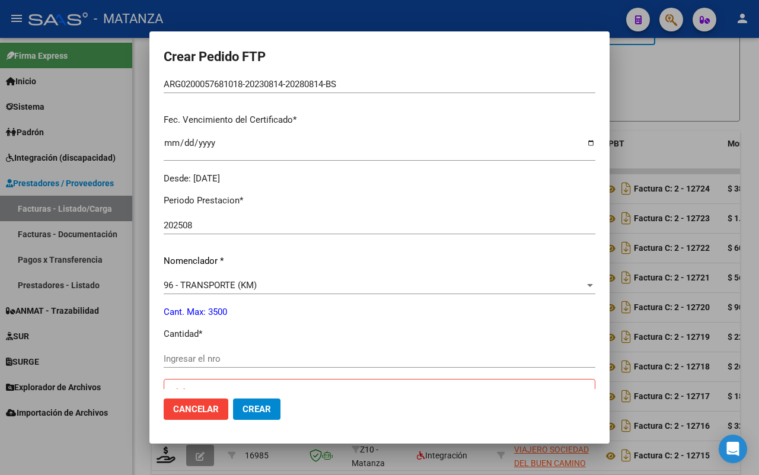
scroll to position [297, 0]
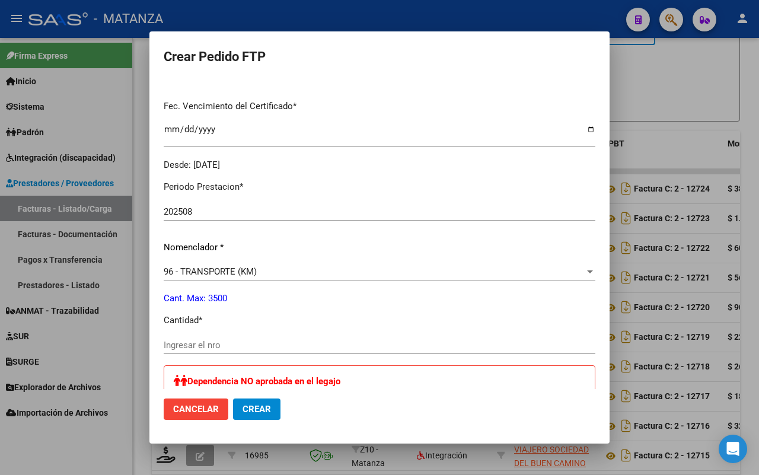
click at [226, 338] on div "Ingresar el nro" at bounding box center [380, 345] width 432 height 18
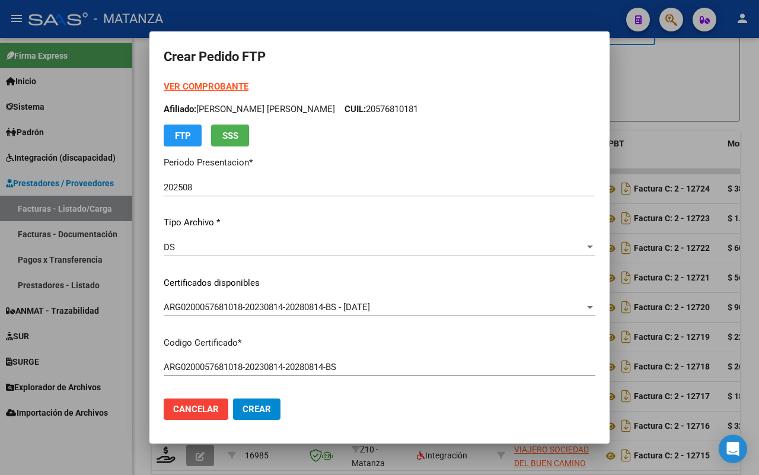
scroll to position [222, 0]
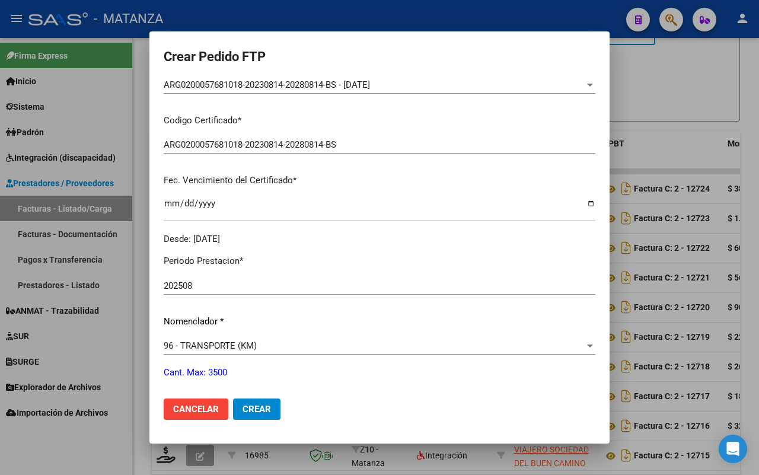
drag, startPoint x: 238, startPoint y: 401, endPoint x: 256, endPoint y: 393, distance: 19.6
click at [238, 401] on button "Crear" at bounding box center [256, 408] width 47 height 21
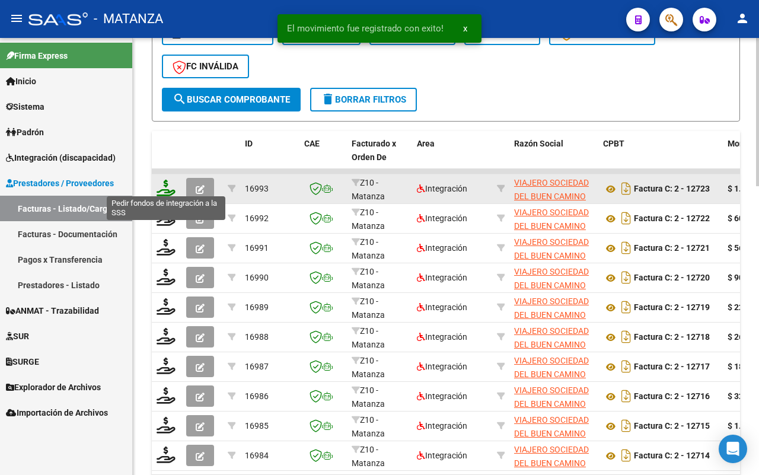
click at [164, 180] on icon at bounding box center [166, 188] width 19 height 17
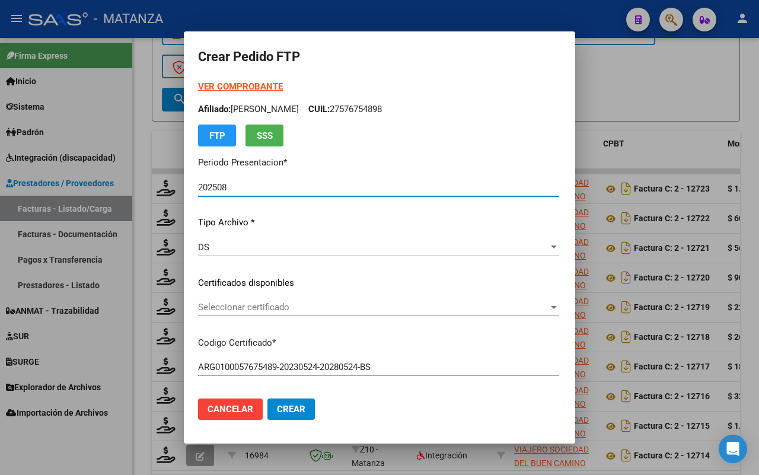
click at [314, 309] on span "Seleccionar certificado" at bounding box center [373, 307] width 350 height 11
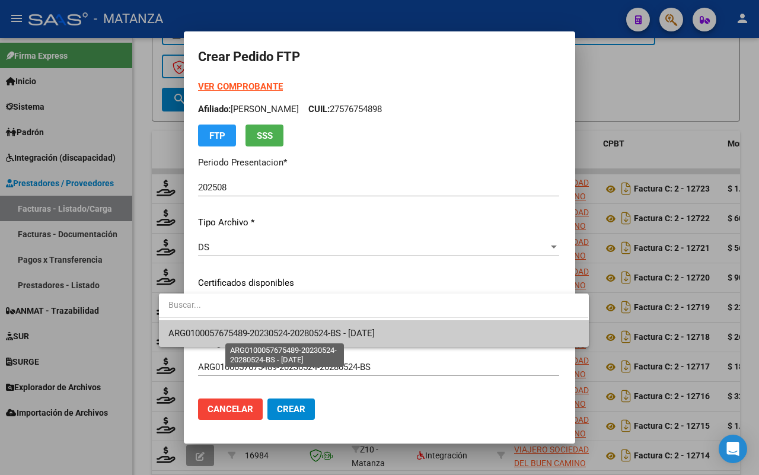
click at [307, 334] on span "ARG0100057675489-20230524-20280524-BS - [DATE]" at bounding box center [271, 333] width 206 height 11
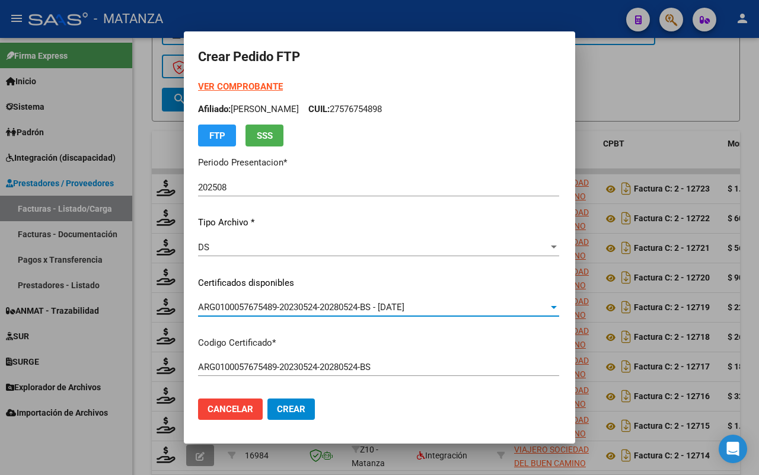
click at [208, 87] on strong "VER COMPROBANTE" at bounding box center [240, 86] width 85 height 11
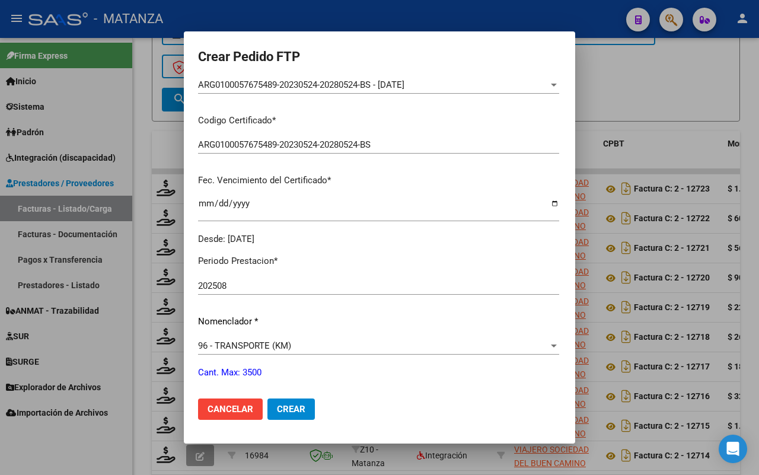
scroll to position [297, 0]
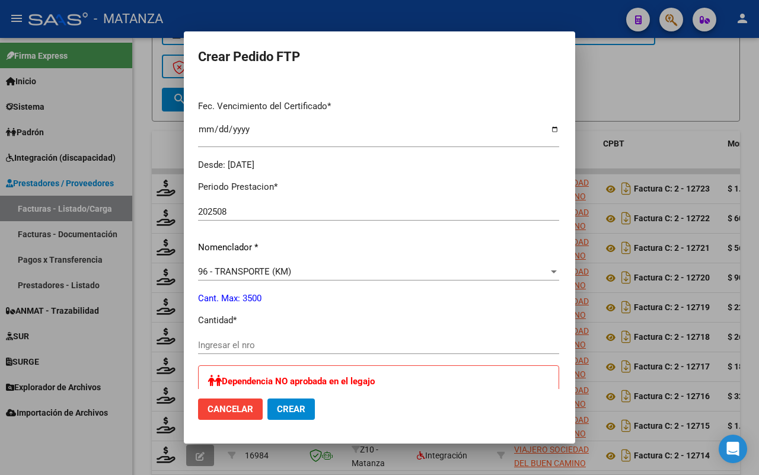
click at [262, 347] on input "Ingresar el nro" at bounding box center [378, 345] width 361 height 11
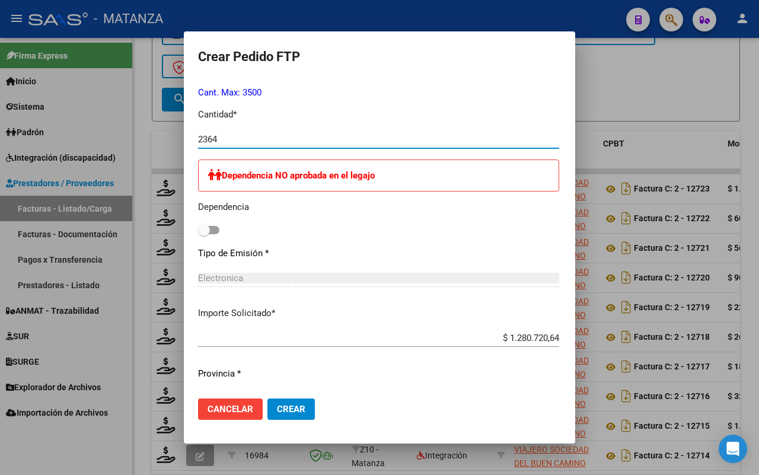
scroll to position [651, 0]
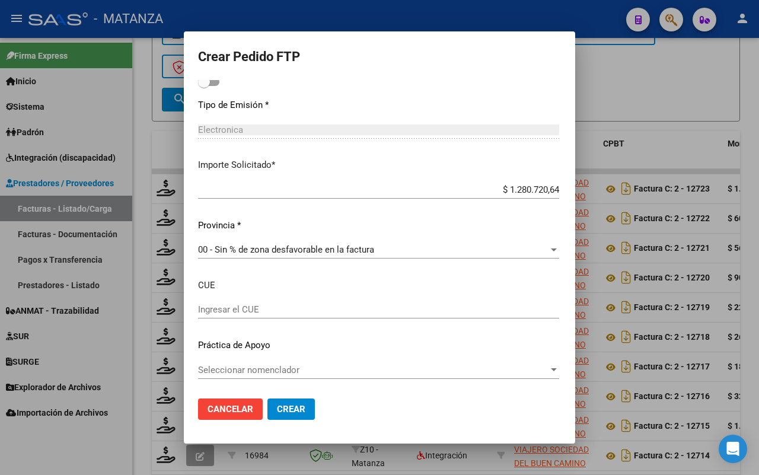
drag, startPoint x: 255, startPoint y: 411, endPoint x: 291, endPoint y: 402, distance: 37.3
click at [277, 410] on span "Crear" at bounding box center [291, 409] width 28 height 11
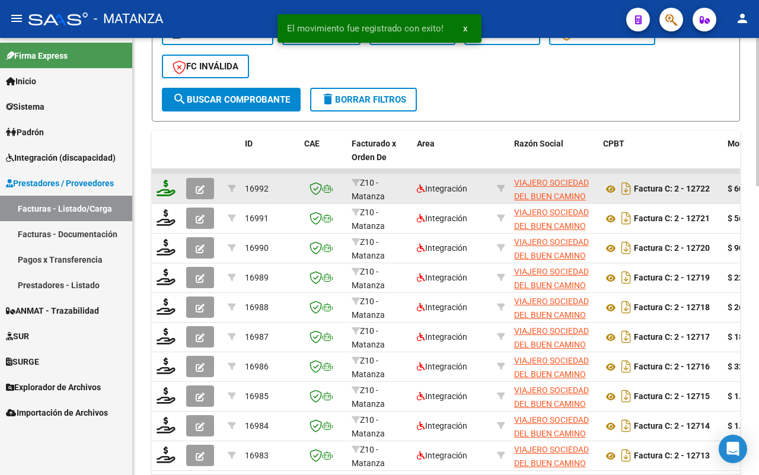
click at [163, 190] on icon at bounding box center [166, 188] width 19 height 17
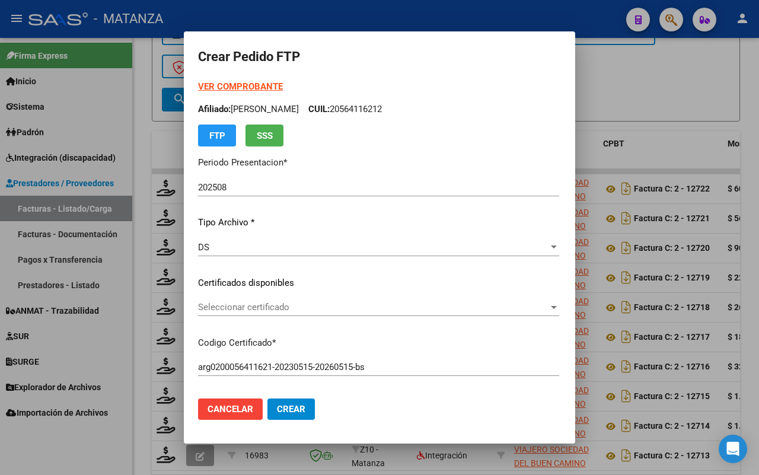
click at [243, 87] on strong "VER COMPROBANTE" at bounding box center [240, 86] width 85 height 11
click at [235, 304] on span "Seleccionar certificado" at bounding box center [373, 307] width 350 height 11
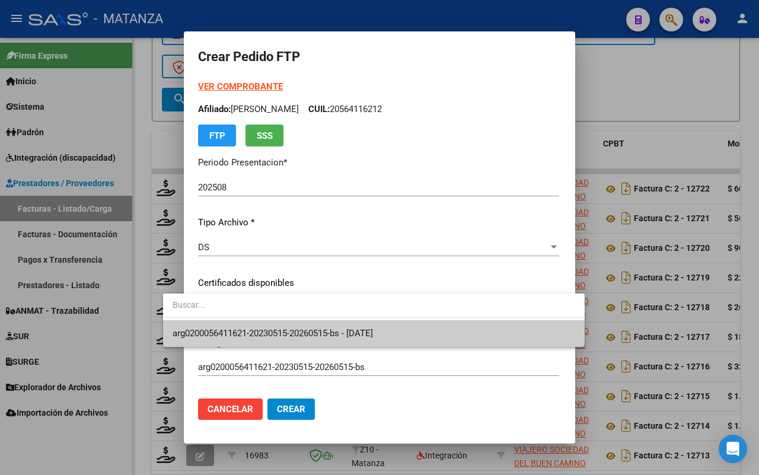
click at [224, 332] on span "arg0200056411621-20230515-20260515-bs - [DATE]" at bounding box center [273, 333] width 200 height 11
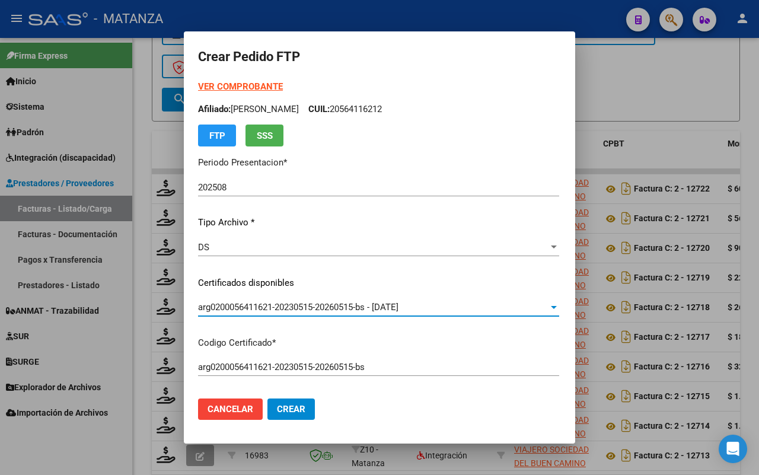
scroll to position [445, 0]
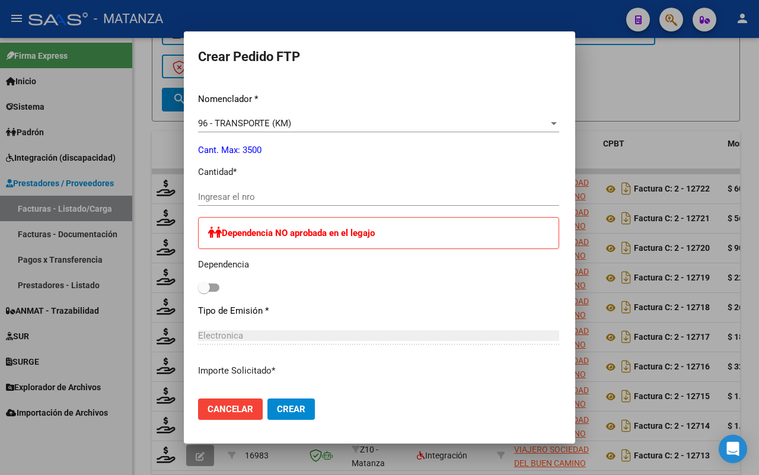
click at [288, 187] on div "Periodo Prestacion * 202508 Ingresar el Periodo Prestacion Nomenclador * 96 - T…" at bounding box center [378, 309] width 361 height 572
click at [212, 200] on input "Ingresar el nro" at bounding box center [378, 197] width 361 height 11
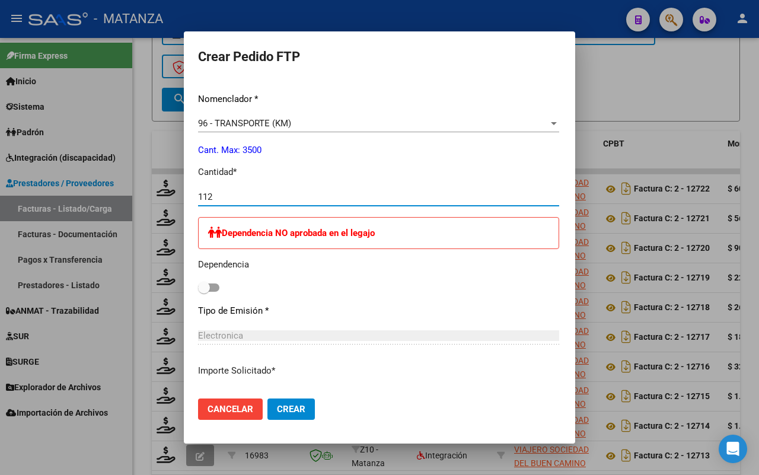
scroll to position [519, 0]
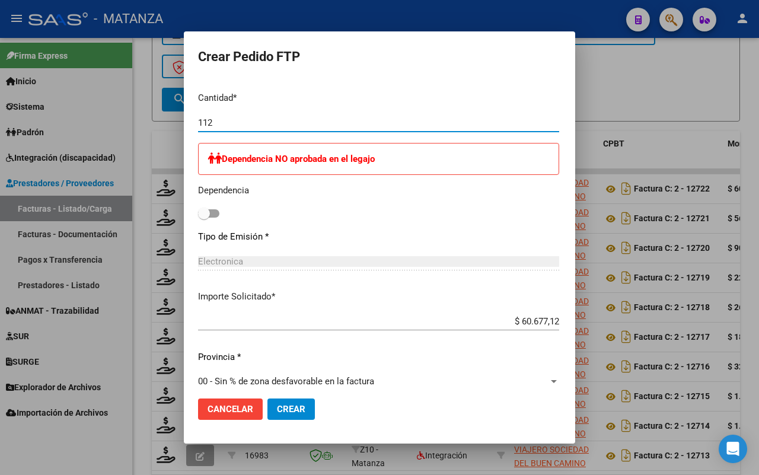
drag, startPoint x: 264, startPoint y: 407, endPoint x: 420, endPoint y: 363, distance: 162.0
click at [277, 405] on span "Crear" at bounding box center [291, 409] width 28 height 11
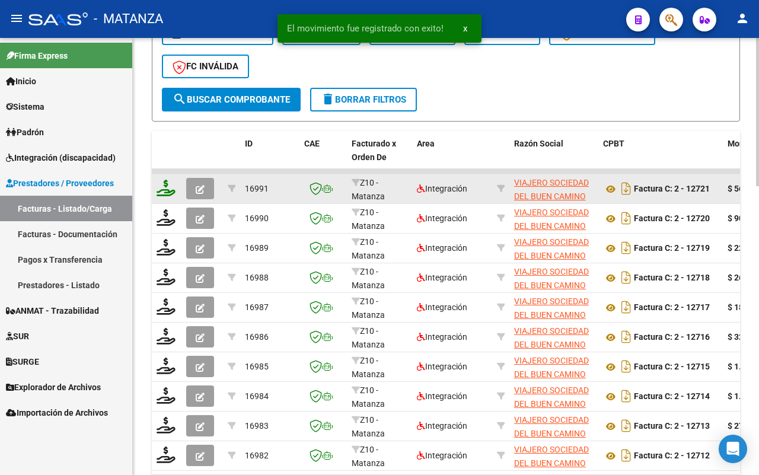
click at [163, 187] on icon at bounding box center [166, 188] width 19 height 17
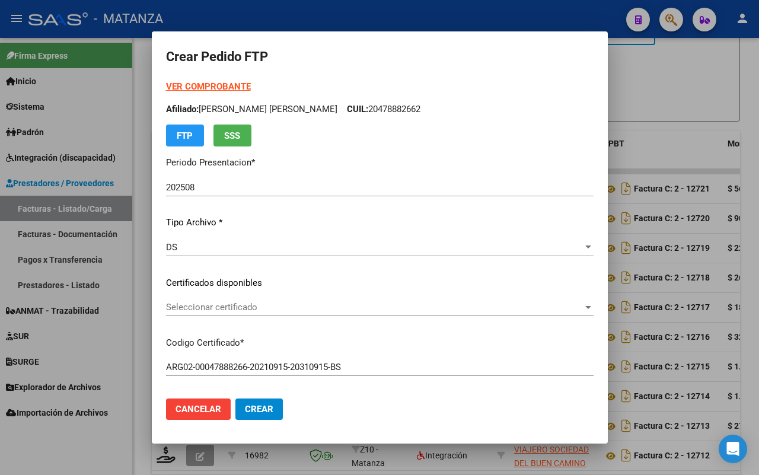
click at [215, 85] on strong "VER COMPROBANTE" at bounding box center [208, 86] width 85 height 11
click at [279, 304] on span "Seleccionar certificado" at bounding box center [374, 307] width 417 height 11
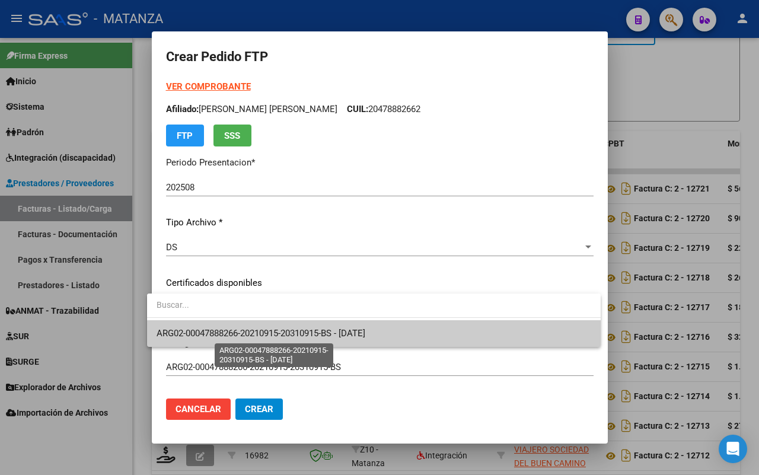
click at [282, 332] on span "ARG02-00047888266-20210915-20310915-BS - [DATE]" at bounding box center [261, 333] width 209 height 11
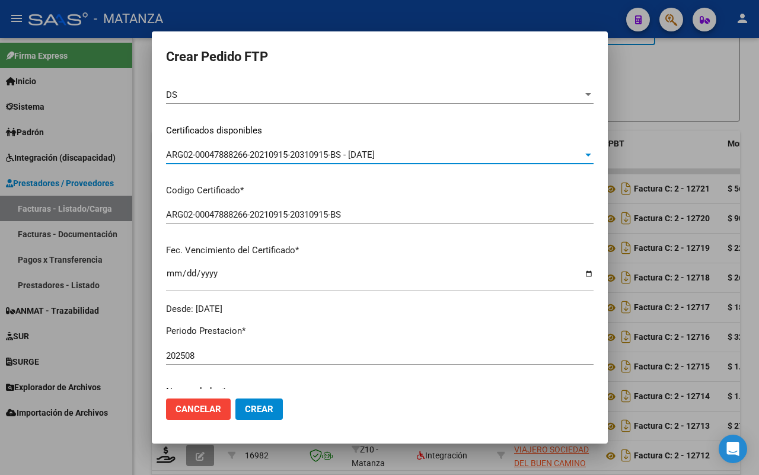
scroll to position [297, 0]
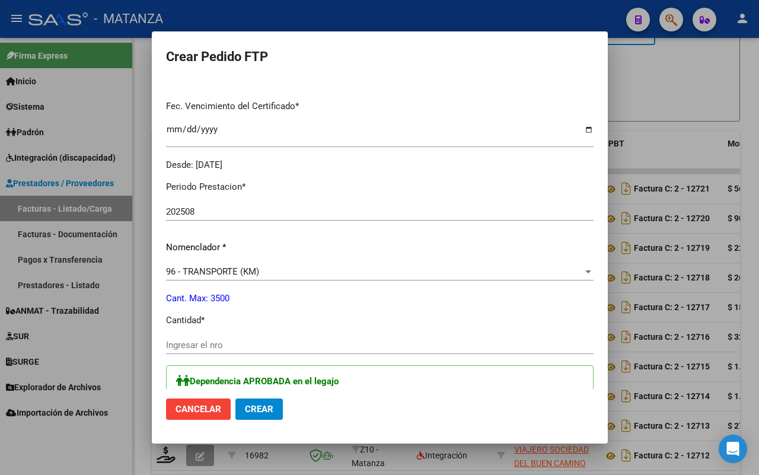
click at [229, 344] on input "Ingresar el nro" at bounding box center [380, 345] width 428 height 11
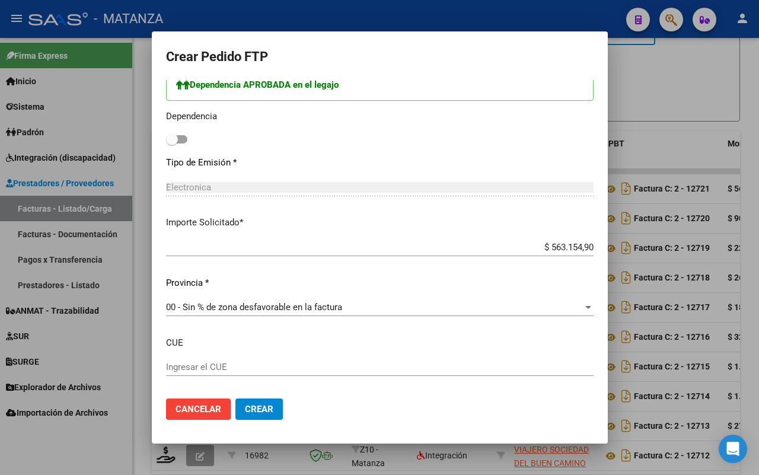
scroll to position [445, 0]
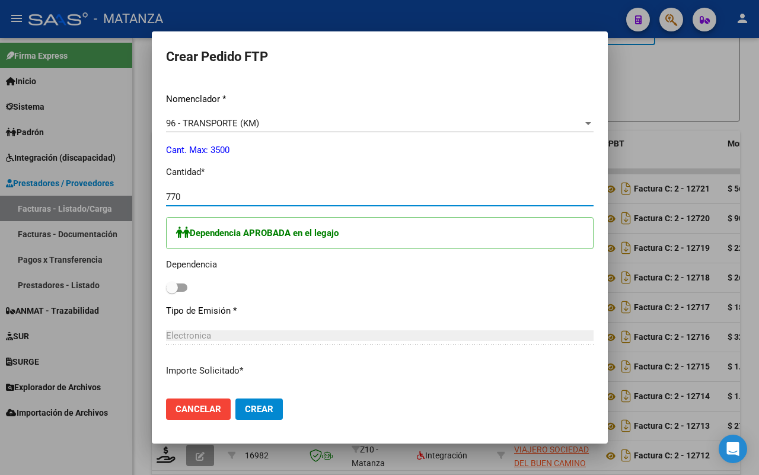
click at [176, 289] on span at bounding box center [176, 287] width 21 height 8
click at [172, 292] on input "checkbox" at bounding box center [171, 292] width 1 height 1
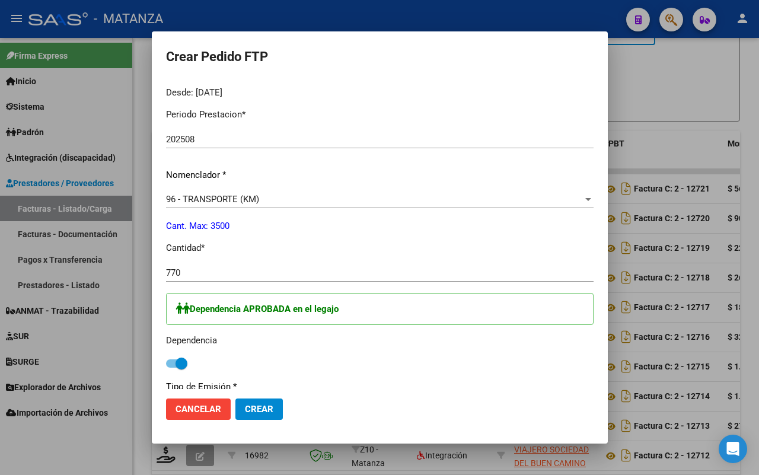
scroll to position [354, 0]
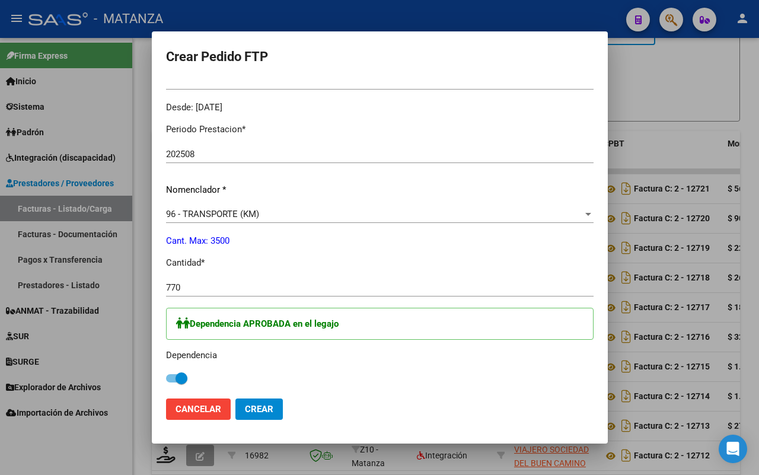
drag, startPoint x: 252, startPoint y: 409, endPoint x: 517, endPoint y: 333, distance: 275.2
click at [253, 409] on span "Crear" at bounding box center [259, 409] width 28 height 11
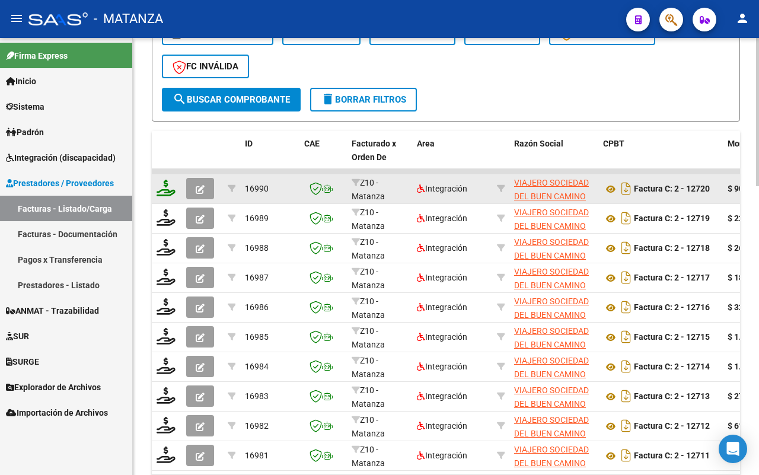
click at [158, 181] on icon at bounding box center [166, 188] width 19 height 17
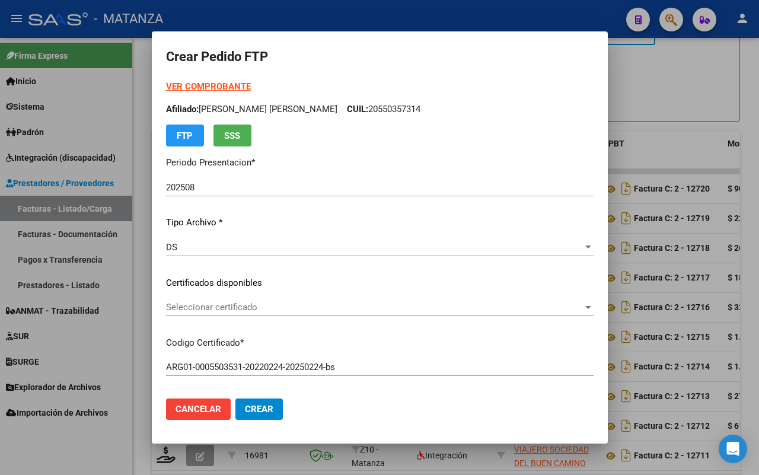
click at [209, 85] on strong "VER COMPROBANTE" at bounding box center [208, 86] width 85 height 11
click at [253, 306] on span "Seleccionar certificado" at bounding box center [374, 307] width 417 height 11
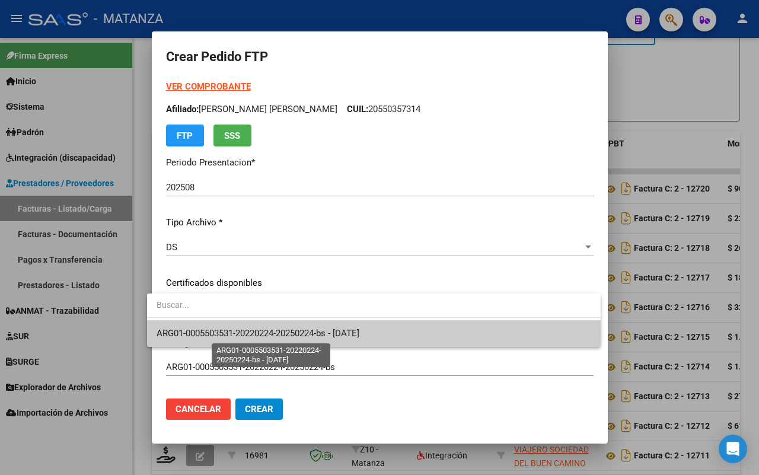
click at [256, 334] on span "ARG01-0005503531-20220224-20250224-bs - [DATE]" at bounding box center [258, 333] width 203 height 11
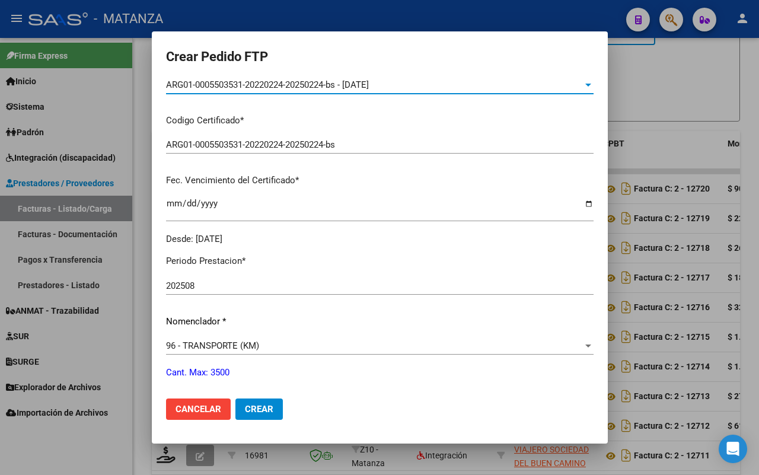
scroll to position [371, 0]
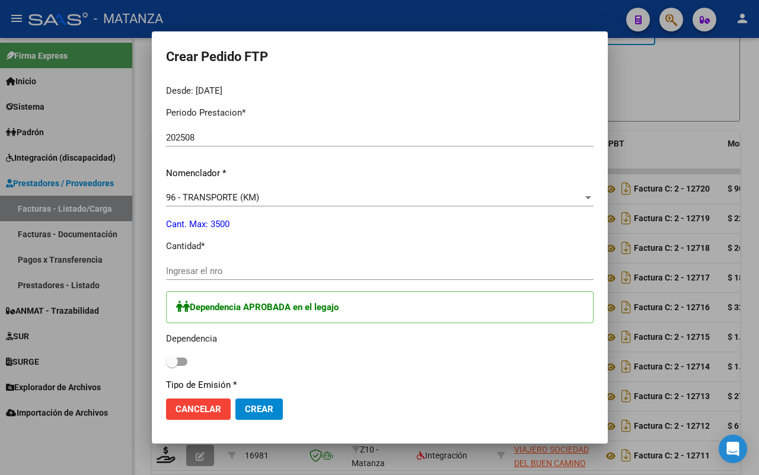
click at [203, 272] on input "Ingresar el nro" at bounding box center [380, 271] width 428 height 11
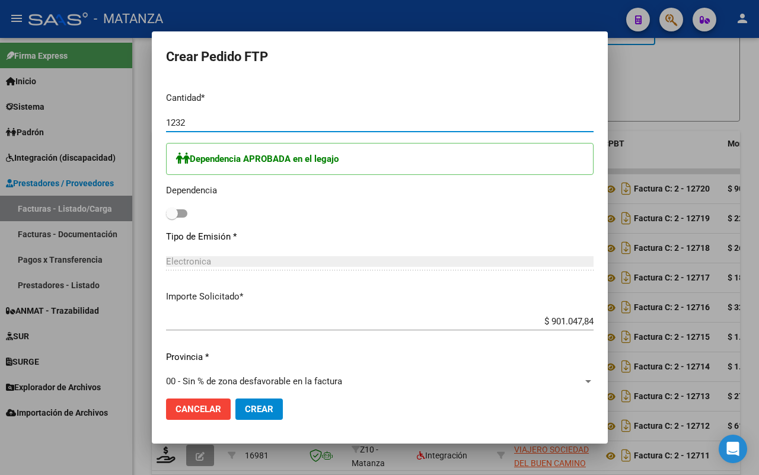
click at [176, 211] on span at bounding box center [176, 213] width 21 height 8
click at [172, 218] on input "checkbox" at bounding box center [171, 218] width 1 height 1
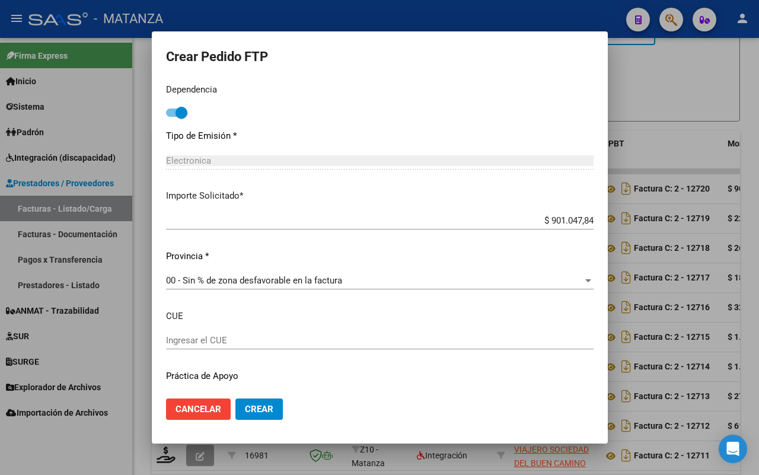
scroll to position [651, 0]
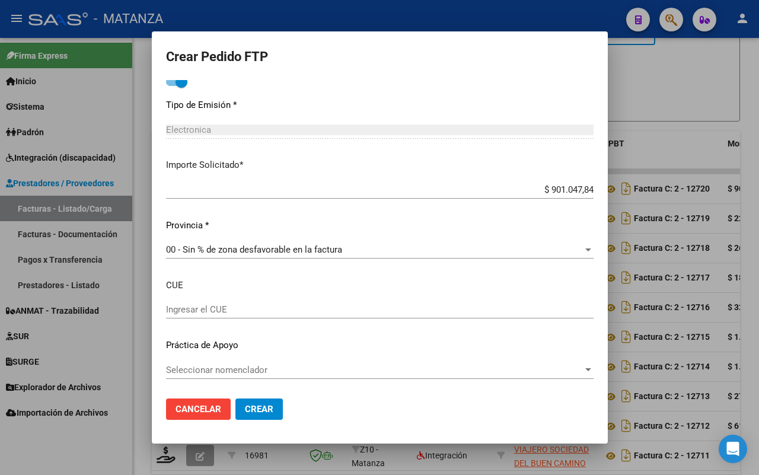
click at [250, 407] on span "Crear" at bounding box center [259, 409] width 28 height 11
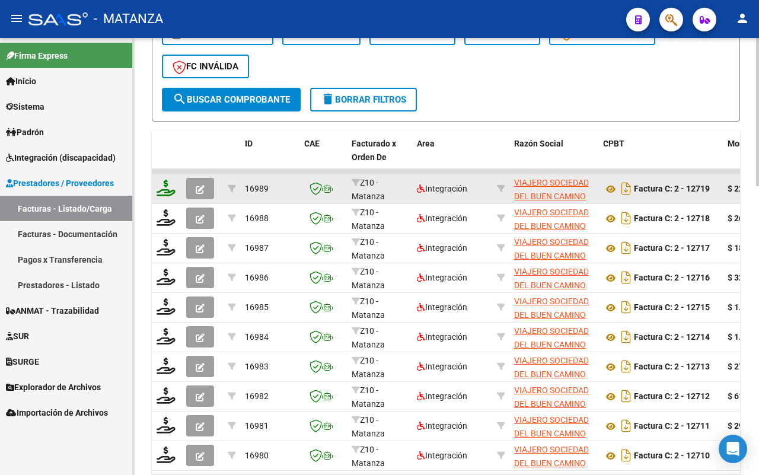
click at [165, 190] on icon at bounding box center [166, 188] width 19 height 17
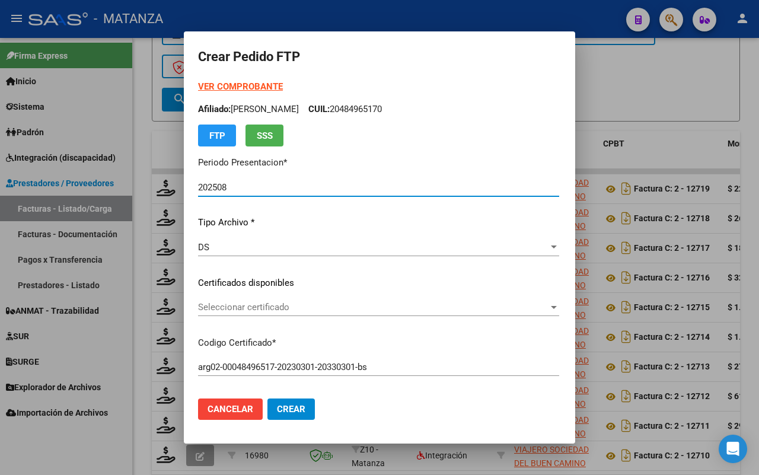
drag, startPoint x: 215, startPoint y: 84, endPoint x: 313, endPoint y: 64, distance: 99.9
click at [216, 84] on strong "VER COMPROBANTE" at bounding box center [240, 86] width 85 height 11
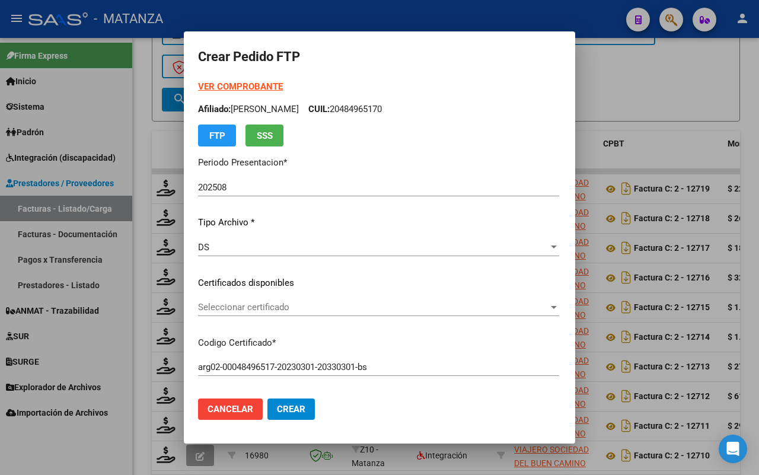
click at [314, 302] on span "Seleccionar certificado" at bounding box center [373, 307] width 350 height 11
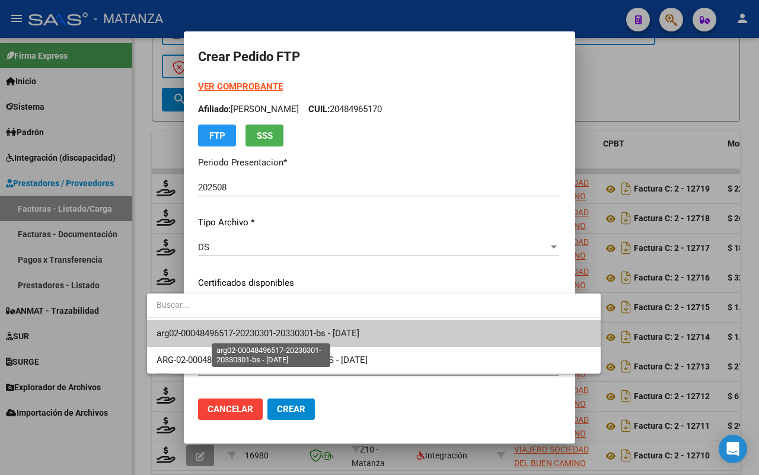
click at [317, 336] on span "arg02-00048496517-20230301-20330301-bs - [DATE]" at bounding box center [258, 333] width 203 height 11
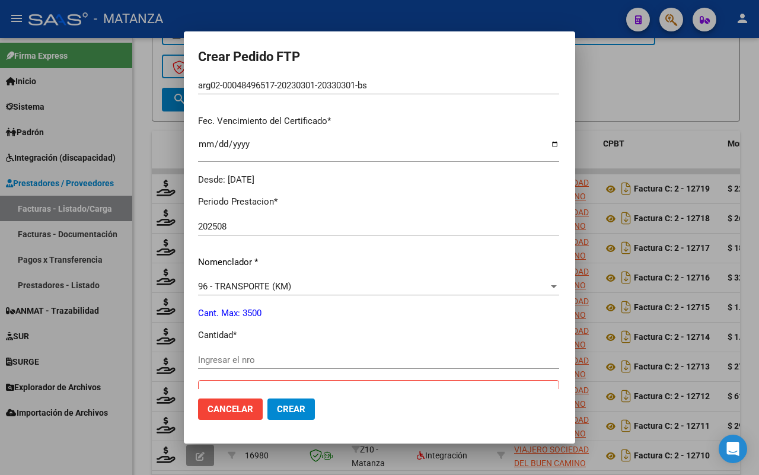
scroll to position [297, 0]
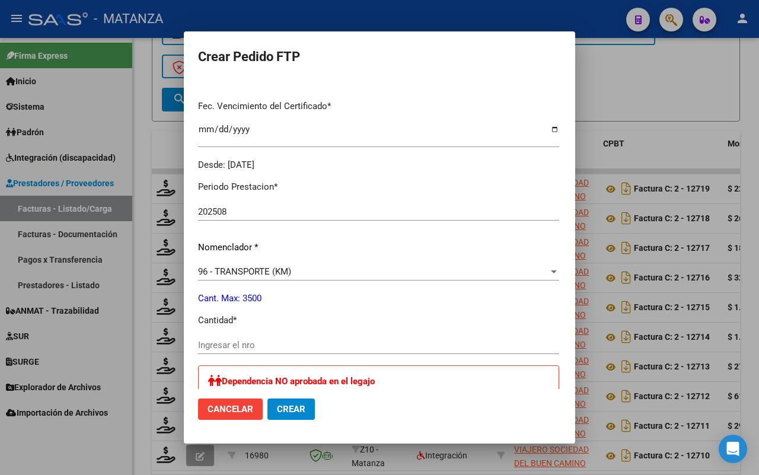
click at [267, 347] on input "Ingresar el nro" at bounding box center [378, 345] width 361 height 11
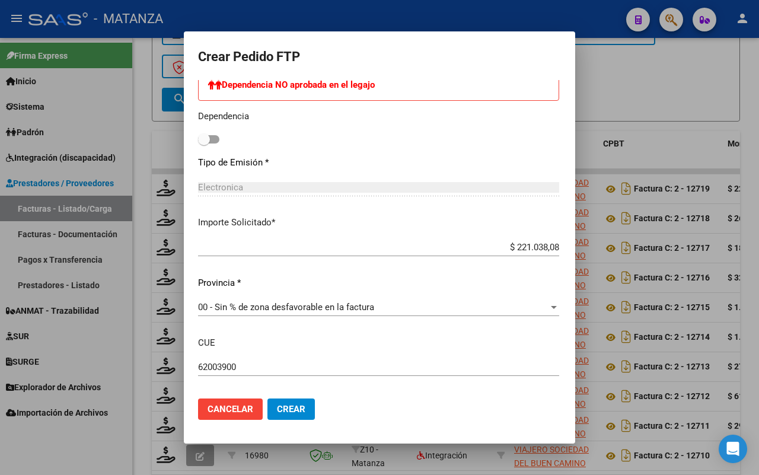
scroll to position [651, 0]
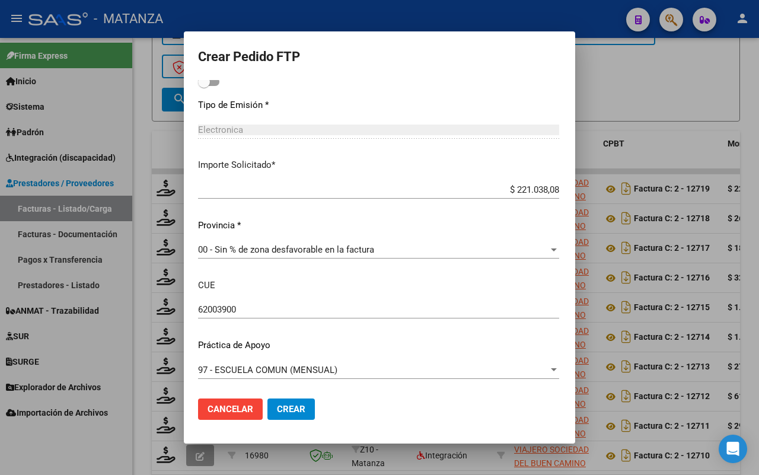
drag, startPoint x: 244, startPoint y: 404, endPoint x: 659, endPoint y: 12, distance: 570.9
click at [267, 402] on button "Crear" at bounding box center [290, 408] width 47 height 21
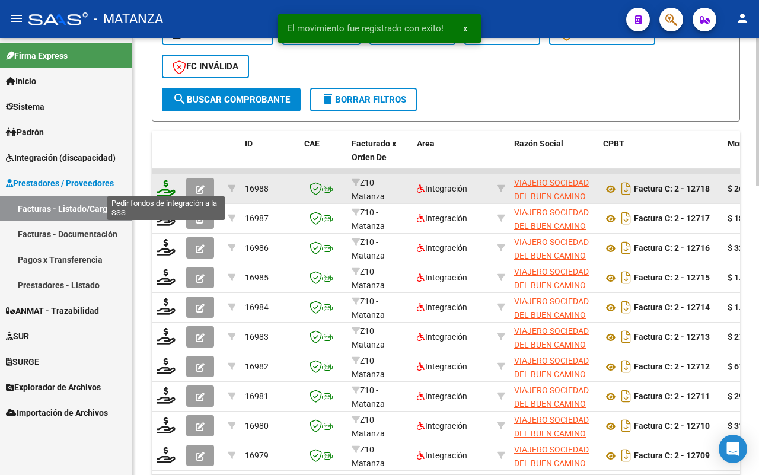
click at [161, 184] on icon at bounding box center [166, 188] width 19 height 17
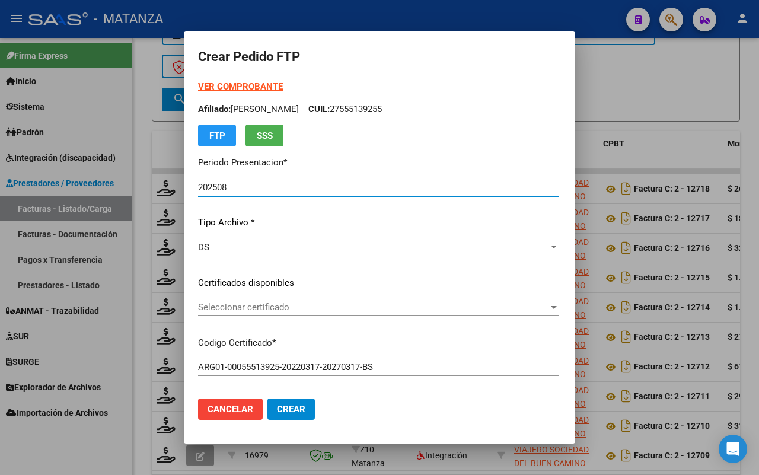
click at [305, 309] on span "Seleccionar certificado" at bounding box center [373, 307] width 350 height 11
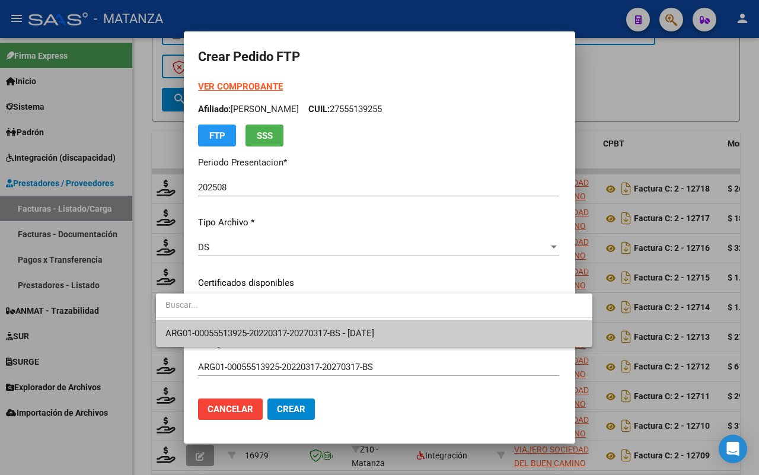
click at [306, 324] on span "ARG01-00055513925-20220317-20270317-BS - [DATE]" at bounding box center [373, 333] width 417 height 27
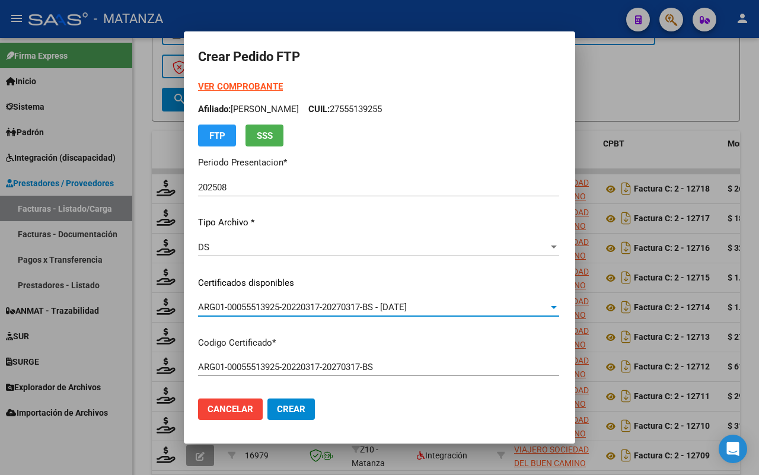
click at [213, 85] on strong "VER COMPROBANTE" at bounding box center [240, 86] width 85 height 11
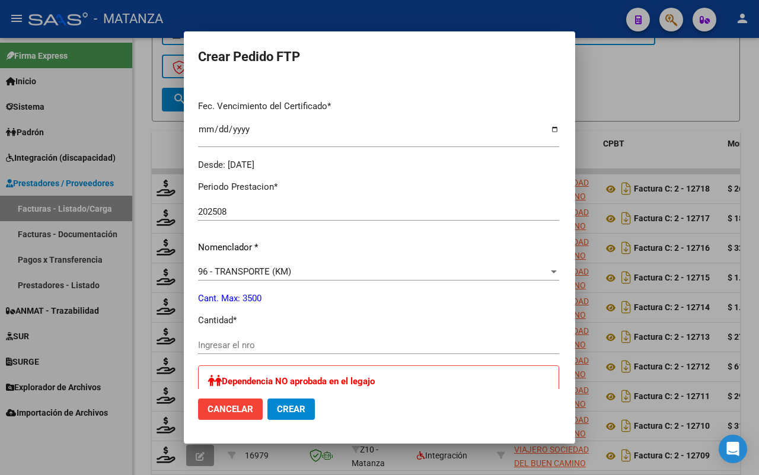
scroll to position [371, 0]
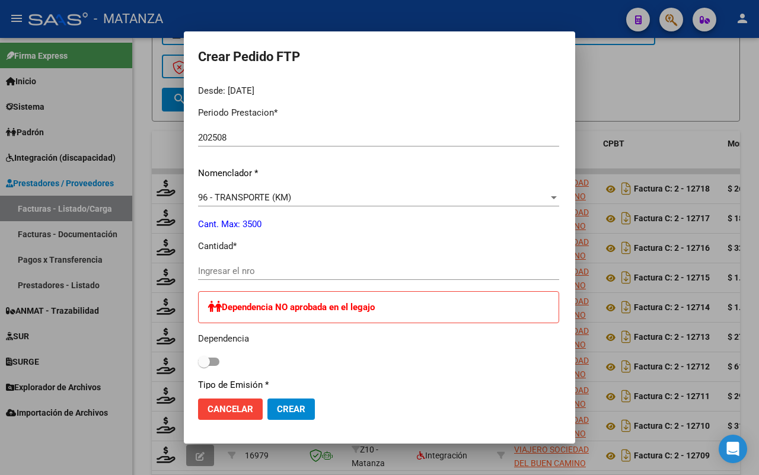
click at [235, 274] on input "Ingresar el nro" at bounding box center [378, 271] width 361 height 11
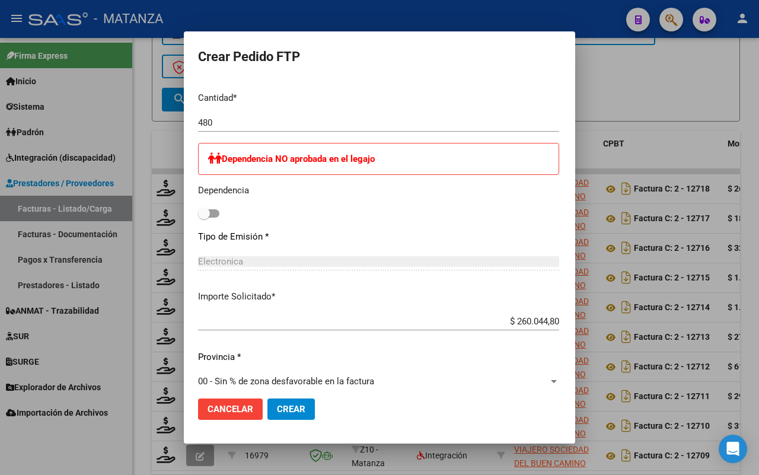
drag, startPoint x: 262, startPoint y: 404, endPoint x: 421, endPoint y: 260, distance: 214.5
click at [264, 397] on mat-dialog-actions "Cancelar Crear" at bounding box center [379, 409] width 363 height 40
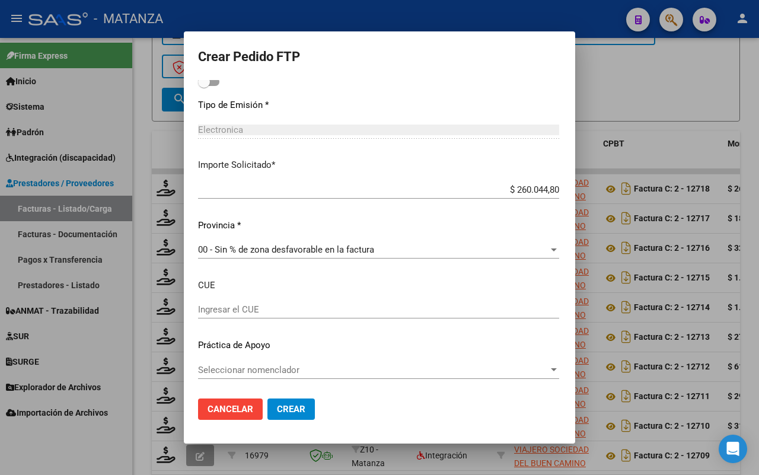
drag, startPoint x: 252, startPoint y: 410, endPoint x: 590, endPoint y: 279, distance: 362.7
click at [277, 410] on span "Crear" at bounding box center [291, 409] width 28 height 11
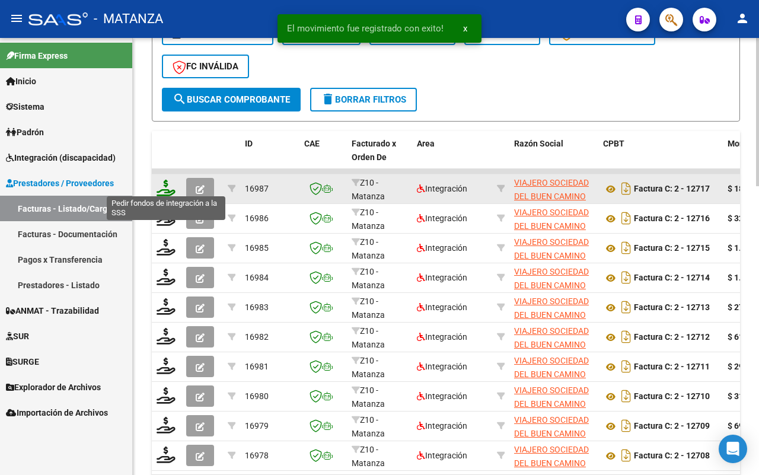
click at [163, 184] on icon at bounding box center [166, 188] width 19 height 17
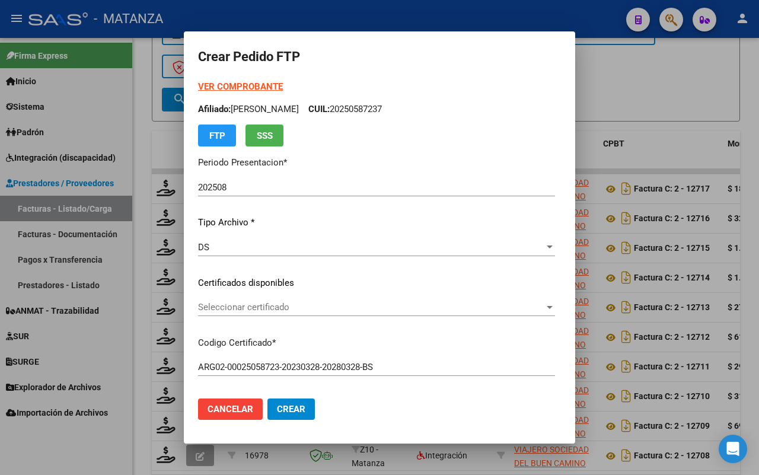
click at [271, 307] on span "Seleccionar certificado" at bounding box center [371, 307] width 346 height 11
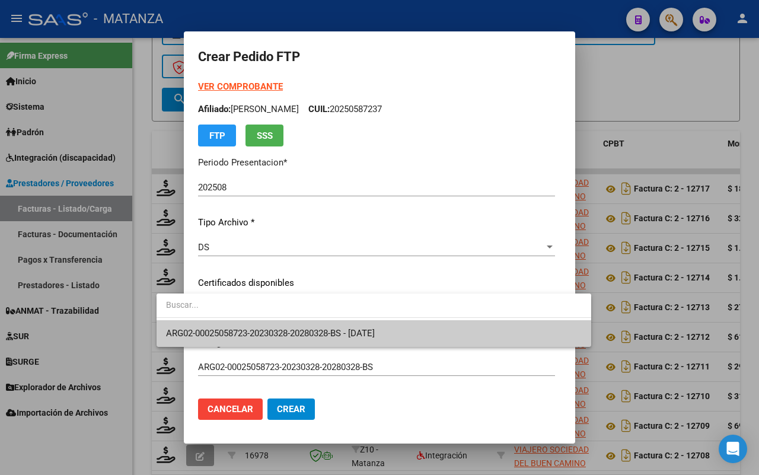
click at [268, 330] on span "ARG02-00025058723-20230328-20280328-BS - [DATE]" at bounding box center [270, 333] width 209 height 11
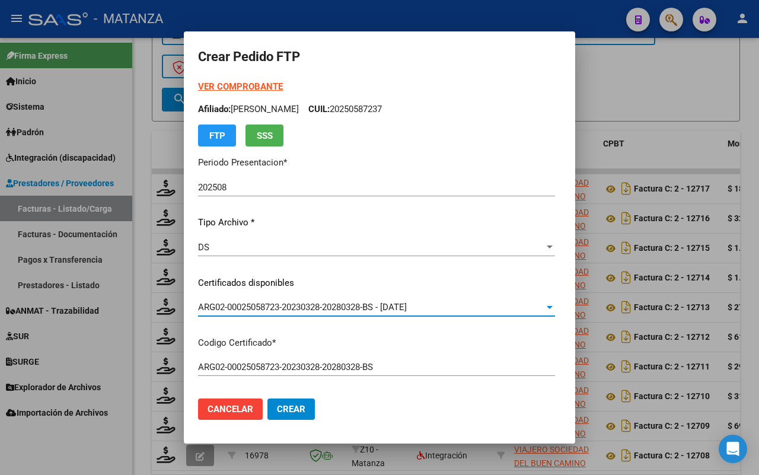
click at [227, 86] on strong "VER COMPROBANTE" at bounding box center [240, 86] width 85 height 11
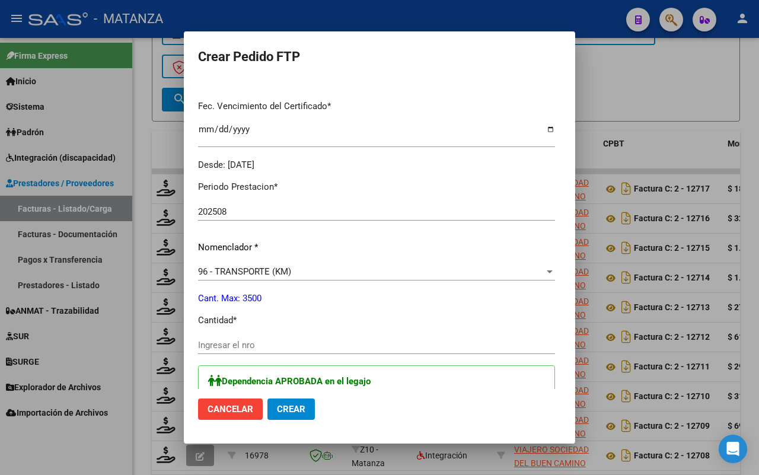
scroll to position [445, 0]
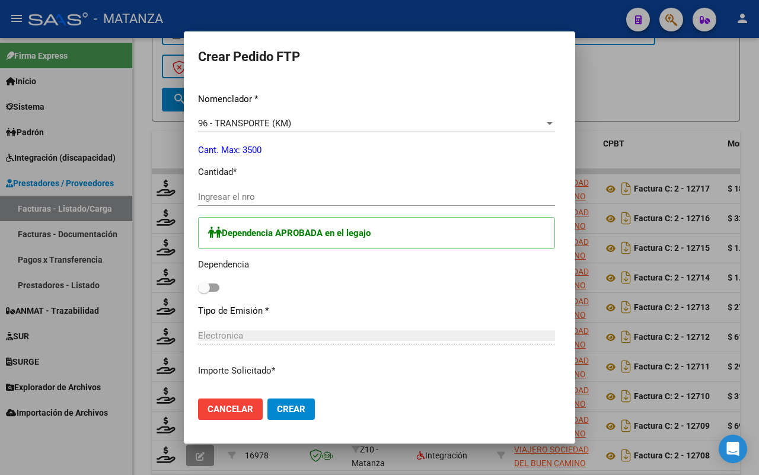
click at [238, 193] on input "Ingresar el nro" at bounding box center [376, 197] width 357 height 11
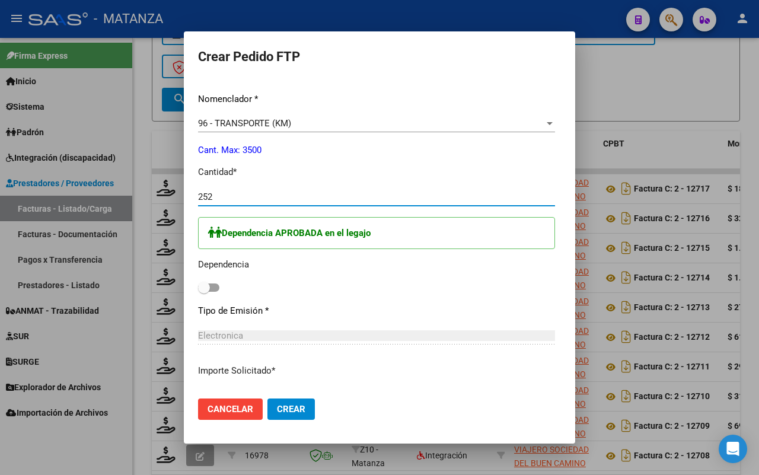
drag, startPoint x: 186, startPoint y: 283, endPoint x: 221, endPoint y: 285, distance: 35.6
click at [198, 283] on div "Dependencia APROBADA en el legajo Dependencia" at bounding box center [376, 256] width 357 height 79
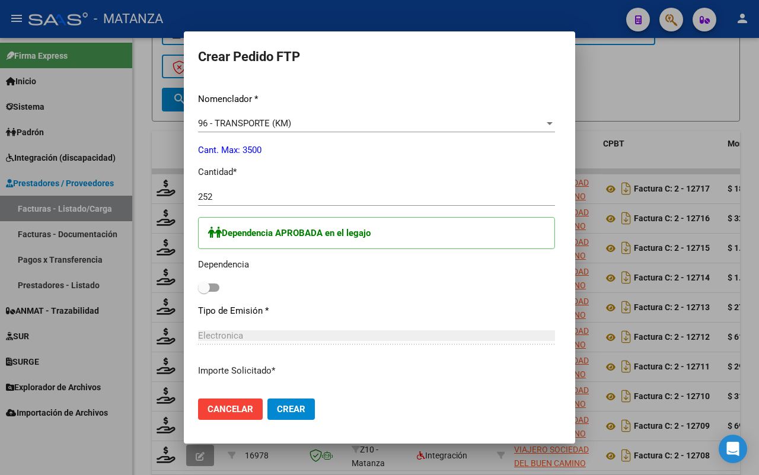
click at [198, 288] on span at bounding box center [208, 287] width 21 height 8
click at [203, 292] on input "checkbox" at bounding box center [203, 292] width 1 height 1
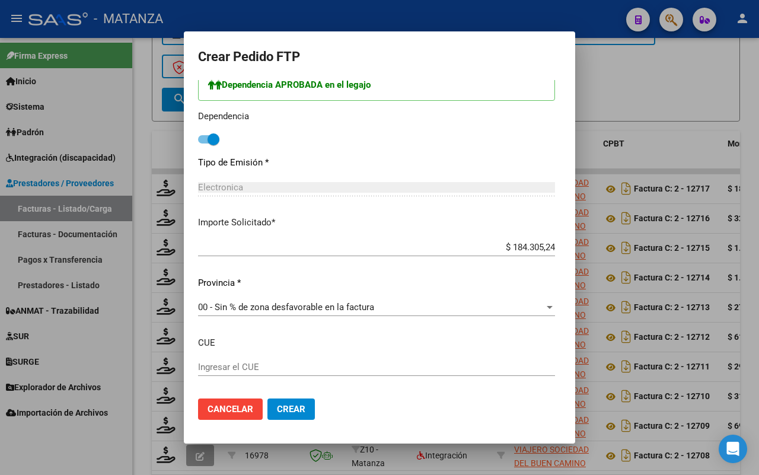
drag, startPoint x: 252, startPoint y: 406, endPoint x: 441, endPoint y: 346, distance: 198.0
click at [277, 405] on span "Crear" at bounding box center [291, 409] width 28 height 11
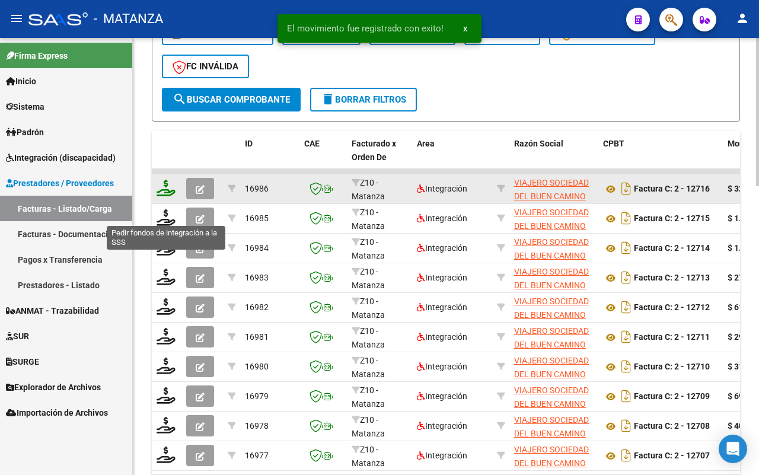
click at [165, 189] on icon at bounding box center [166, 188] width 19 height 17
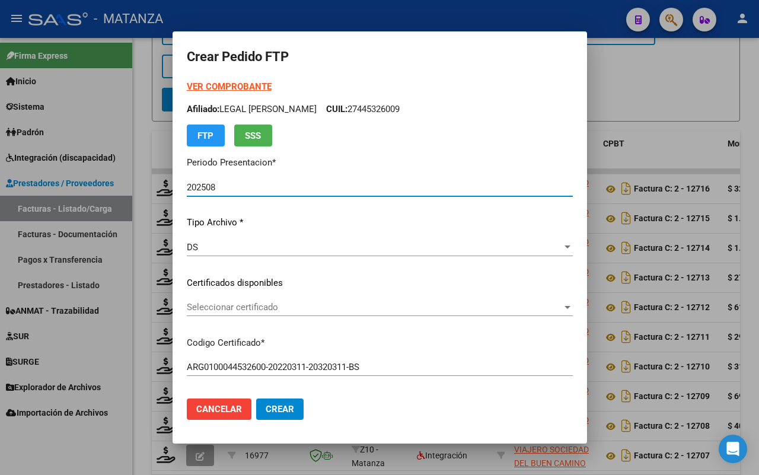
click at [310, 304] on span "Seleccionar certificado" at bounding box center [374, 307] width 375 height 11
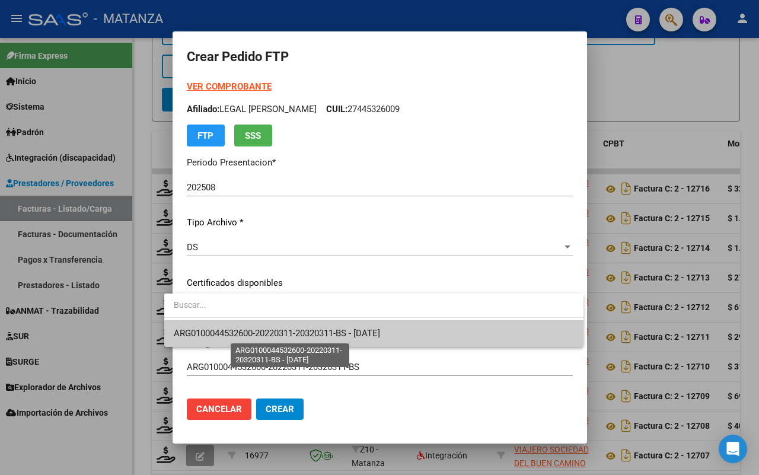
click at [314, 331] on span "ARG0100044532600-20220311-20320311-BS - [DATE]" at bounding box center [277, 333] width 206 height 11
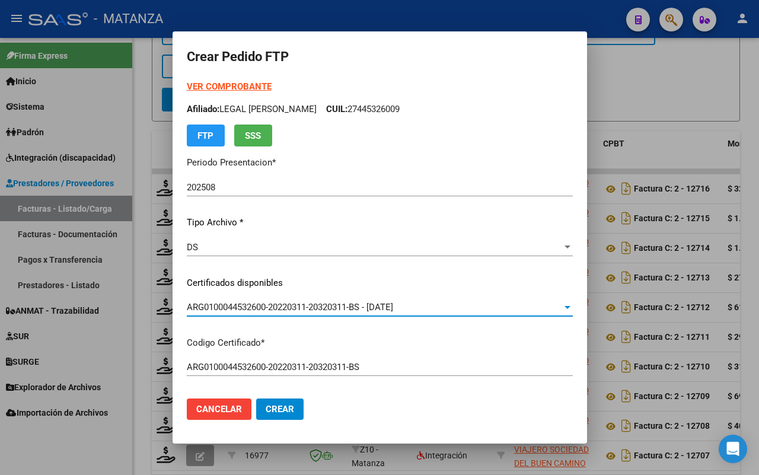
click at [227, 89] on strong "VER COMPROBANTE" at bounding box center [229, 86] width 85 height 11
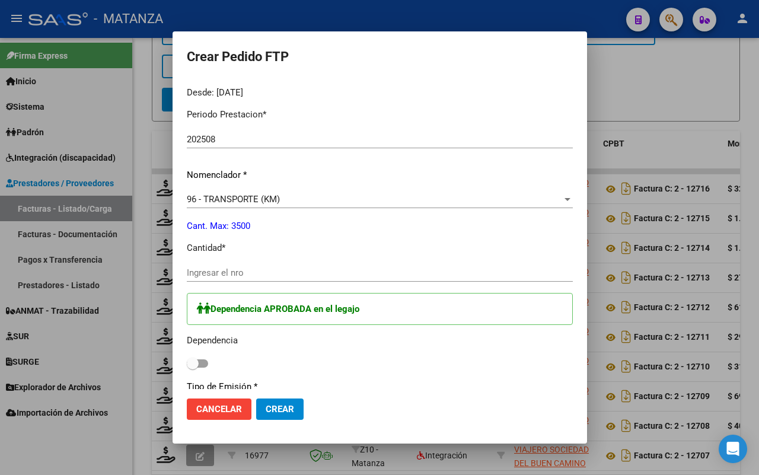
scroll to position [371, 0]
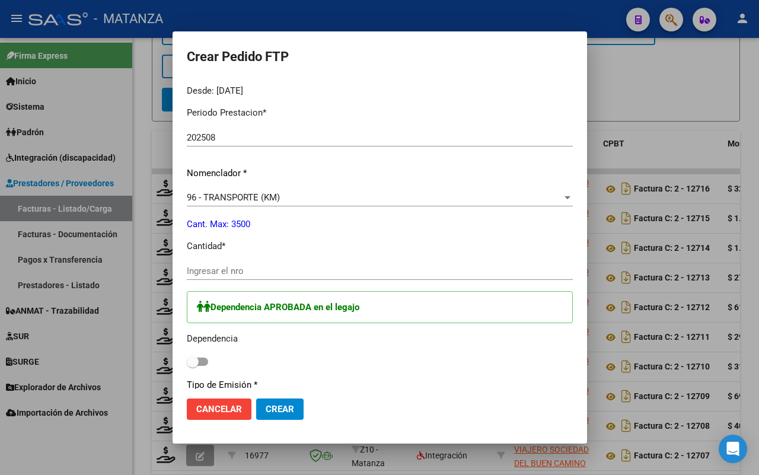
click at [270, 270] on input "Ingresar el nro" at bounding box center [380, 271] width 386 height 11
click at [193, 360] on span at bounding box center [197, 362] width 21 height 8
click at [193, 366] on input "checkbox" at bounding box center [192, 366] width 1 height 1
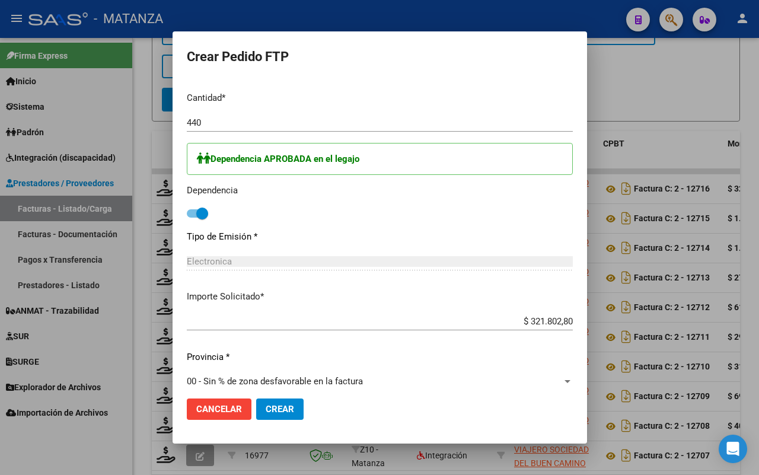
click at [262, 399] on button "Crear" at bounding box center [279, 408] width 47 height 21
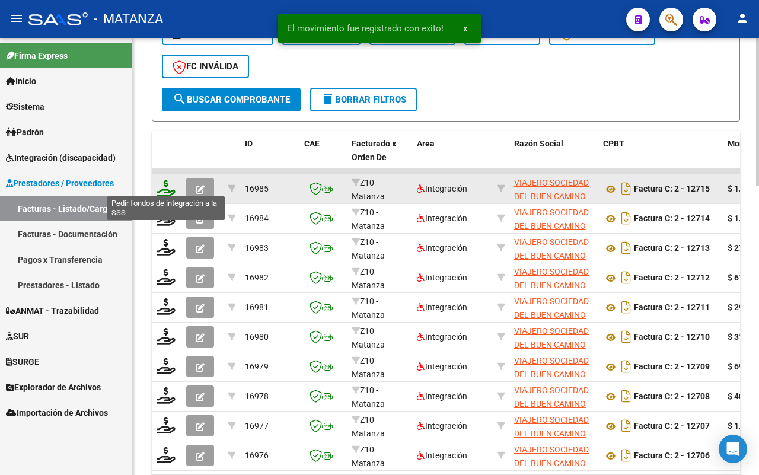
click at [165, 186] on icon at bounding box center [166, 188] width 19 height 17
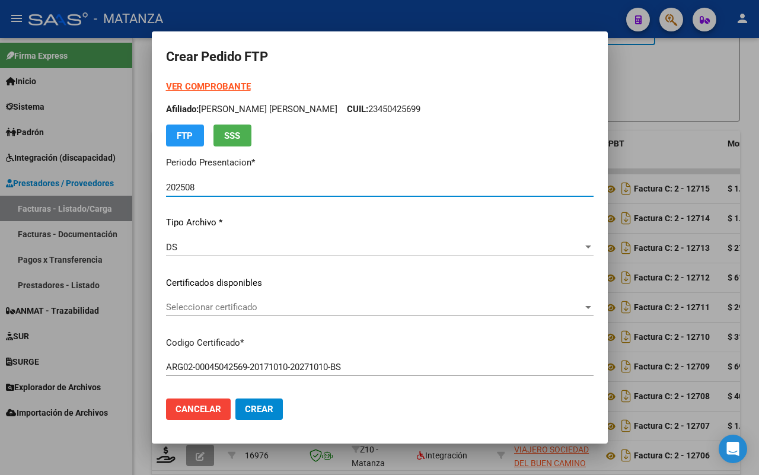
click at [295, 307] on span "Seleccionar certificado" at bounding box center [374, 307] width 417 height 11
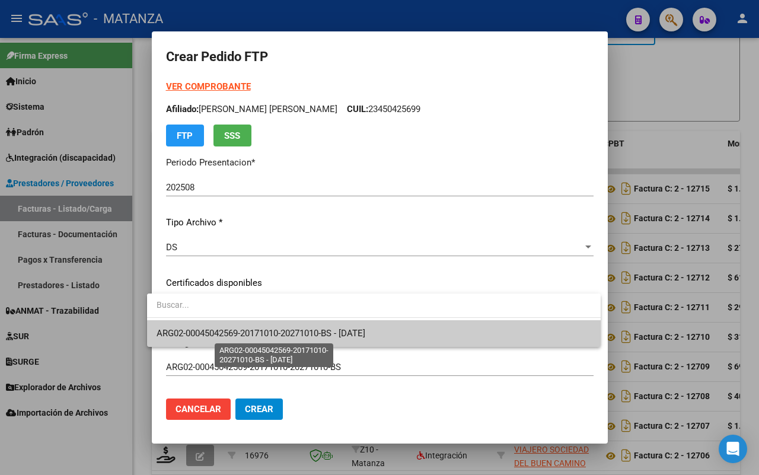
click at [294, 337] on span "ARG02-00045042569-20171010-20271010-BS - [DATE]" at bounding box center [261, 333] width 209 height 11
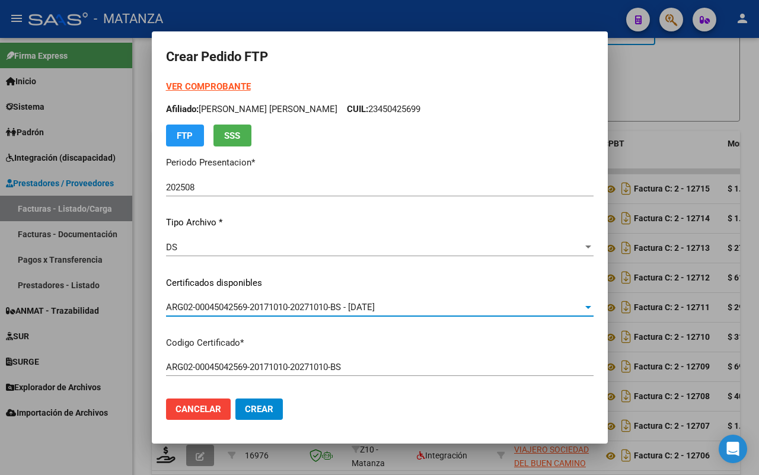
click at [208, 81] on strong "VER COMPROBANTE" at bounding box center [208, 86] width 85 height 11
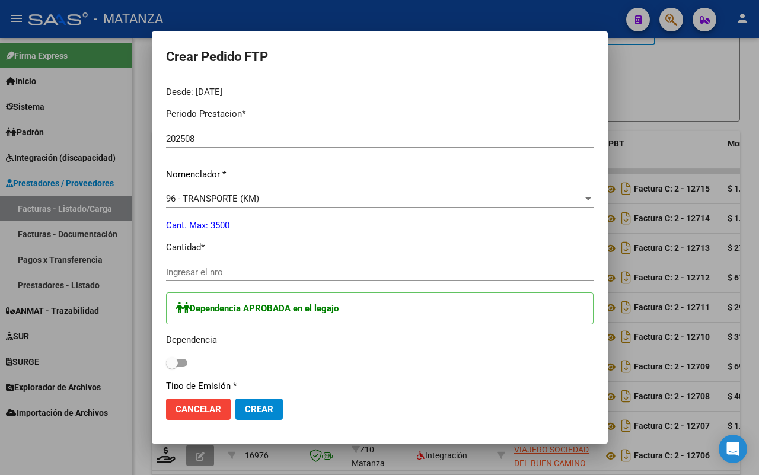
scroll to position [371, 0]
click at [262, 271] on input "Ingresar el nro" at bounding box center [380, 271] width 428 height 11
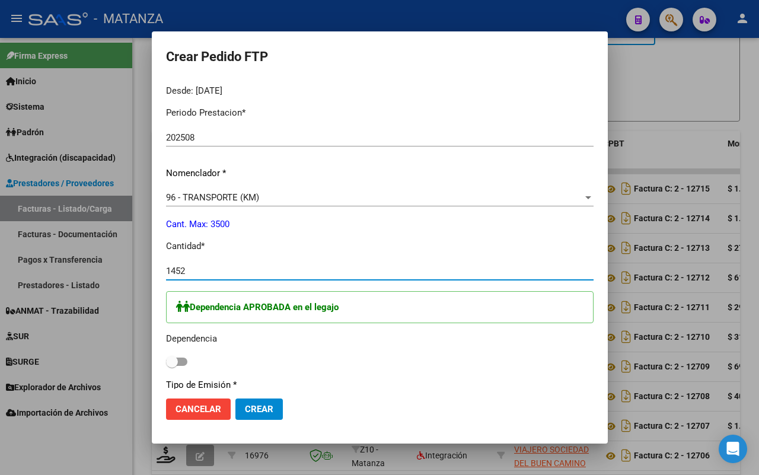
drag, startPoint x: 173, startPoint y: 361, endPoint x: 213, endPoint y: 356, distance: 40.6
click at [173, 360] on span at bounding box center [176, 362] width 21 height 8
click at [172, 366] on input "checkbox" at bounding box center [171, 366] width 1 height 1
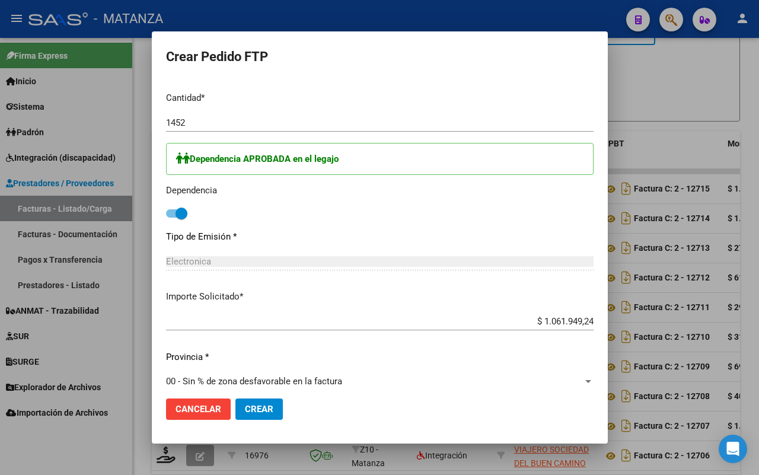
scroll to position [651, 0]
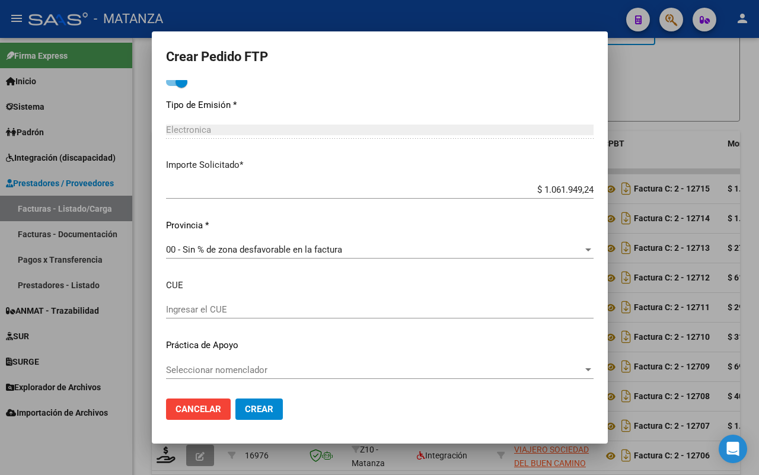
drag, startPoint x: 238, startPoint y: 406, endPoint x: 264, endPoint y: 401, distance: 26.1
click at [245, 406] on span "Crear" at bounding box center [259, 409] width 28 height 11
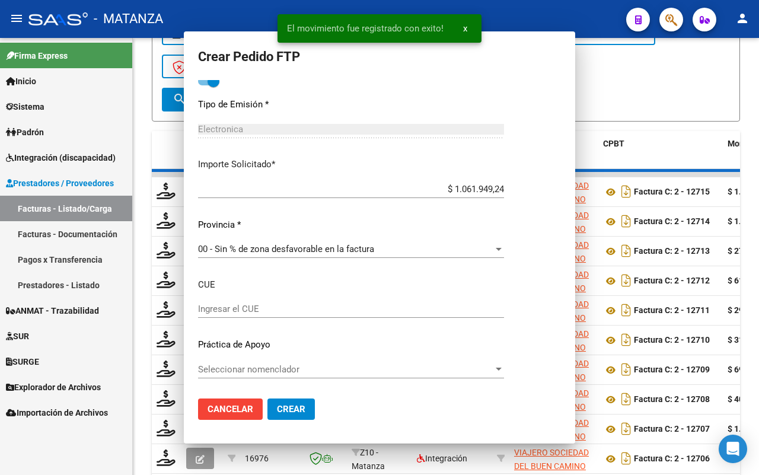
scroll to position [584, 0]
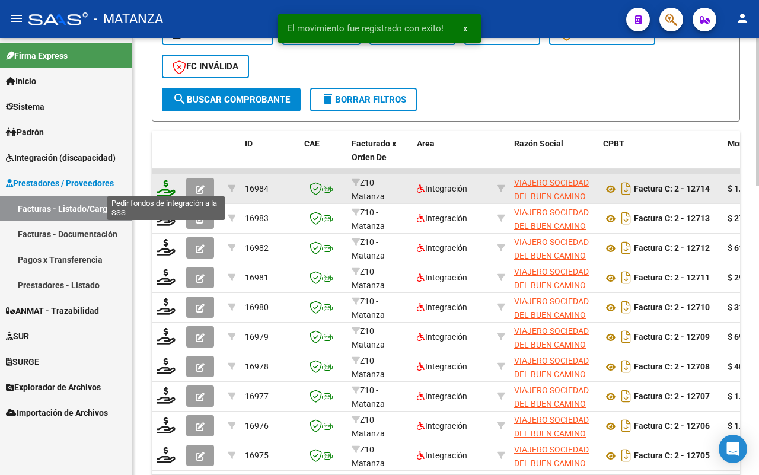
click at [164, 187] on icon at bounding box center [166, 188] width 19 height 17
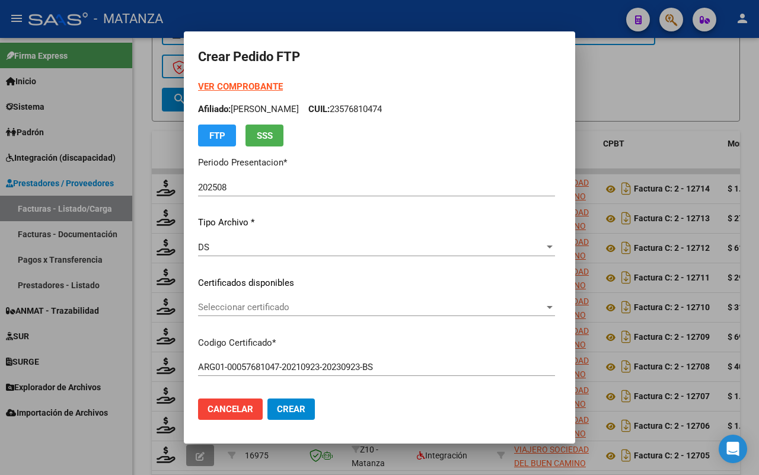
click at [310, 307] on span "Seleccionar certificado" at bounding box center [371, 307] width 346 height 11
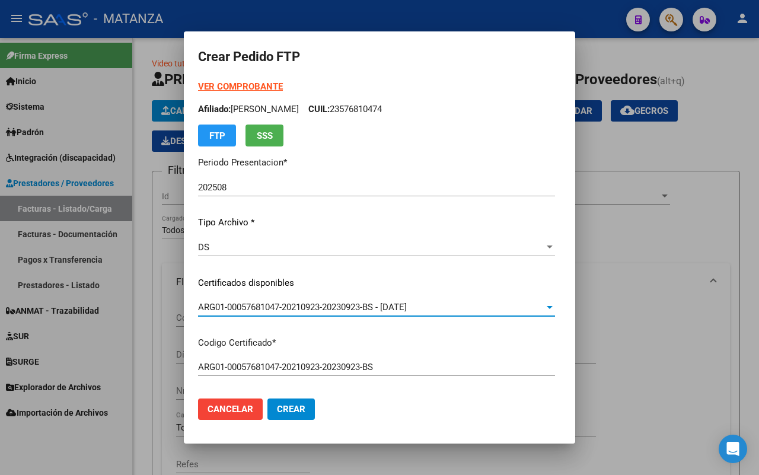
scroll to position [776, 0]
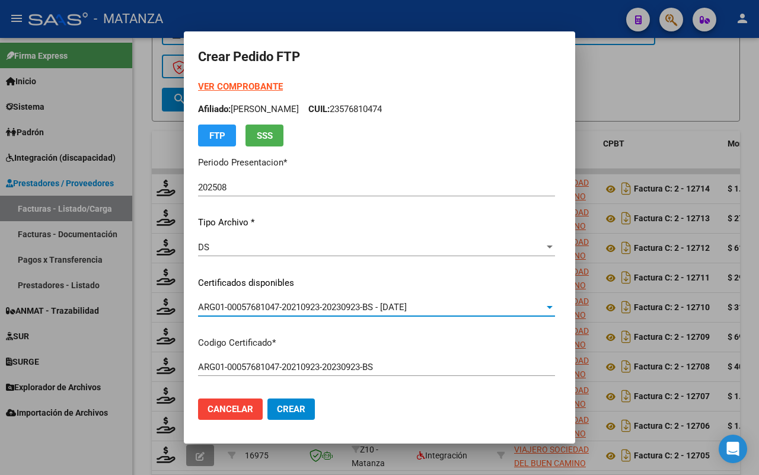
click at [231, 84] on strong "VER COMPROBANTE" at bounding box center [240, 86] width 85 height 11
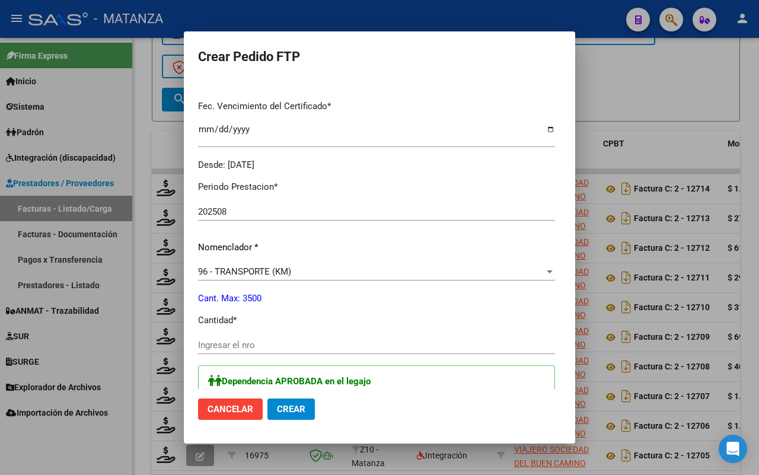
click at [249, 343] on input "Ingresar el nro" at bounding box center [376, 345] width 357 height 11
type input "1388"
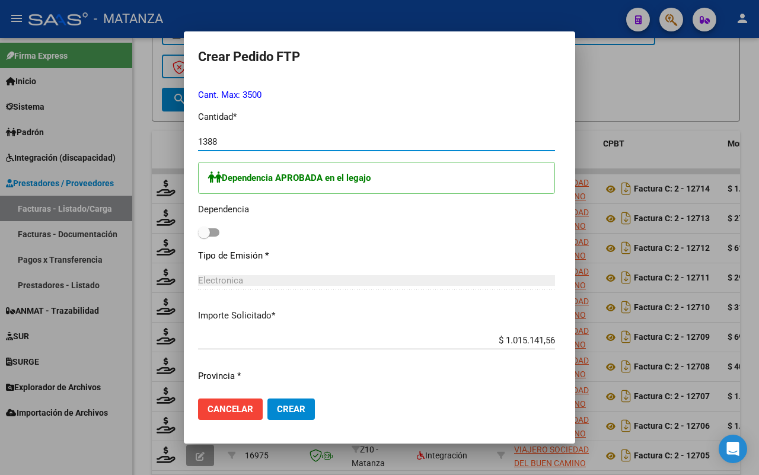
scroll to position [593, 0]
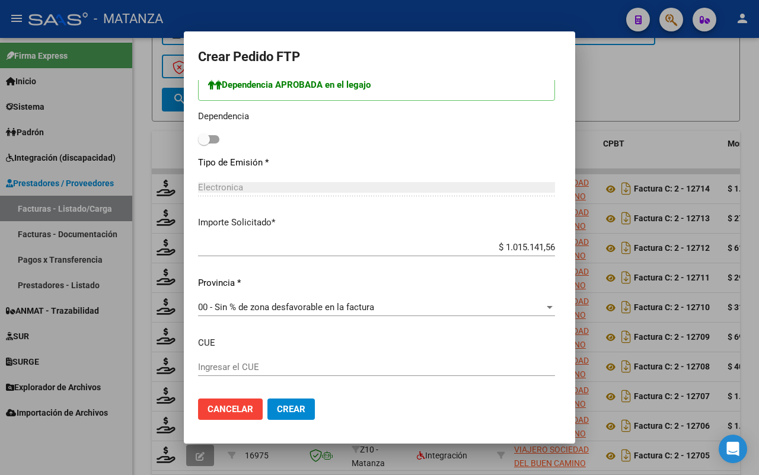
click at [198, 138] on span at bounding box center [208, 139] width 21 height 8
click at [203, 144] on input "checkbox" at bounding box center [203, 144] width 1 height 1
checkbox input "true"
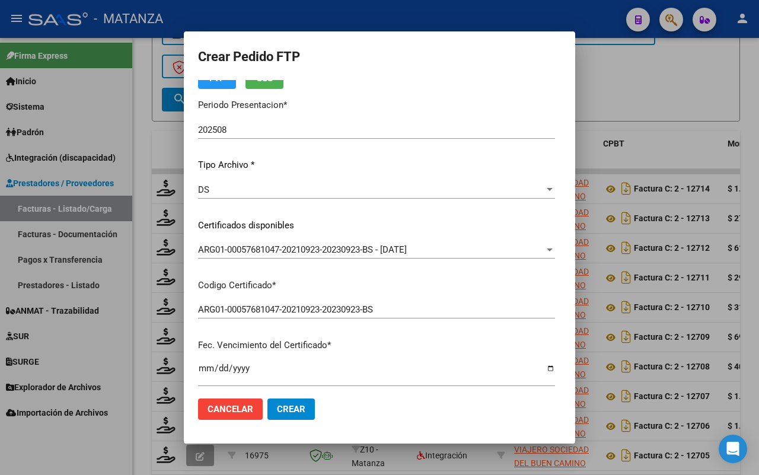
scroll to position [0, 0]
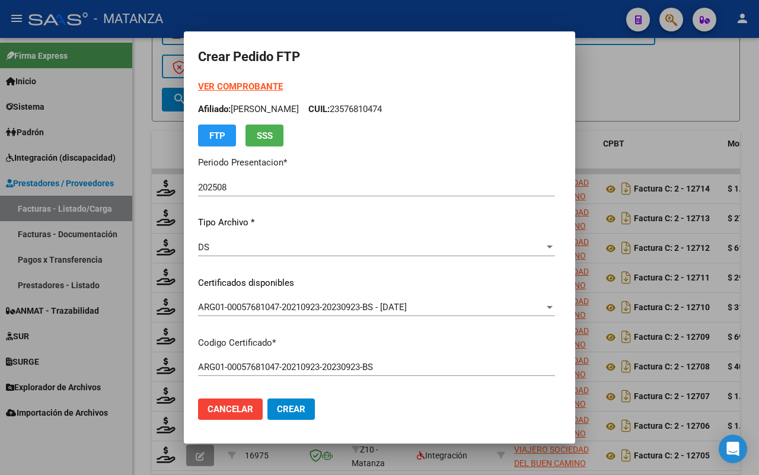
drag, startPoint x: 260, startPoint y: 407, endPoint x: 321, endPoint y: 345, distance: 87.2
click at [277, 406] on span "Crear" at bounding box center [291, 409] width 28 height 11
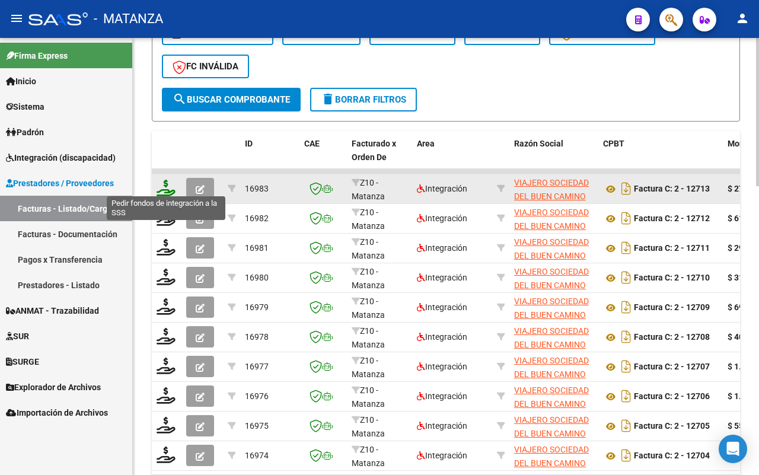
click at [164, 187] on icon at bounding box center [166, 188] width 19 height 17
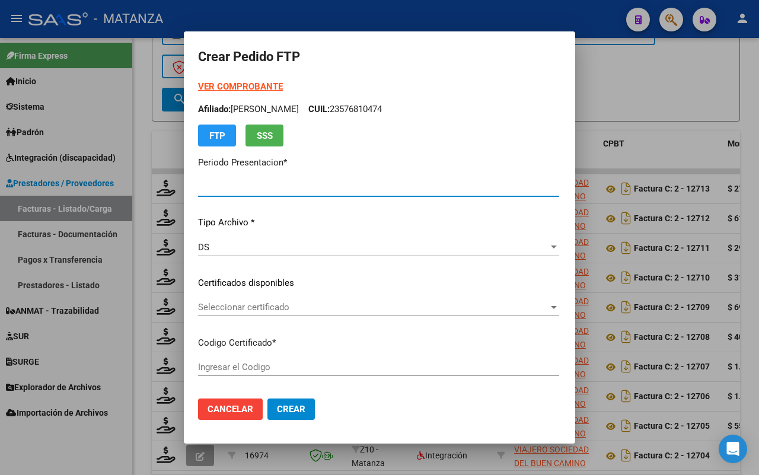
type input "202508"
type input "$ 270.880,00"
type input "ARG01-00048635312-20240815-99991215-bue"
type input "[DATE]"
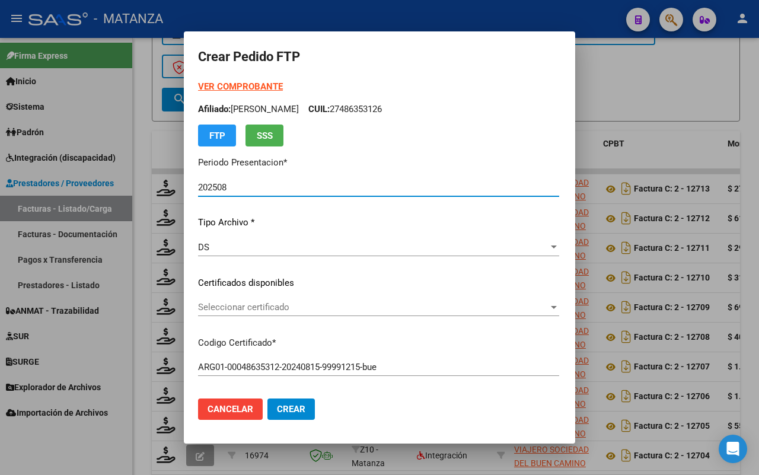
click at [233, 84] on strong "VER COMPROBANTE" at bounding box center [240, 86] width 85 height 11
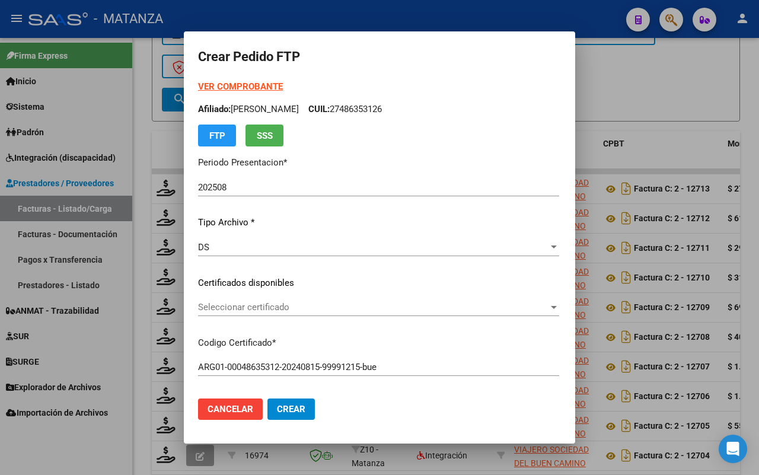
click at [294, 307] on span "Seleccionar certificado" at bounding box center [373, 307] width 350 height 11
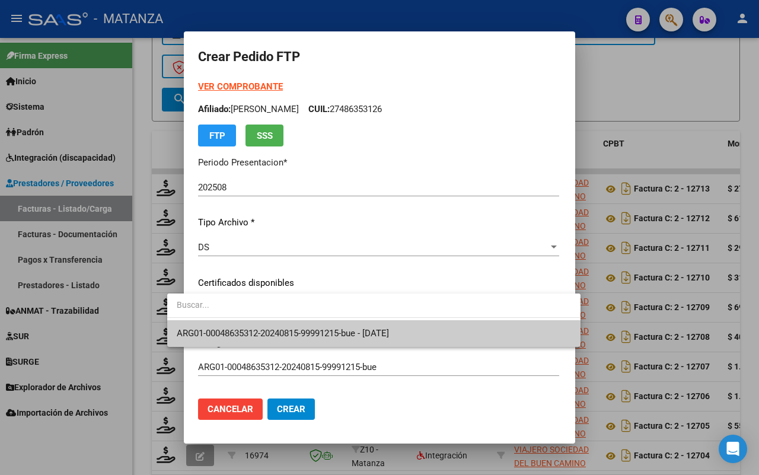
click at [289, 326] on span "ARG01-00048635312-20240815-99991215-bue - [DATE]" at bounding box center [374, 333] width 394 height 27
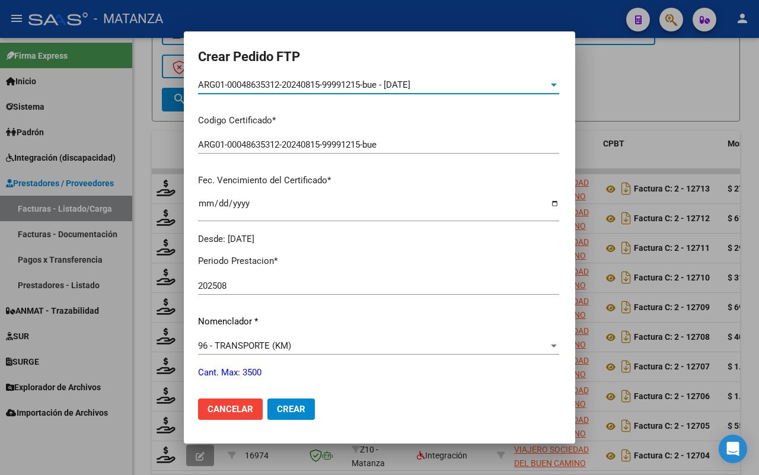
scroll to position [297, 0]
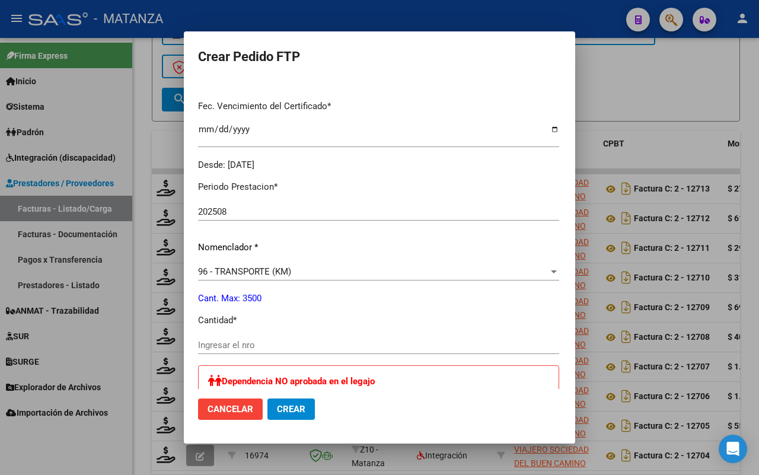
click at [262, 344] on input "Ingresar el nro" at bounding box center [378, 345] width 361 height 11
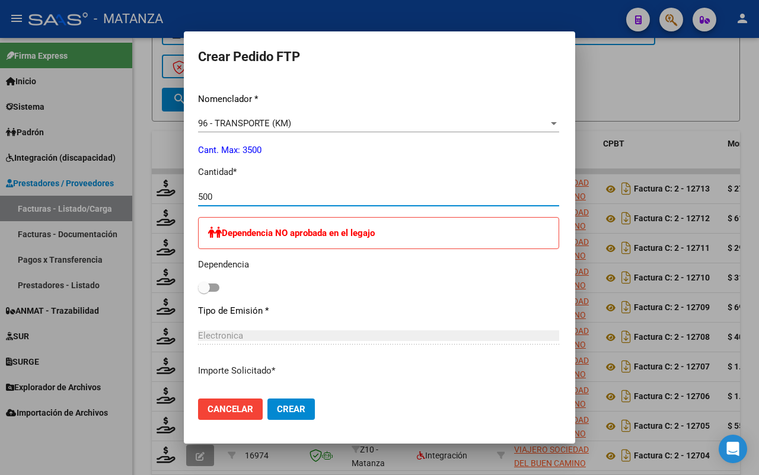
type input "500"
drag, startPoint x: 267, startPoint y: 411, endPoint x: 473, endPoint y: 337, distance: 218.2
click at [277, 411] on span "Crear" at bounding box center [291, 409] width 28 height 11
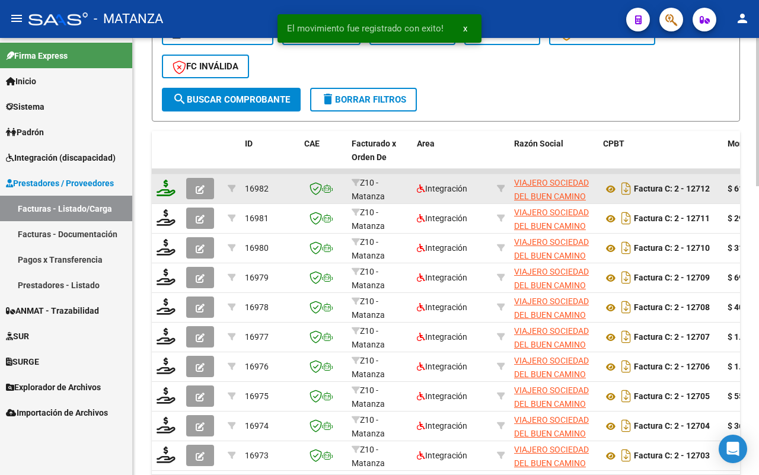
click at [160, 184] on icon at bounding box center [166, 188] width 19 height 17
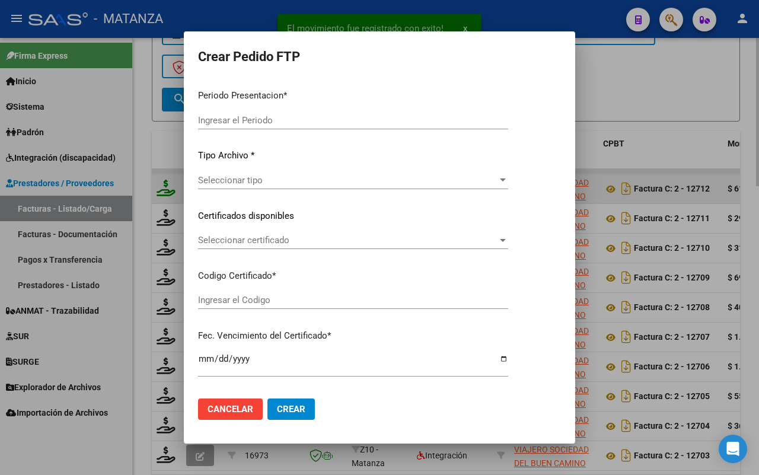
type input "202508"
type input "$ 619.773,44"
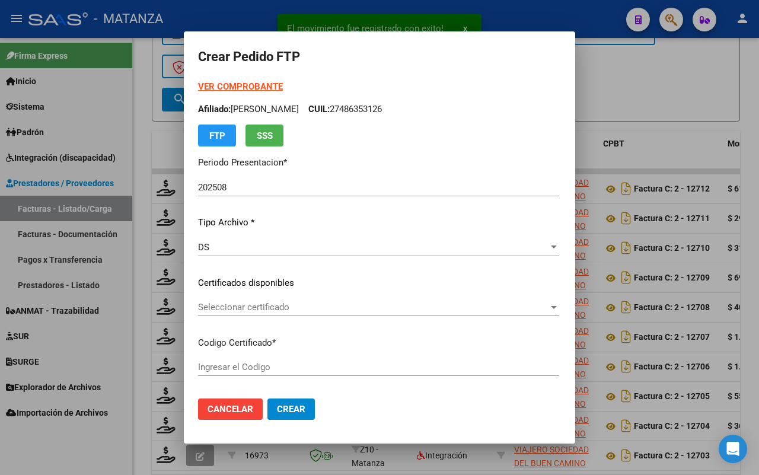
type input "ARG01000532027712019080520250805-BS"
type input "2025-08-05"
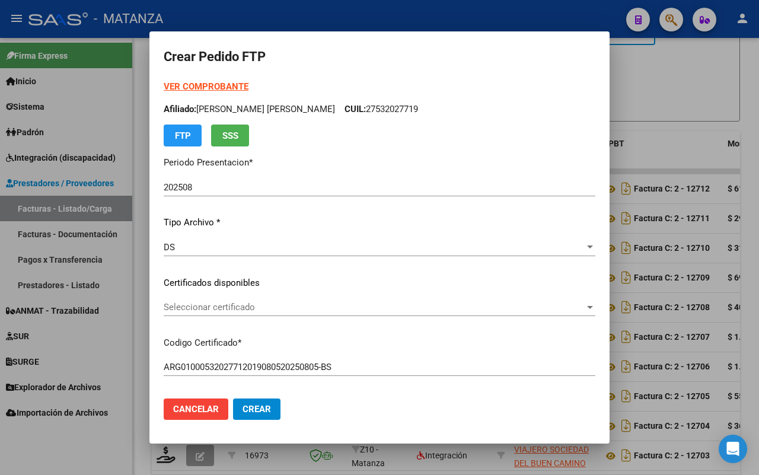
click at [212, 84] on strong "VER COMPROBANTE" at bounding box center [206, 86] width 85 height 11
click at [297, 307] on span "Seleccionar certificado" at bounding box center [374, 307] width 421 height 11
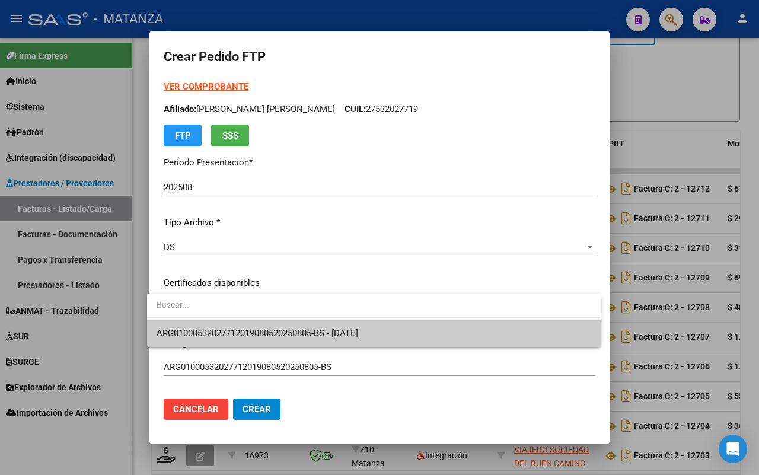
click at [299, 332] on span "ARG01000532027712019080520250805-BS - 2025-08-05" at bounding box center [258, 333] width 202 height 11
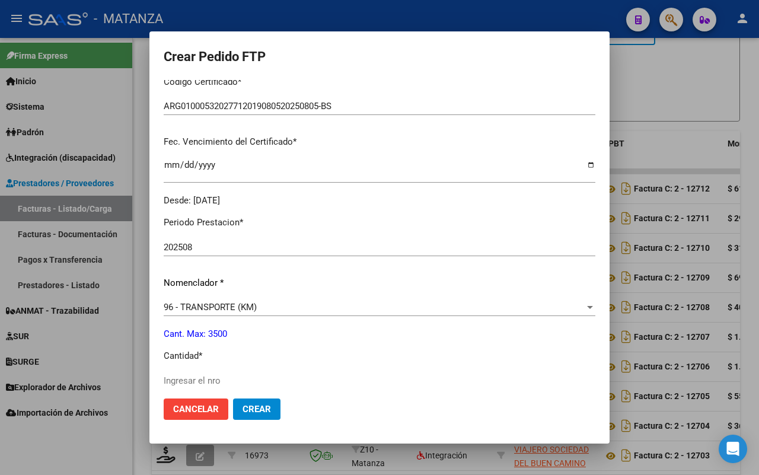
scroll to position [297, 0]
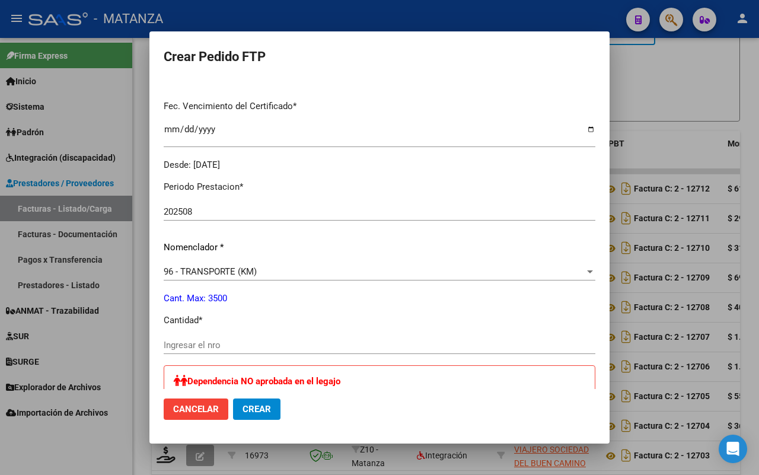
click at [256, 340] on input "Ingresar el nro" at bounding box center [380, 345] width 432 height 11
type input "1144"
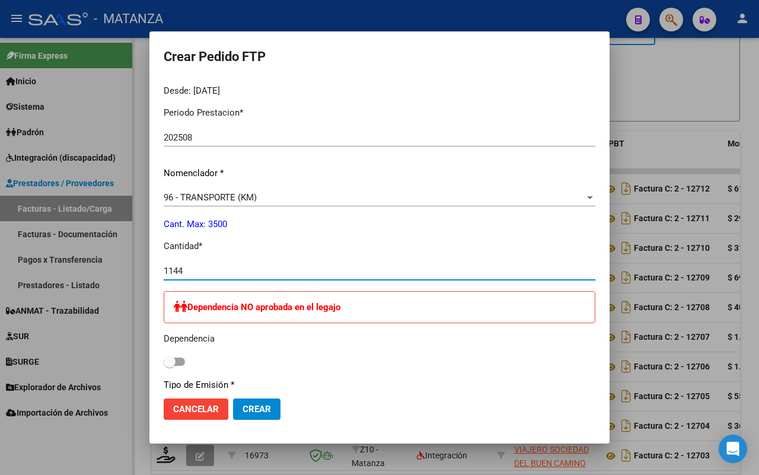
scroll to position [593, 0]
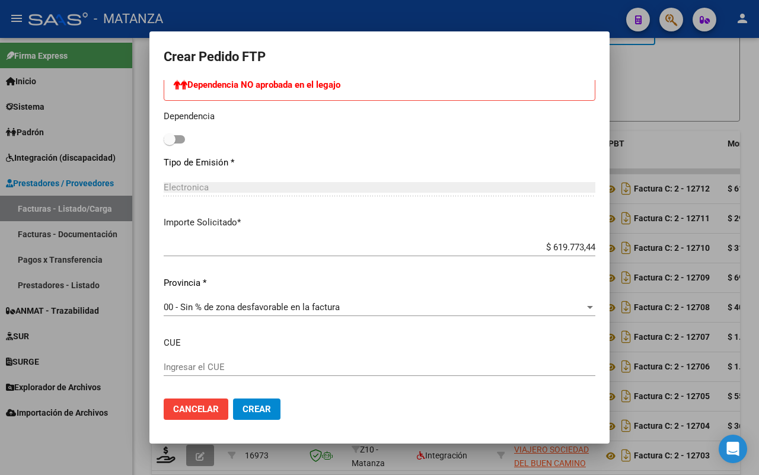
drag, startPoint x: 246, startPoint y: 409, endPoint x: 382, endPoint y: 354, distance: 147.1
click at [247, 407] on span "Crear" at bounding box center [257, 409] width 28 height 11
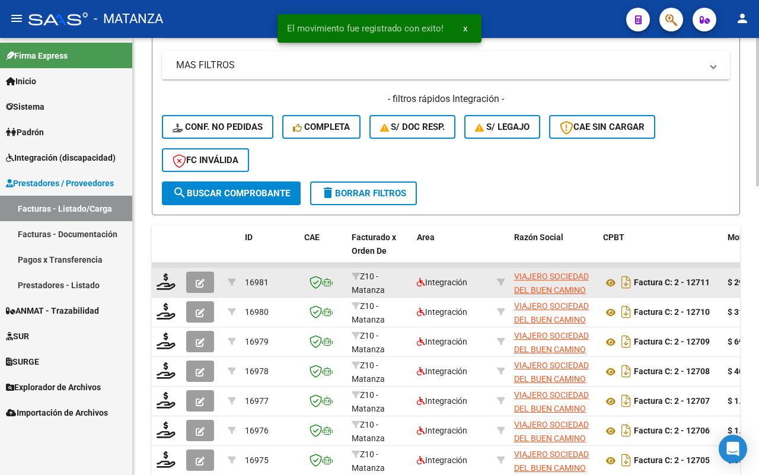
scroll to position [702, 0]
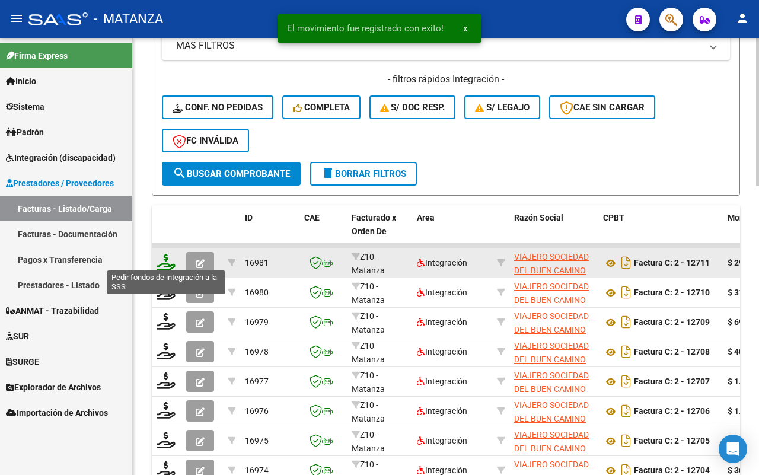
click at [170, 259] on icon at bounding box center [166, 262] width 19 height 17
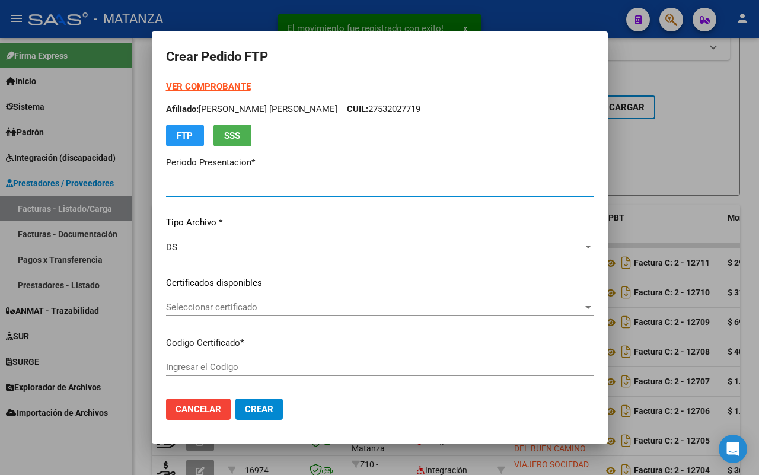
type input "202508"
type input "$ 295.473,48"
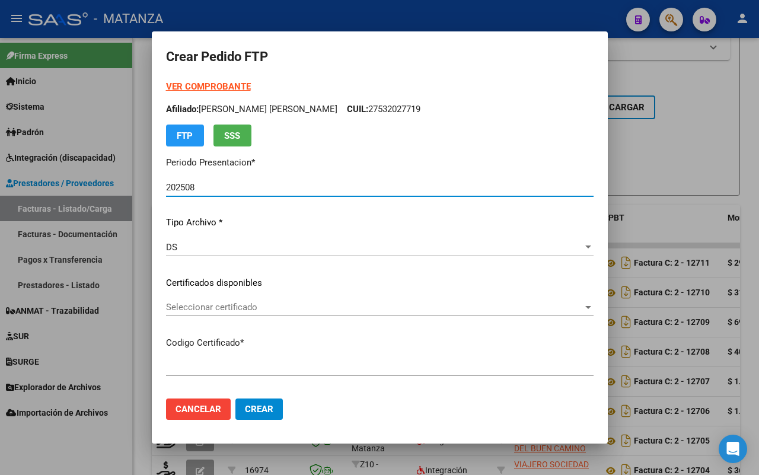
type input "ARG02-00055071938-20210331-20260331-BS"
type input "2026-03-31"
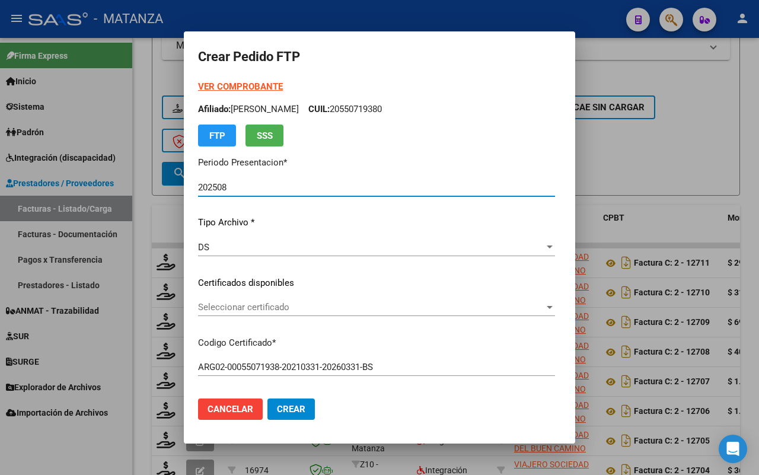
click at [286, 307] on span "Seleccionar certificado" at bounding box center [371, 307] width 346 height 11
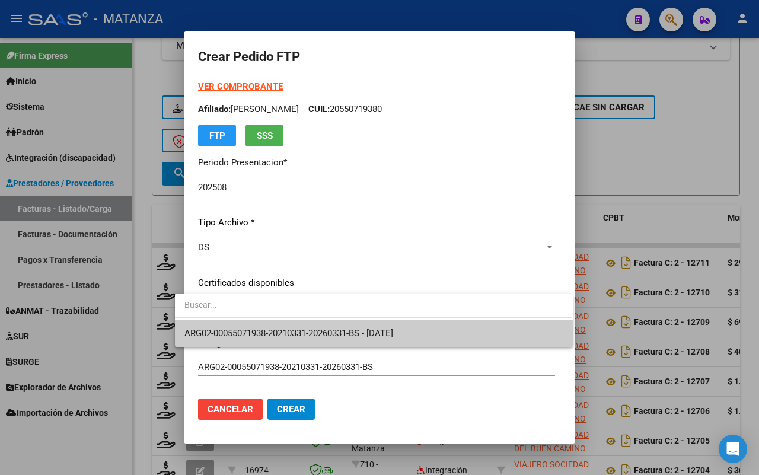
click at [292, 330] on span "ARG02-00055071938-20210331-20260331-BS - 2026-03-31" at bounding box center [288, 333] width 209 height 11
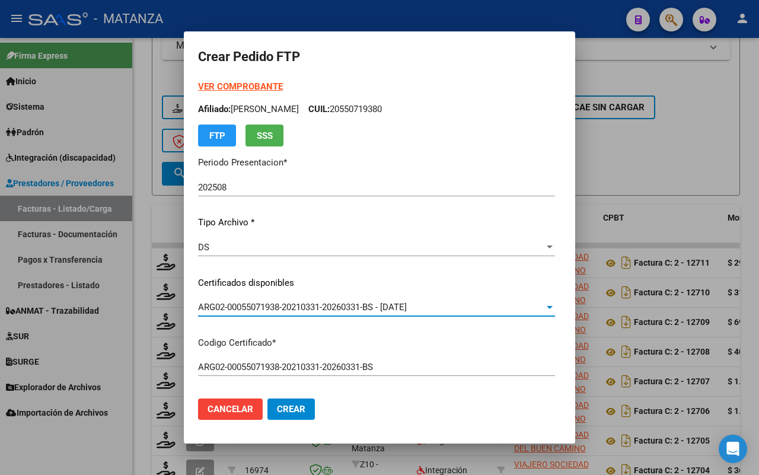
click at [215, 85] on strong "VER COMPROBANTE" at bounding box center [240, 86] width 85 height 11
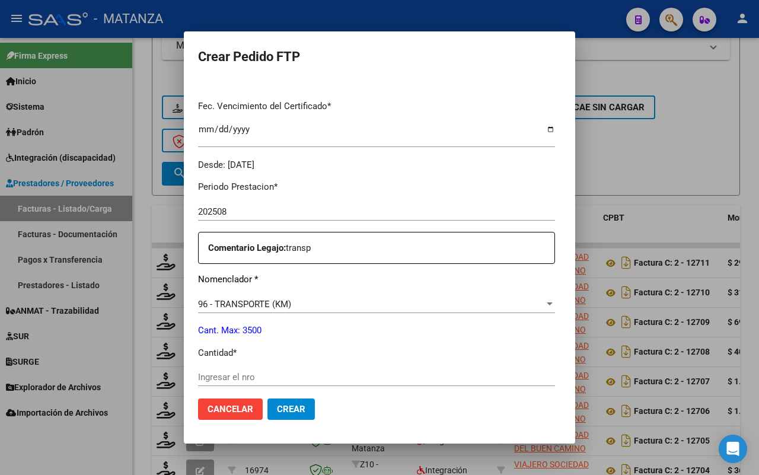
scroll to position [371, 0]
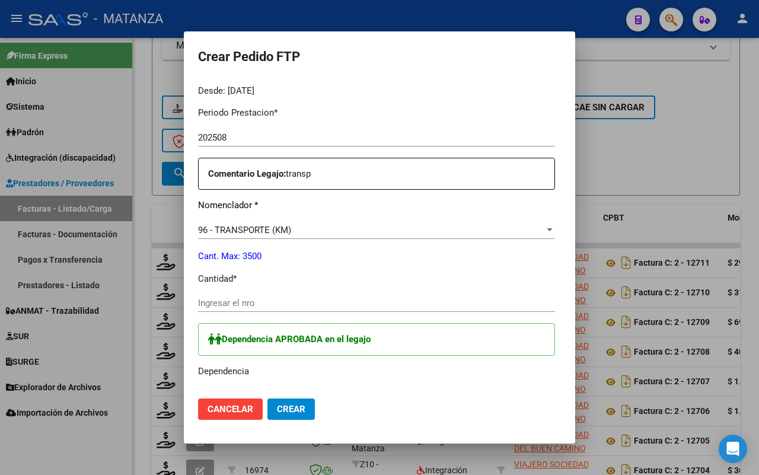
click at [258, 301] on input "Ingresar el nro" at bounding box center [376, 303] width 357 height 11
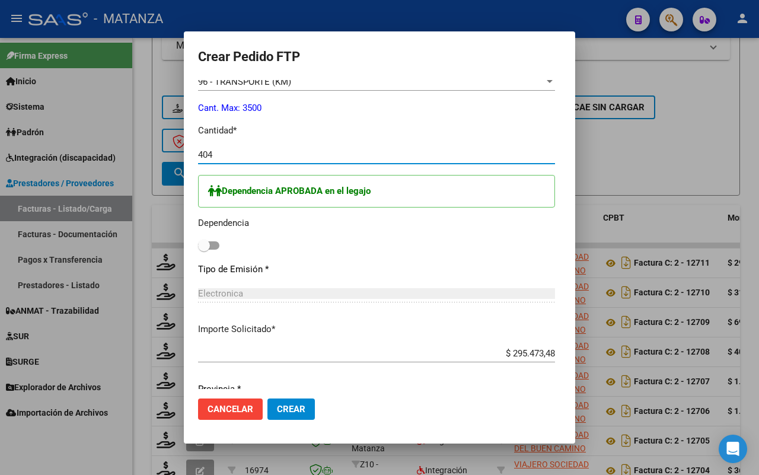
type input "404"
click at [203, 244] on span at bounding box center [208, 245] width 21 height 8
click at [203, 250] on input "checkbox" at bounding box center [203, 250] width 1 height 1
checkbox input "true"
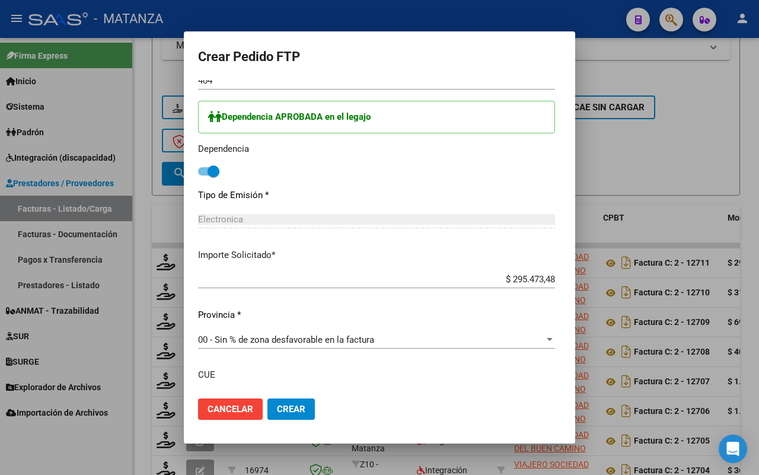
drag, startPoint x: 288, startPoint y: 413, endPoint x: 396, endPoint y: 412, distance: 107.9
click at [288, 413] on span "Crear" at bounding box center [291, 409] width 28 height 11
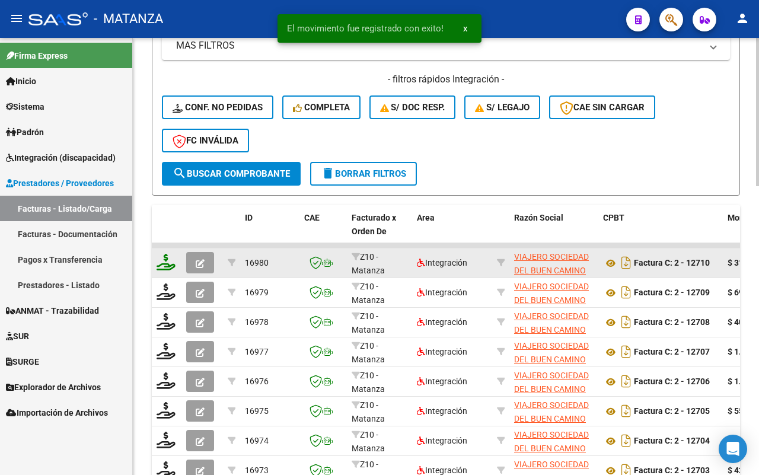
click at [161, 263] on icon at bounding box center [166, 262] width 19 height 17
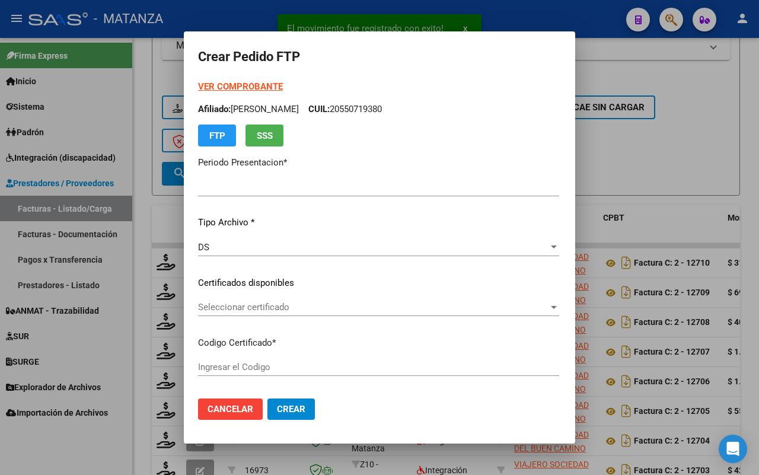
type input "202508"
type input "$ 316.387,84"
type input "ARG0200050896689-20200212-20240212-BS"
type input "2028-02-20"
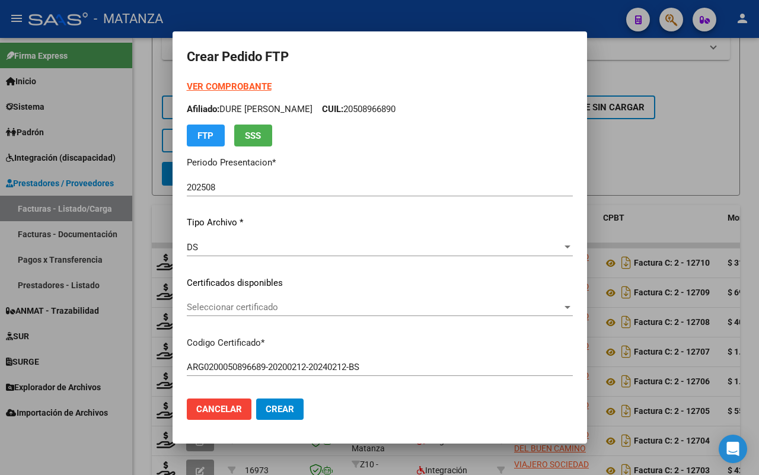
click at [222, 84] on strong "VER COMPROBANTE" at bounding box center [229, 86] width 85 height 11
click at [253, 308] on span "Seleccionar certificado" at bounding box center [374, 307] width 375 height 11
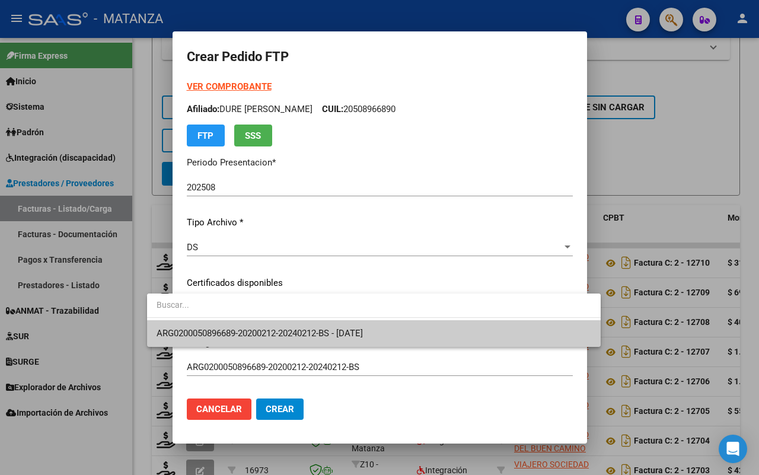
click at [254, 328] on span "ARG0200050896689-20200212-20240212-BS - 2028-02-20" at bounding box center [260, 333] width 206 height 11
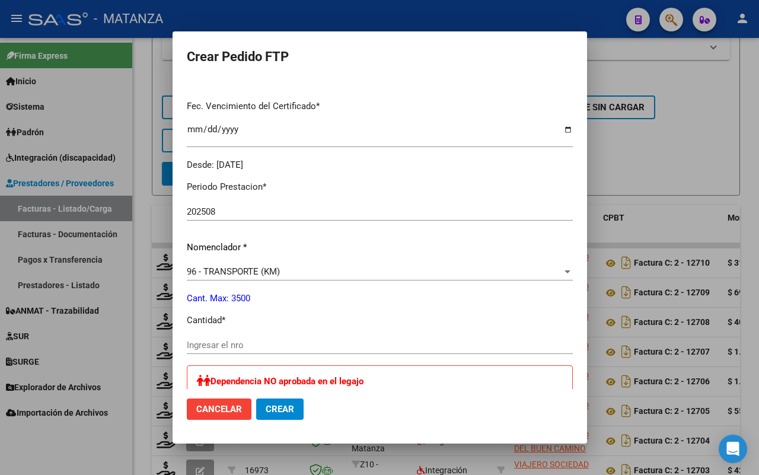
scroll to position [445, 0]
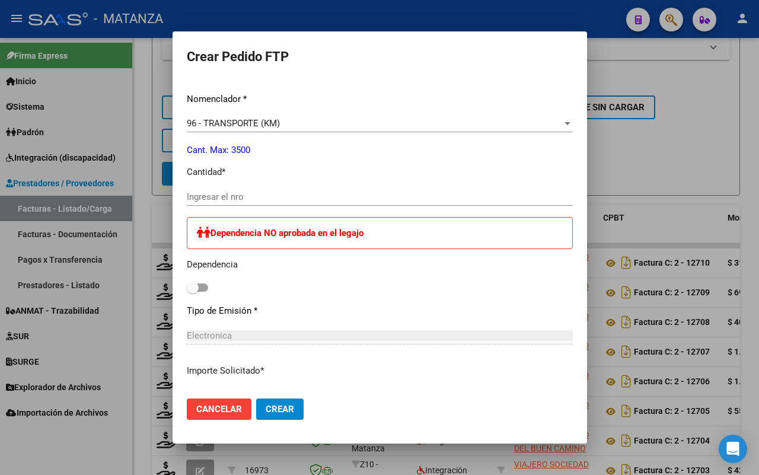
click at [245, 195] on input "Ingresar el nro" at bounding box center [380, 197] width 386 height 11
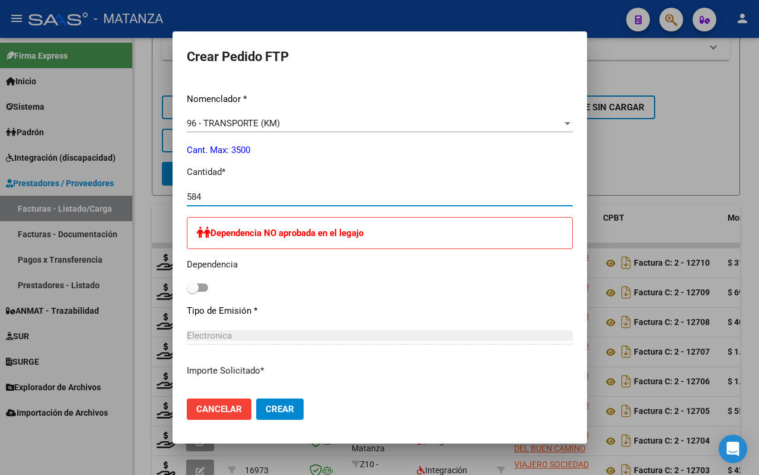
type input "584"
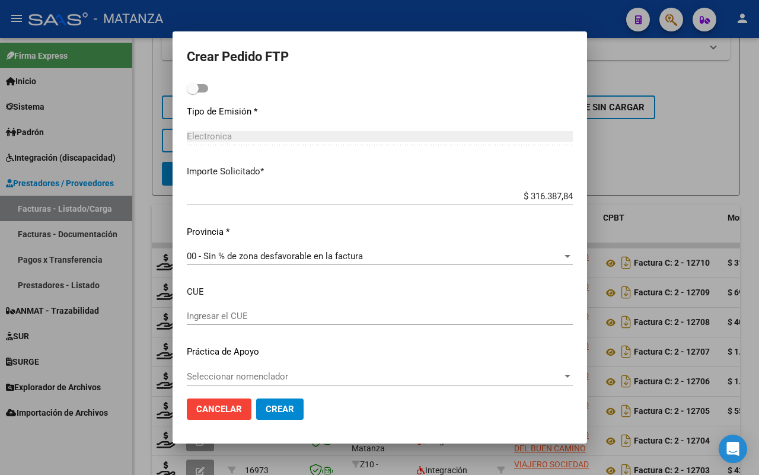
scroll to position [651, 0]
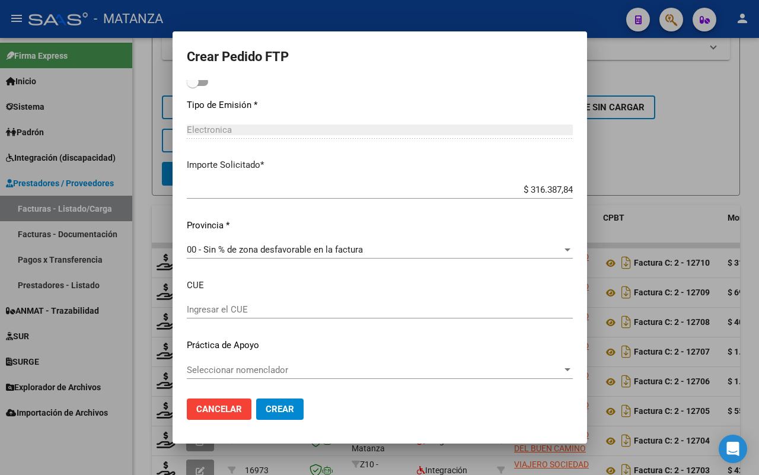
click at [266, 413] on span "Crear" at bounding box center [280, 409] width 28 height 11
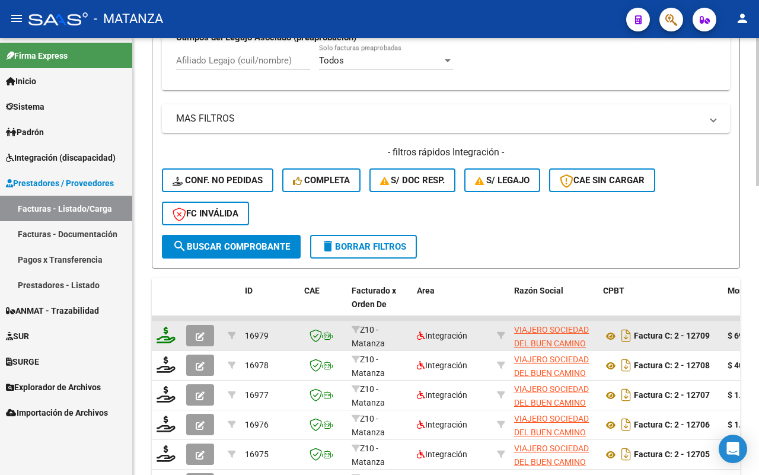
scroll to position [703, 0]
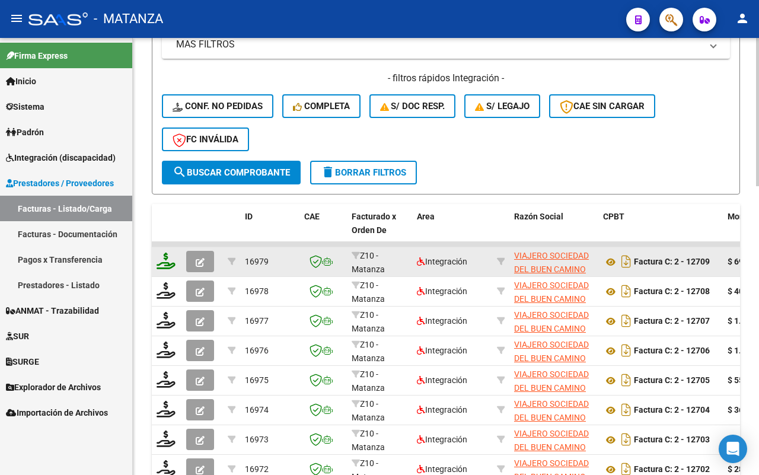
click at [161, 260] on icon at bounding box center [166, 261] width 19 height 17
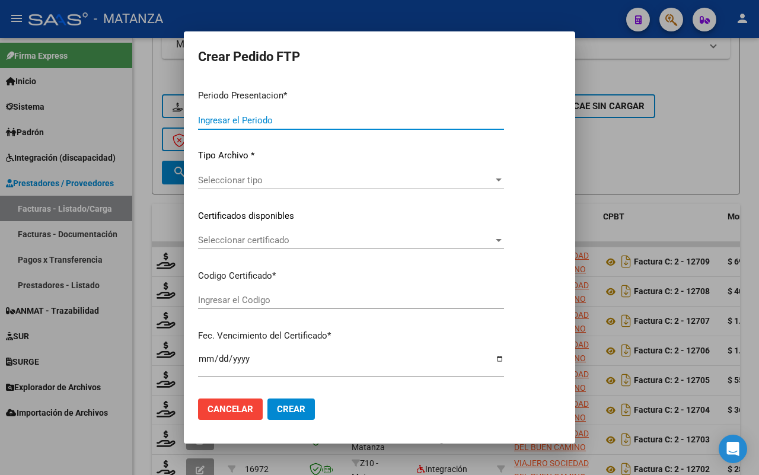
type input "202508"
type input "$ 699.189,72"
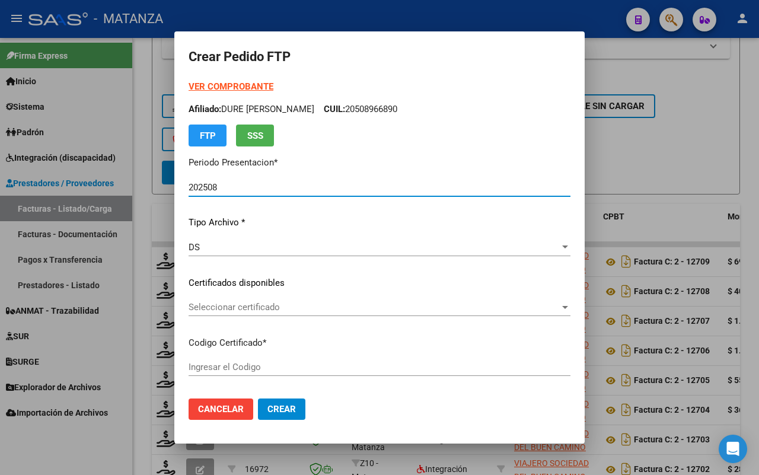
type input "ARG0200055034291-20190218-20240218-BS"
type input "2029-12-03"
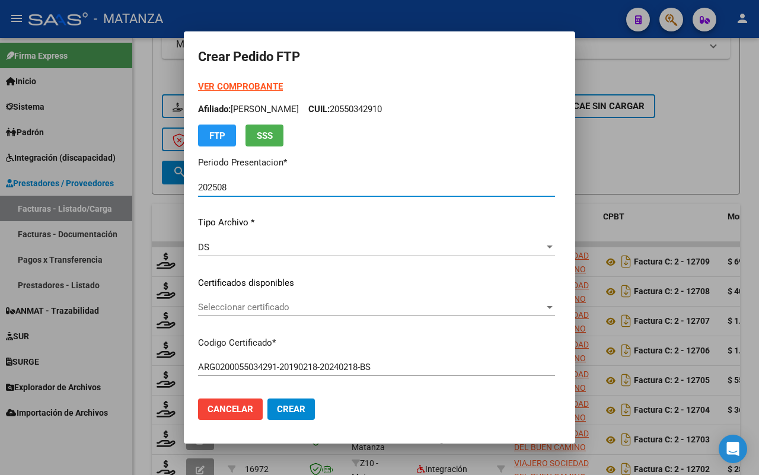
drag, startPoint x: 225, startPoint y: 85, endPoint x: 310, endPoint y: 49, distance: 92.0
click at [226, 84] on strong "VER COMPROBANTE" at bounding box center [240, 86] width 85 height 11
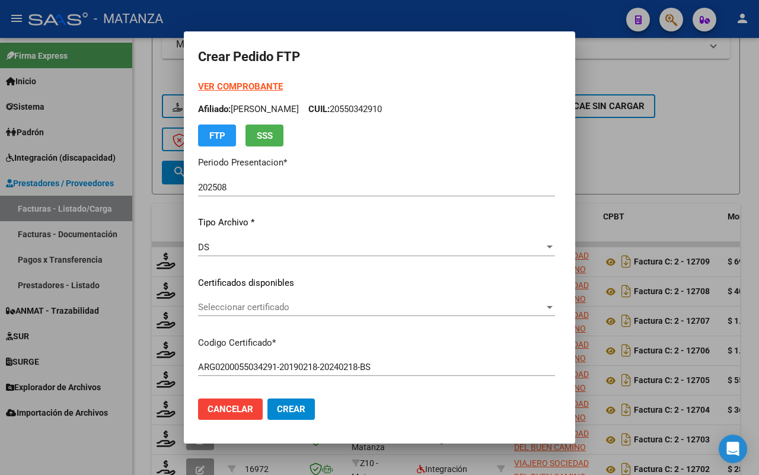
click at [295, 307] on span "Seleccionar certificado" at bounding box center [371, 307] width 346 height 11
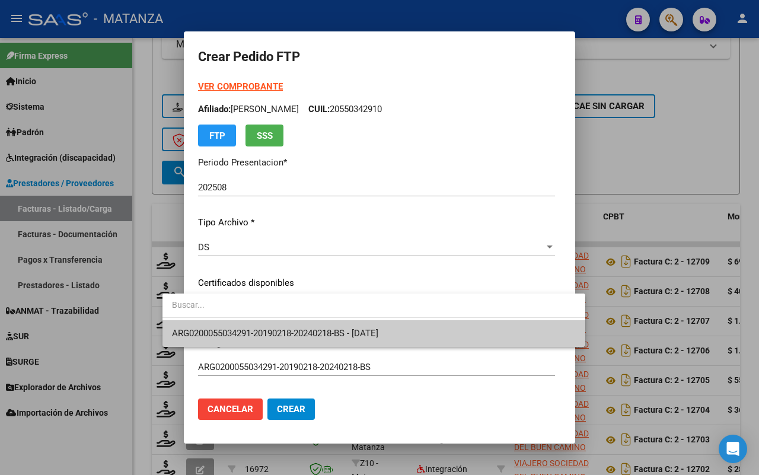
click at [295, 332] on span "ARG0200055034291-20190218-20240218-BS - 2029-12-03" at bounding box center [275, 333] width 206 height 11
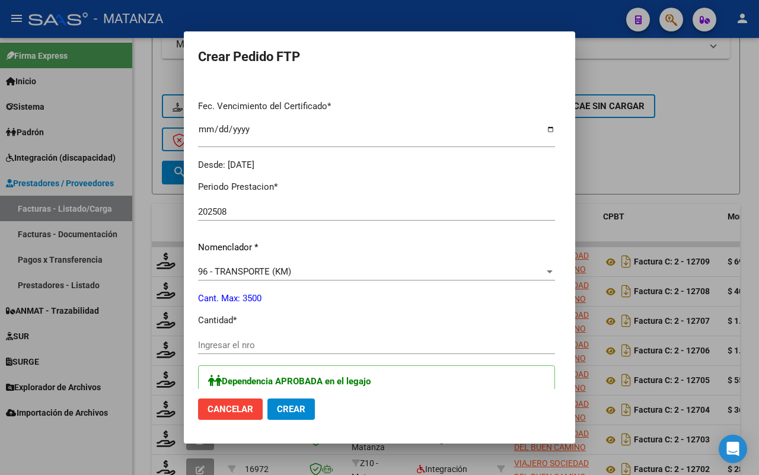
scroll to position [371, 0]
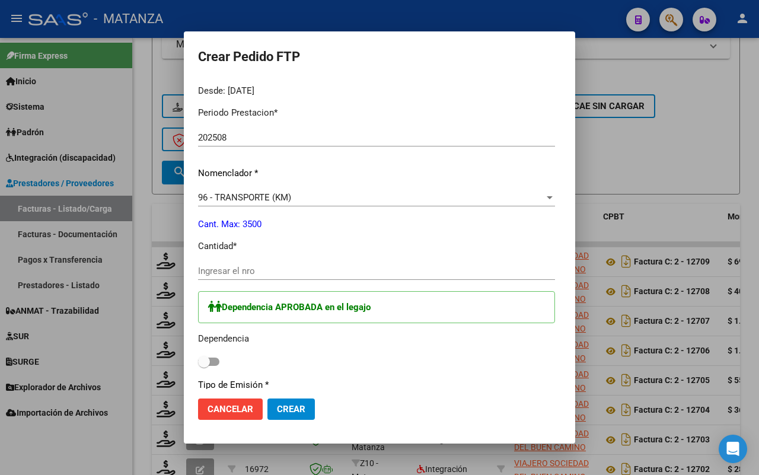
click at [236, 271] on input "Ingresar el nro" at bounding box center [376, 271] width 357 height 11
type input "956"
click at [198, 359] on span at bounding box center [208, 362] width 21 height 8
click at [203, 366] on input "checkbox" at bounding box center [203, 366] width 1 height 1
checkbox input "true"
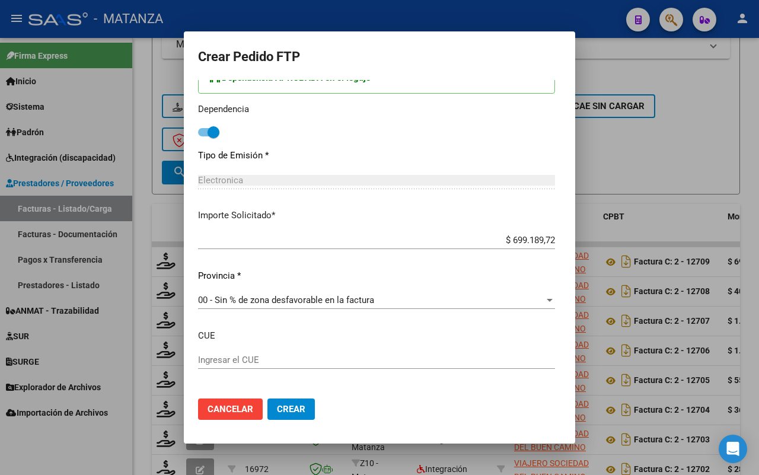
scroll to position [651, 0]
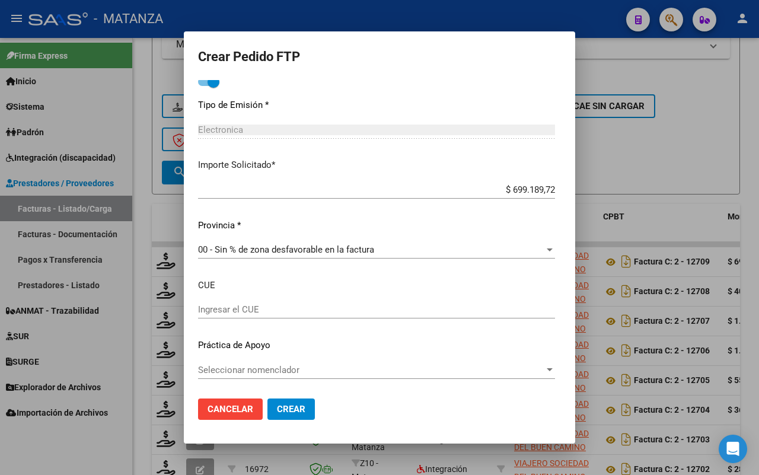
drag, startPoint x: 263, startPoint y: 413, endPoint x: 276, endPoint y: 380, distance: 35.9
click at [277, 411] on span "Crear" at bounding box center [291, 409] width 28 height 11
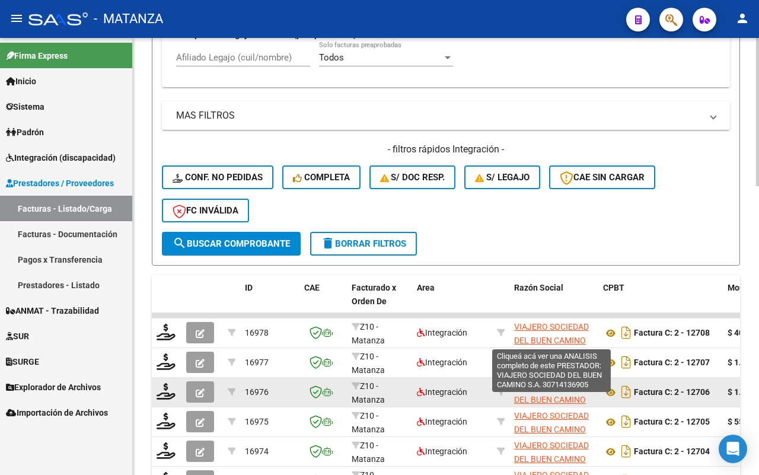
scroll to position [703, 0]
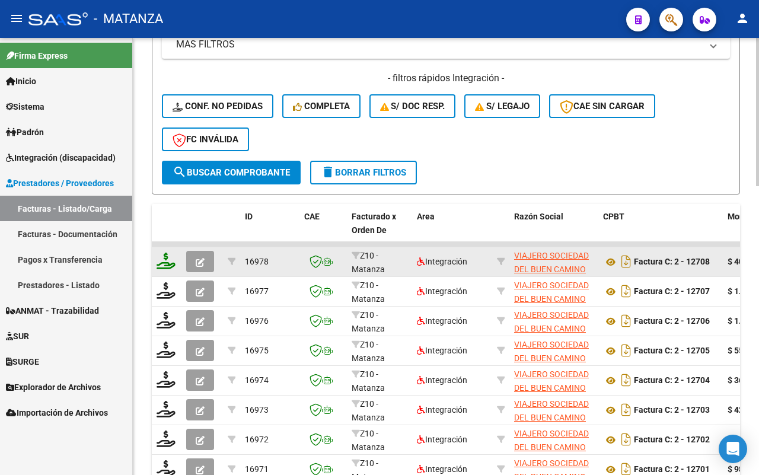
click at [164, 262] on icon at bounding box center [166, 261] width 19 height 17
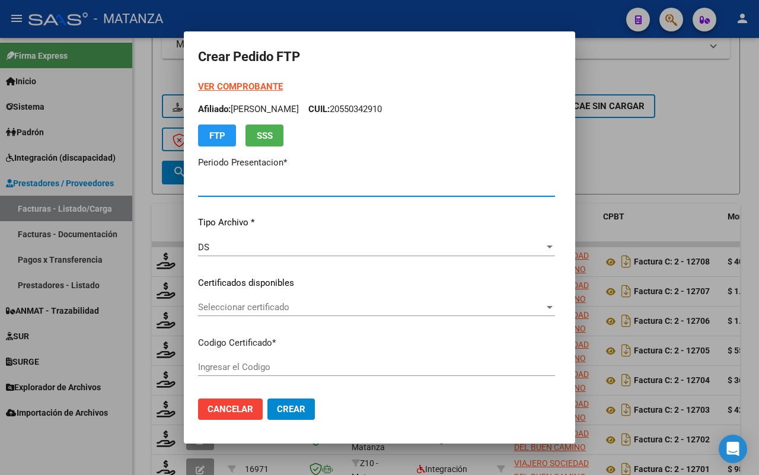
type input "202508"
type input "$ 409.567,20"
type input "ARG02-00050785944-20190218-20290218-BS"
type input "2029-02-18"
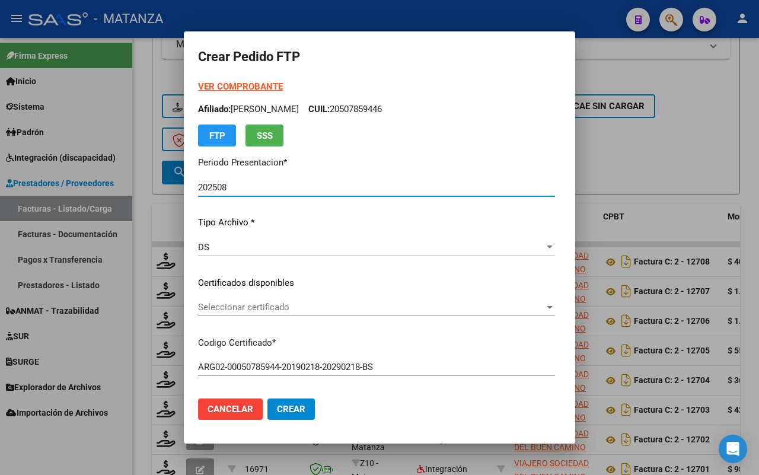
click at [216, 85] on strong "VER COMPROBANTE" at bounding box center [240, 86] width 85 height 11
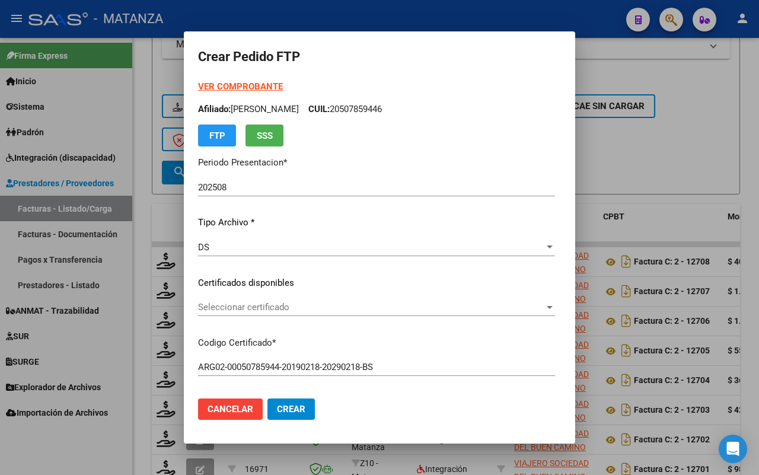
click at [288, 308] on span "Seleccionar certificado" at bounding box center [371, 307] width 346 height 11
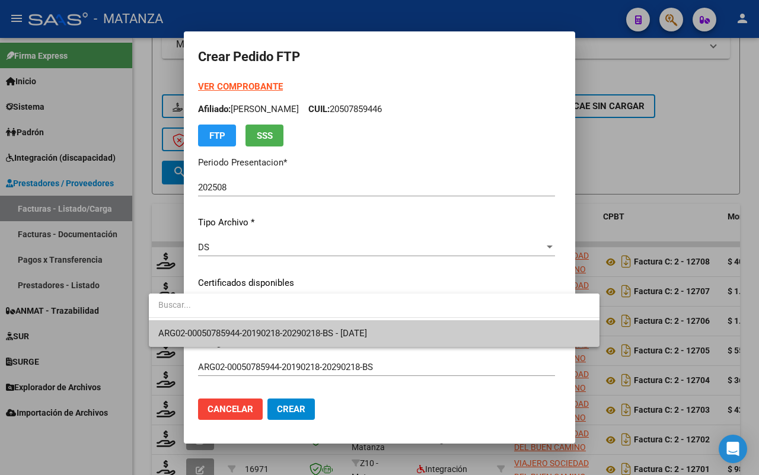
click at [242, 336] on span "ARG02-00050785944-20190218-20290218-BS - 2029-02-18" at bounding box center [262, 333] width 209 height 11
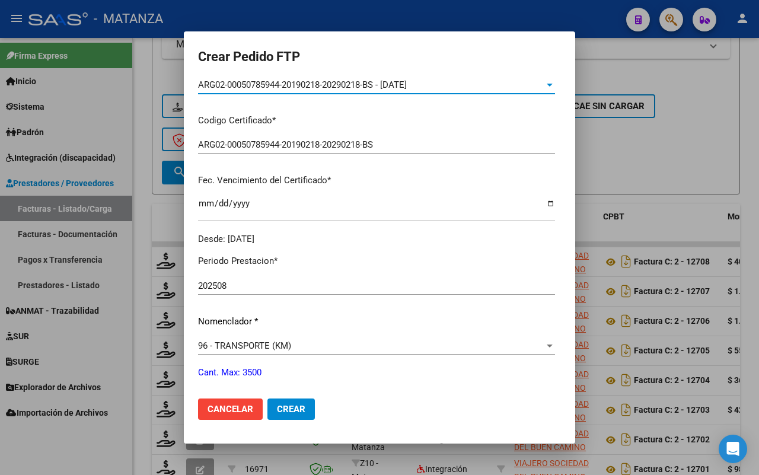
scroll to position [297, 0]
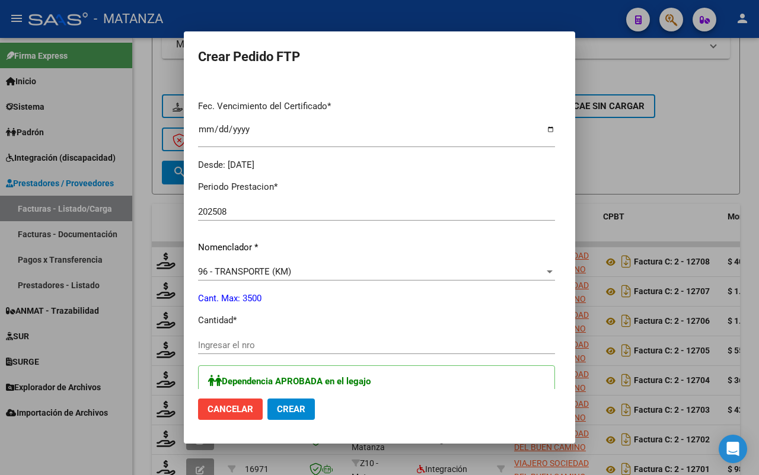
click at [253, 344] on input "Ingresar el nro" at bounding box center [376, 345] width 357 height 11
type input "560"
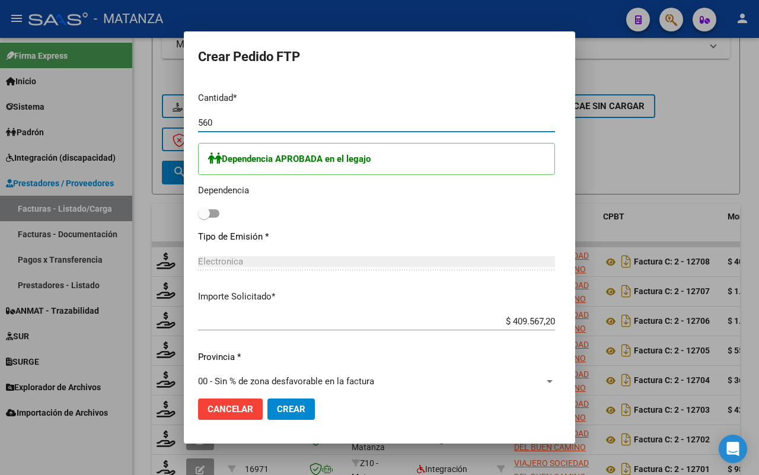
drag, startPoint x: 175, startPoint y: 215, endPoint x: 199, endPoint y: 222, distance: 24.9
click at [198, 214] on span at bounding box center [208, 213] width 21 height 8
click at [203, 218] on input "checkbox" at bounding box center [203, 218] width 1 height 1
checkbox input "true"
drag, startPoint x: 254, startPoint y: 410, endPoint x: 337, endPoint y: 399, distance: 83.7
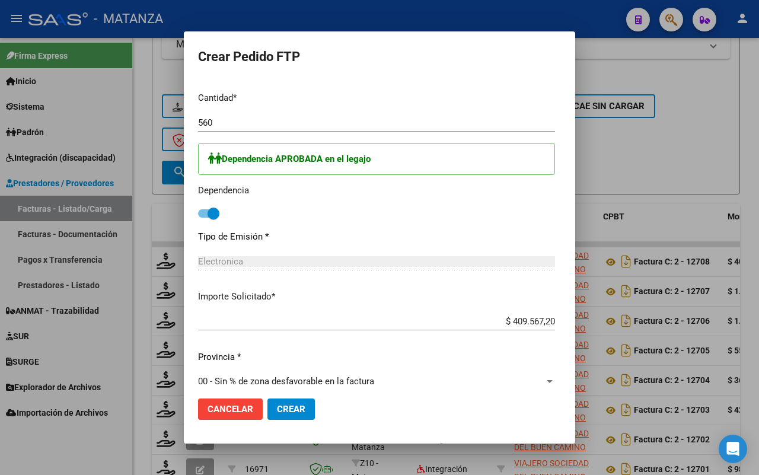
click at [277, 408] on span "Crear" at bounding box center [291, 409] width 28 height 11
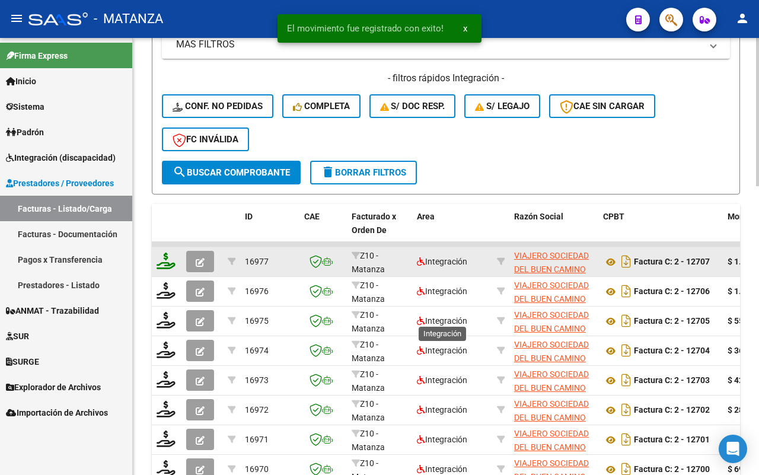
click at [164, 255] on icon at bounding box center [166, 261] width 19 height 17
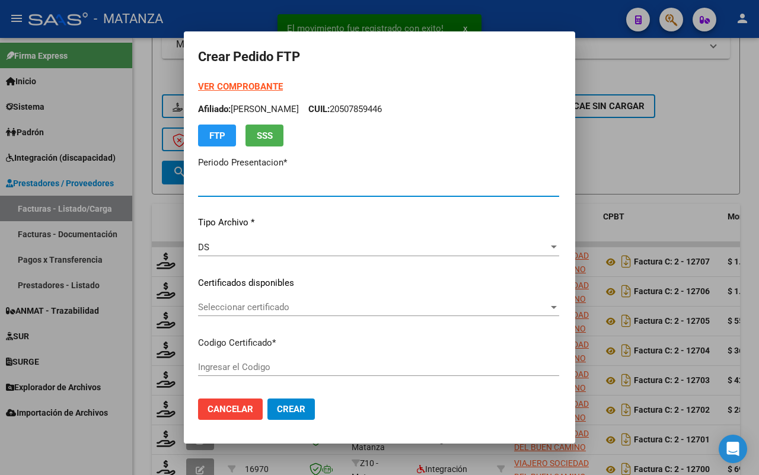
type input "202508"
type input "$ 1.468.711,36"
type input "ARG-01-00047033536-20180302-20280302-BS"
type input "2028-03-02"
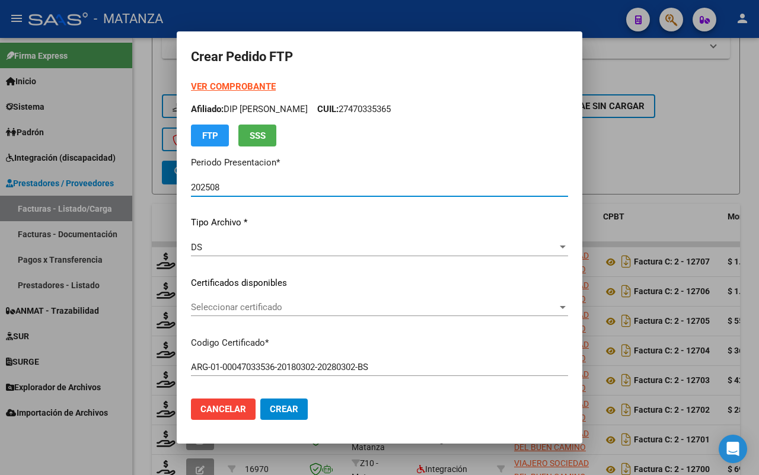
click at [258, 306] on span "Seleccionar certificado" at bounding box center [374, 307] width 366 height 11
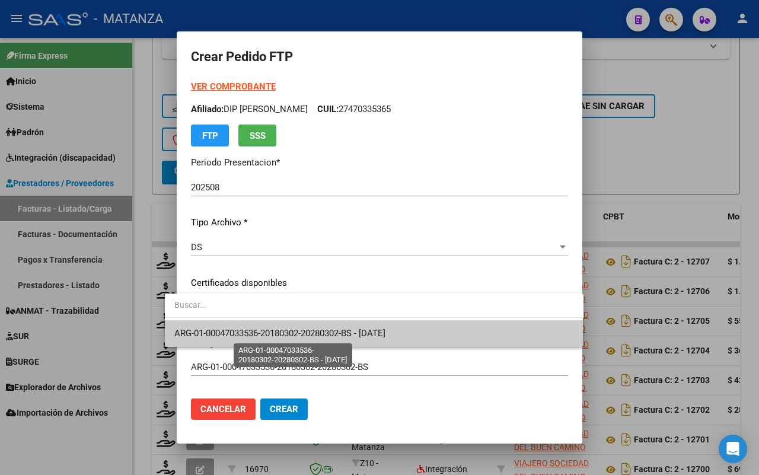
click at [257, 336] on span "ARG-01-00047033536-20180302-20280302-BS - 2028-03-02" at bounding box center [279, 333] width 211 height 11
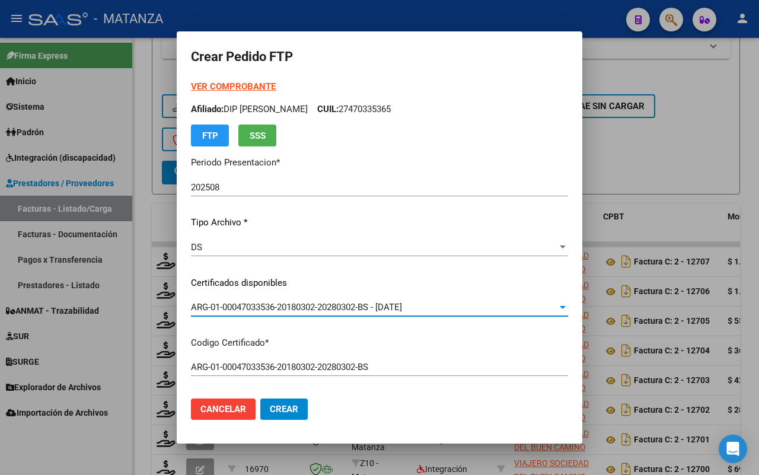
click at [245, 88] on strong "VER COMPROBANTE" at bounding box center [233, 86] width 85 height 11
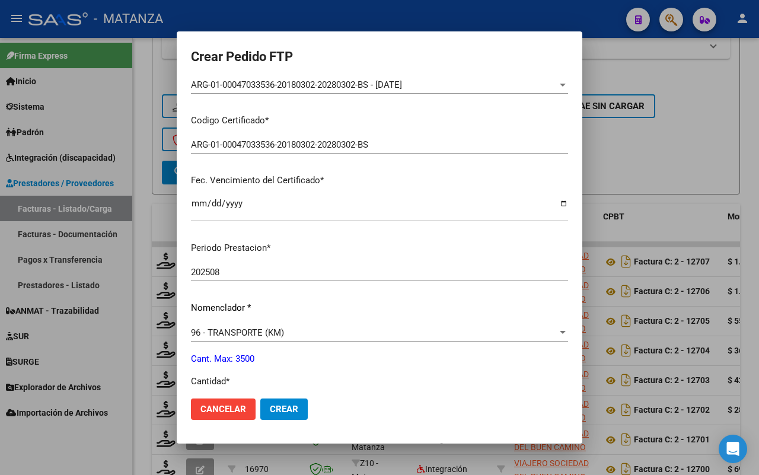
scroll to position [371, 0]
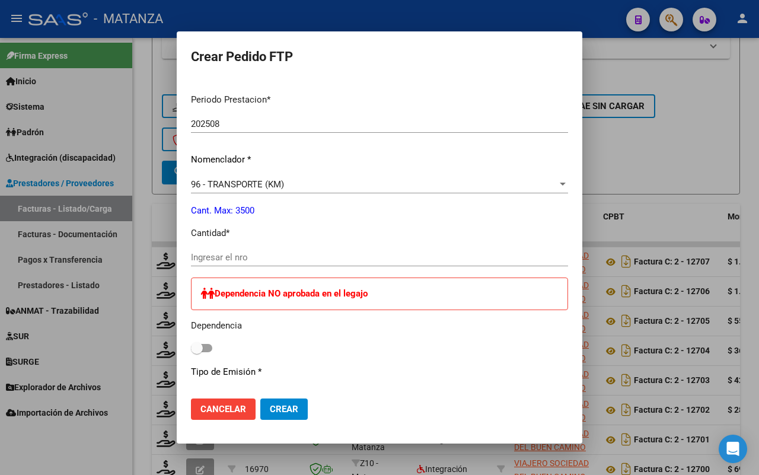
click at [228, 256] on input "Ingresar el nro" at bounding box center [379, 257] width 377 height 11
type input "2711"
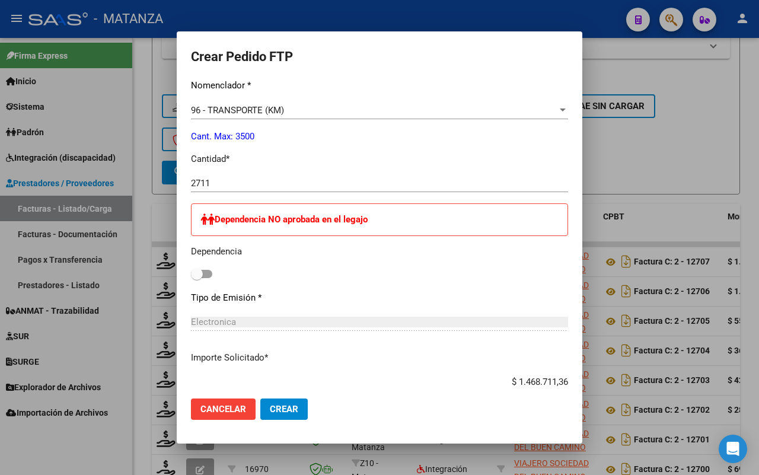
scroll to position [637, 0]
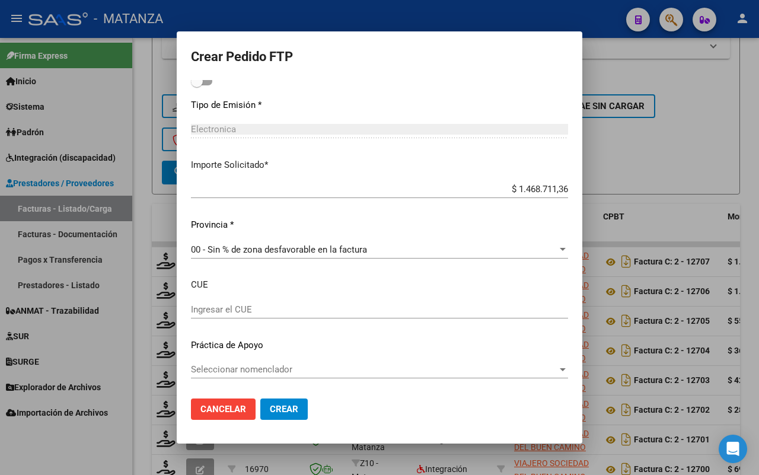
drag, startPoint x: 275, startPoint y: 405, endPoint x: 394, endPoint y: 332, distance: 140.2
click at [275, 404] on span "Crear" at bounding box center [284, 409] width 28 height 11
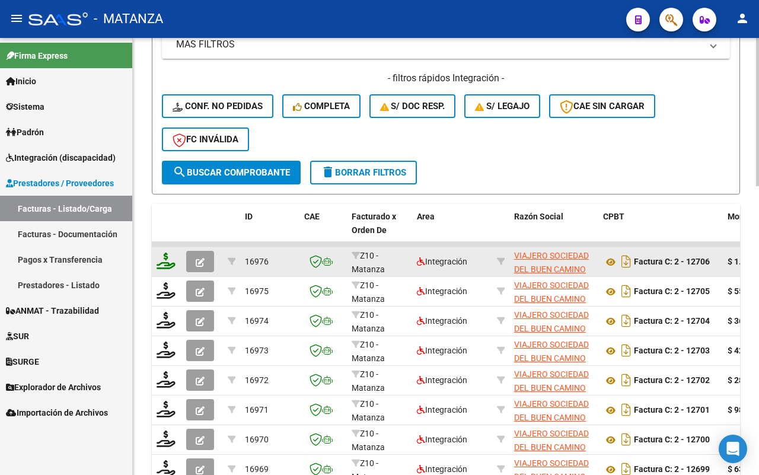
click at [161, 259] on icon at bounding box center [166, 261] width 19 height 17
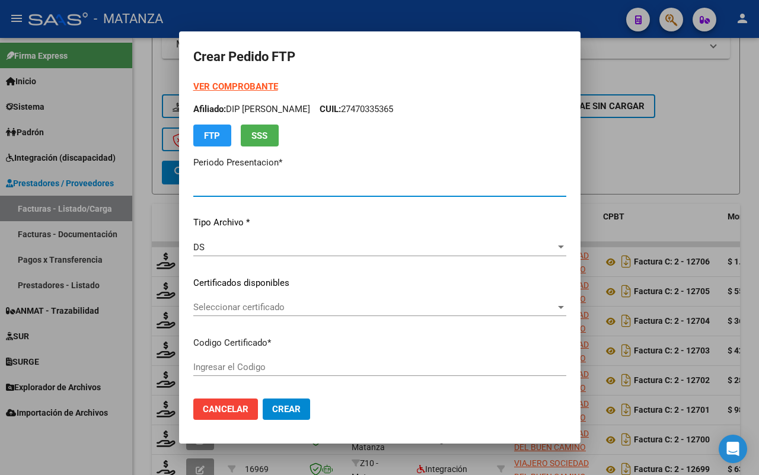
type input "202508"
type input "$ 1.622.178,66"
type input "ARG020004507428620240320-20390320-BUE"
type input "2039-03-20"
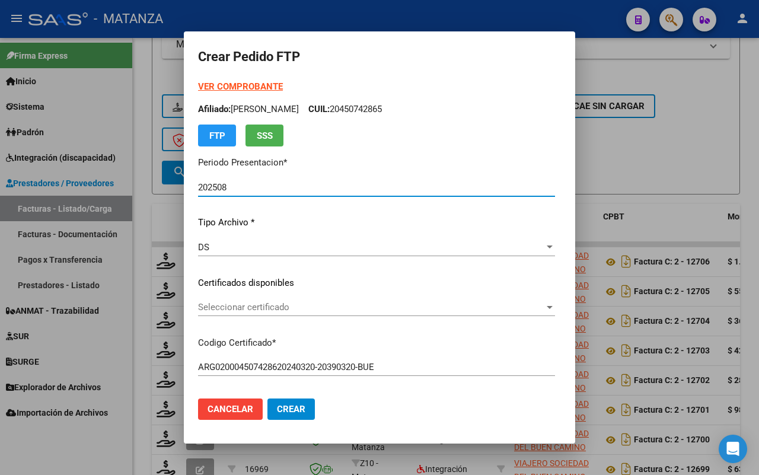
scroll to position [74, 0]
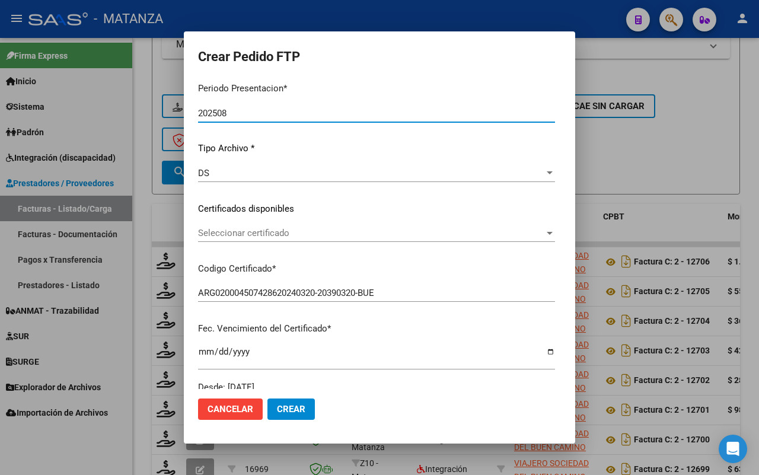
click at [260, 232] on span "Seleccionar certificado" at bounding box center [371, 233] width 346 height 11
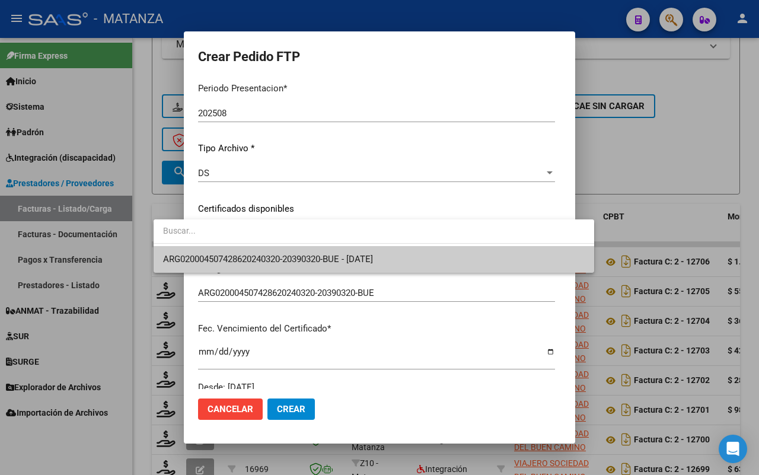
click at [261, 256] on span "ARG020004507428620240320-20390320-BUE - 2039-03-20" at bounding box center [268, 259] width 210 height 11
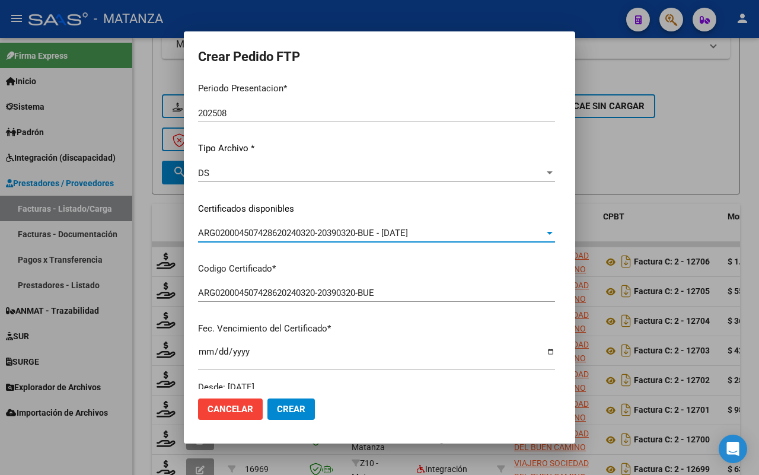
scroll to position [0, 0]
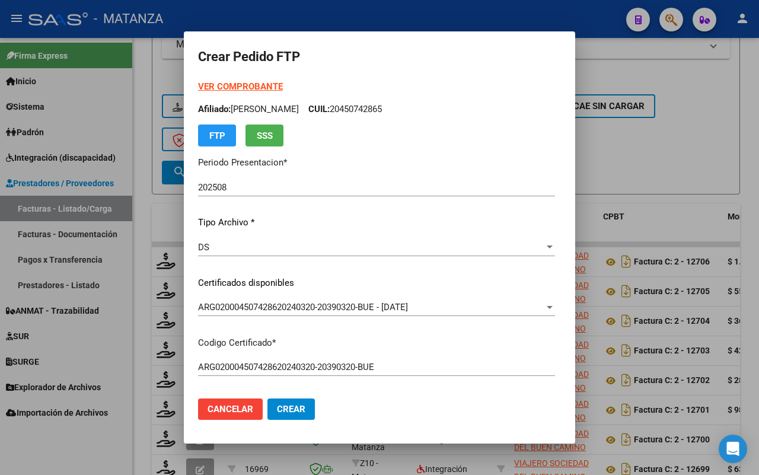
click at [226, 86] on strong "VER COMPROBANTE" at bounding box center [240, 86] width 85 height 11
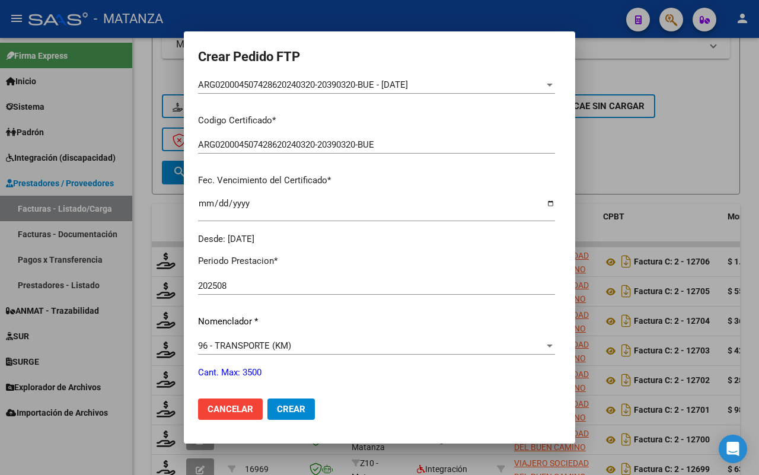
scroll to position [371, 0]
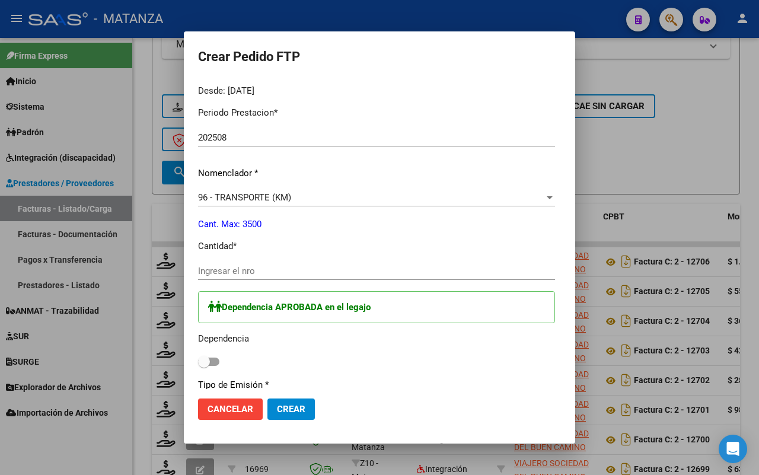
click at [252, 267] on input "Ingresar el nro" at bounding box center [376, 271] width 357 height 11
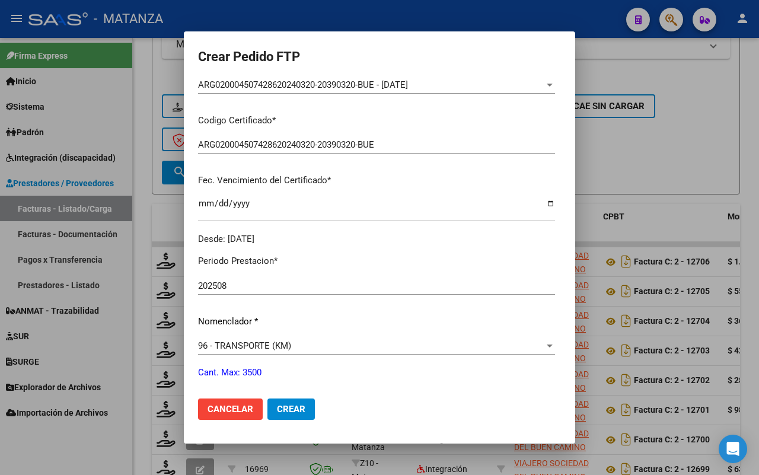
scroll to position [519, 0]
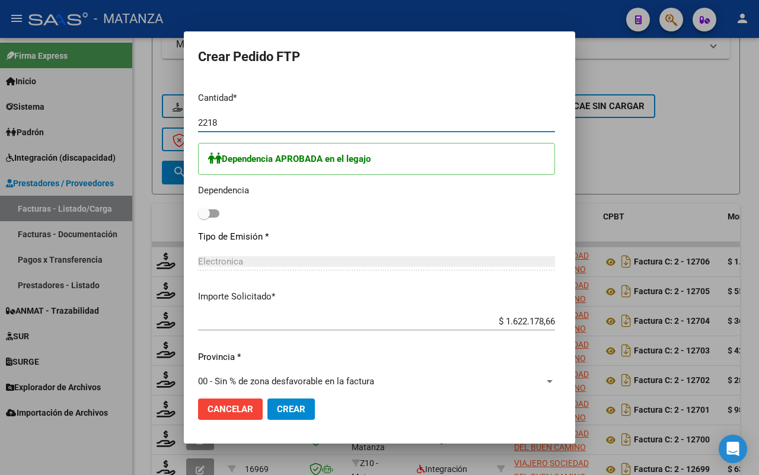
type input "2218"
click at [198, 211] on span at bounding box center [208, 213] width 21 height 8
click at [203, 218] on input "checkbox" at bounding box center [203, 218] width 1 height 1
checkbox input "true"
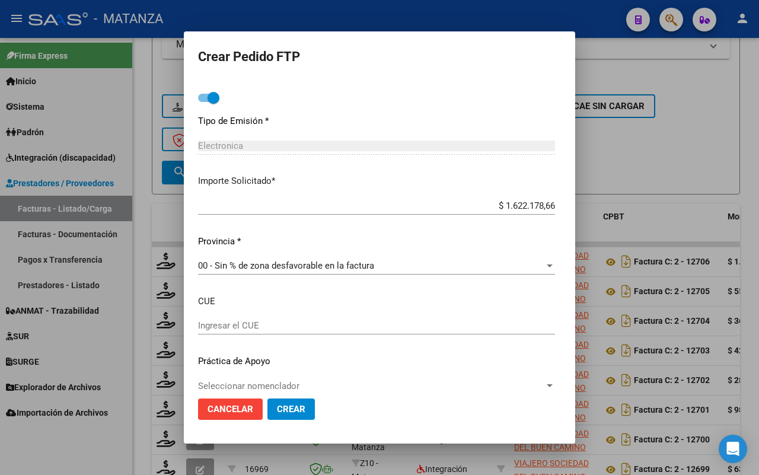
scroll to position [651, 0]
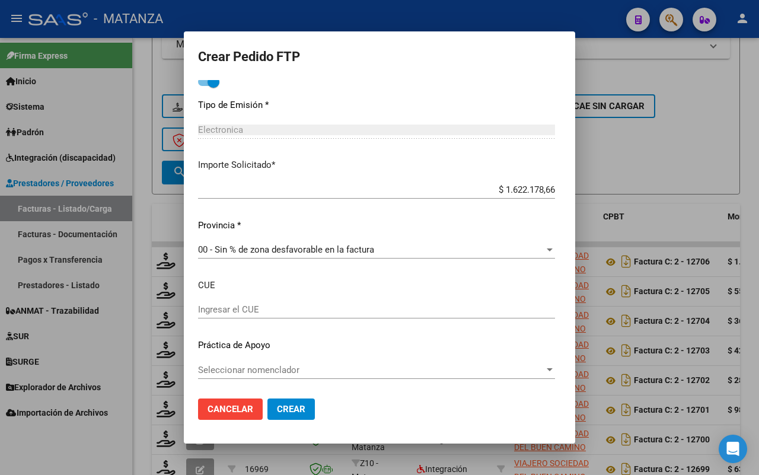
drag, startPoint x: 256, startPoint y: 407, endPoint x: 339, endPoint y: 386, distance: 85.6
click at [277, 406] on span "Crear" at bounding box center [291, 409] width 28 height 11
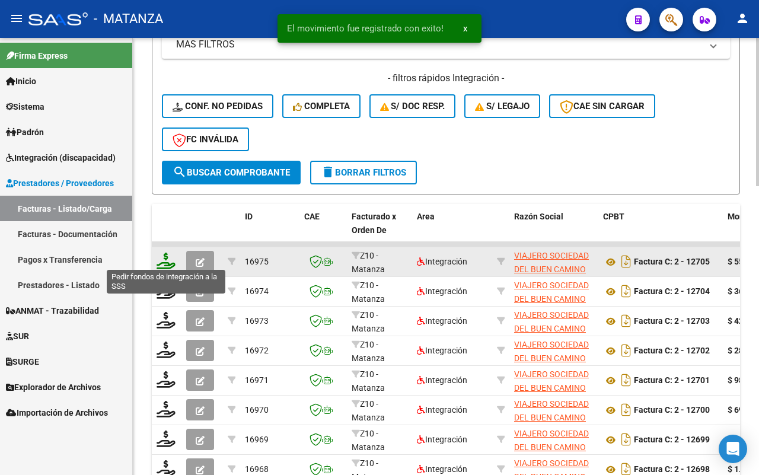
click at [166, 259] on icon at bounding box center [166, 261] width 19 height 17
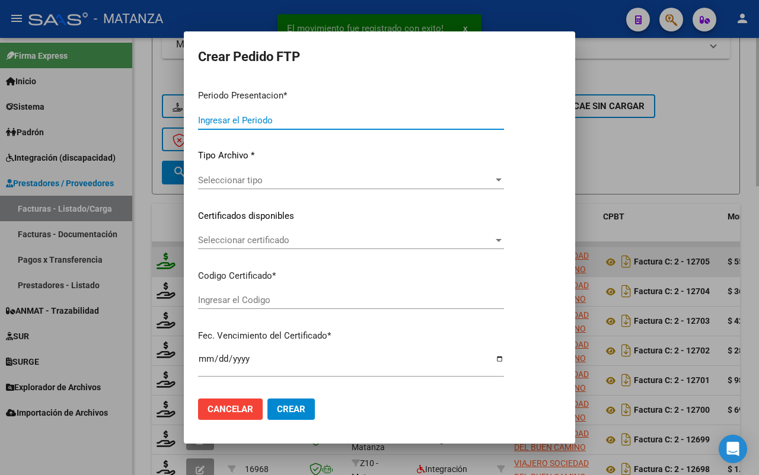
type input "202508"
type input "$ 555.841,20"
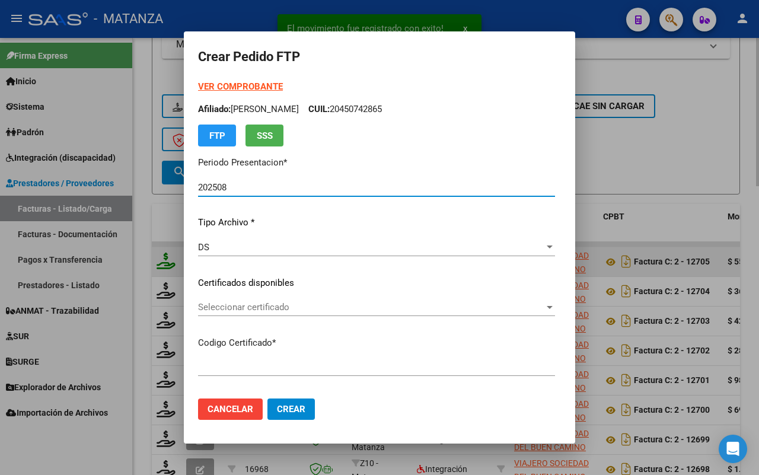
type input "ARG02-00055566231-20230323-20330323-bs"
type input "2033-03-23"
type input "60716100"
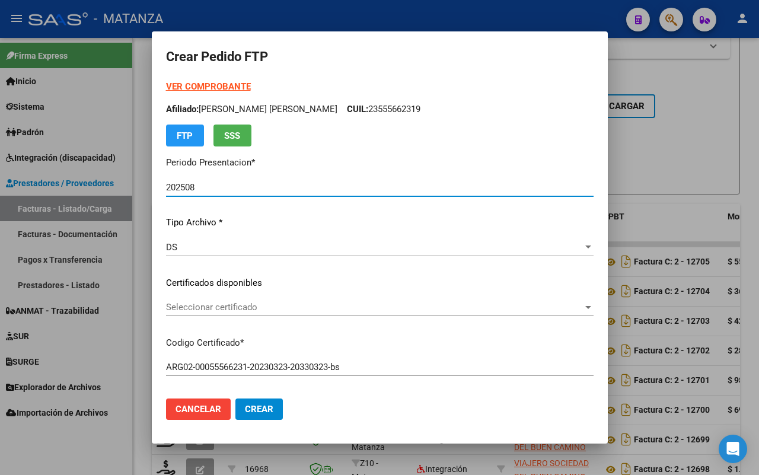
click at [212, 87] on strong "VER COMPROBANTE" at bounding box center [208, 86] width 85 height 11
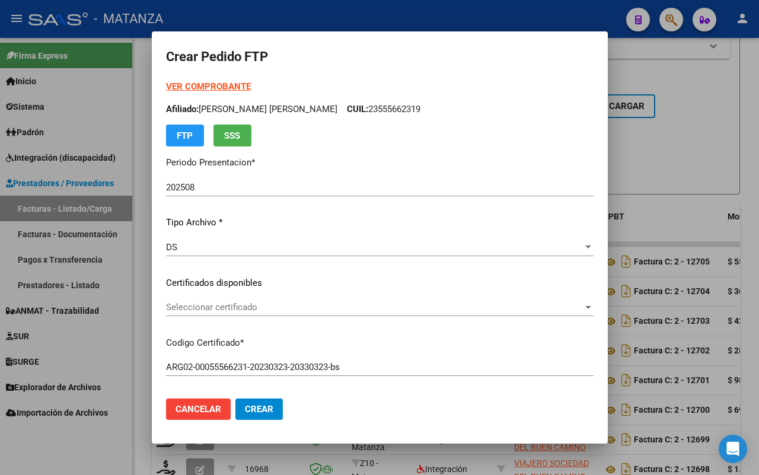
click at [335, 305] on span "Seleccionar certificado" at bounding box center [374, 307] width 417 height 11
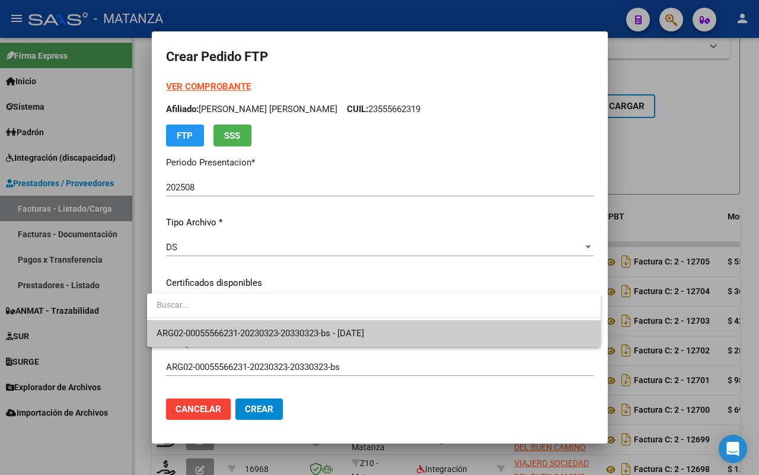
click at [334, 328] on span "ARG02-00055566231-20230323-20330323-bs - 2033-03-23" at bounding box center [261, 333] width 208 height 11
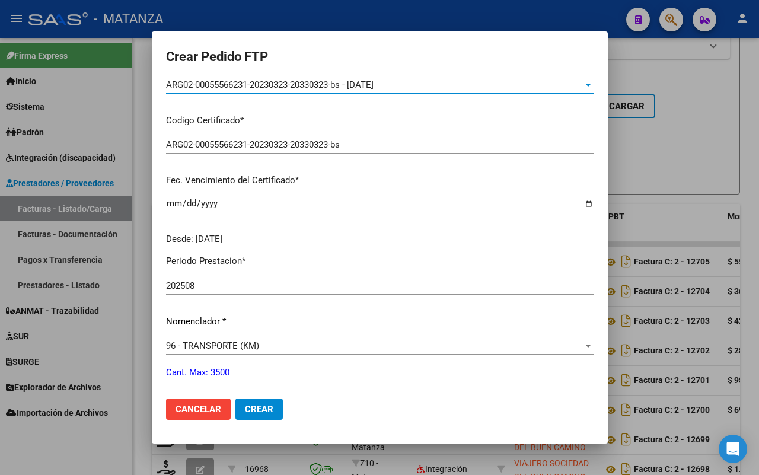
scroll to position [371, 0]
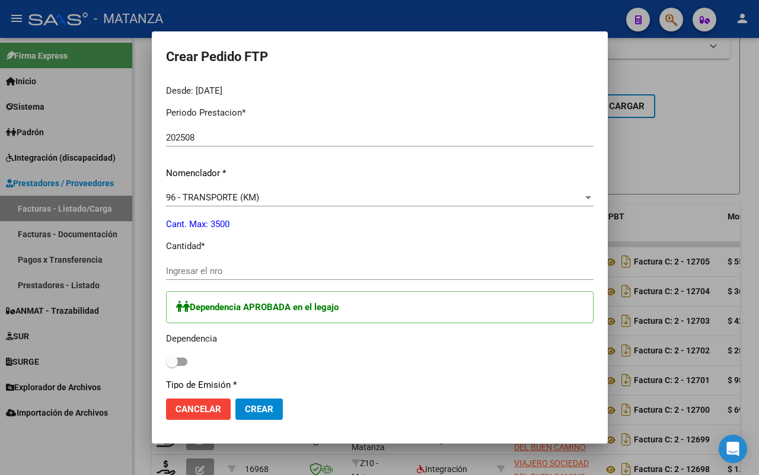
click at [273, 273] on input "Ingresar el nro" at bounding box center [380, 271] width 428 height 11
type input "760"
click at [173, 360] on span at bounding box center [176, 362] width 21 height 8
click at [172, 366] on input "checkbox" at bounding box center [171, 366] width 1 height 1
checkbox input "true"
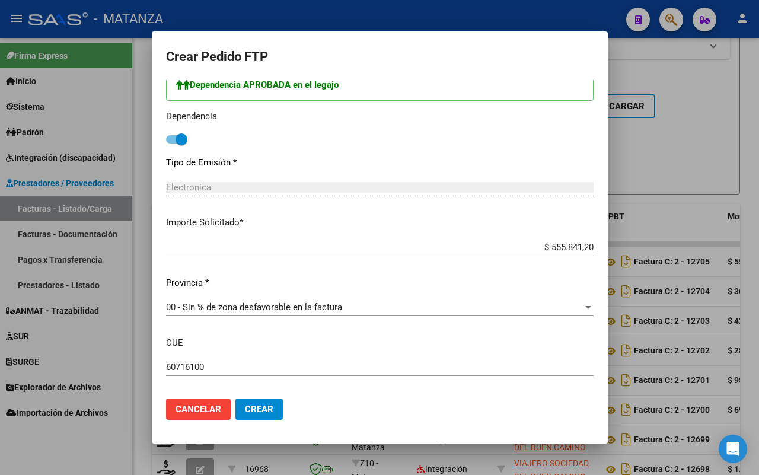
scroll to position [651, 0]
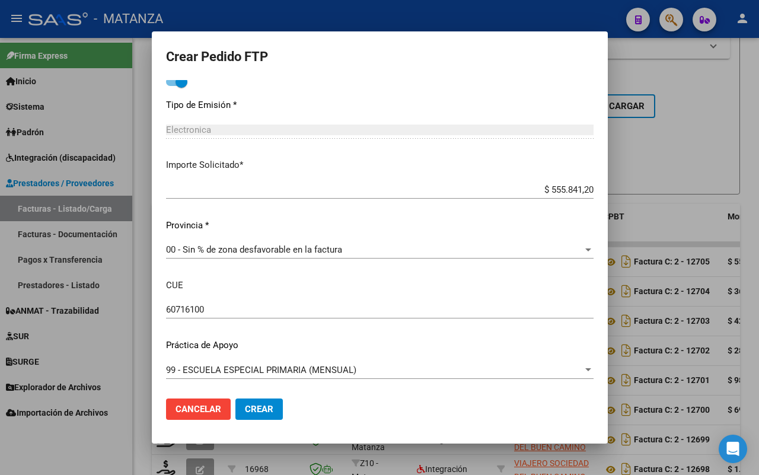
click at [247, 413] on span "Crear" at bounding box center [259, 409] width 28 height 11
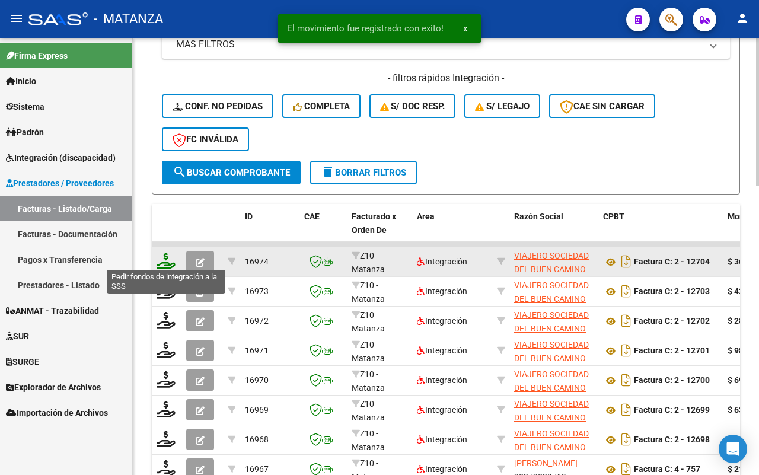
click at [165, 262] on icon at bounding box center [166, 261] width 19 height 17
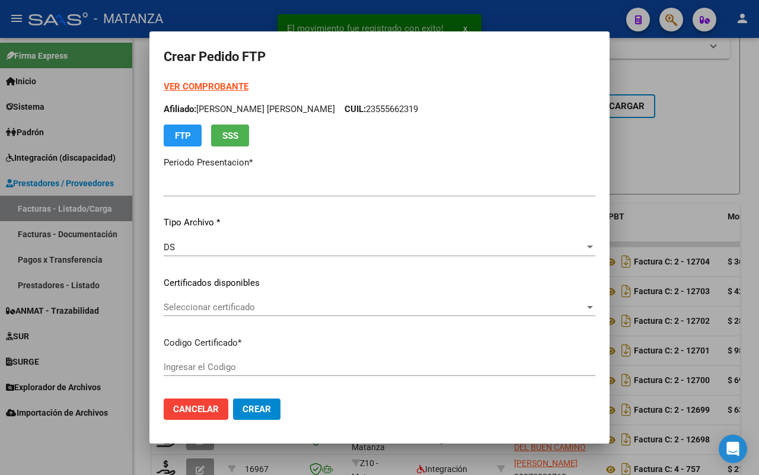
type input "202508"
type input "$ 364.062,72"
type input "arg02-00052913711-20240219-20270219-bue"
type input "2027-02-19"
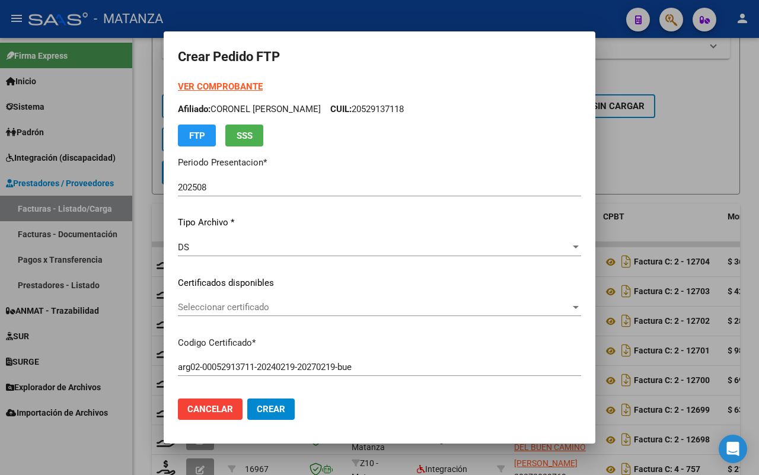
click at [351, 307] on span "Seleccionar certificado" at bounding box center [374, 307] width 393 height 11
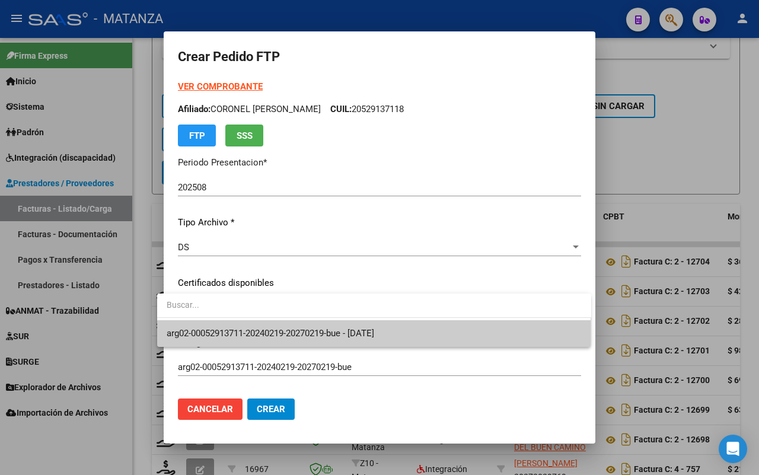
click at [345, 330] on span "arg02-00052913711-20240219-20270219-bue - 2027-02-19" at bounding box center [271, 333] width 208 height 11
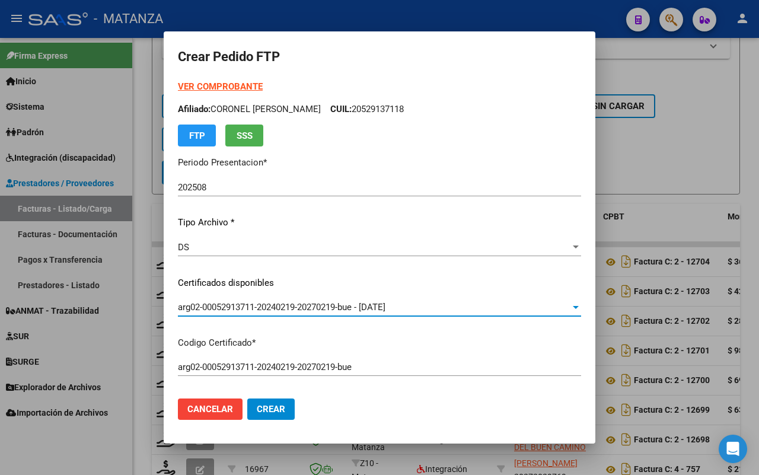
click at [205, 84] on strong "VER COMPROBANTE" at bounding box center [220, 86] width 85 height 11
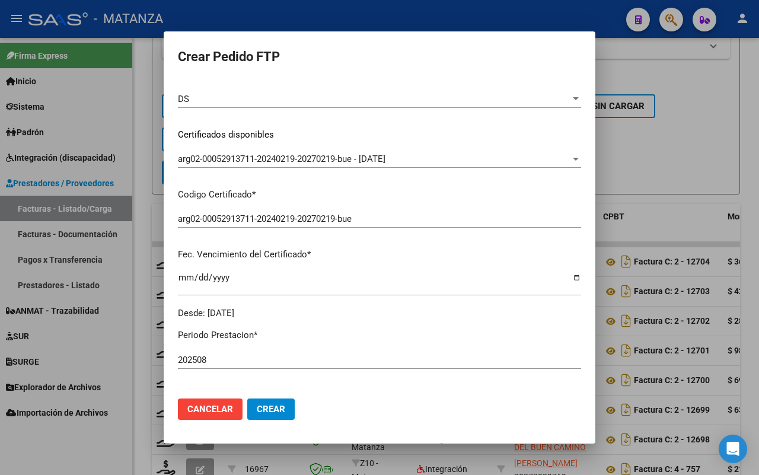
scroll to position [297, 0]
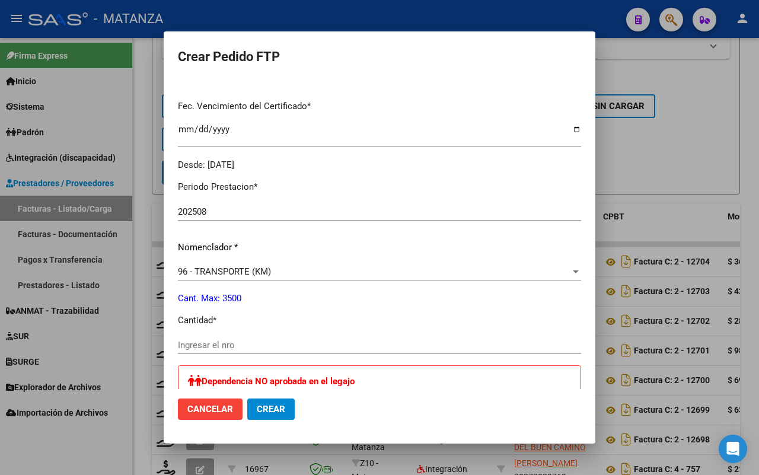
click at [232, 347] on input "Ingresar el nro" at bounding box center [379, 345] width 403 height 11
type input "672"
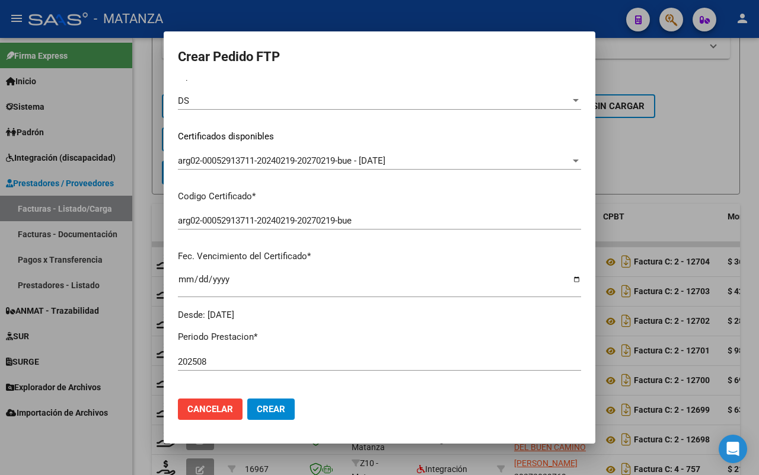
scroll to position [0, 0]
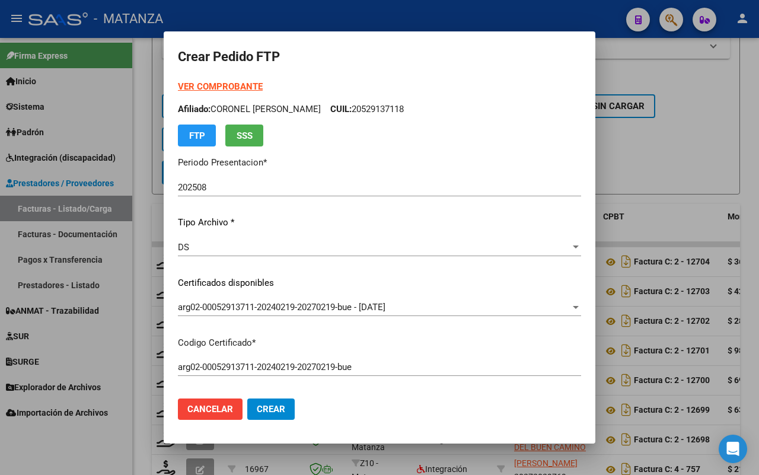
drag, startPoint x: 262, startPoint y: 406, endPoint x: 366, endPoint y: 366, distance: 112.2
click at [262, 405] on span "Crear" at bounding box center [271, 409] width 28 height 11
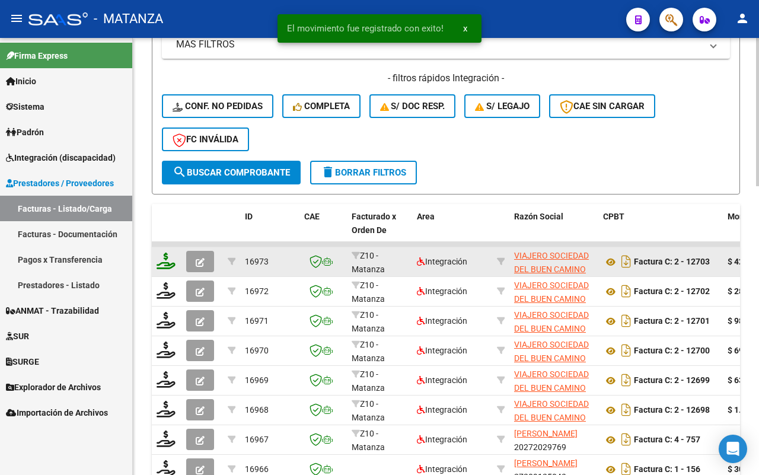
click at [167, 260] on icon at bounding box center [166, 261] width 19 height 17
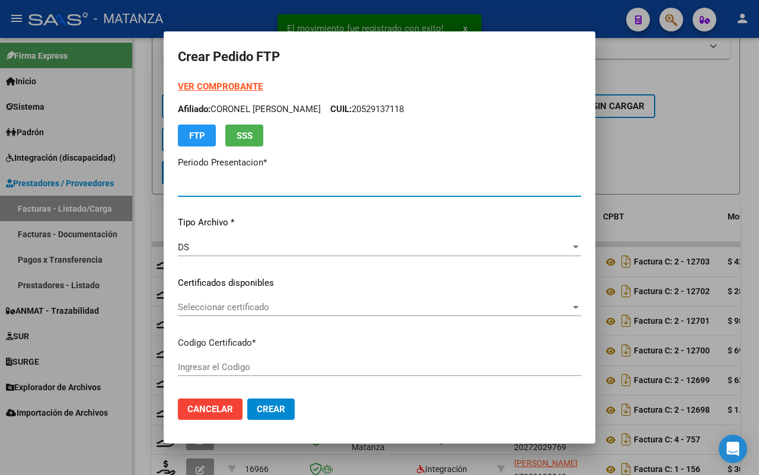
type input "202508"
type input "$ 429.073,92"
type input "ARG-02-00051585382-20191204-20241204-BS"
type input "2024-12-04"
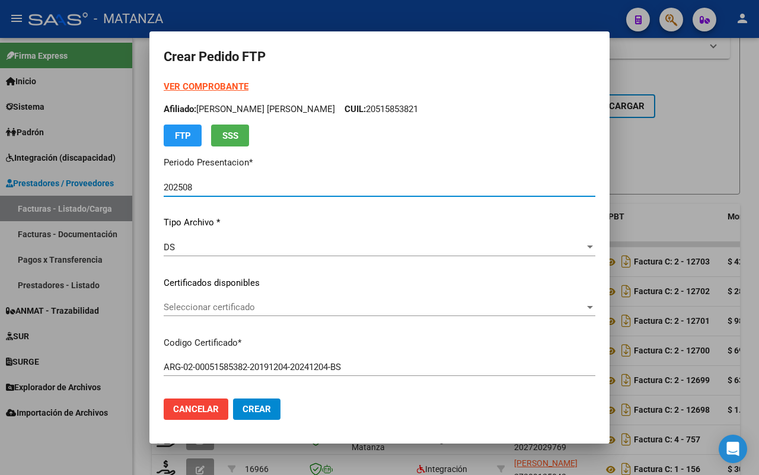
click at [333, 310] on span "Seleccionar certificado" at bounding box center [374, 307] width 421 height 11
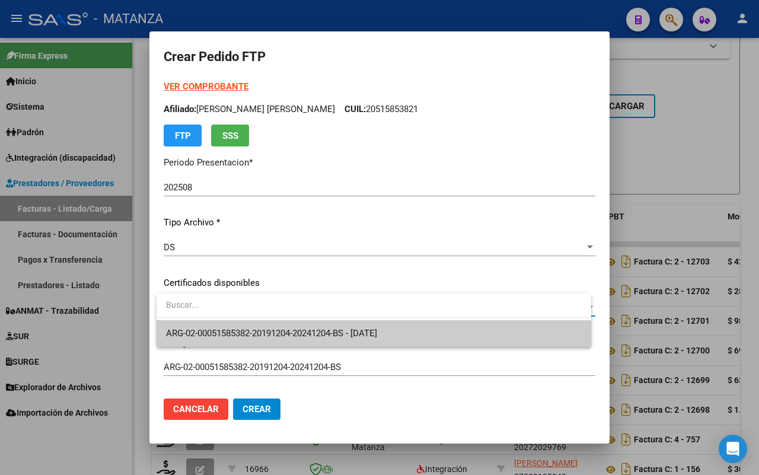
click at [336, 328] on span "ARG-02-00051585382-20191204-20241204-BS - 2024-12-04" at bounding box center [271, 333] width 211 height 11
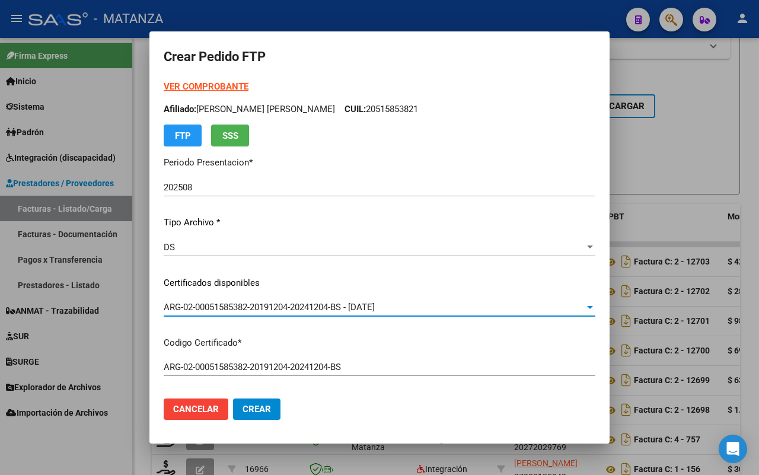
click at [229, 83] on strong "VER COMPROBANTE" at bounding box center [206, 86] width 85 height 11
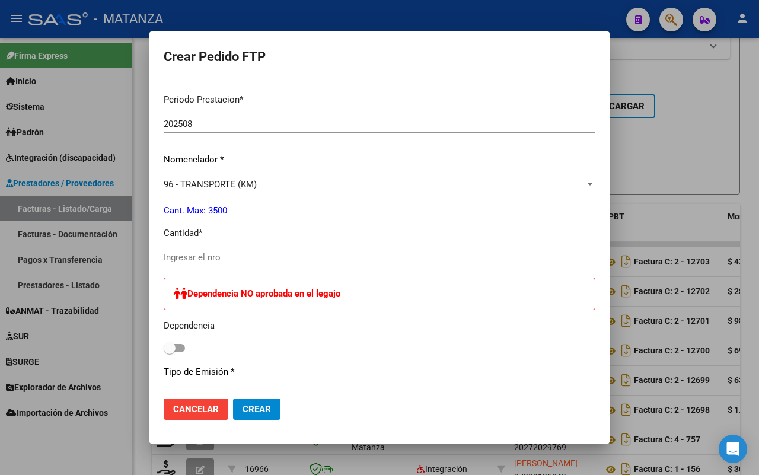
click at [282, 264] on div "Ingresar el nro" at bounding box center [380, 257] width 432 height 18
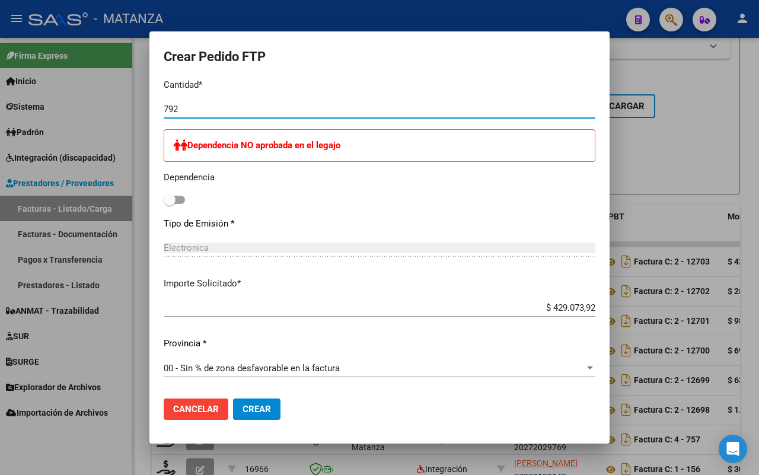
scroll to position [593, 0]
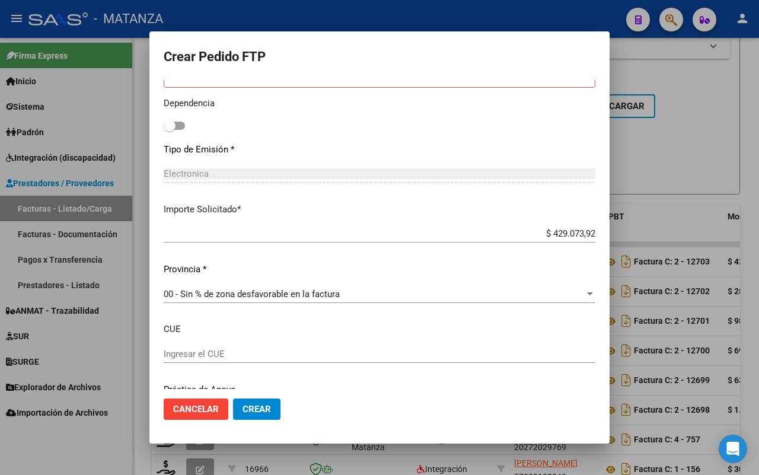
type input "792"
click at [254, 412] on span "Crear" at bounding box center [257, 409] width 28 height 11
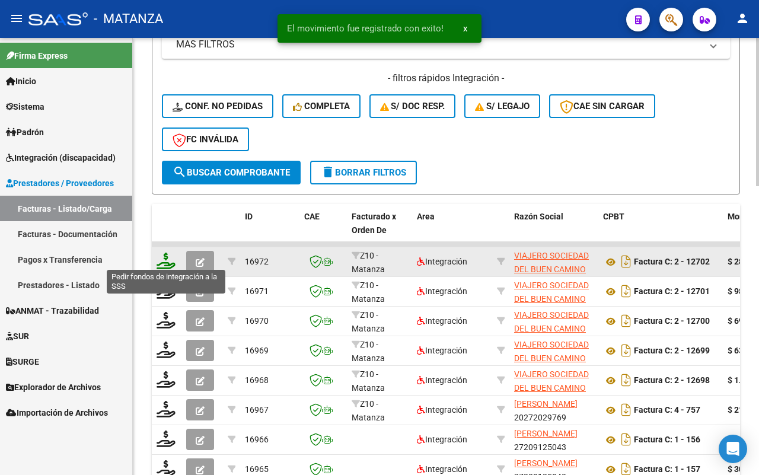
click at [163, 262] on icon at bounding box center [166, 261] width 19 height 17
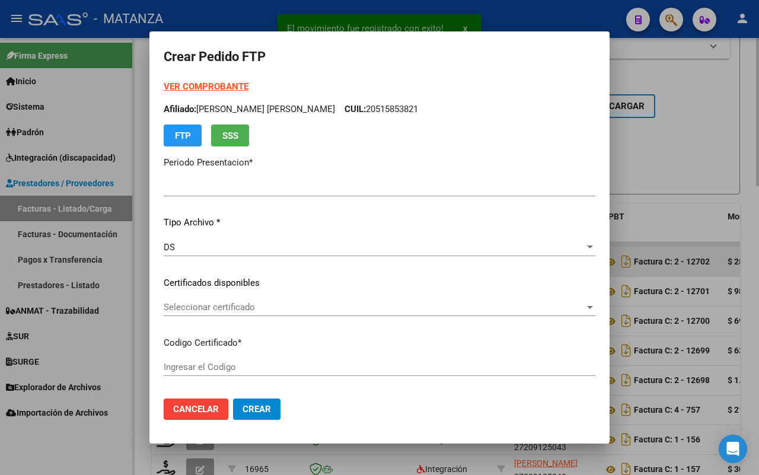
type input "202508"
type input "$ 286.049,28"
type input "ARG0200054601331-20230605-20330605-bue"
type input "2033-06-05"
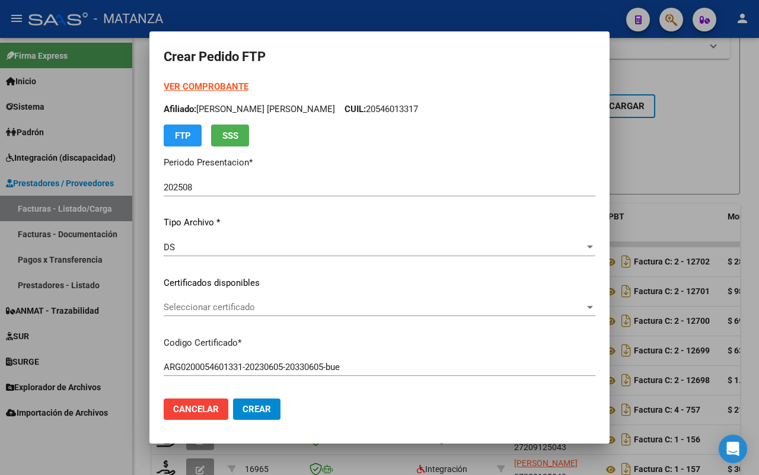
click at [220, 307] on span "Seleccionar certificado" at bounding box center [374, 307] width 421 height 11
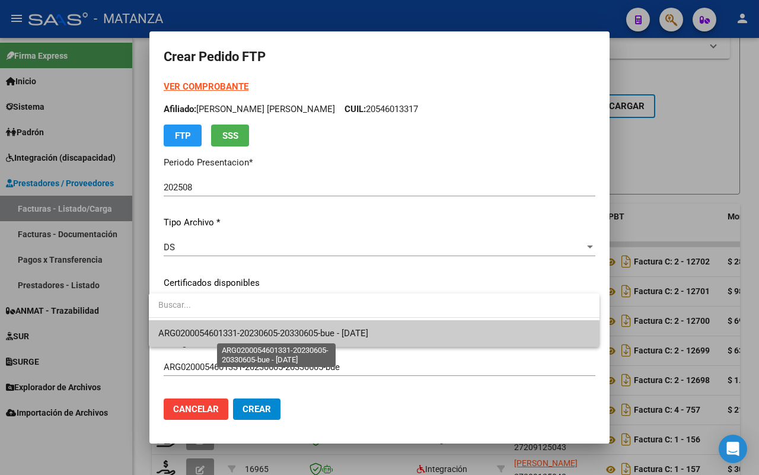
click at [232, 333] on span "ARG0200054601331-20230605-20330605-bue - 2033-06-05" at bounding box center [263, 333] width 210 height 11
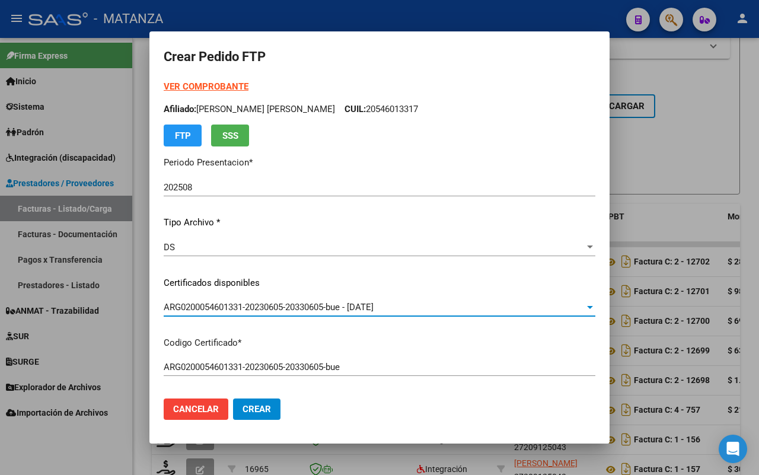
click at [193, 86] on strong "VER COMPROBANTE" at bounding box center [206, 86] width 85 height 11
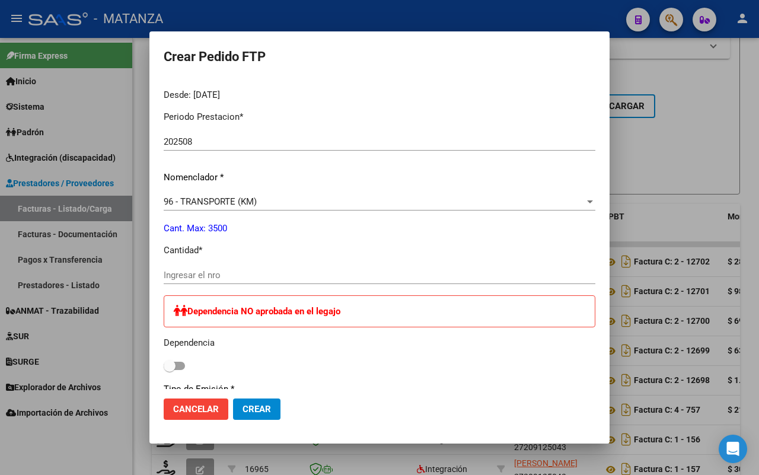
scroll to position [371, 0]
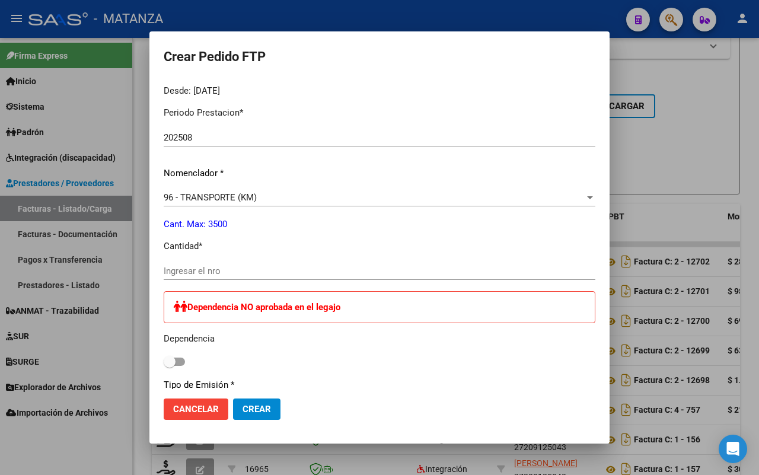
click at [229, 273] on input "Ingresar el nro" at bounding box center [380, 271] width 432 height 11
type input "528"
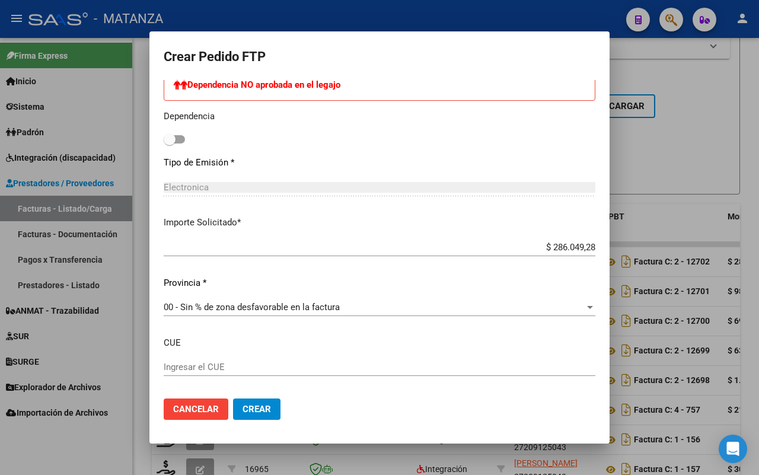
scroll to position [651, 0]
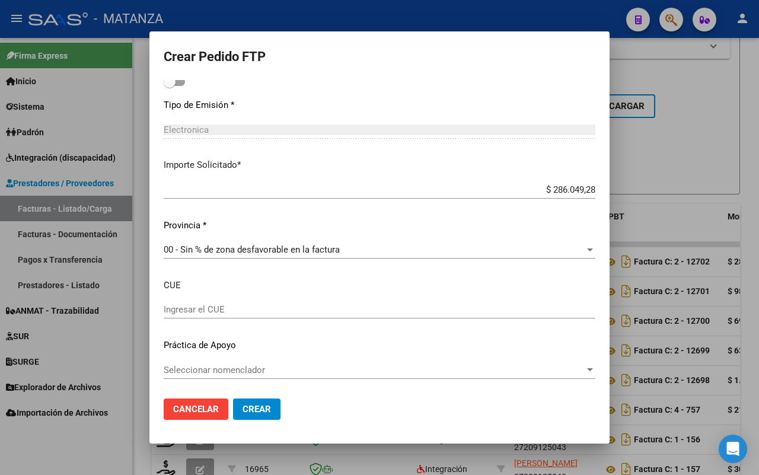
click at [248, 404] on span "Crear" at bounding box center [257, 409] width 28 height 11
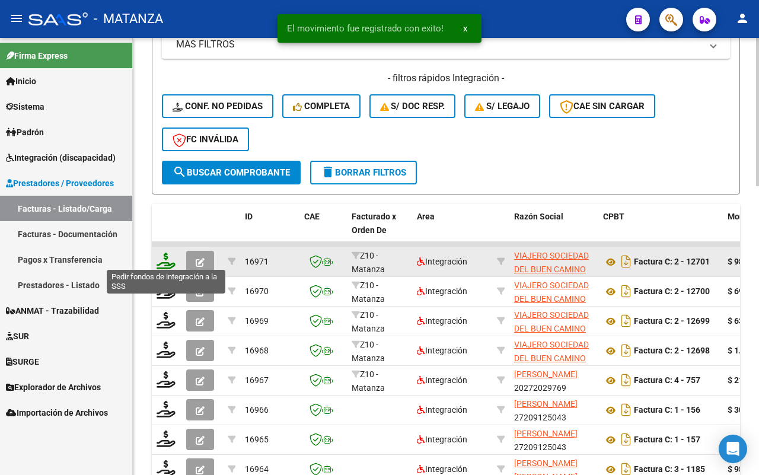
click at [160, 259] on icon at bounding box center [166, 261] width 19 height 17
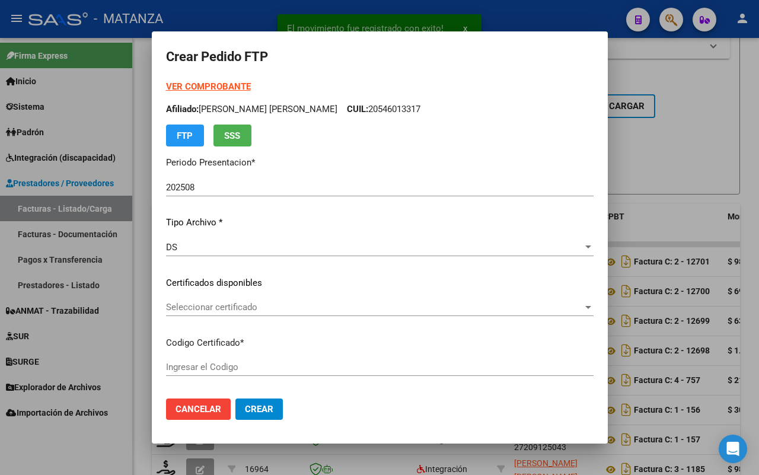
type input "ARG02-00055435970-20220901-20250901-BS"
type input "[DATE]"
type input "62409300"
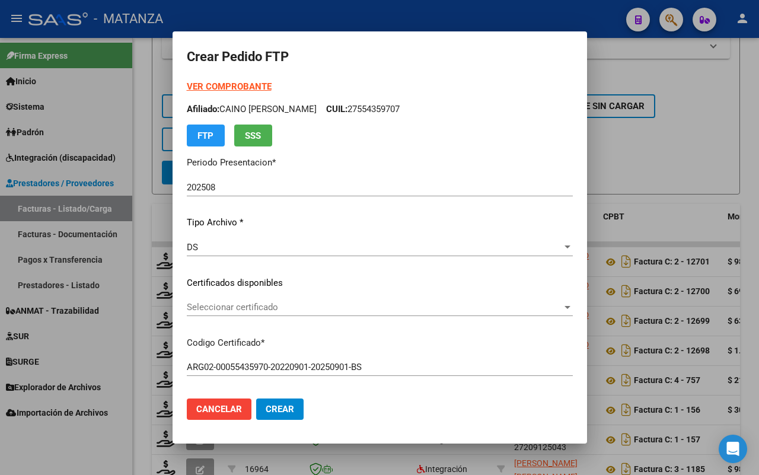
drag, startPoint x: 221, startPoint y: 81, endPoint x: 215, endPoint y: 87, distance: 8.4
click at [221, 81] on div "VER COMPROBANTE ARCA Padrón Afiliado: CAINO IVAN ALEXANDER CUIL: 27554359707 FT…" at bounding box center [380, 113] width 386 height 66
click at [215, 87] on strong "VER COMPROBANTE" at bounding box center [229, 86] width 85 height 11
click at [286, 308] on span "Seleccionar certificado" at bounding box center [374, 307] width 375 height 11
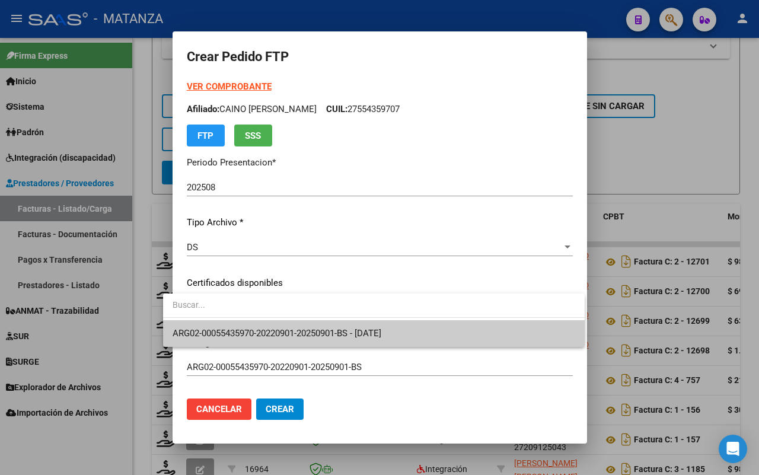
click at [286, 329] on span "ARG02-00055435970-20220901-20250901-BS - 2025-09-01" at bounding box center [277, 333] width 209 height 11
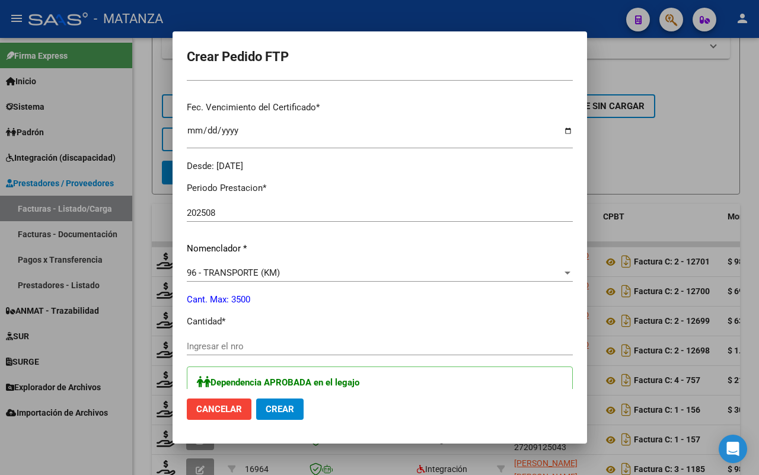
scroll to position [297, 0]
click at [199, 348] on input "Ingresar el nro" at bounding box center [380, 345] width 386 height 11
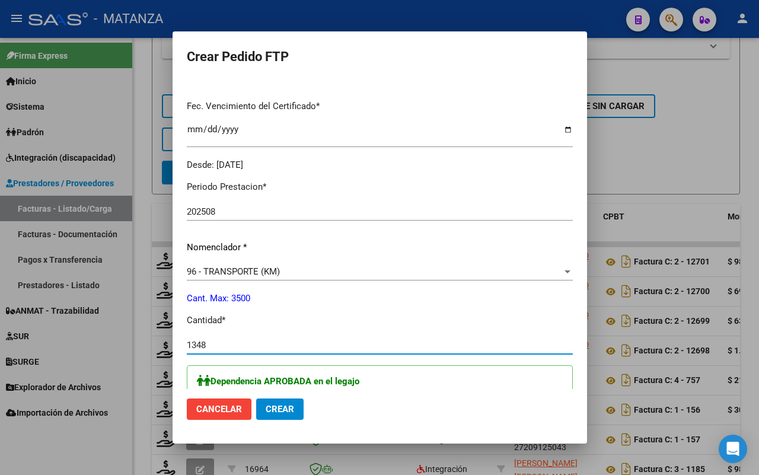
scroll to position [445, 0]
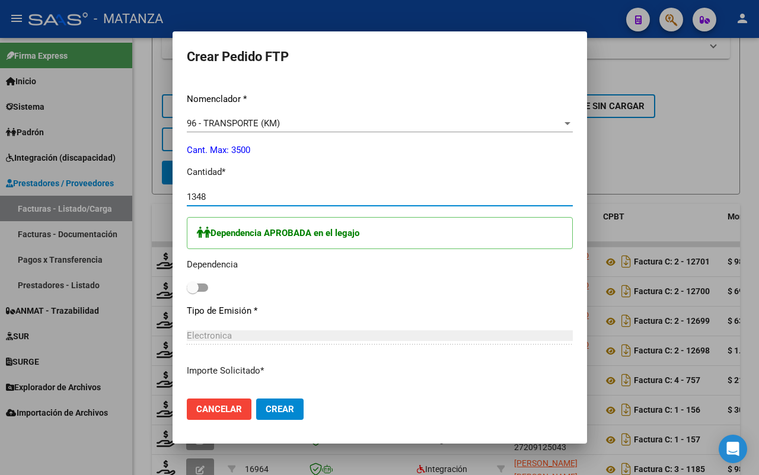
type input "1348"
click at [193, 286] on span at bounding box center [197, 287] width 21 height 8
click at [193, 292] on input "checkbox" at bounding box center [192, 292] width 1 height 1
checkbox input "true"
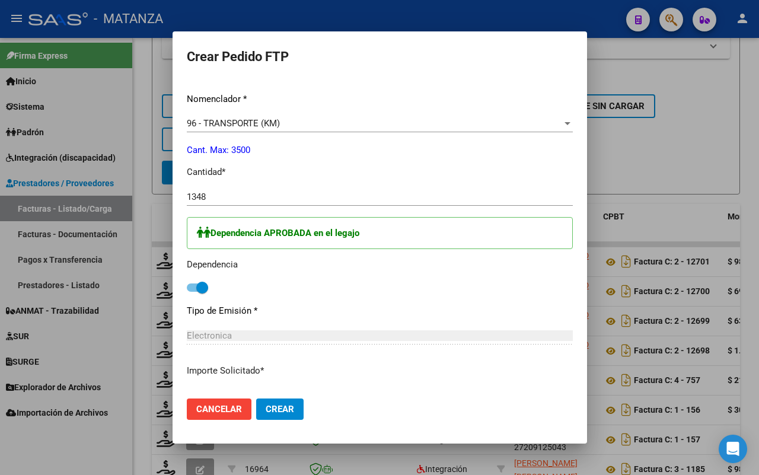
scroll to position [519, 0]
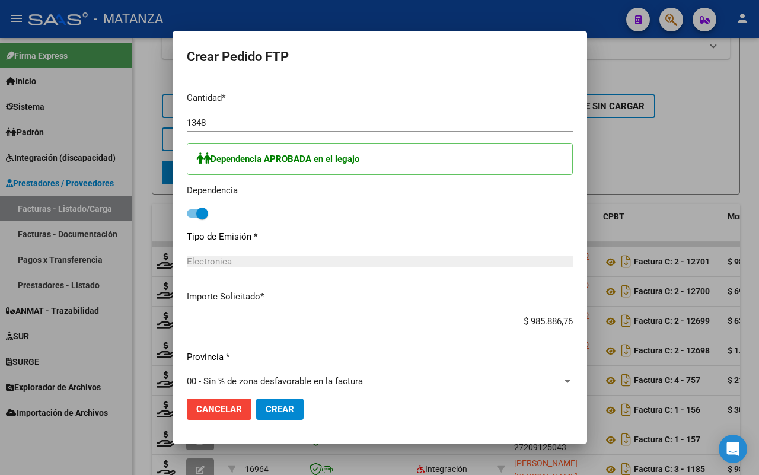
drag, startPoint x: 247, startPoint y: 407, endPoint x: 318, endPoint y: 398, distance: 71.7
click at [256, 407] on button "Crear" at bounding box center [279, 408] width 47 height 21
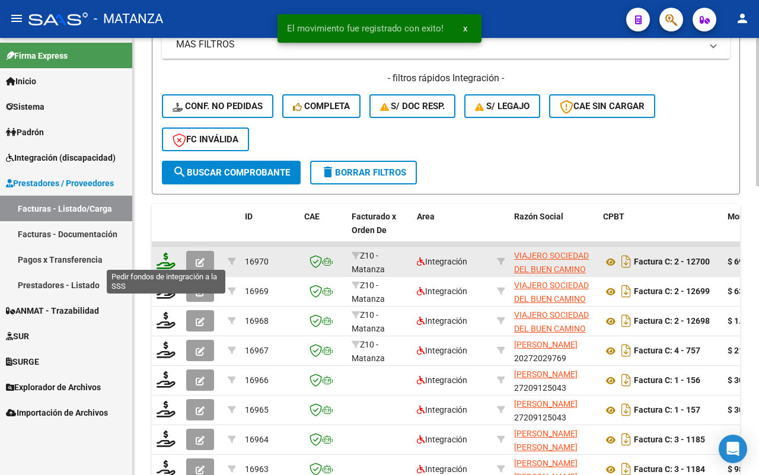
click at [167, 262] on icon at bounding box center [166, 261] width 19 height 17
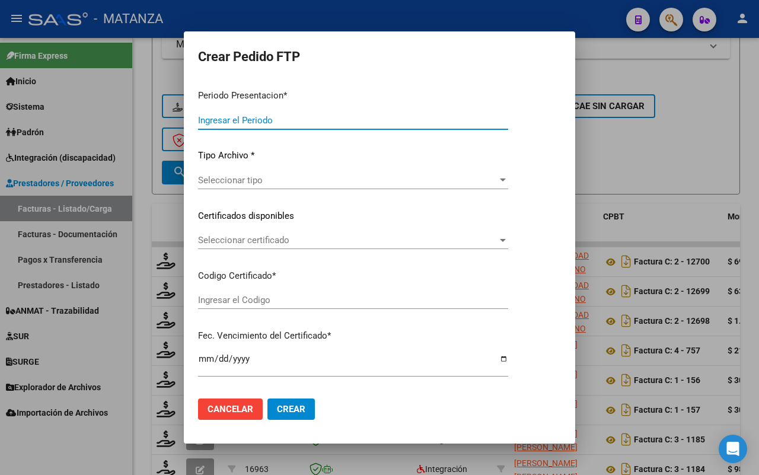
type input "202508"
type input "$ 69.345,28"
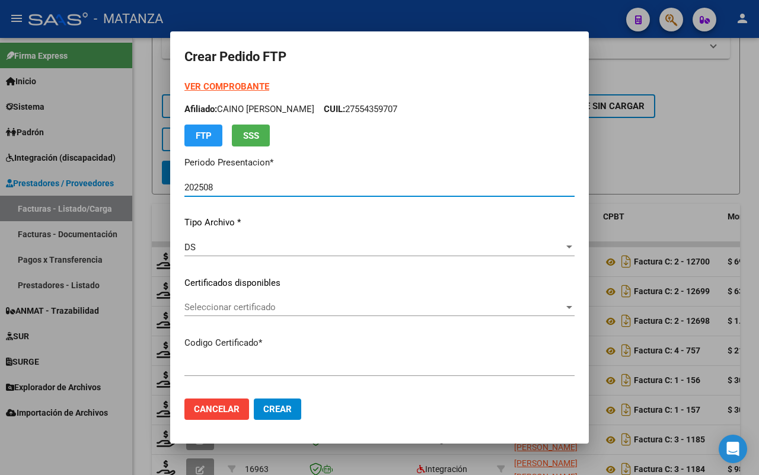
type input "ARG02-00057843254-20230630-20280630-BS"
type input "2028-06-30"
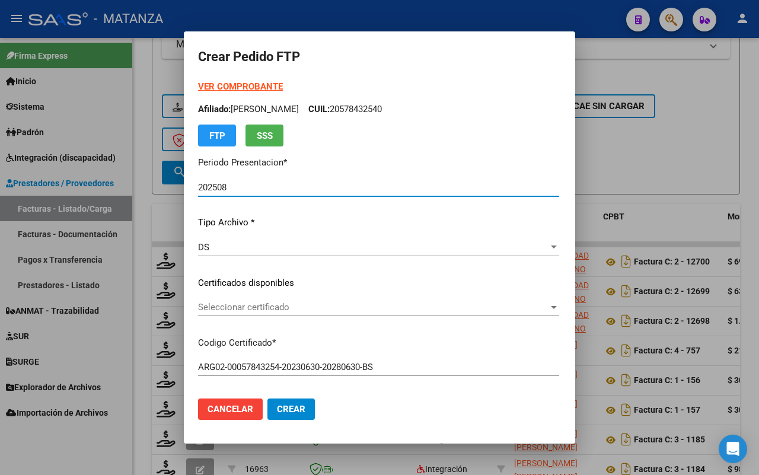
click at [295, 306] on span "Seleccionar certificado" at bounding box center [373, 307] width 350 height 11
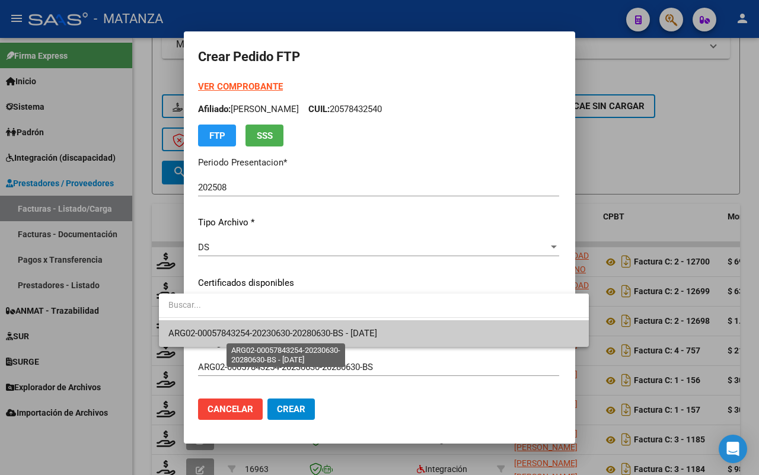
click at [300, 333] on span "ARG02-00057843254-20230630-20280630-BS - 2028-06-30" at bounding box center [272, 333] width 209 height 11
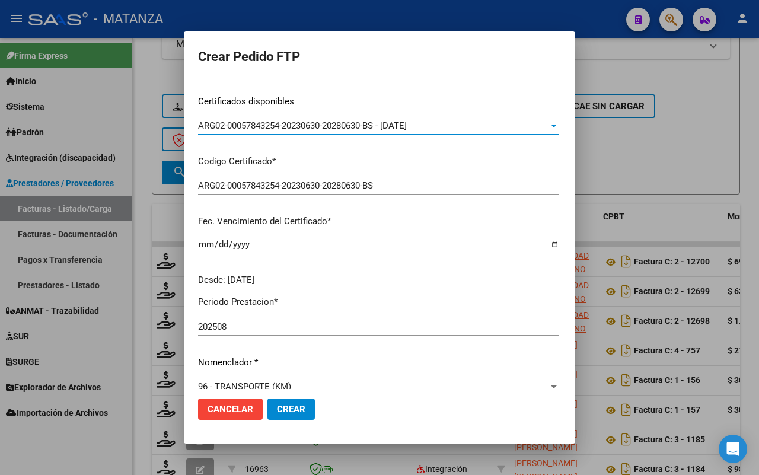
scroll to position [0, 0]
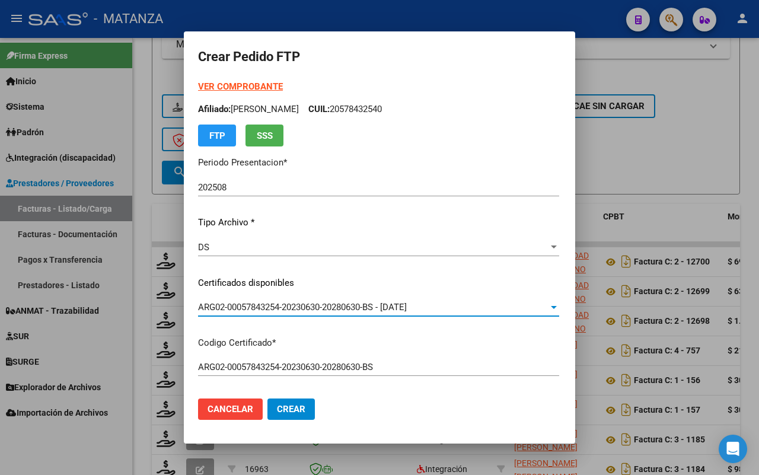
click at [218, 85] on strong "VER COMPROBANTE" at bounding box center [240, 86] width 85 height 11
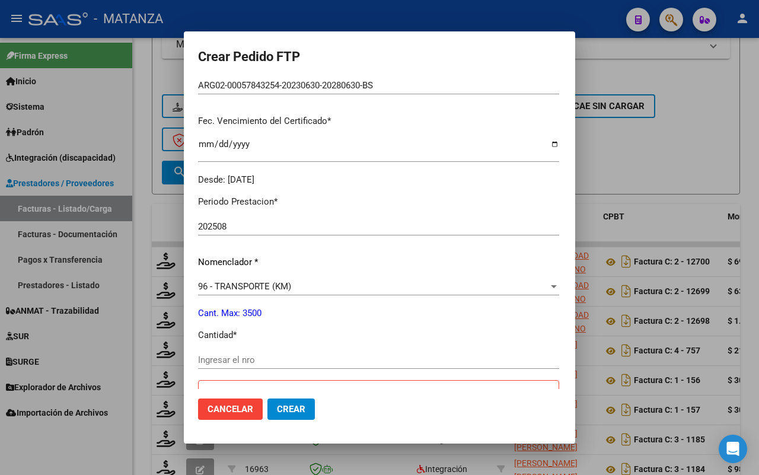
scroll to position [297, 0]
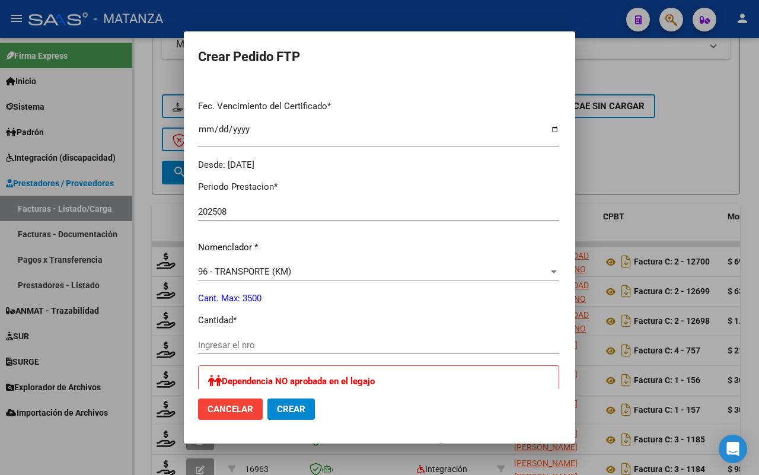
click at [235, 345] on input "Ingresar el nro" at bounding box center [378, 345] width 361 height 11
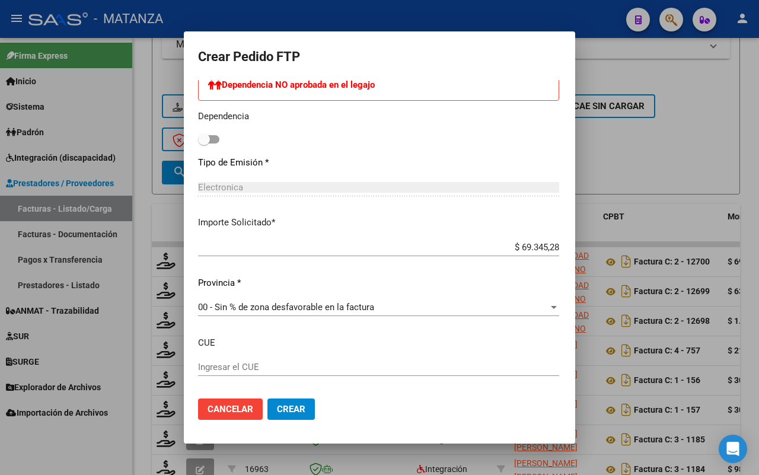
type input "128"
drag, startPoint x: 266, startPoint y: 411, endPoint x: 345, endPoint y: 368, distance: 89.7
click at [277, 410] on span "Crear" at bounding box center [291, 409] width 28 height 11
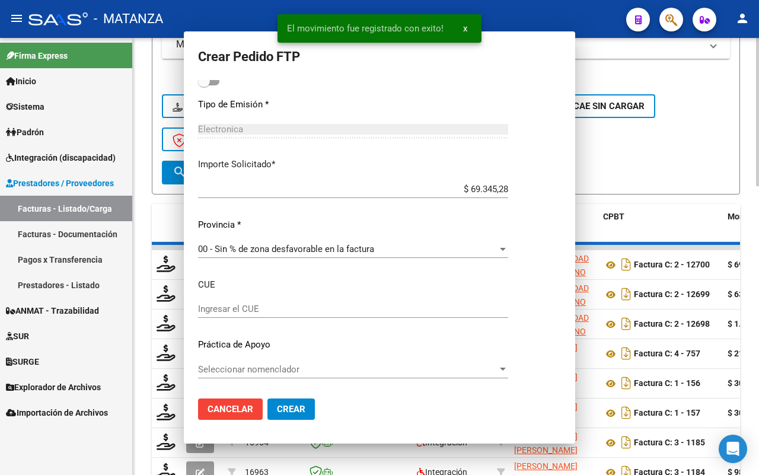
scroll to position [0, 0]
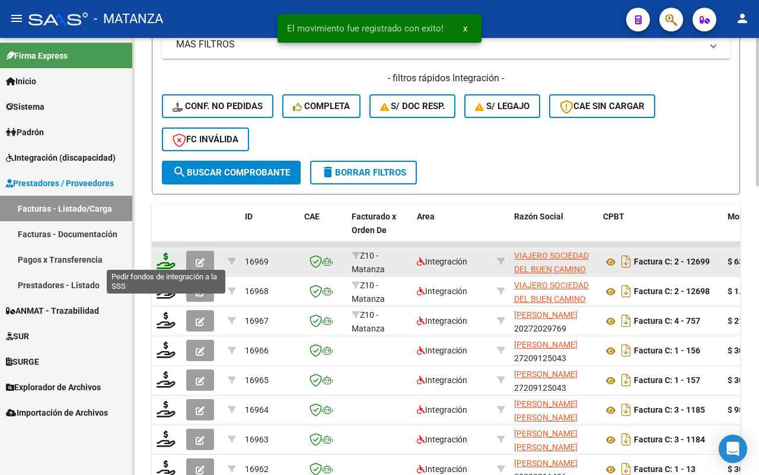
click at [163, 259] on icon at bounding box center [166, 261] width 19 height 17
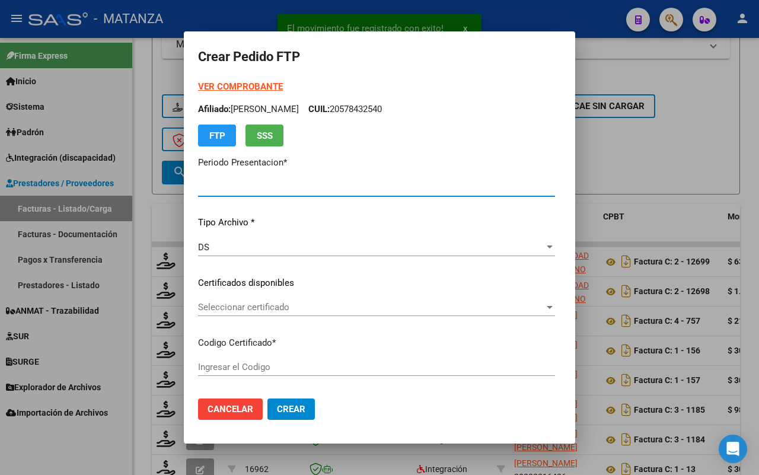
type input "202508"
type input "$ 631.903,68"
type input "ARG0100055103853-20250403-20280403--Bue"
type input "2028-04-03"
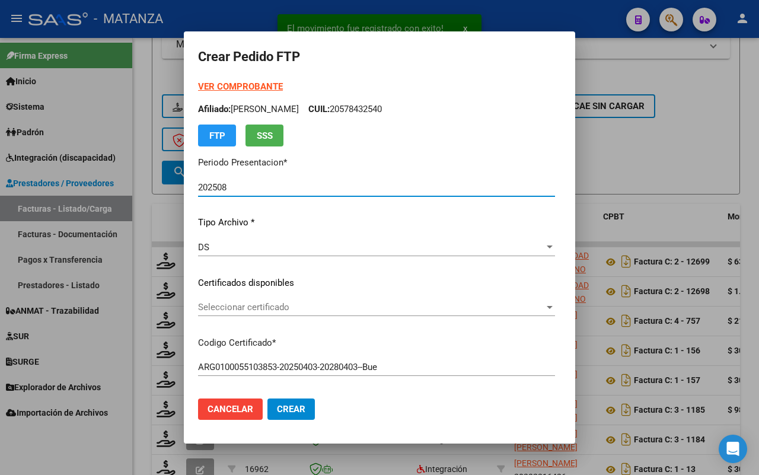
type input "60706900"
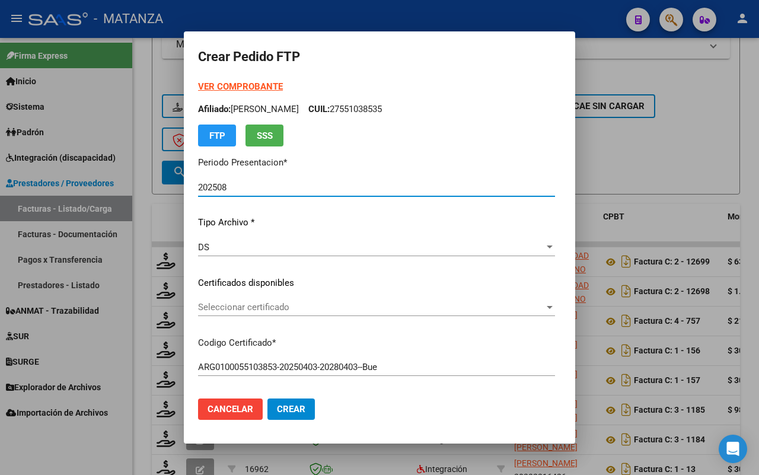
click at [350, 307] on span "Seleccionar certificado" at bounding box center [371, 307] width 346 height 11
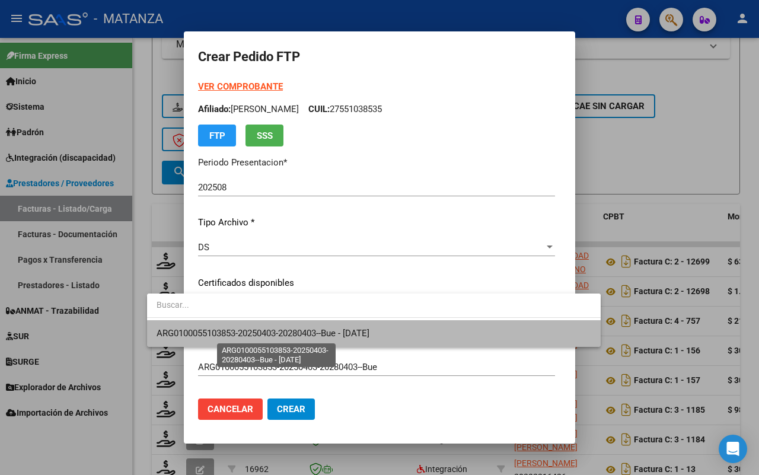
click at [345, 333] on span "ARG0100055103853-20250403-20280403--Bue - 2028-04-03" at bounding box center [263, 333] width 213 height 11
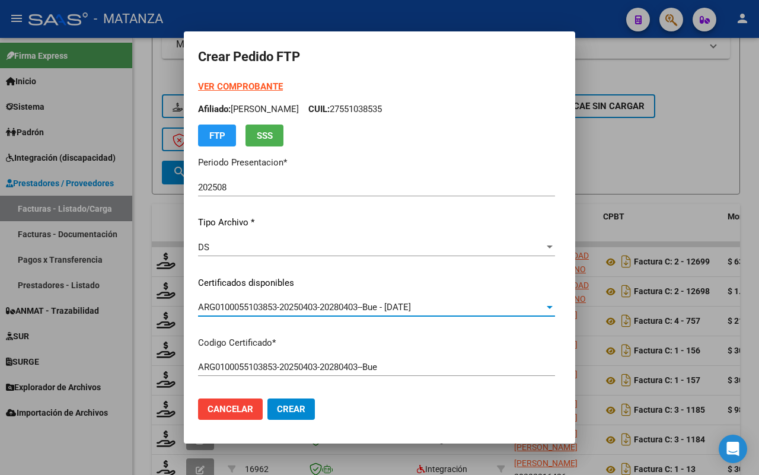
click at [200, 86] on strong "VER COMPROBANTE" at bounding box center [240, 86] width 85 height 11
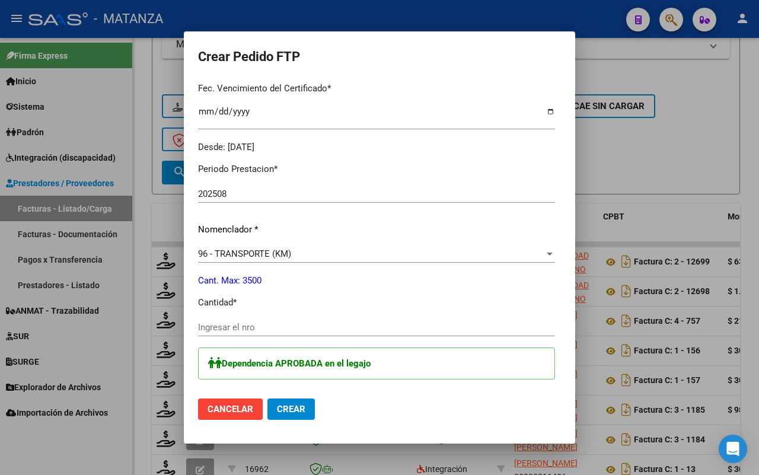
scroll to position [445, 0]
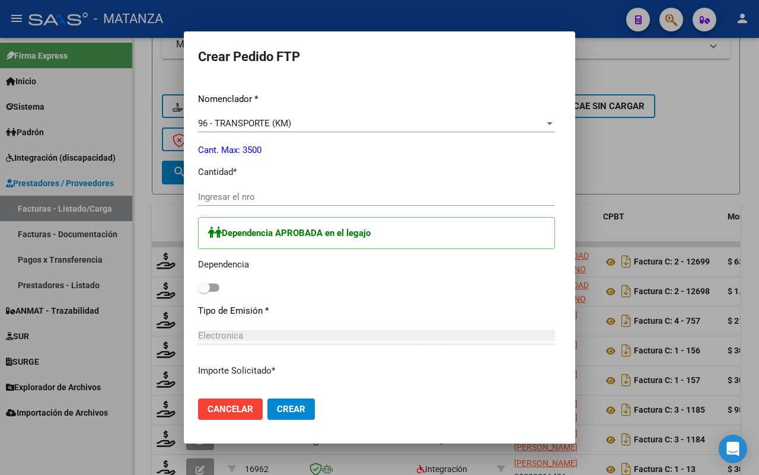
click at [240, 196] on input "Ingresar el nro" at bounding box center [376, 197] width 357 height 11
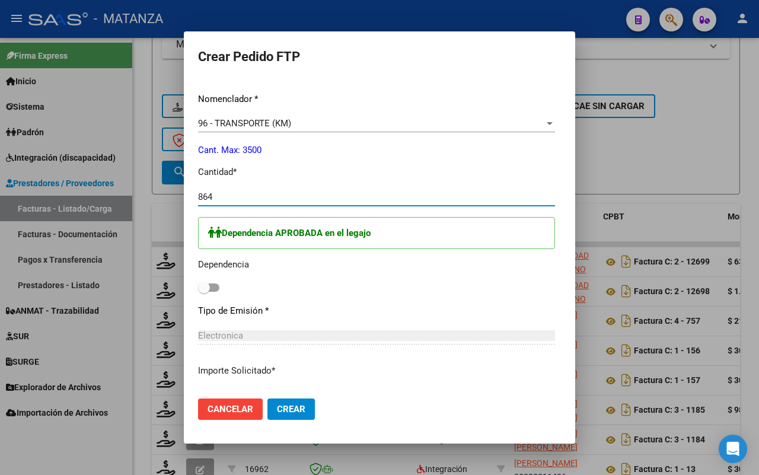
type input "864"
click at [198, 285] on span at bounding box center [208, 287] width 21 height 8
click at [203, 292] on input "checkbox" at bounding box center [203, 292] width 1 height 1
checkbox input "true"
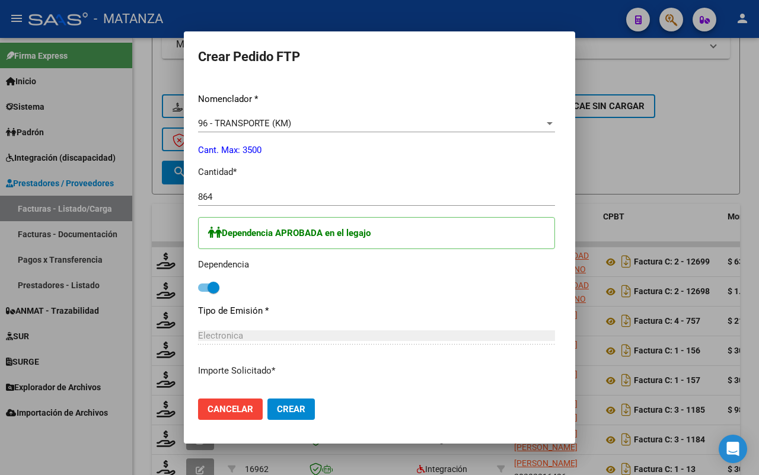
scroll to position [593, 0]
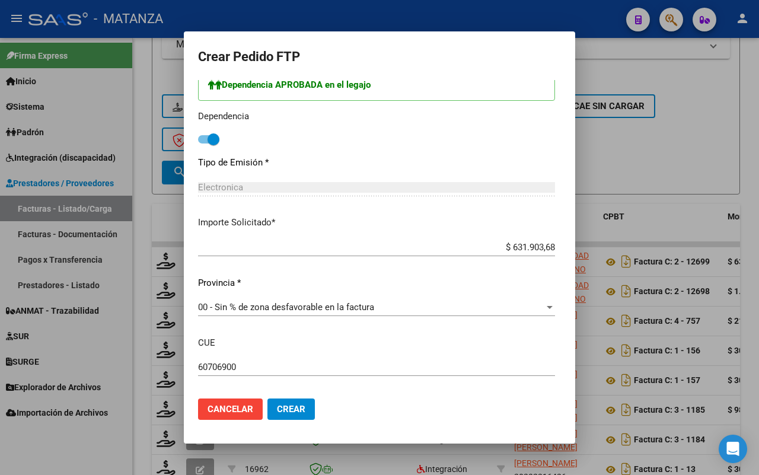
drag, startPoint x: 246, startPoint y: 413, endPoint x: 279, endPoint y: 409, distance: 32.9
click at [277, 413] on span "Crear" at bounding box center [291, 409] width 28 height 11
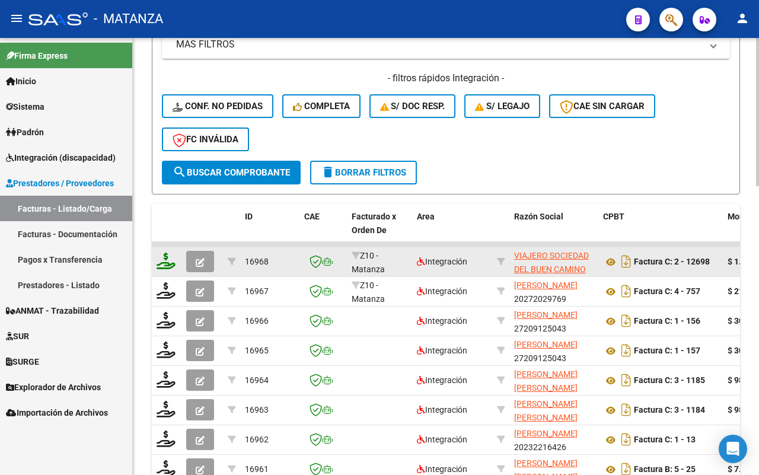
click at [164, 255] on icon at bounding box center [166, 261] width 19 height 17
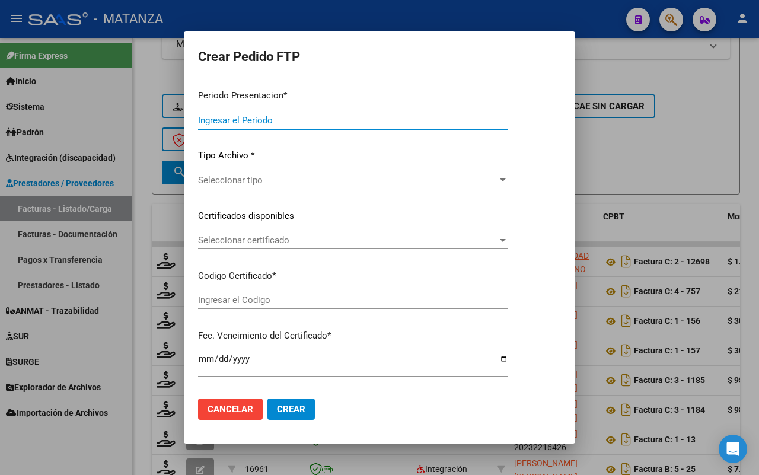
type input "202508"
type input "$ 1.030.427,52"
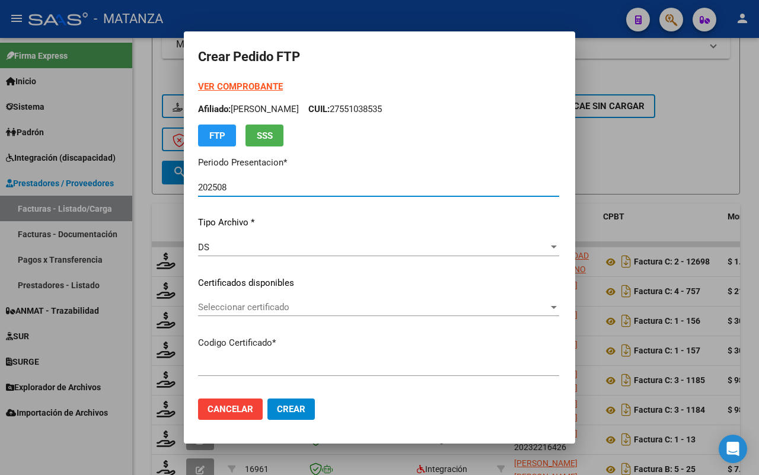
type input "ARG01-00055396884-20200331-20250331-BS"
type input "2025-03-31"
click at [203, 86] on strong "VER COMPROBANTE" at bounding box center [240, 86] width 85 height 11
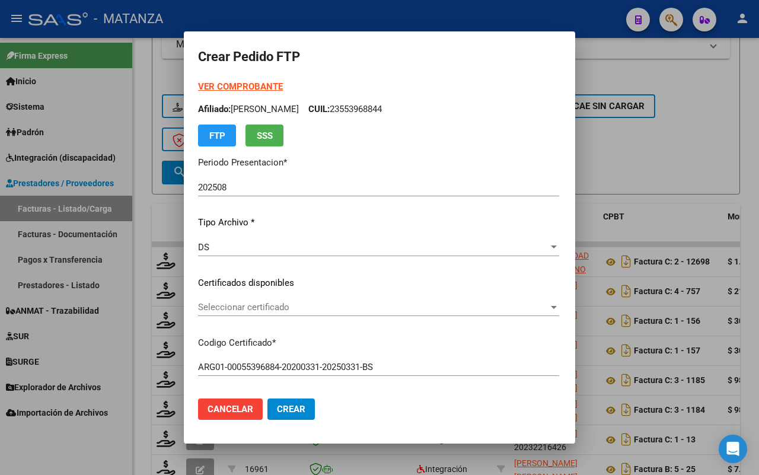
click at [274, 304] on span "Seleccionar certificado" at bounding box center [373, 307] width 350 height 11
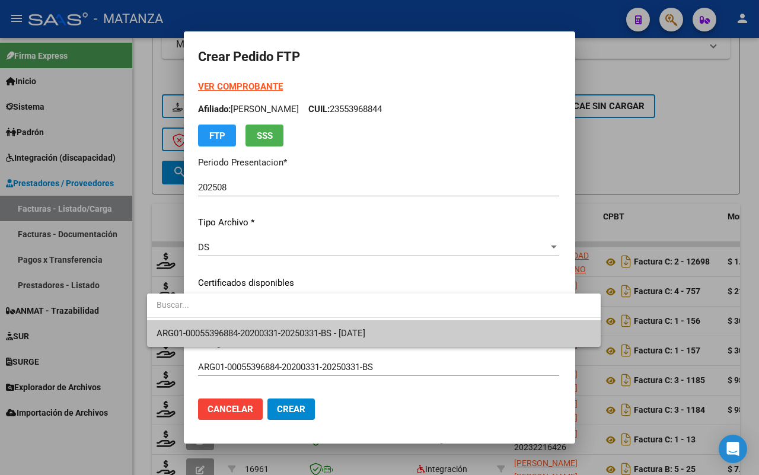
click at [274, 328] on span "ARG01-00055396884-20200331-20250331-BS - 2025-03-31" at bounding box center [261, 333] width 209 height 11
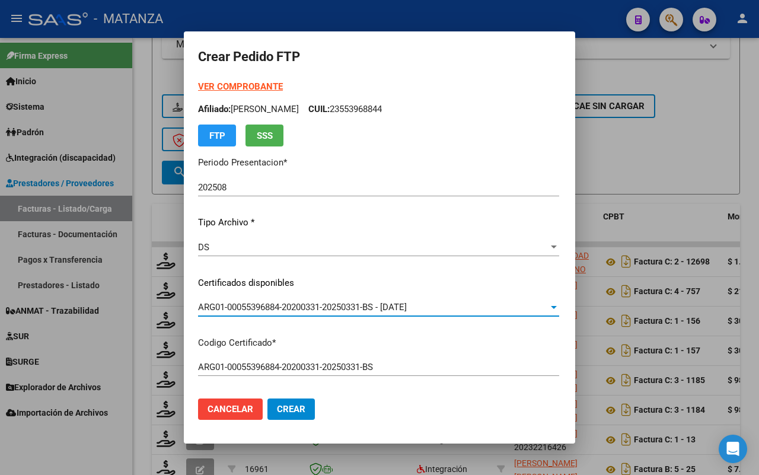
scroll to position [297, 0]
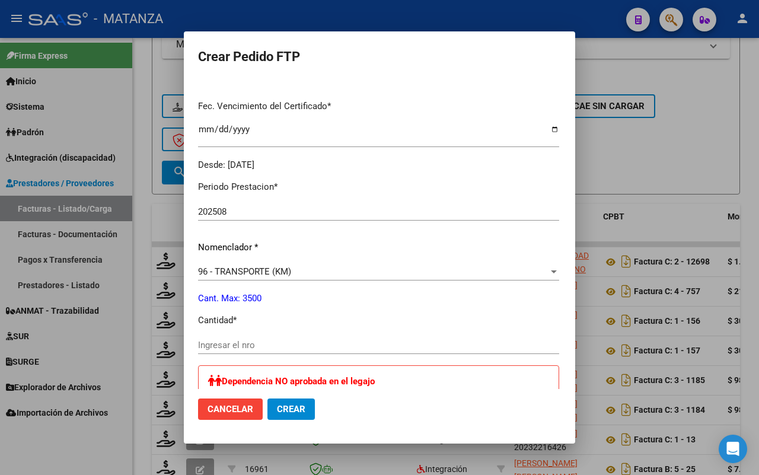
click at [251, 344] on input "Ingresar el nro" at bounding box center [378, 345] width 361 height 11
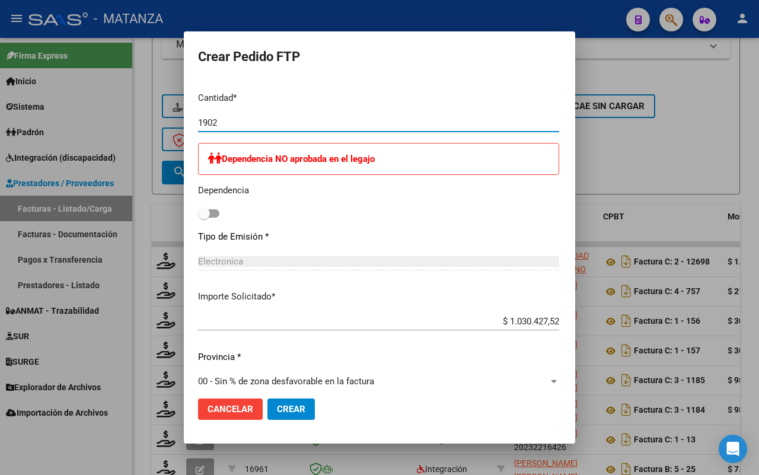
type input "1902"
click at [277, 405] on span "Crear" at bounding box center [291, 409] width 28 height 11
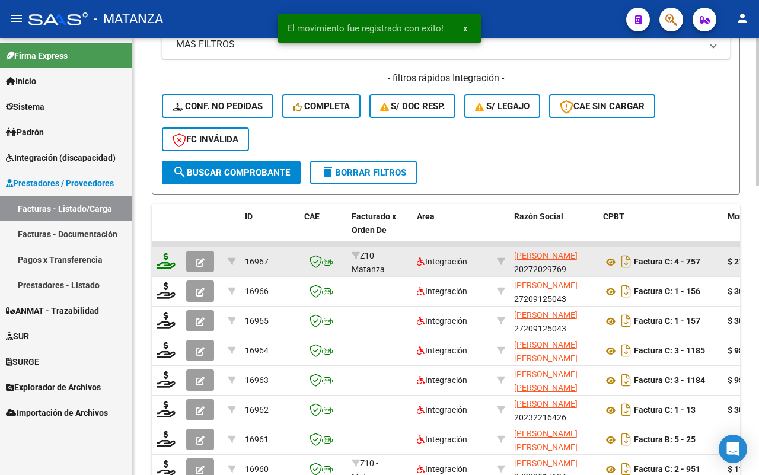
click at [161, 258] on icon at bounding box center [166, 261] width 19 height 17
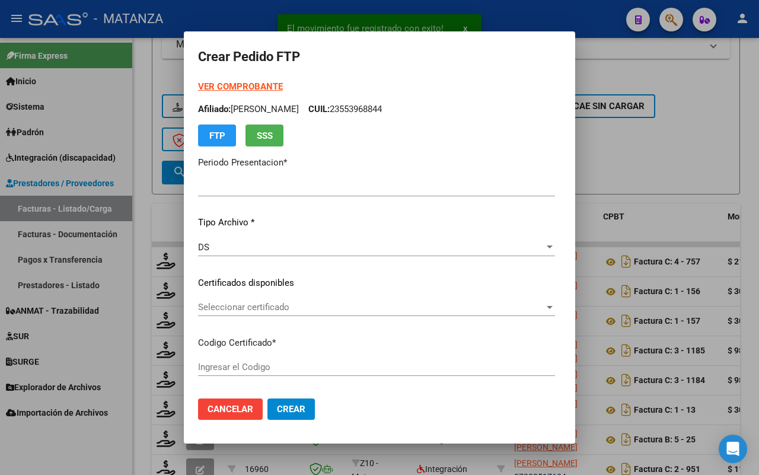
type input "202508"
type input "$ 217.219,86"
type input "ARG0200049001381-20230725-20330725-BS"
type input "2033-07-25"
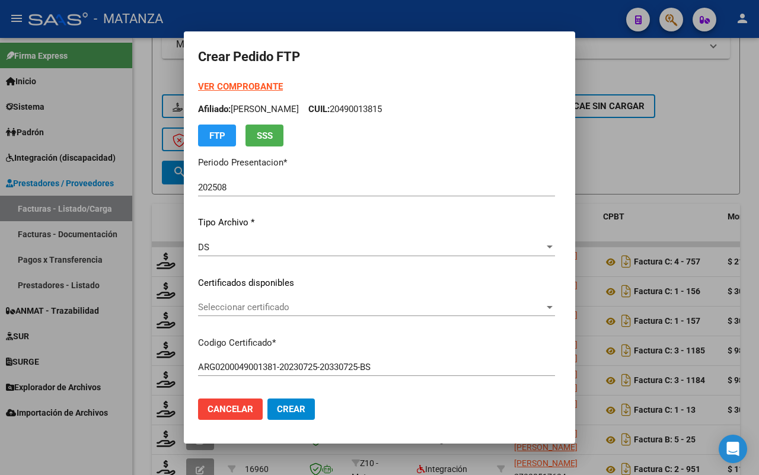
click at [262, 304] on span "Seleccionar certificado" at bounding box center [371, 307] width 346 height 11
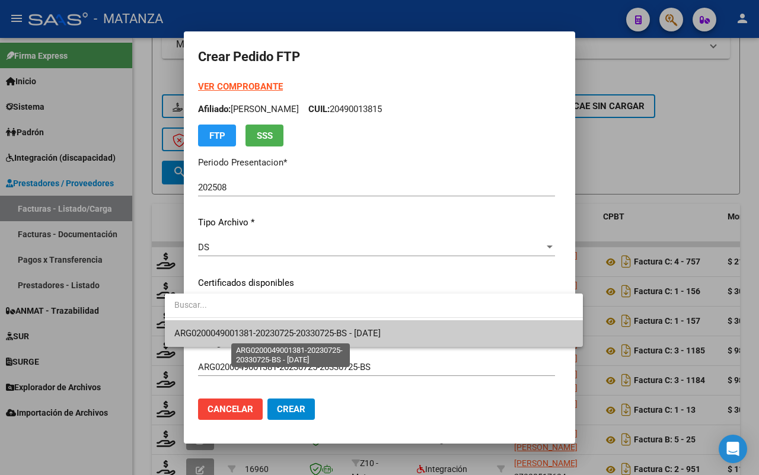
click at [262, 328] on span "ARG0200049001381-20230725-20330725-BS - 2033-07-25" at bounding box center [277, 333] width 206 height 11
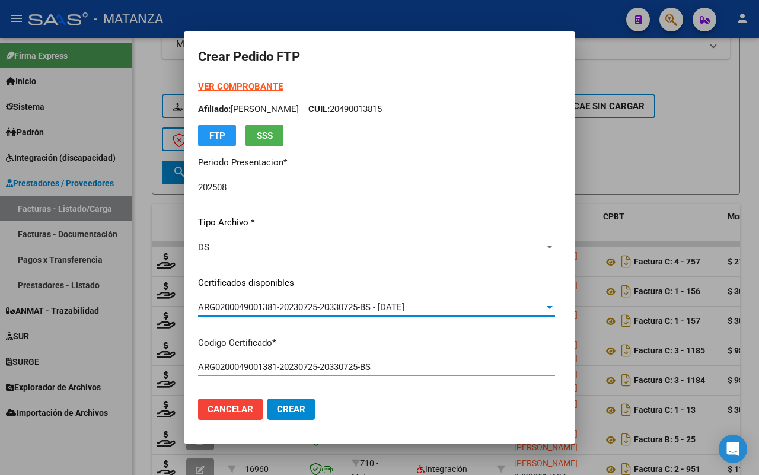
click at [228, 84] on strong "VER COMPROBANTE" at bounding box center [240, 86] width 85 height 11
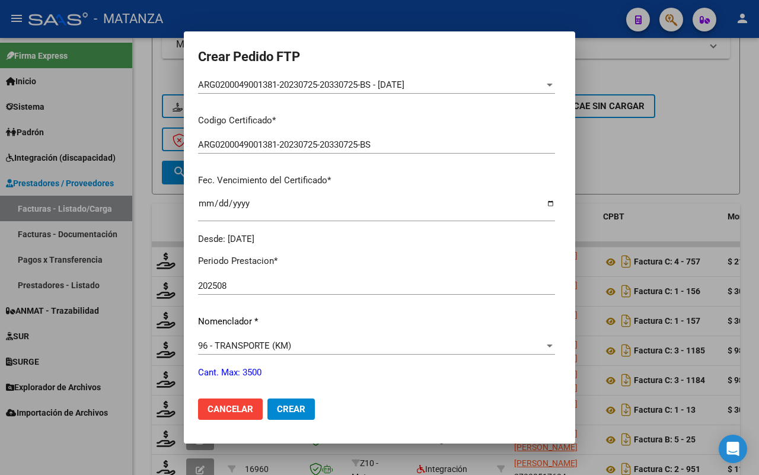
scroll to position [371, 0]
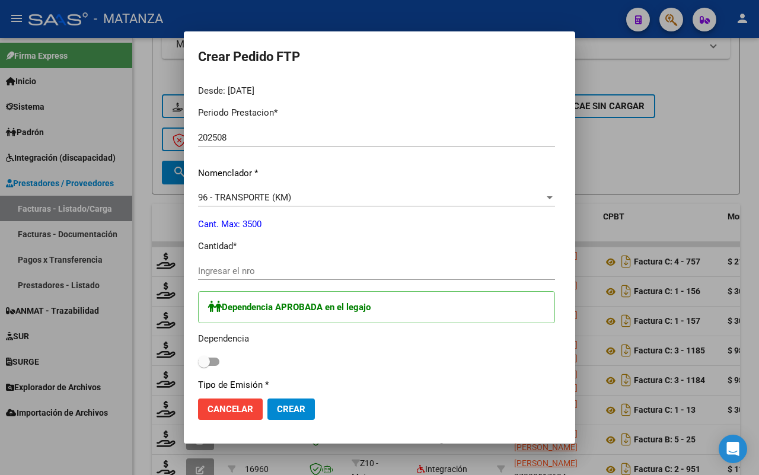
click at [249, 270] on input "Ingresar el nro" at bounding box center [376, 271] width 357 height 11
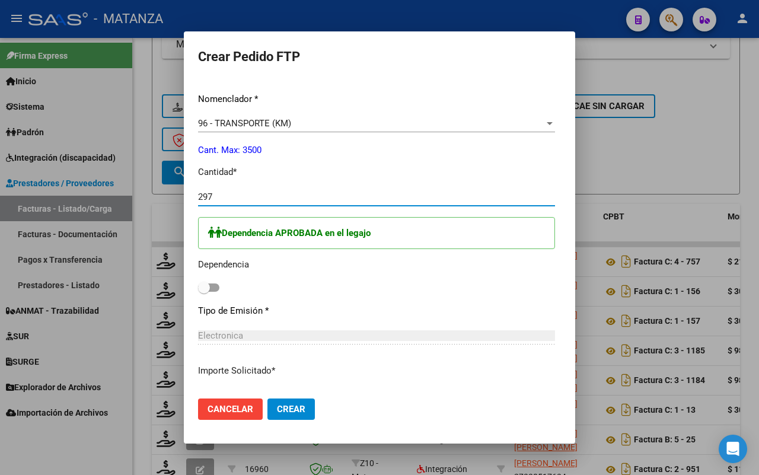
type input "297"
click at [198, 282] on label at bounding box center [208, 287] width 21 height 14
click at [203, 292] on input "checkbox" at bounding box center [203, 292] width 1 height 1
checkbox input "true"
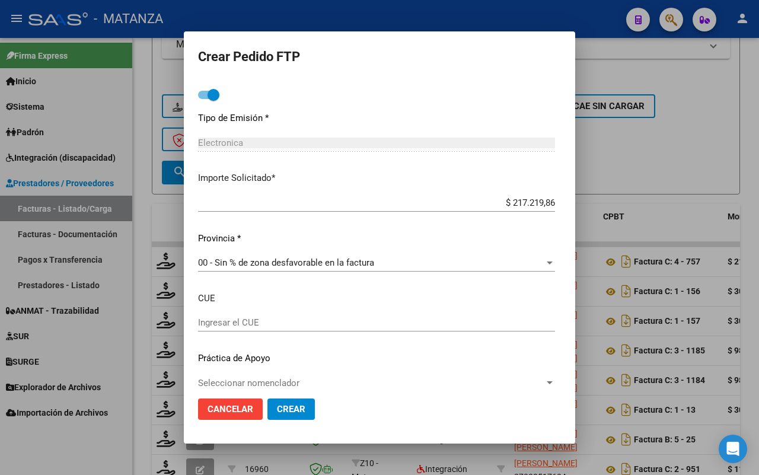
scroll to position [651, 0]
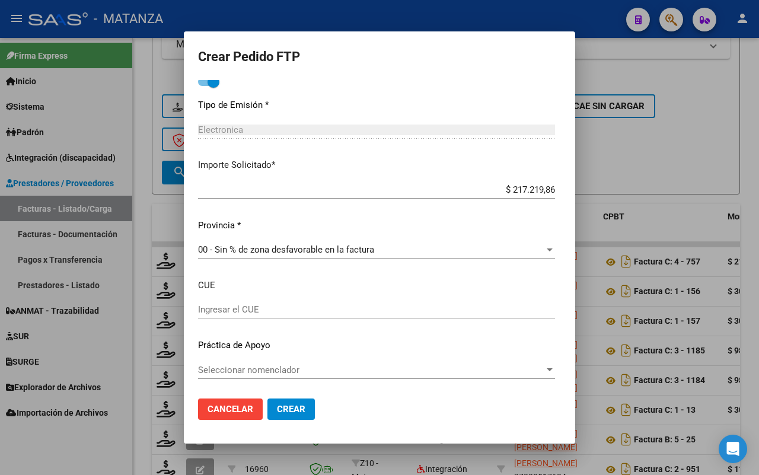
drag, startPoint x: 262, startPoint y: 407, endPoint x: 273, endPoint y: 407, distance: 11.9
click at [277, 407] on span "Crear" at bounding box center [291, 409] width 28 height 11
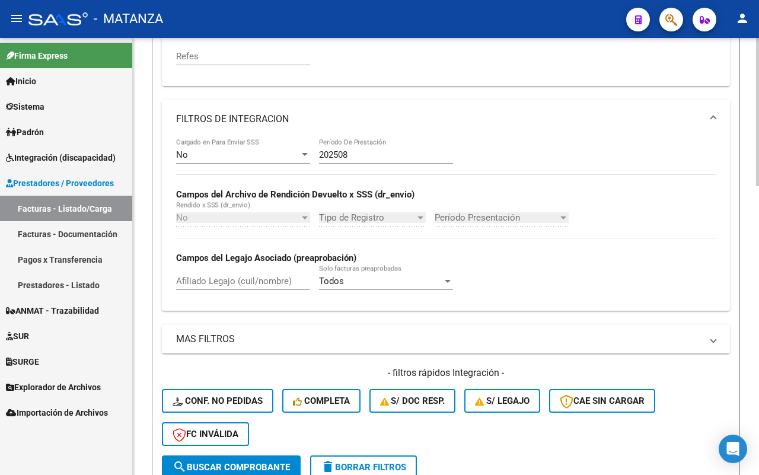
scroll to position [406, 0]
